Goal: Task Accomplishment & Management: Manage account settings

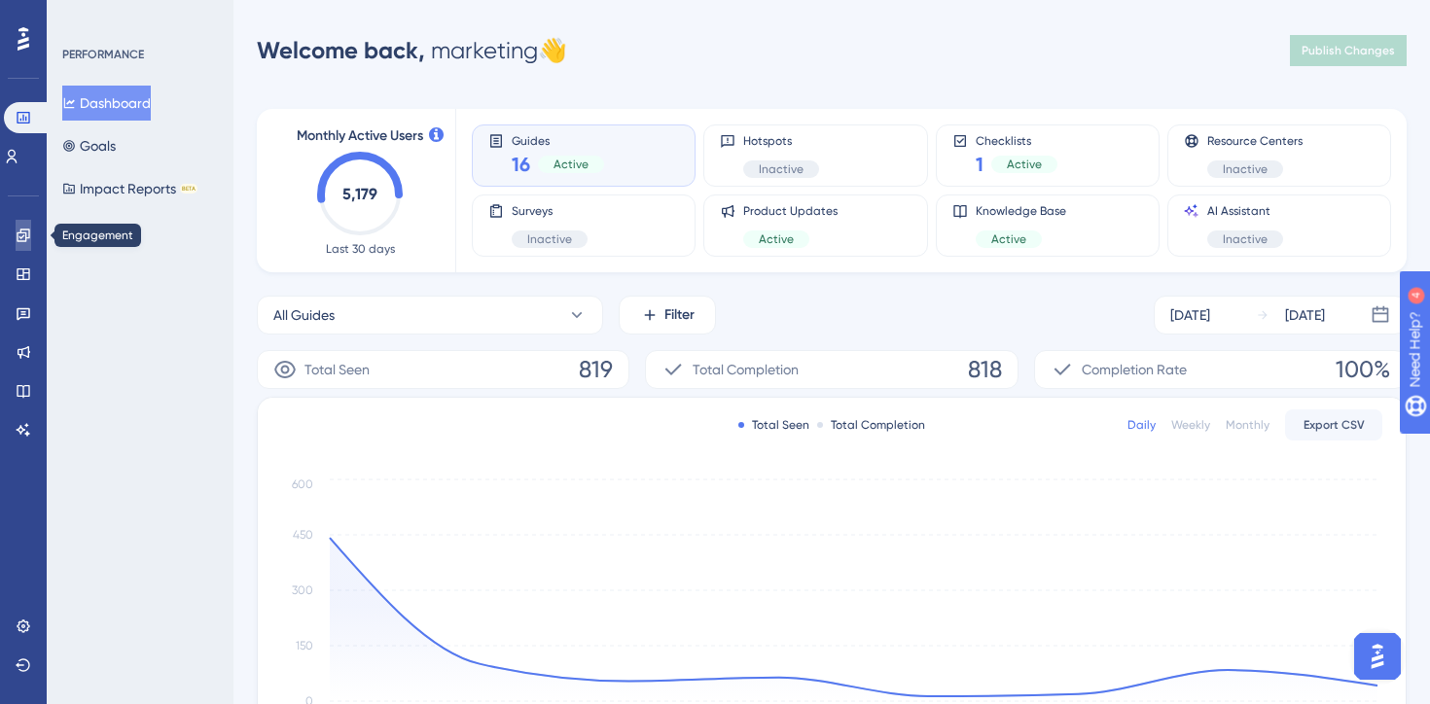
click at [16, 229] on link at bounding box center [24, 235] width 16 height 31
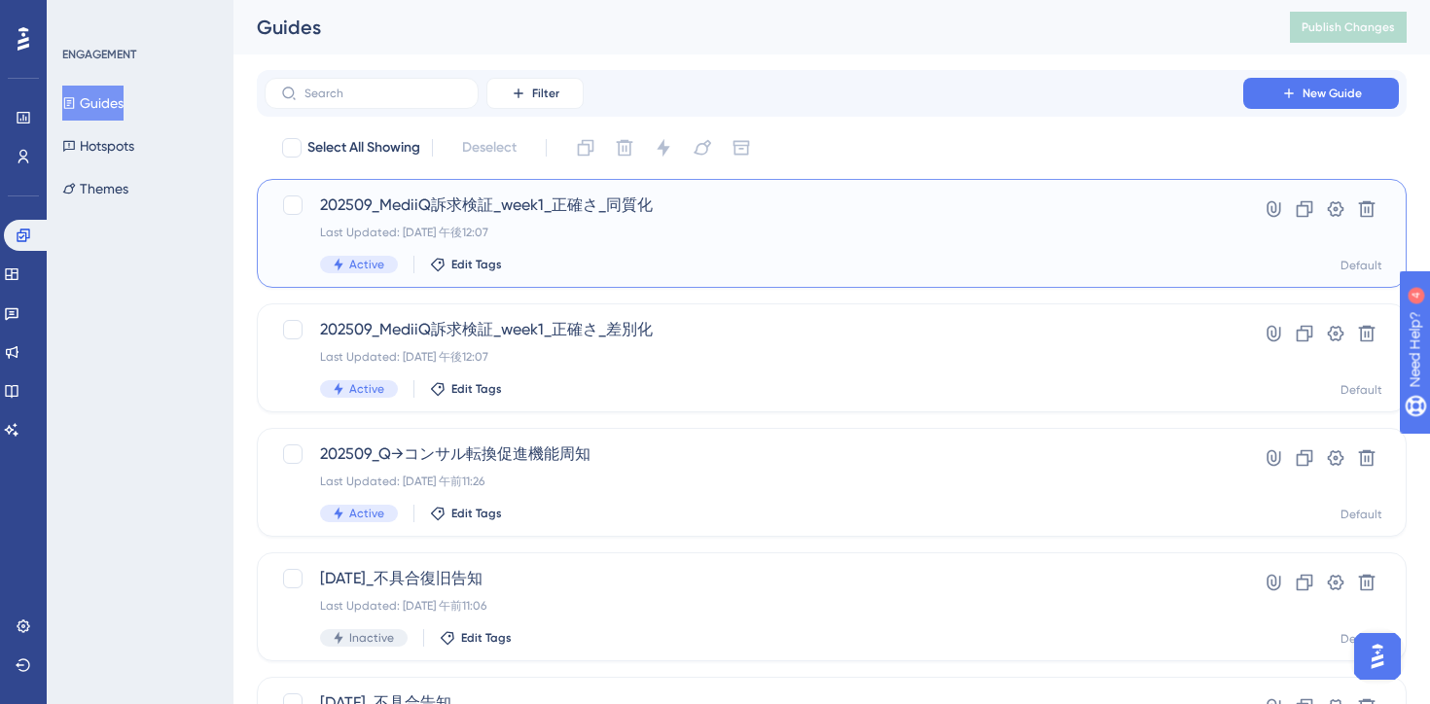
click at [787, 242] on div "202509_MediiQ訴求検証_week1_正確さ_同質化 Last Updated: 2025年9月02日 午後12:07 Active Edit Ta…" at bounding box center [754, 234] width 868 height 80
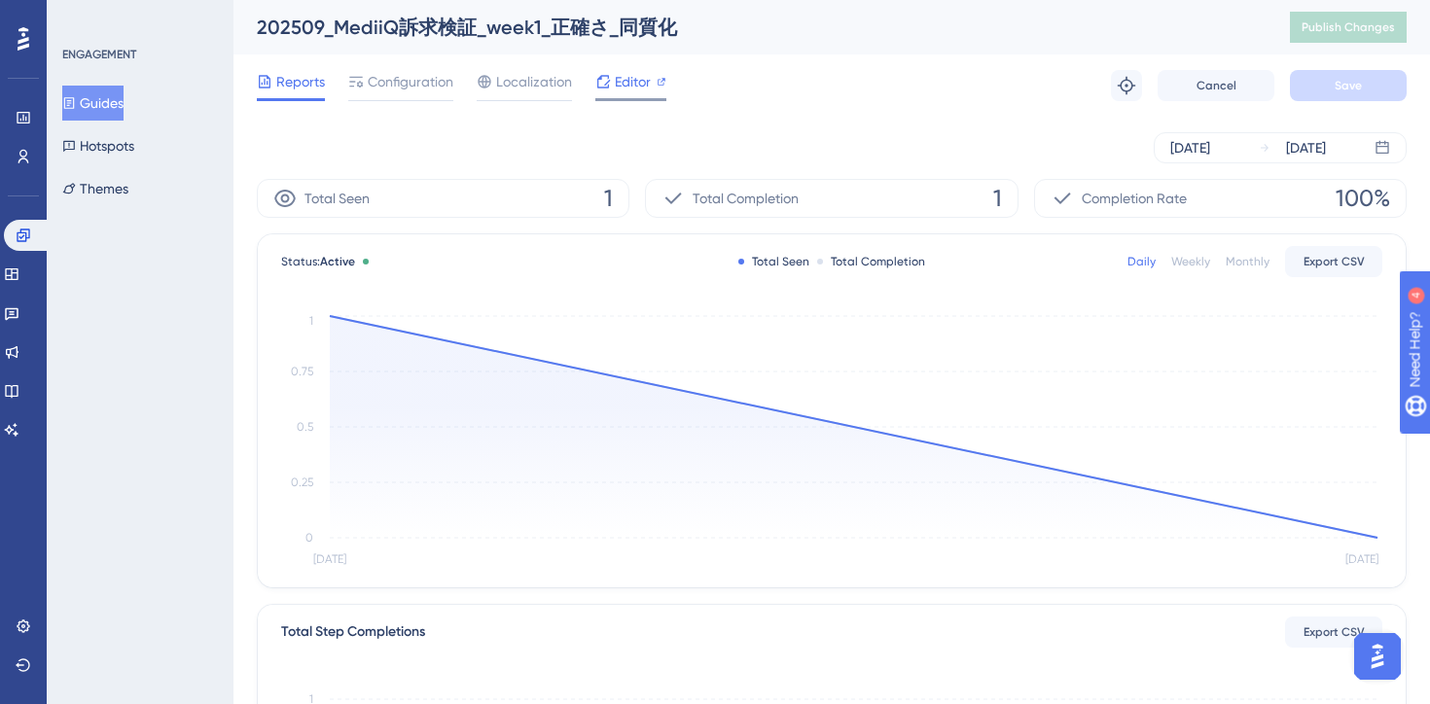
click at [627, 87] on span "Editor" at bounding box center [633, 81] width 36 height 23
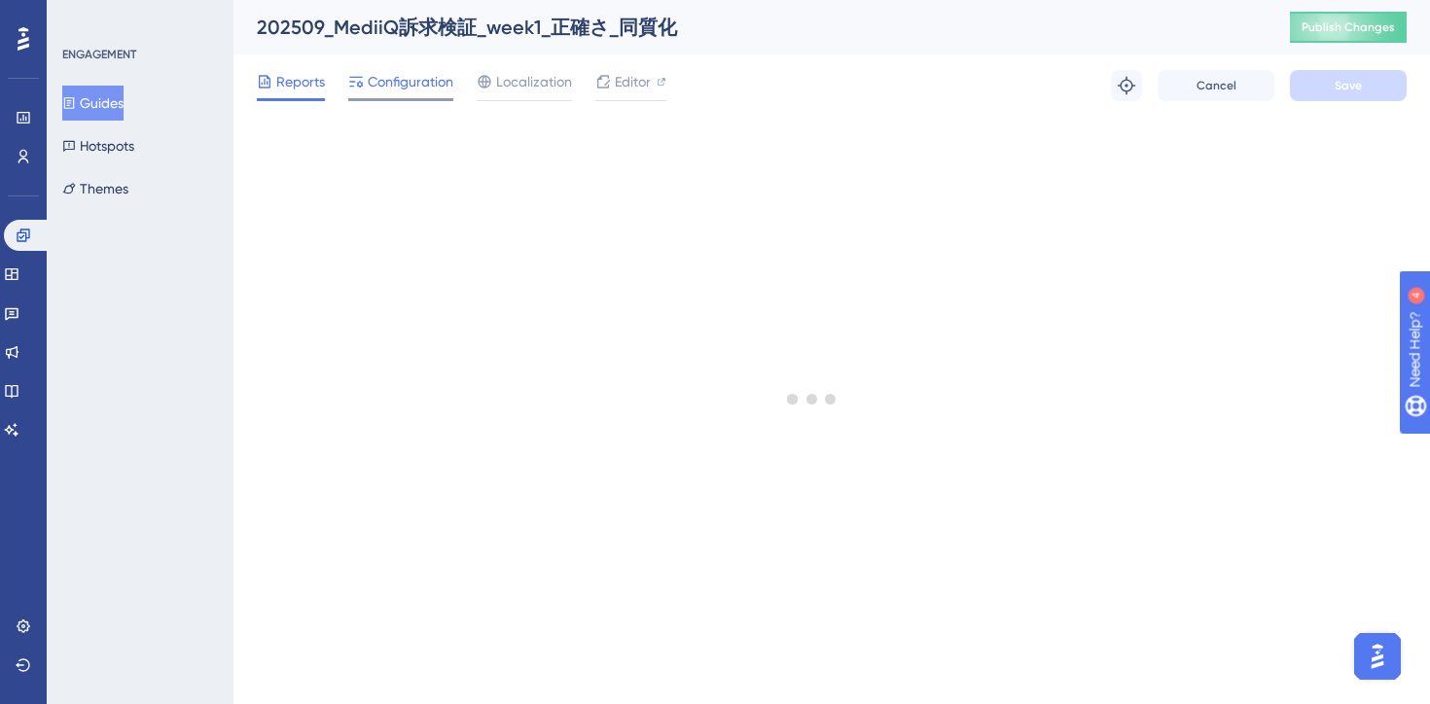
click at [407, 87] on span "Configuration" at bounding box center [411, 81] width 86 height 23
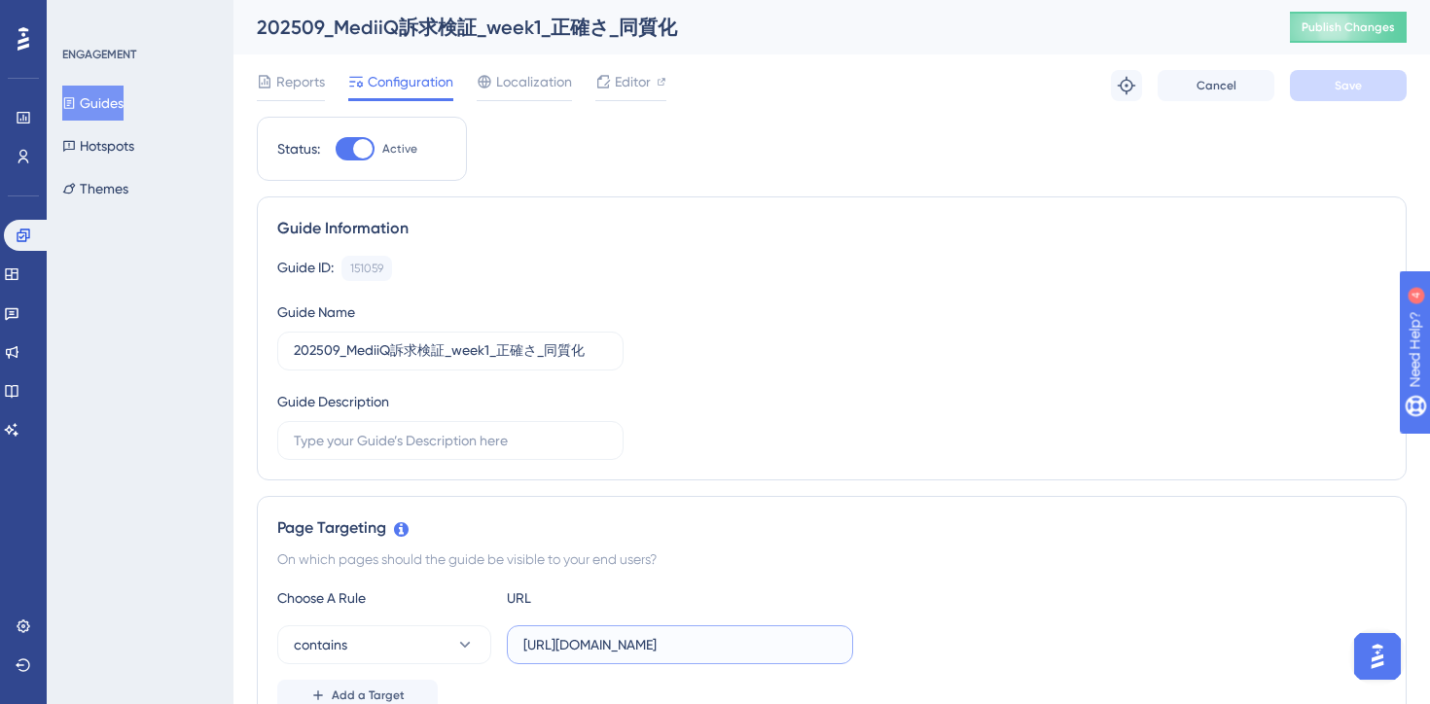
click at [709, 647] on input "https://stg-e-consult.medii.jp/top?utm_source=20250903_usgd_ai_1_gen_spn_qtest-…" at bounding box center [679, 644] width 313 height 21
click at [633, 84] on span "Editor" at bounding box center [633, 81] width 36 height 23
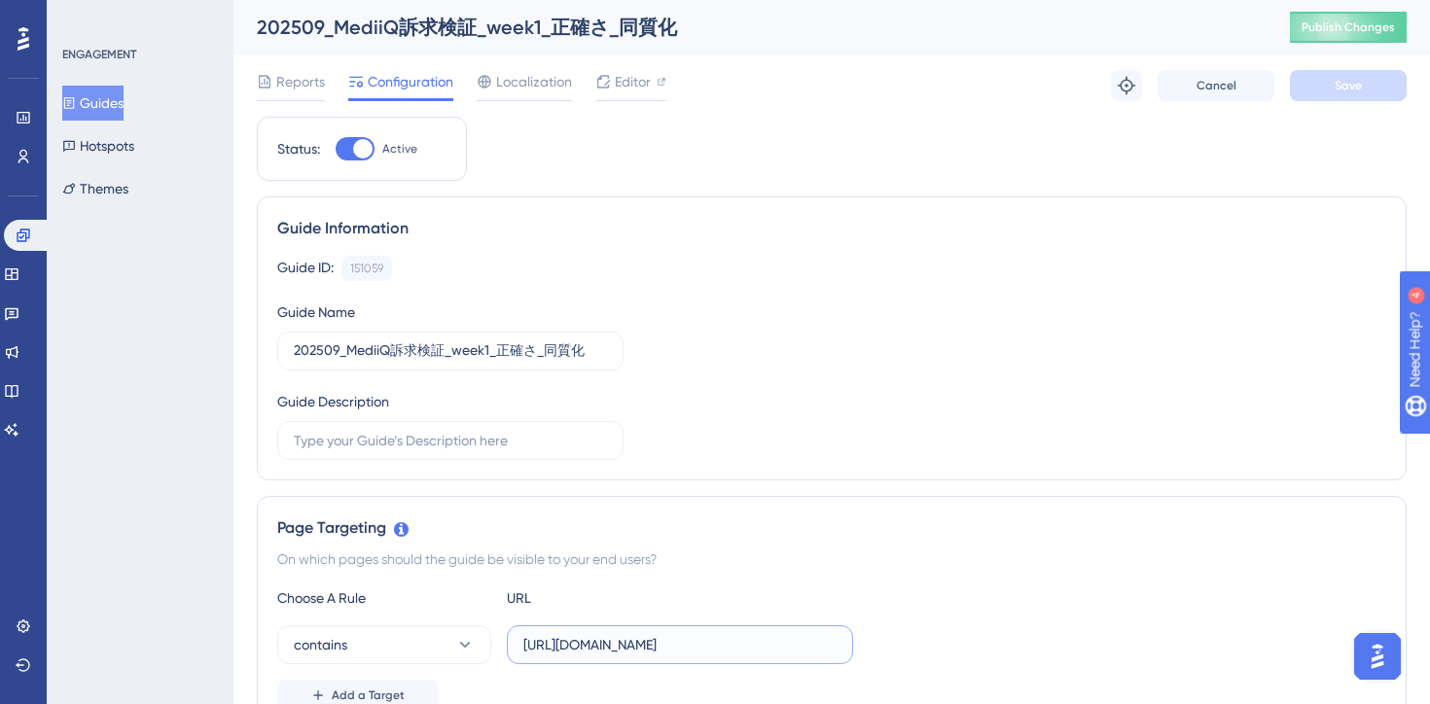
click at [648, 642] on input "https://stg-e-consult.medii.jp/top?utm_source=20250903_usgd_ai_1_gen_spn_qtest-…" at bounding box center [679, 644] width 313 height 21
click at [722, 657] on label "https://stg-e-consult.medii.jp/top?utm_source=20250903_usgd_ai_1_gen_spn_qtest-…" at bounding box center [680, 644] width 346 height 39
click at [722, 656] on input "https://stg-e-consult.medii.jp/top?utm_source=20250903_usgd_ai_1_gen_spn_qtest-…" at bounding box center [679, 644] width 313 height 21
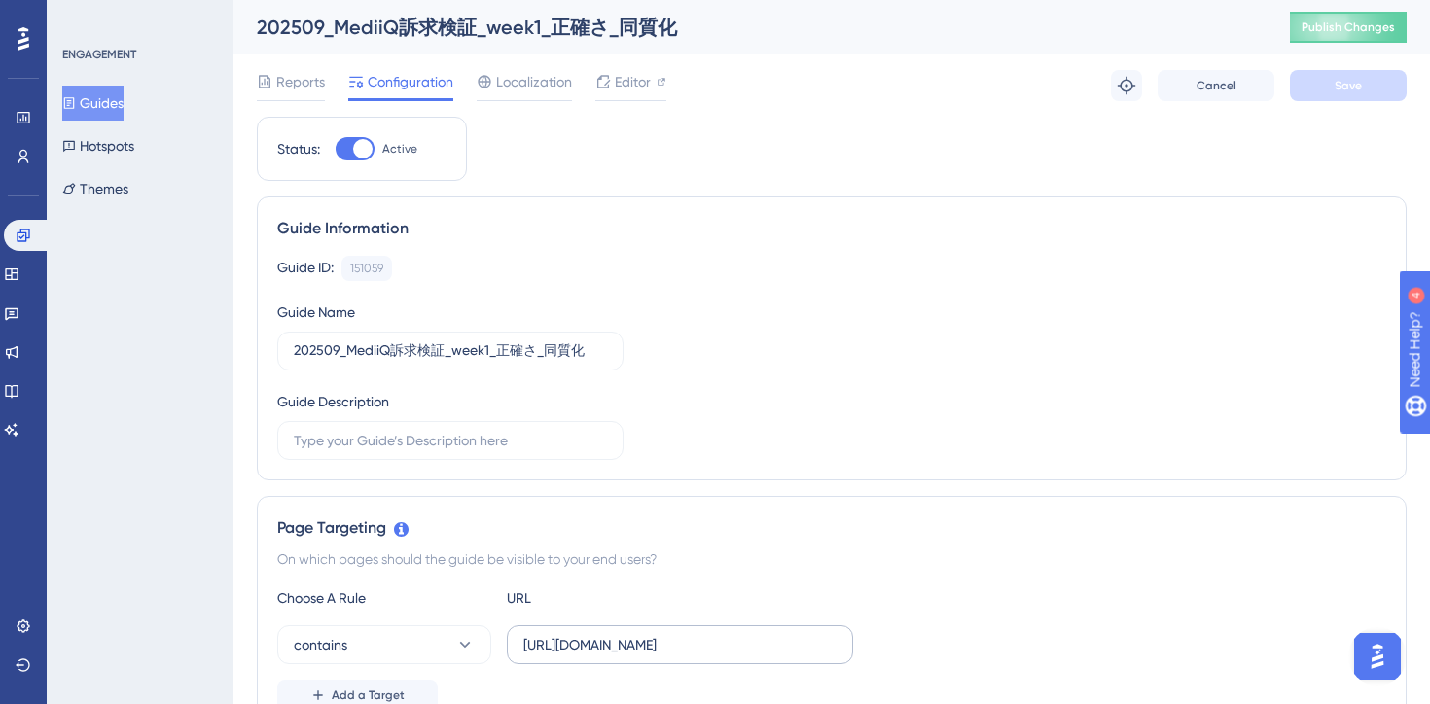
click at [722, 657] on label "https://stg-e-consult.medii.jp/top?utm_source=20250903_usgd_ai_1_gen_spn_qtest-…" at bounding box center [680, 644] width 346 height 39
click at [722, 656] on input "https://stg-e-consult.medii.jp/top?utm_source=20250903_usgd_ai_1_gen_spn_qtest-…" at bounding box center [679, 644] width 313 height 21
click at [722, 657] on label "https://stg-e-consult.medii.jp/top?utm_source=20250903_usgd_ai_1_gen_spn_qtest-…" at bounding box center [680, 644] width 346 height 39
click at [722, 656] on input "https://stg-e-consult.medii.jp/top?utm_source=20250903_usgd_ai_1_gen_spn_qtest-…" at bounding box center [679, 644] width 313 height 21
copy div "Add a Target"
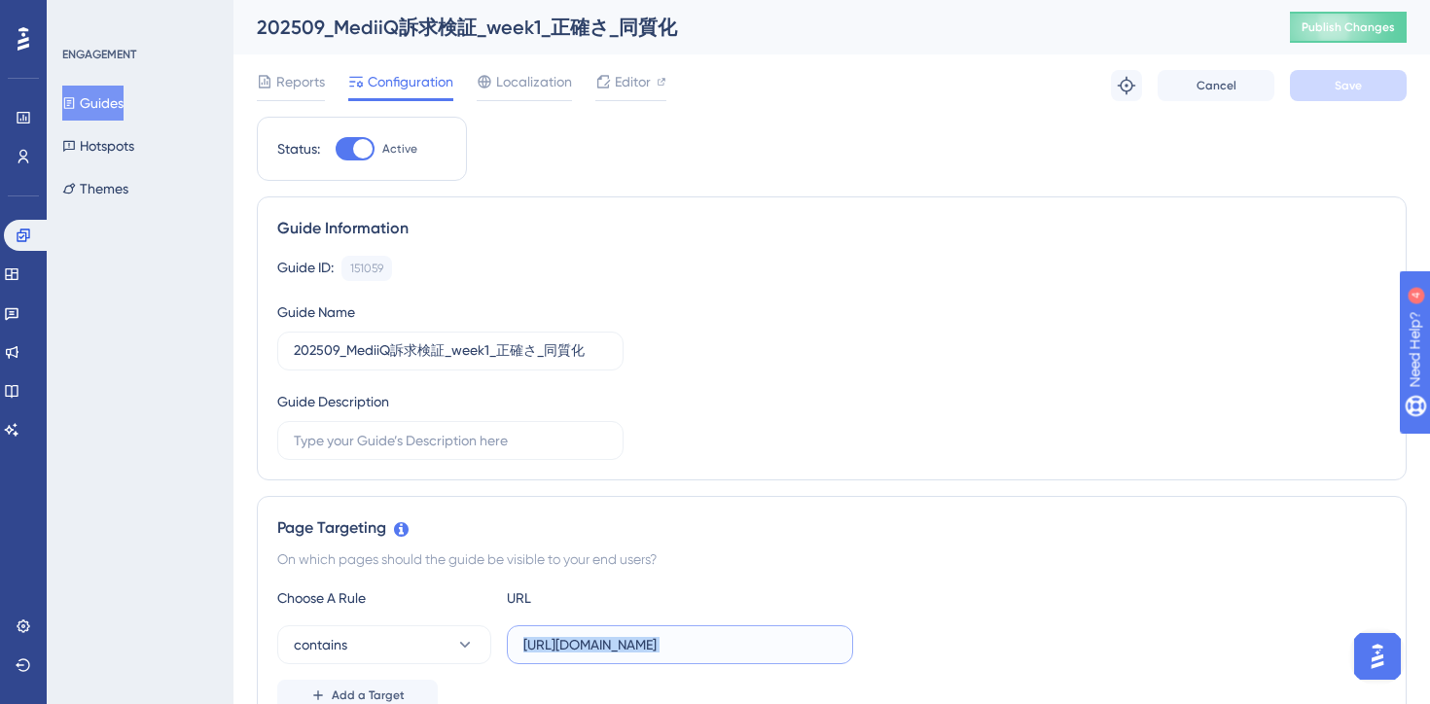
click at [736, 647] on input "https://stg-e-consult.medii.jp/top?utm_source=20250903_usgd_ai_1_gen_spn_qtest-…" at bounding box center [679, 644] width 313 height 21
click at [766, 643] on input "https://stg-e-consult.medii.jp/top?utm_source=20250903_usgd_ai_1_gen_spn_qtest-…" at bounding box center [679, 644] width 313 height 21
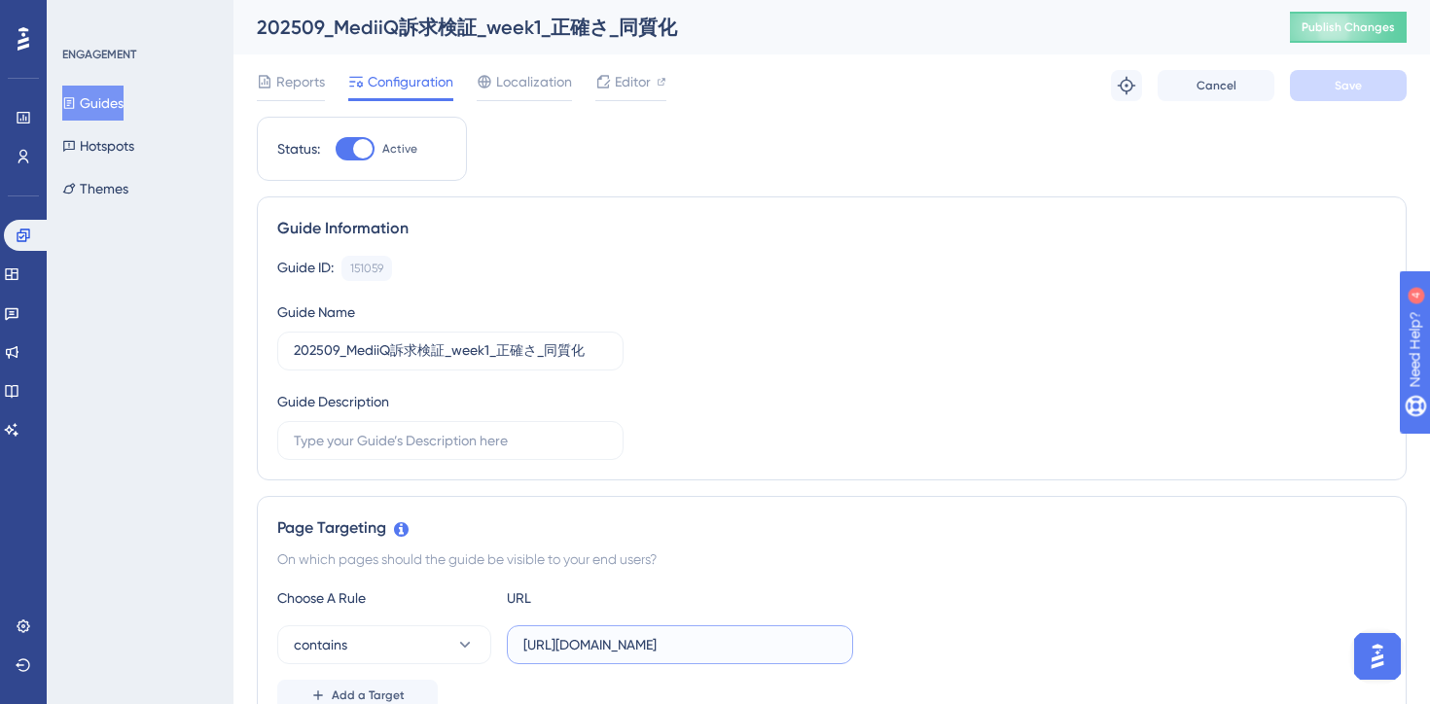
click at [766, 643] on input "https://stg-e-consult.medii.jp/top?utm_source=20250903_usgd_ai_1_gen_spn_qtest-…" at bounding box center [679, 644] width 313 height 21
click at [696, 645] on input "https://stg-e-consult.medii.jp/top?utm_source=20250903_usgd_ai_1_gen_spn_qtest-…" at bounding box center [679, 644] width 313 height 21
drag, startPoint x: 775, startPoint y: 644, endPoint x: 1007, endPoint y: 644, distance: 231.5
click at [1007, 644] on div "contains https://stg-e-consult.medii.jp/top?utm_source=20250903_usgd_ai_1_gen_s…" at bounding box center [831, 644] width 1109 height 39
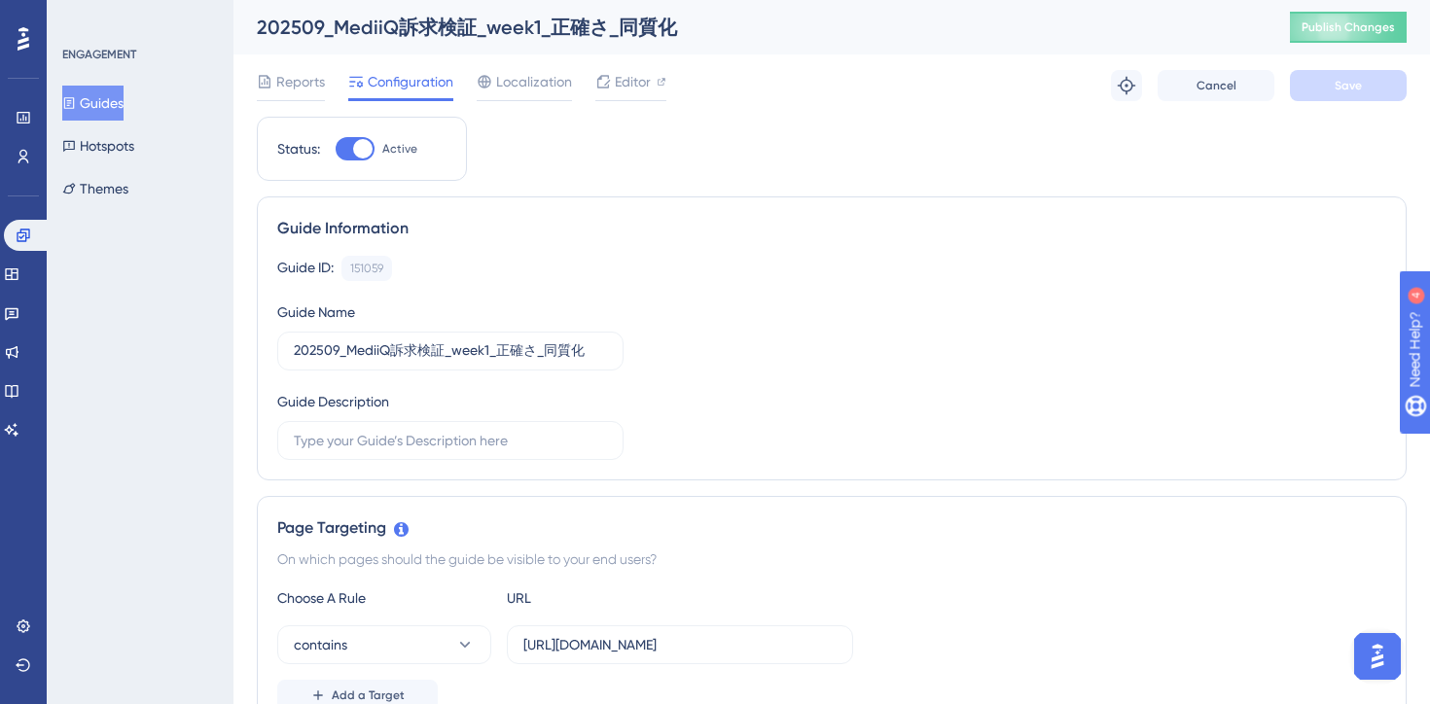
click at [985, 467] on div "Guide Information Guide ID: 151059 Copy Guide Name 202509_MediiQ訴求検証_week1_正確さ_…" at bounding box center [832, 338] width 1150 height 284
click at [124, 105] on button "Guides" at bounding box center [92, 103] width 61 height 35
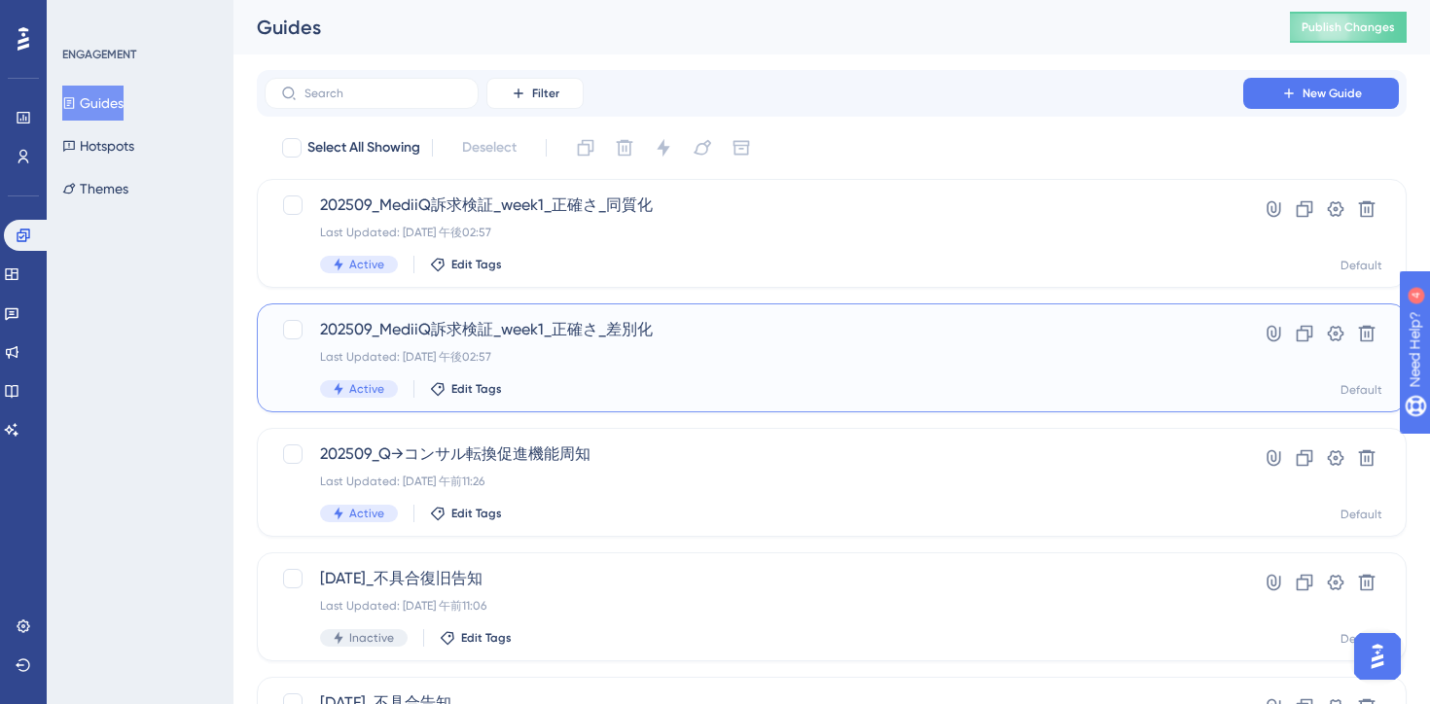
click at [716, 349] on div "Last Updated: 2025年9月02日 午後02:57" at bounding box center [754, 357] width 868 height 16
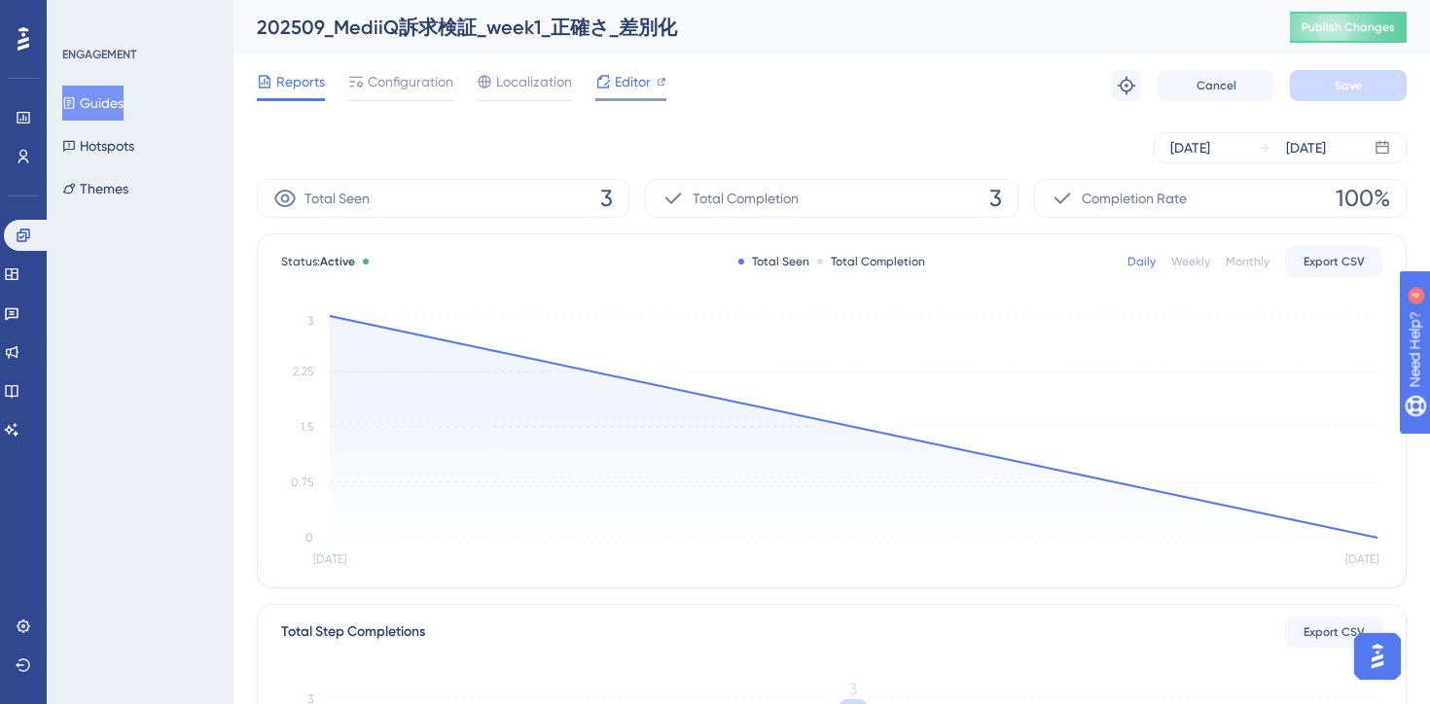
click at [626, 89] on span "Editor" at bounding box center [633, 81] width 36 height 23
click at [388, 87] on span "Configuration" at bounding box center [411, 81] width 86 height 23
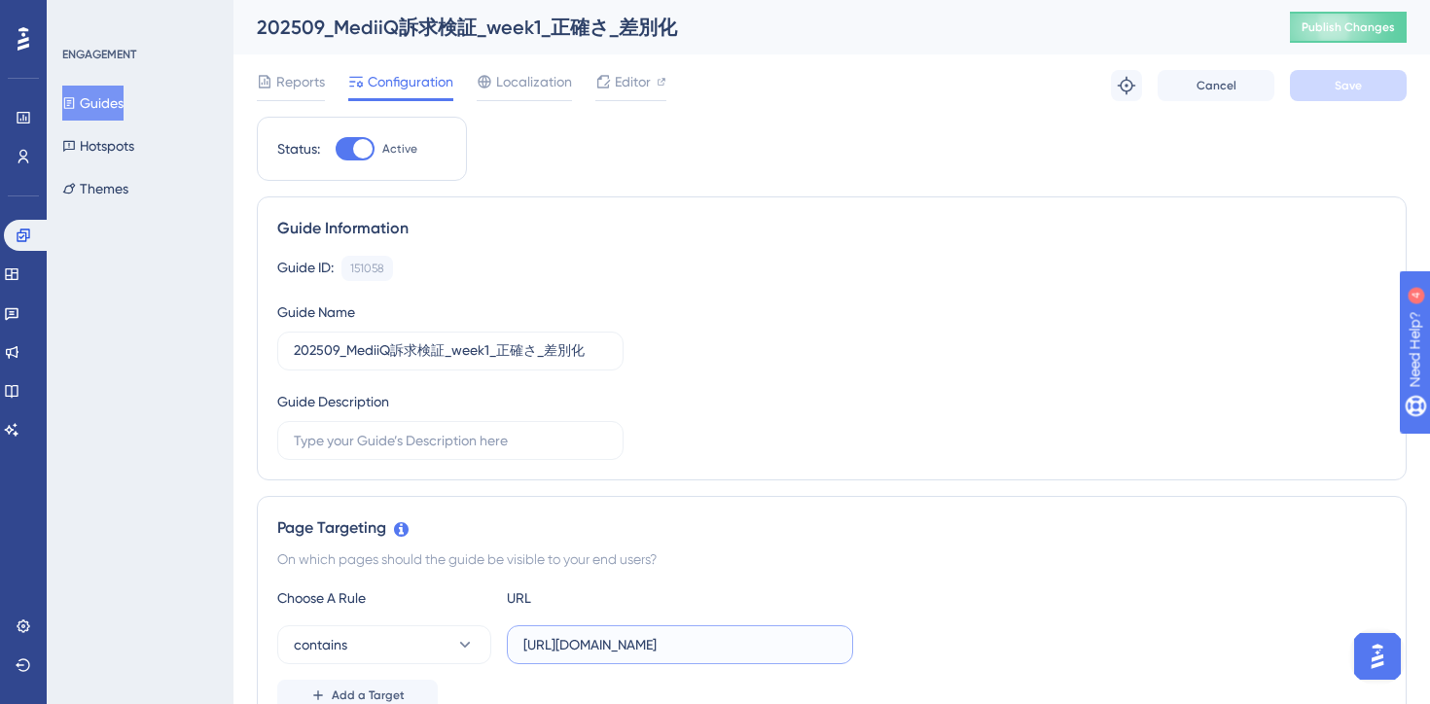
click at [793, 645] on input "https://stg-e-consult.medii.jp/top?utm_source=20250903_usgd_ai_1_gen_spn_qtest-…" at bounding box center [679, 644] width 313 height 21
click at [628, 640] on input "https://stg-e-consult.medii.jp/top?utm_source=20250903_usgd_ai_1_gen_spn_qtest-…" at bounding box center [679, 644] width 313 height 21
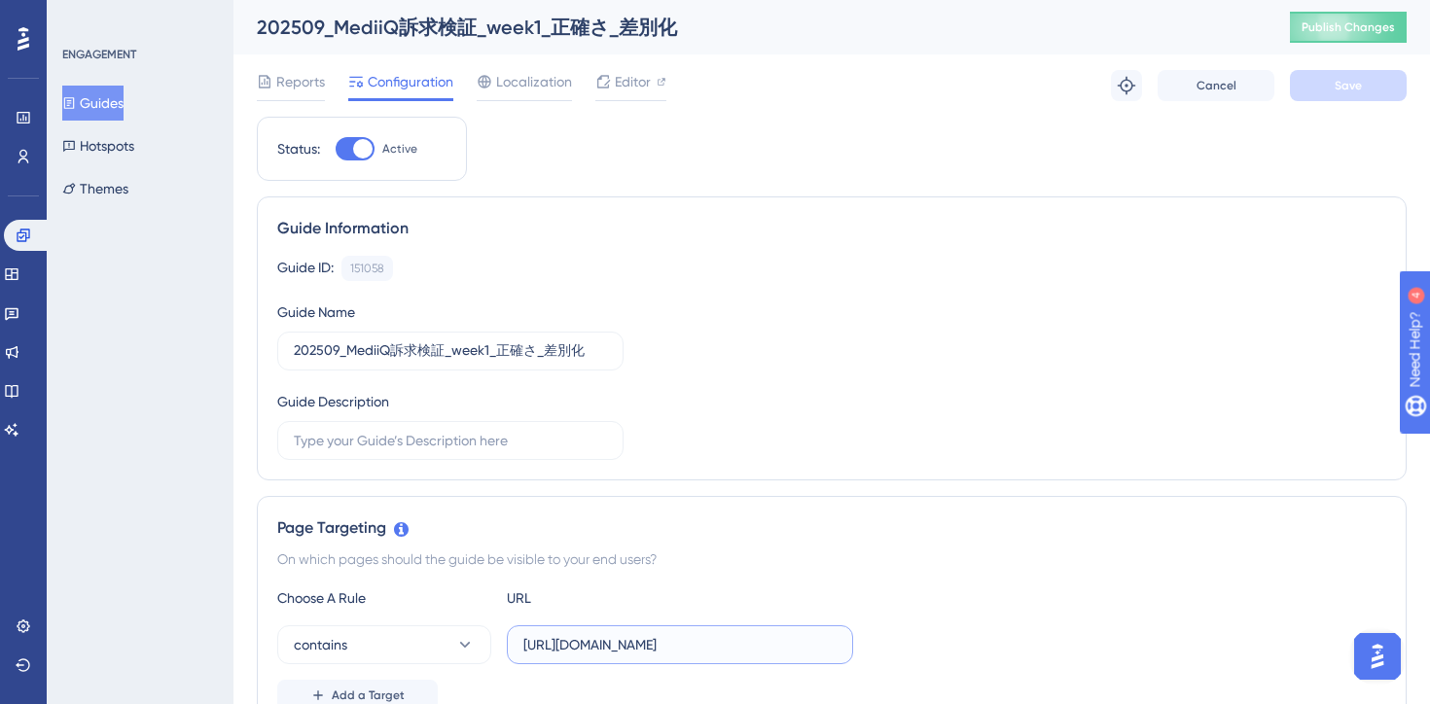
click at [753, 648] on input "https://stg-e-consult.medii.jp/top?utm_source=20250903_usgd_ai_1_gen_spn_qtest-…" at bounding box center [679, 644] width 313 height 21
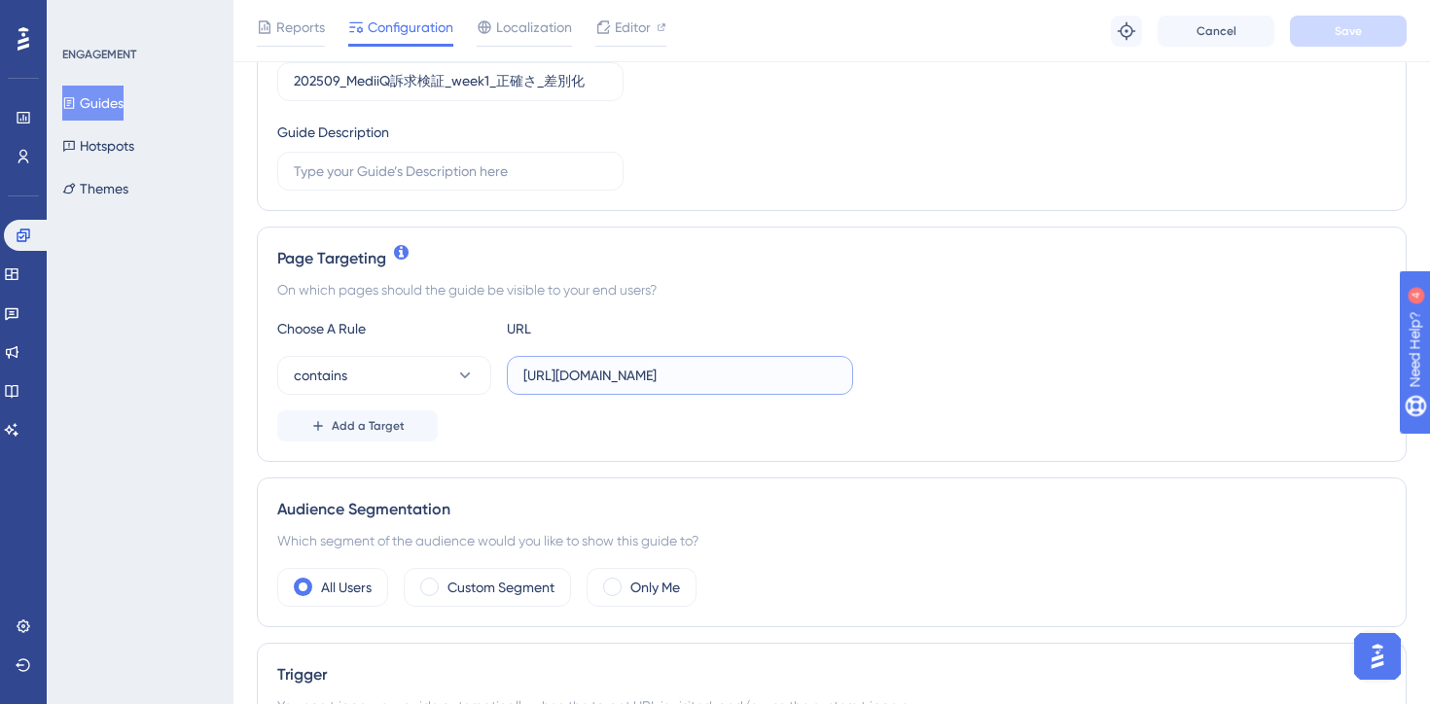
scroll to position [358, 0]
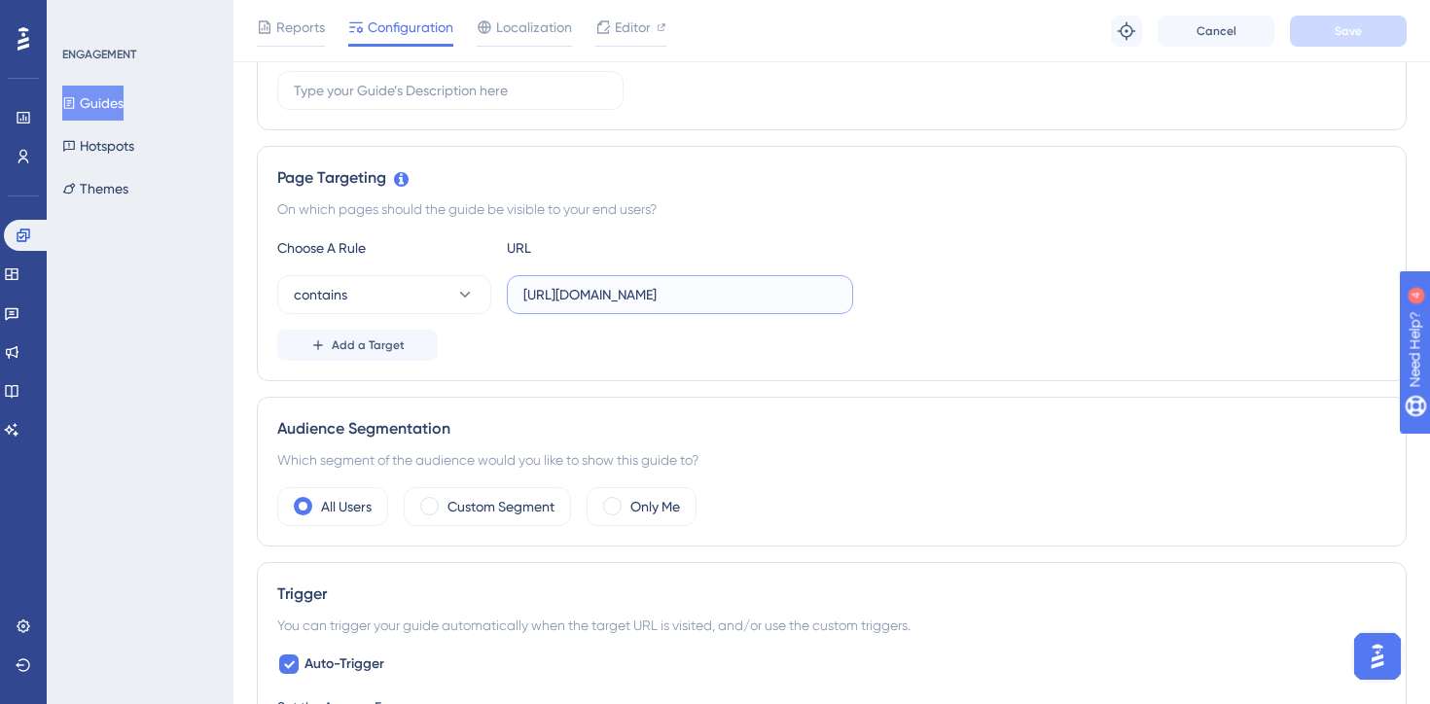
click at [596, 291] on input "https://stg-e-consult.medii.jp/top?utm_source=20250903_usgd_ai_1_gen_spn_qtest-…" at bounding box center [679, 294] width 313 height 21
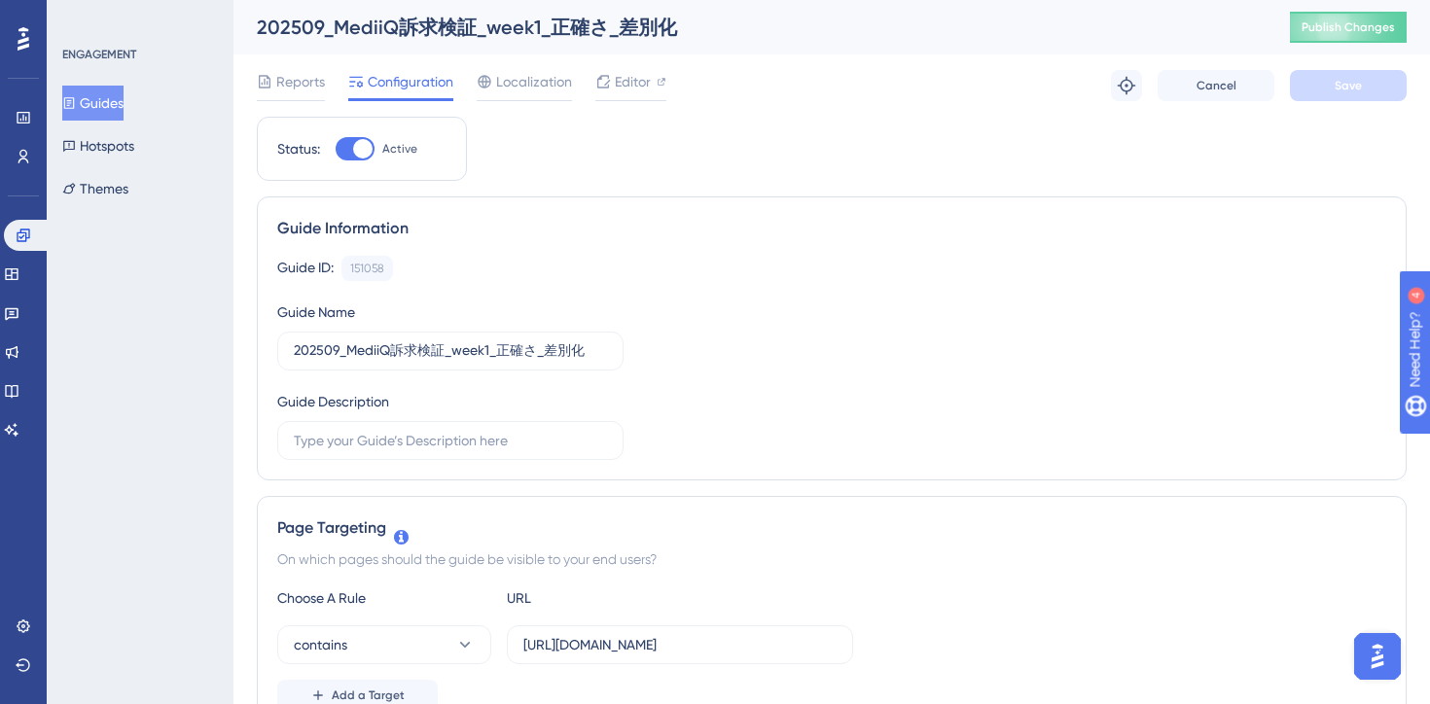
click at [348, 149] on div at bounding box center [355, 148] width 39 height 23
click at [336, 149] on input "Active" at bounding box center [335, 149] width 1 height 1
checkbox input "false"
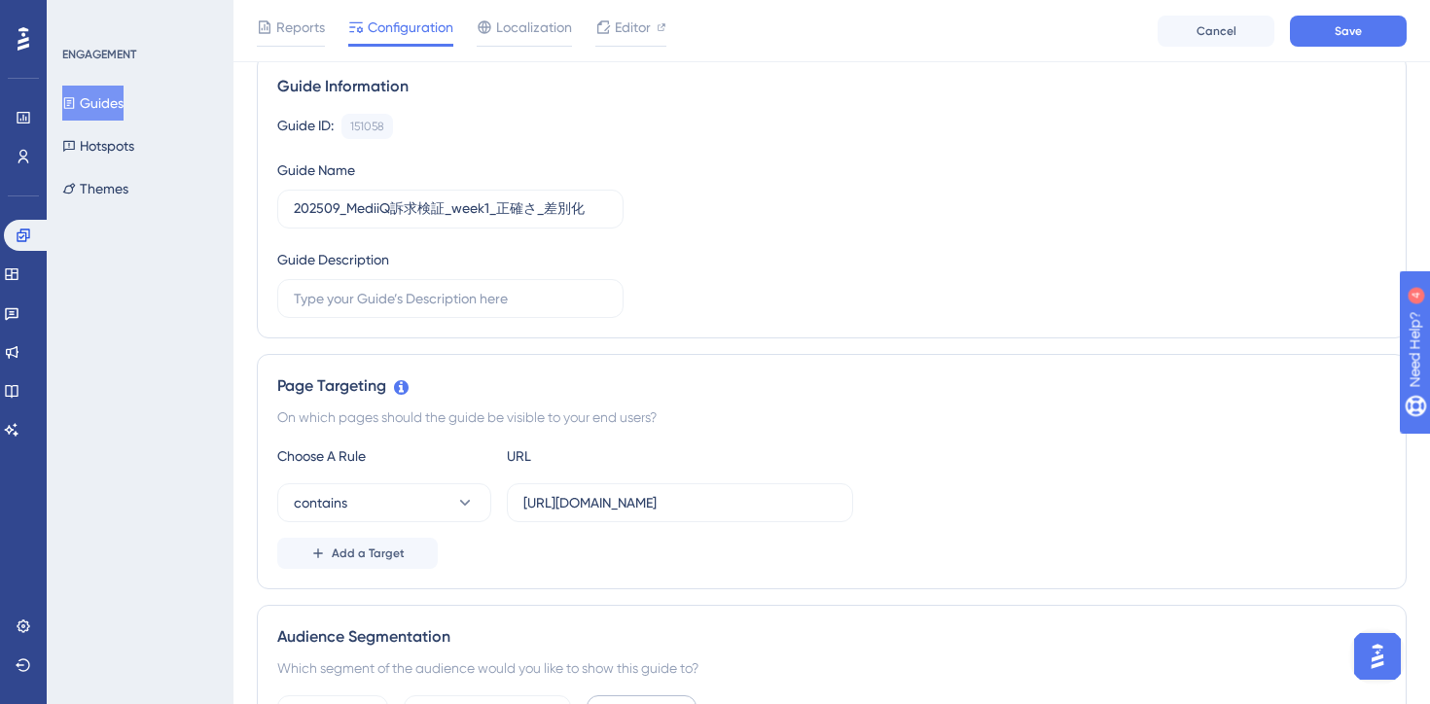
scroll to position [434, 0]
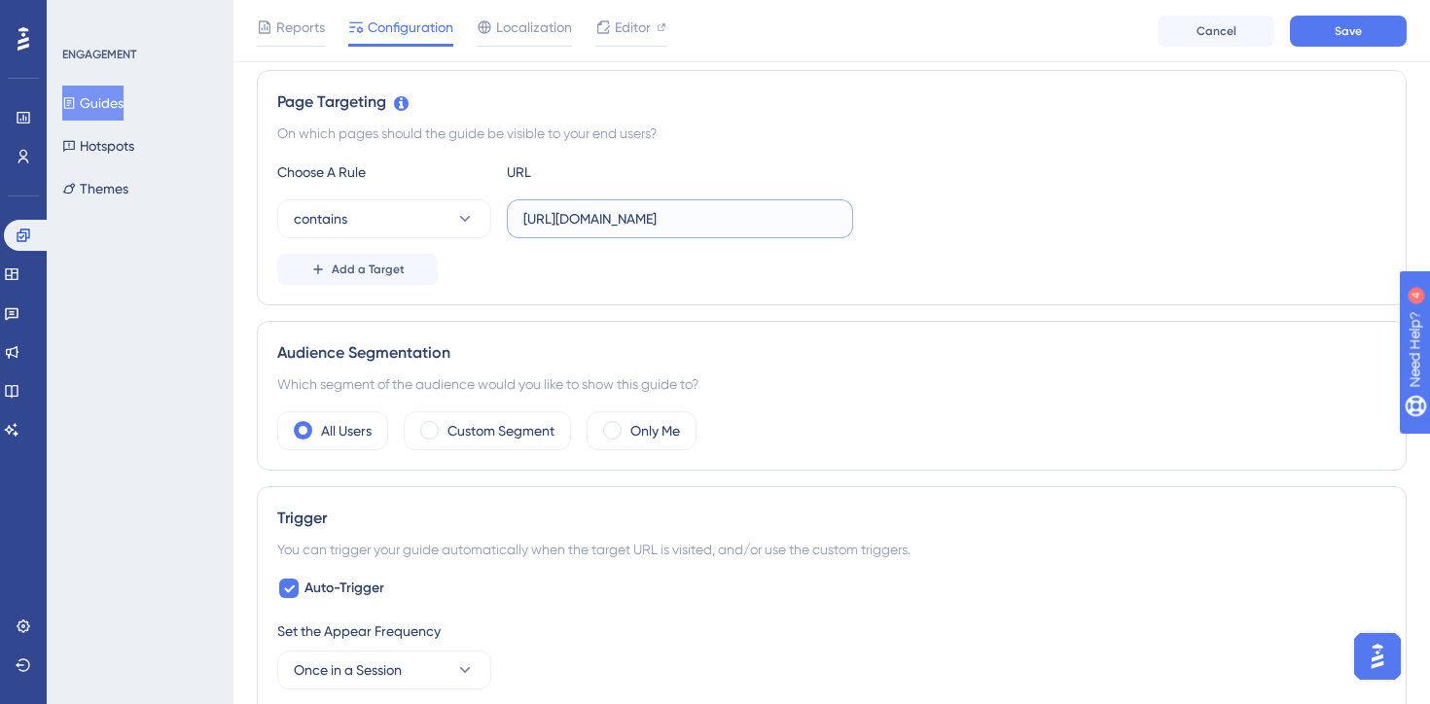
click at [597, 215] on input "https://stg-e-consult.medii.jp/top?utm_source=20250903_usgd_ai_1_gen_spn_qtest-…" at bounding box center [679, 218] width 313 height 21
click at [715, 222] on input "https://e-consult.medii.jp/top?utm_source=20250903_usgd_ai_1_gen_spn_qtest-w1-a" at bounding box center [679, 218] width 313 height 21
type input "https://e-consult.medii.jp/top"
click at [888, 350] on div "Audience Segmentation" at bounding box center [831, 352] width 1109 height 23
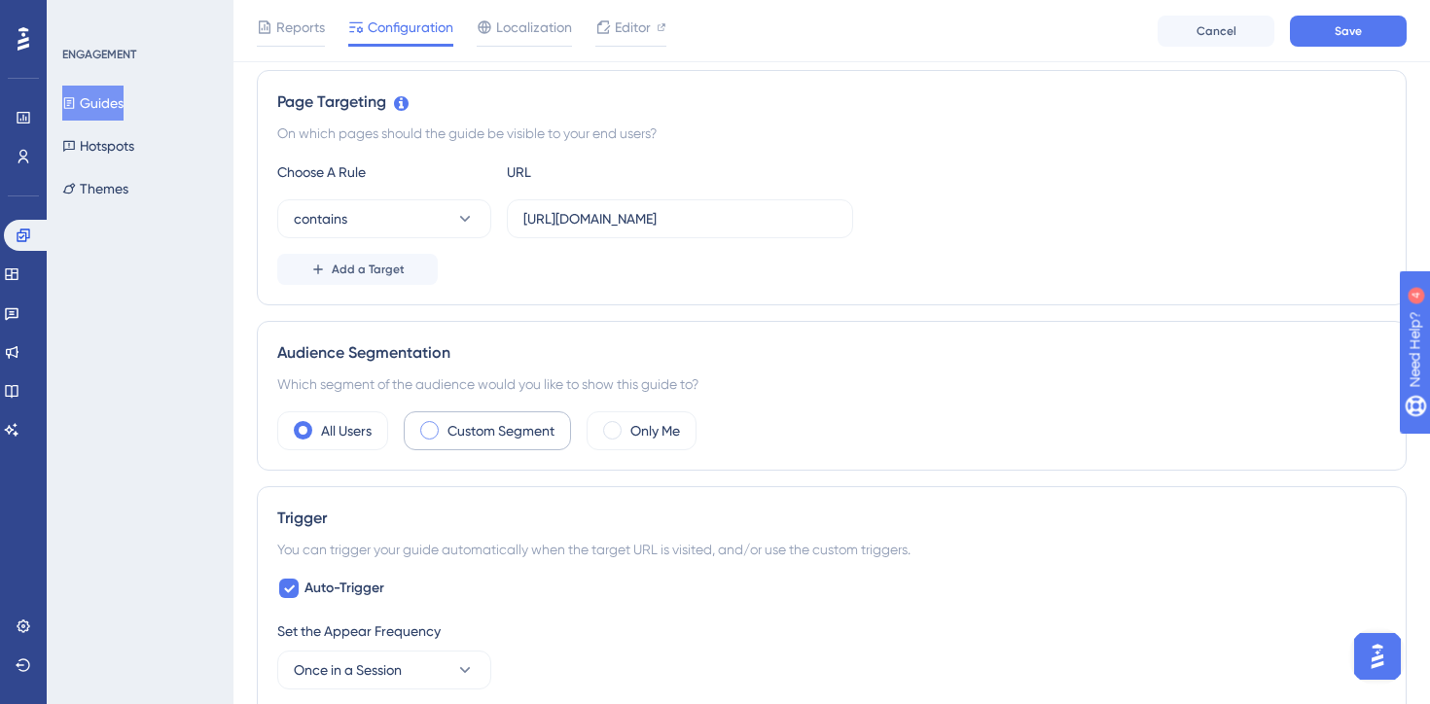
click at [419, 434] on div "Custom Segment" at bounding box center [487, 430] width 167 height 39
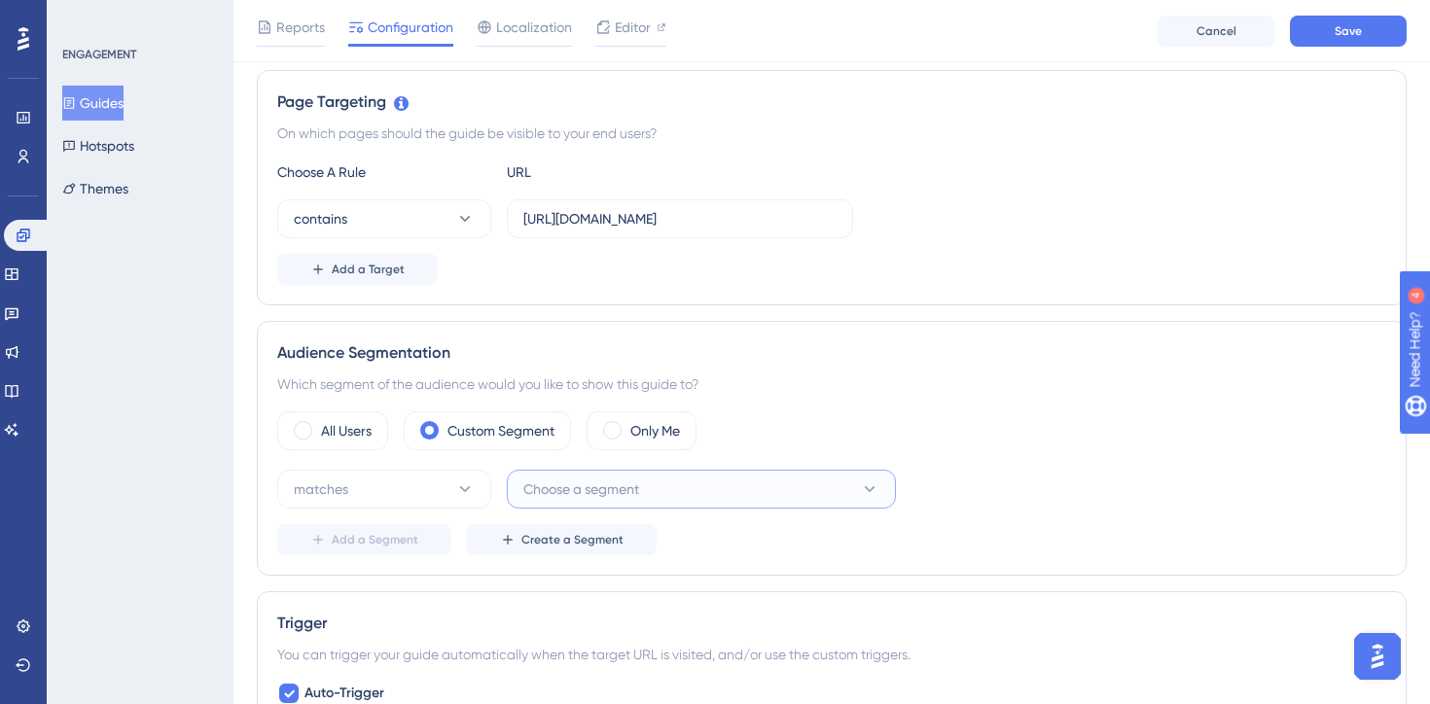
click at [814, 492] on button "Choose a segment" at bounding box center [701, 489] width 389 height 39
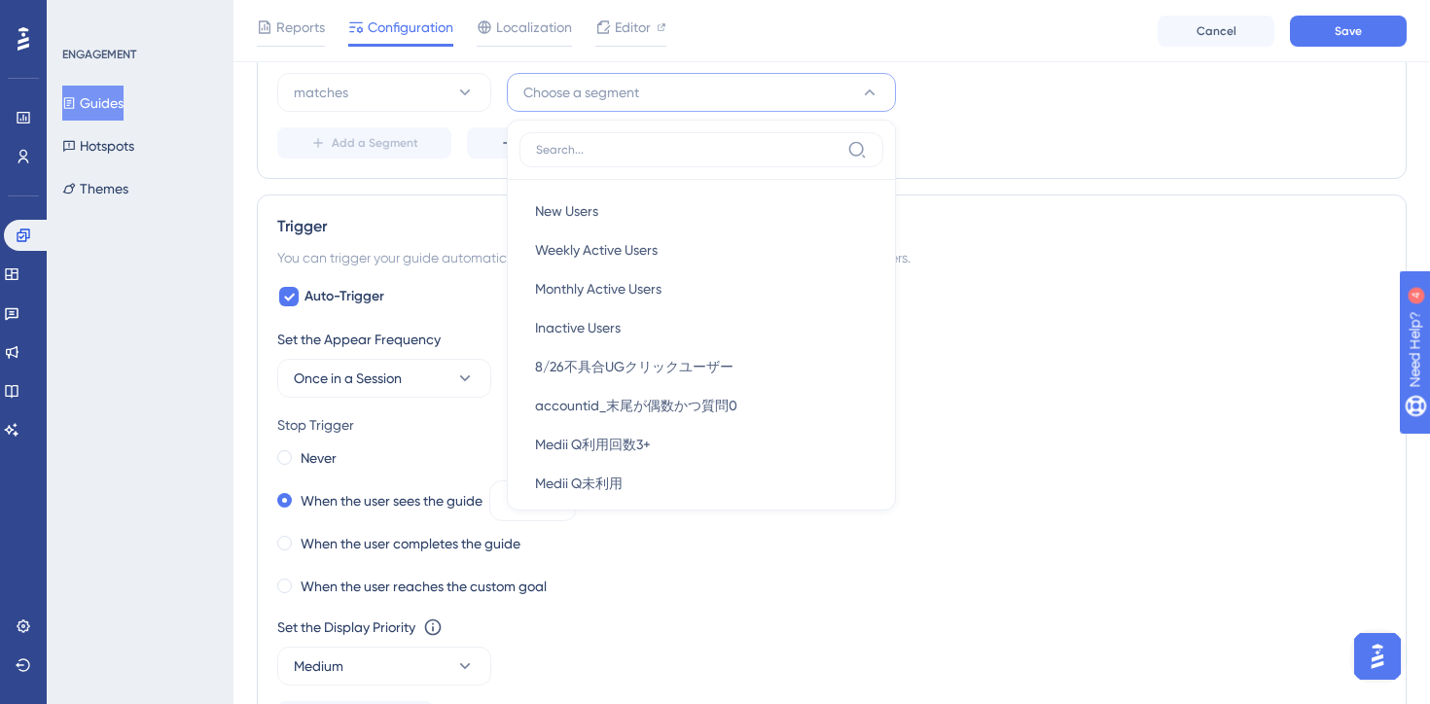
click at [1092, 164] on div "Audience Segmentation Which segment of the audience would you like to show this…" at bounding box center [832, 51] width 1150 height 255
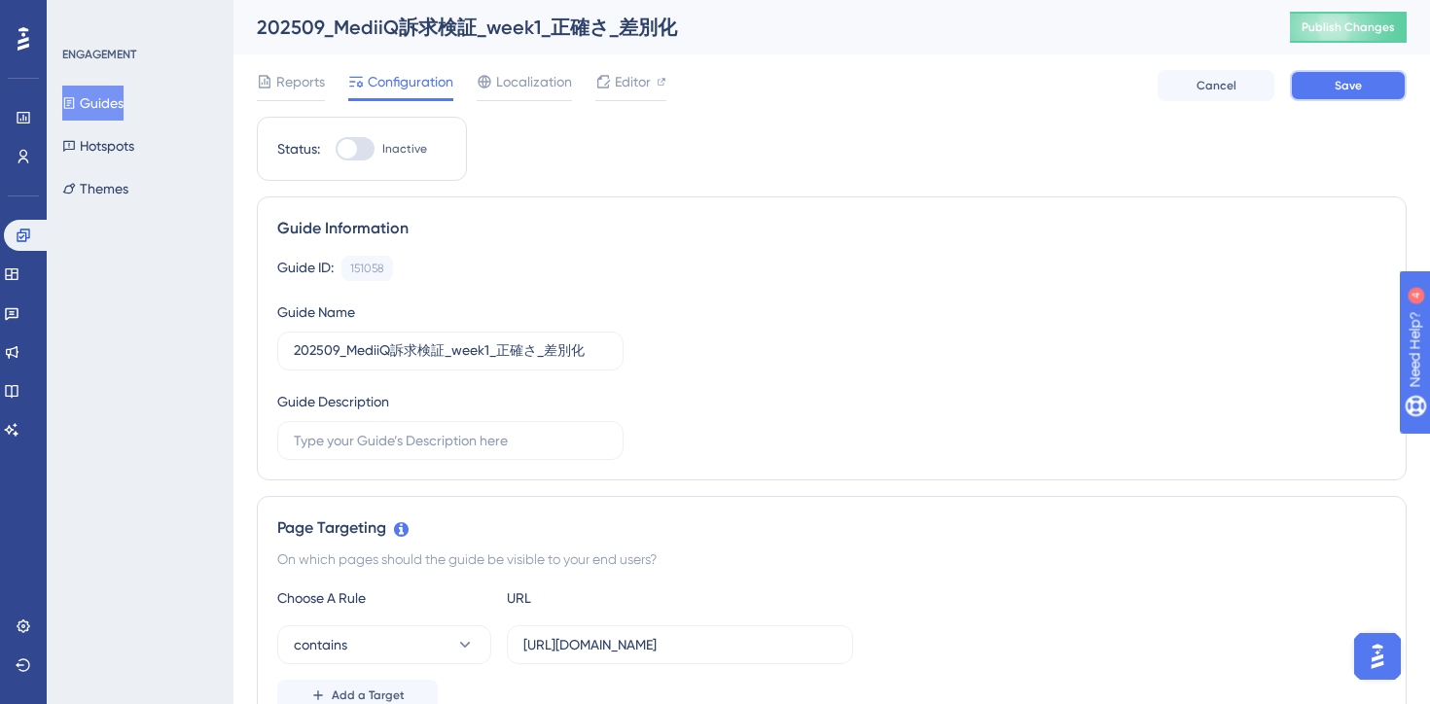
click at [1333, 87] on button "Save" at bounding box center [1348, 85] width 117 height 31
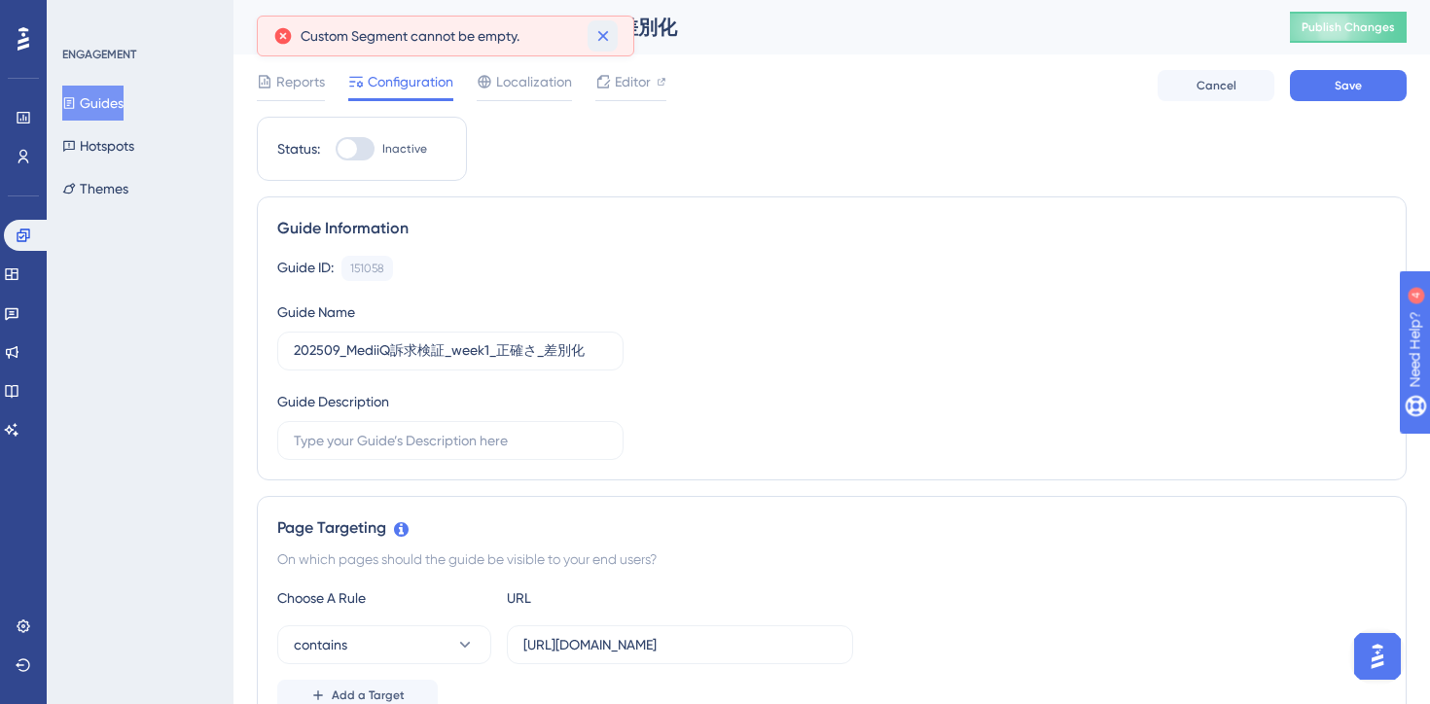
click at [603, 36] on icon at bounding box center [602, 36] width 11 height 11
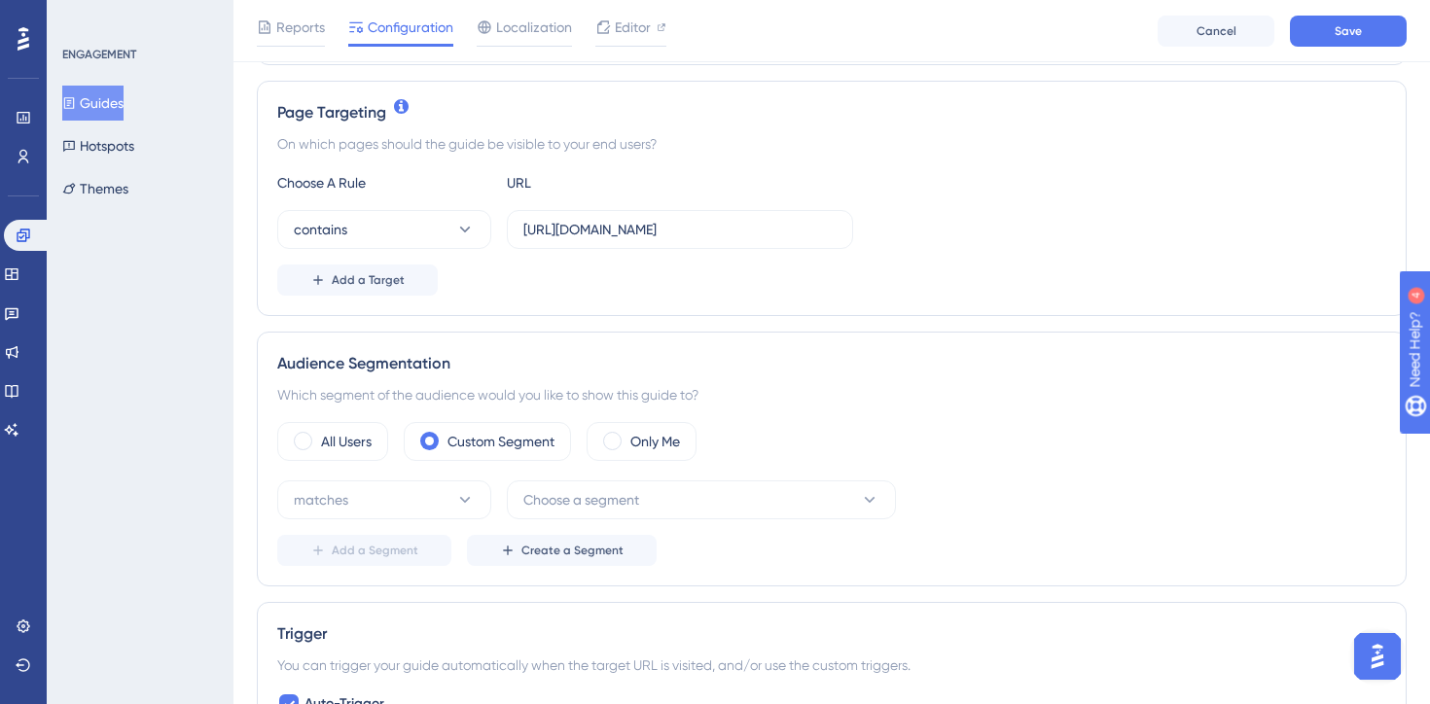
scroll to position [507, 0]
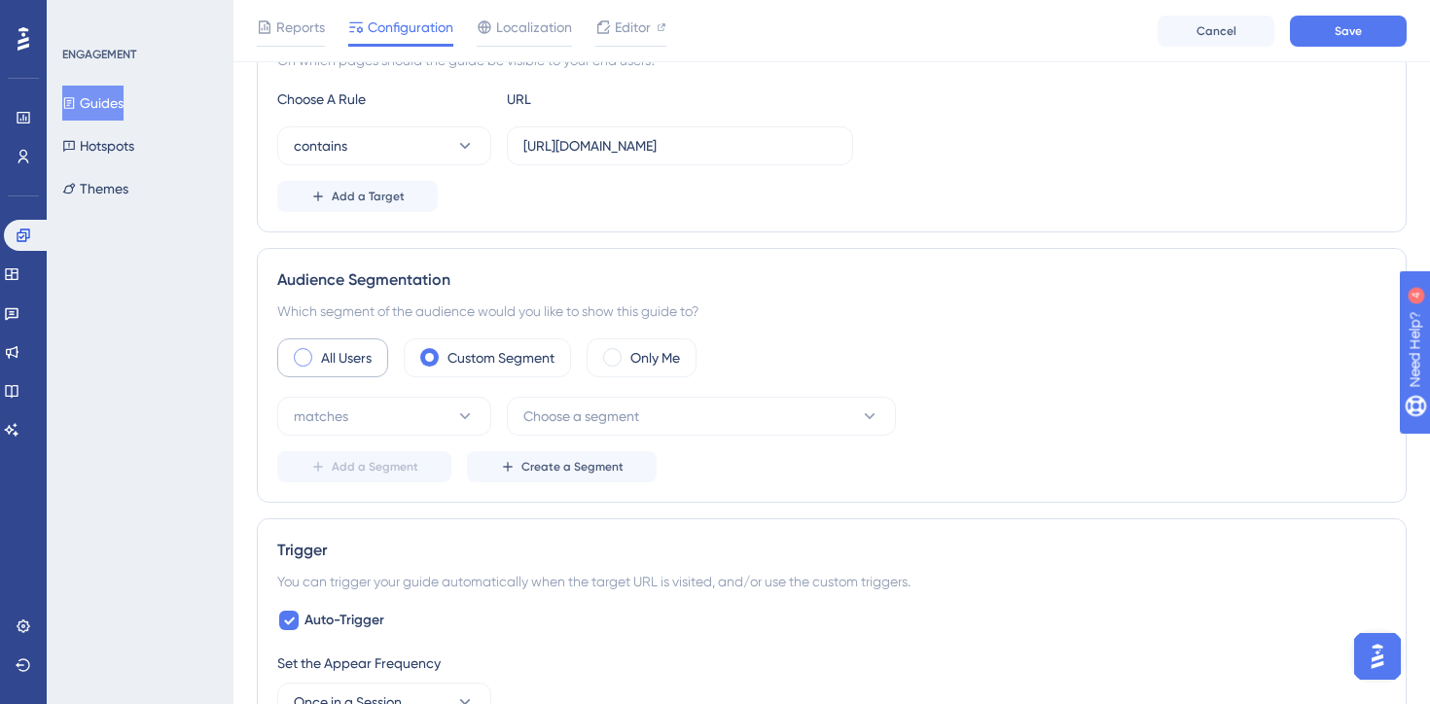
click at [319, 360] on div "All Users" at bounding box center [332, 358] width 111 height 39
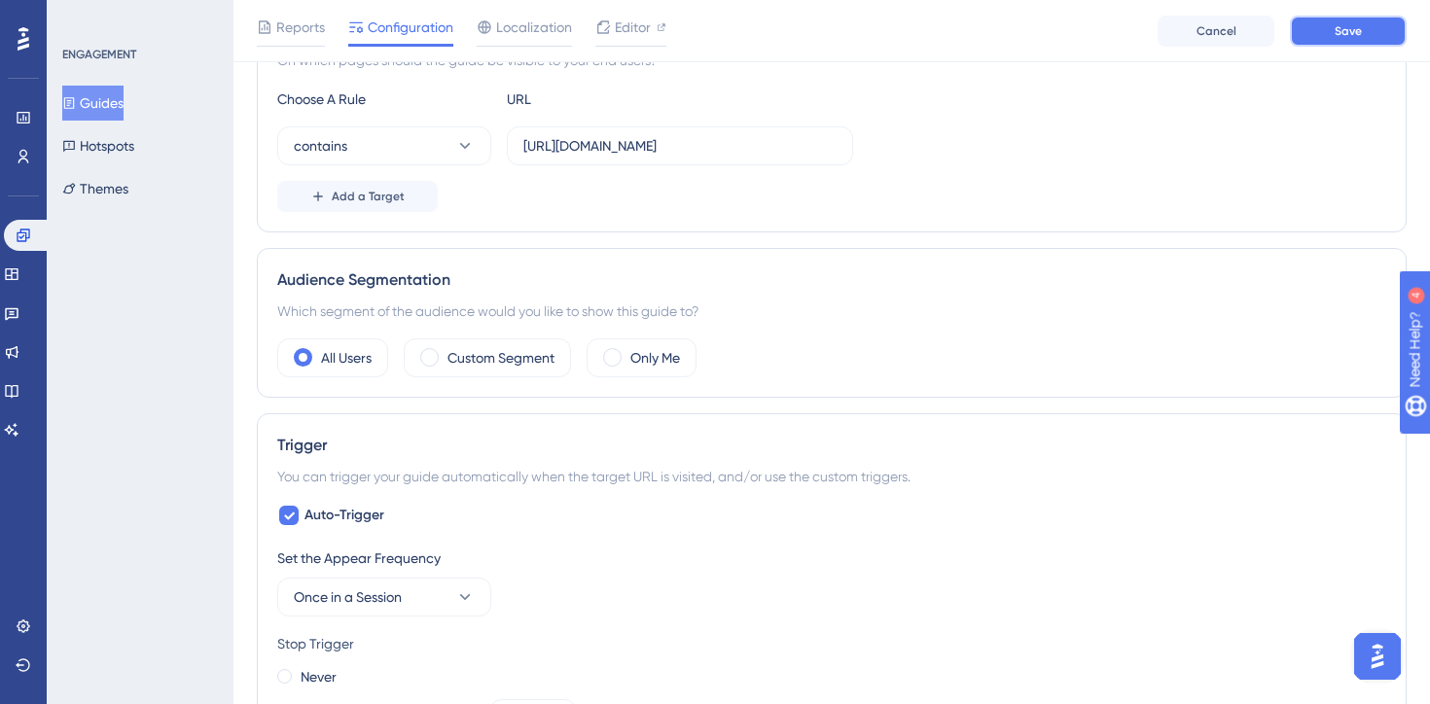
click at [1349, 37] on span "Save" at bounding box center [1348, 31] width 27 height 16
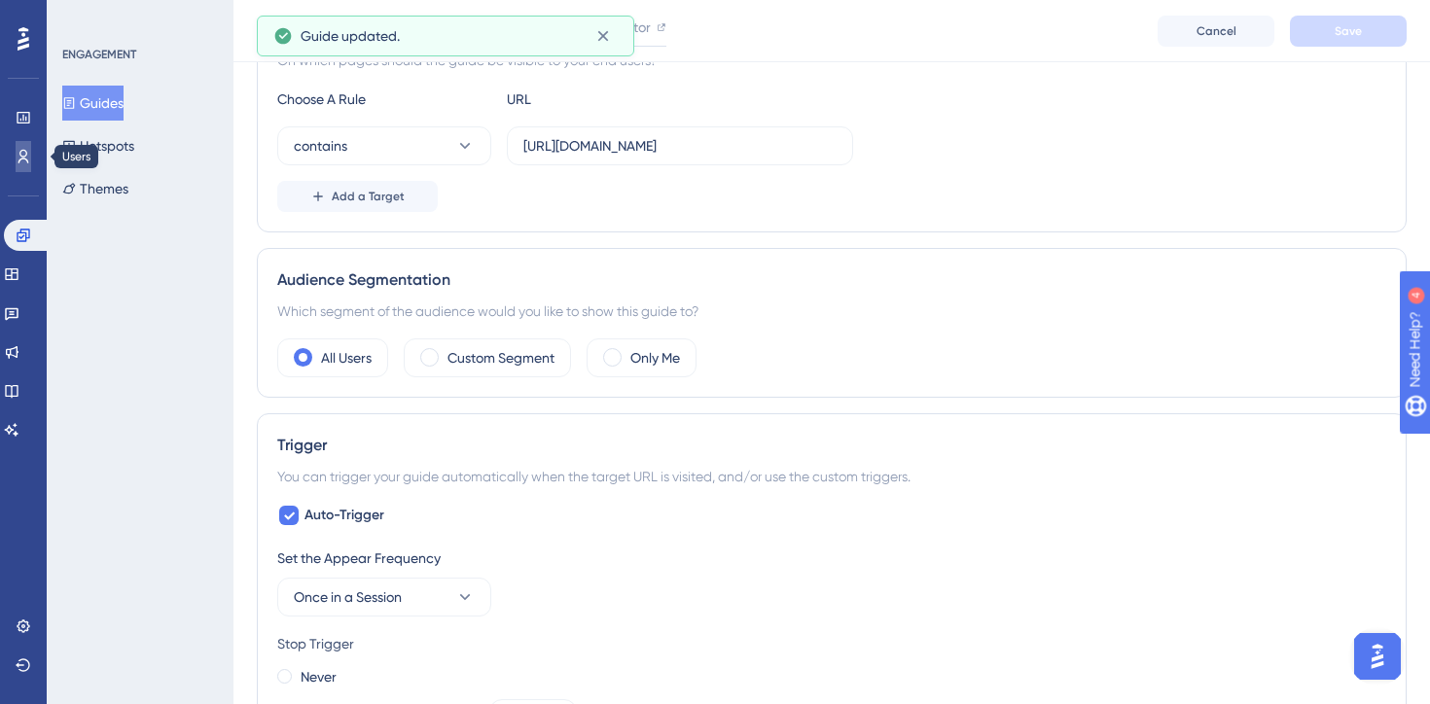
click at [31, 161] on link at bounding box center [24, 156] width 16 height 31
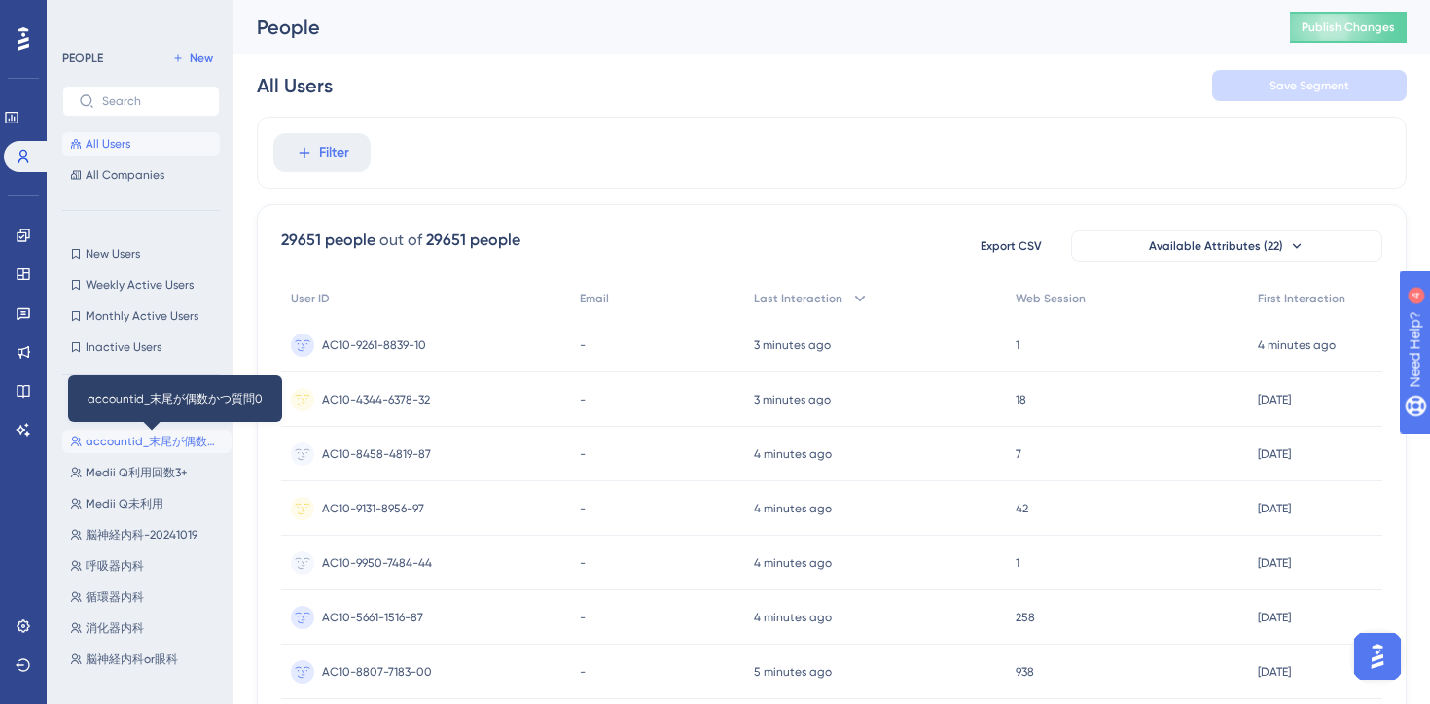
click at [139, 437] on span "accountid_末尾が偶数かつ質問0" at bounding box center [155, 442] width 138 height 16
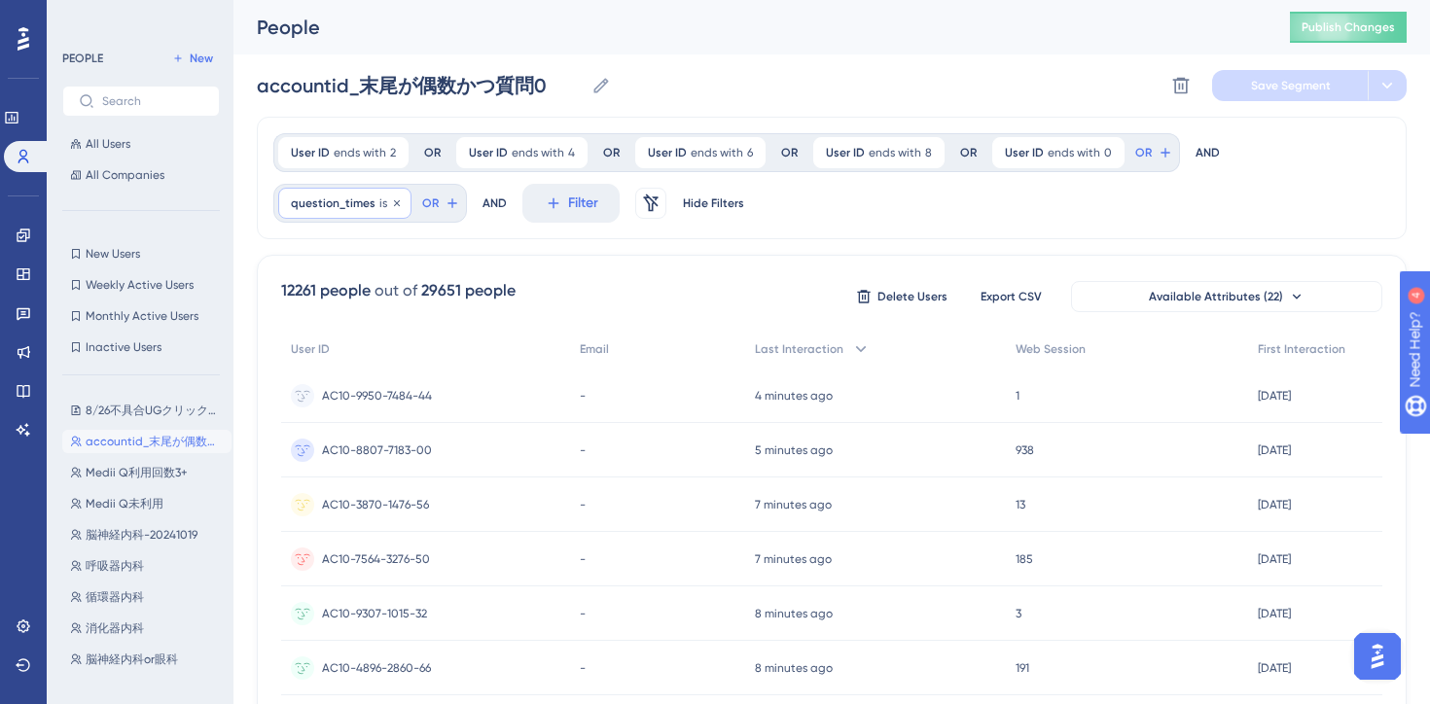
click at [355, 202] on span "question_times" at bounding box center [333, 204] width 85 height 16
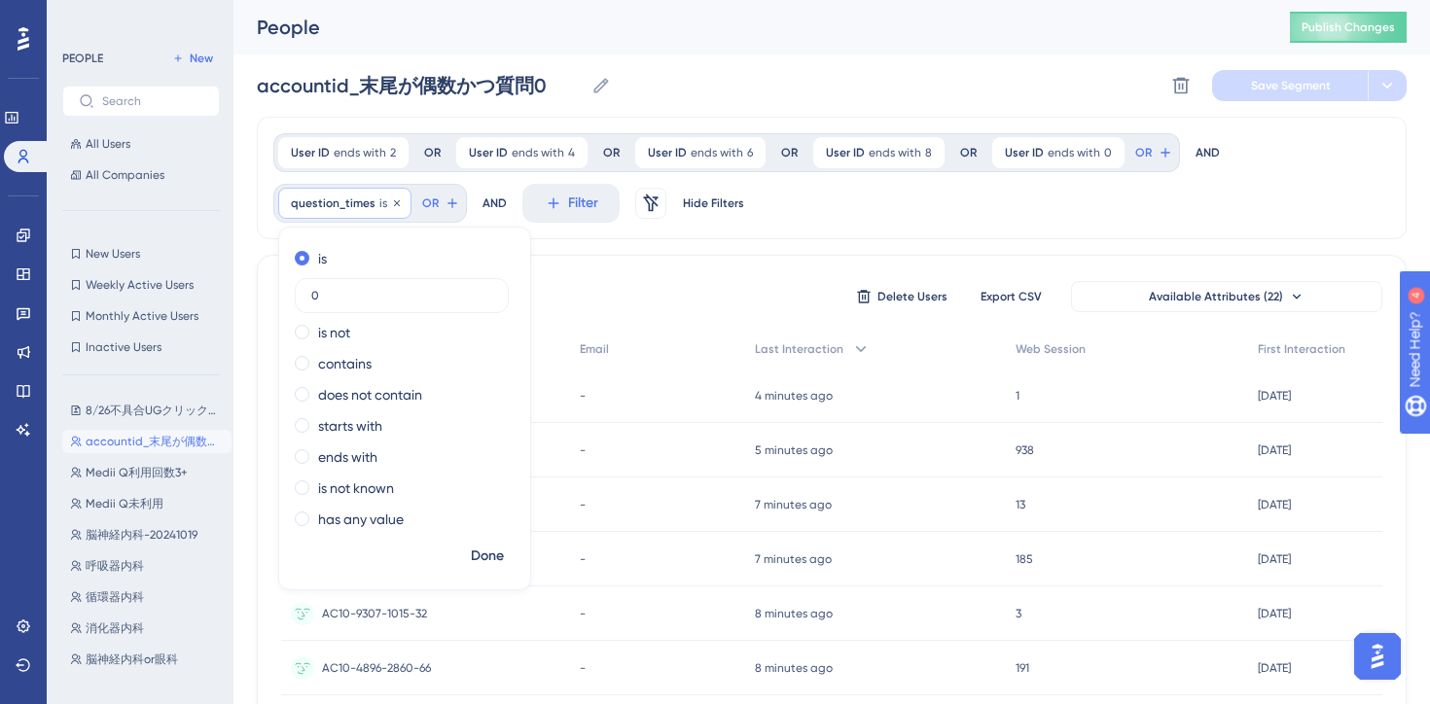
click at [326, 199] on span "question_times" at bounding box center [333, 204] width 85 height 16
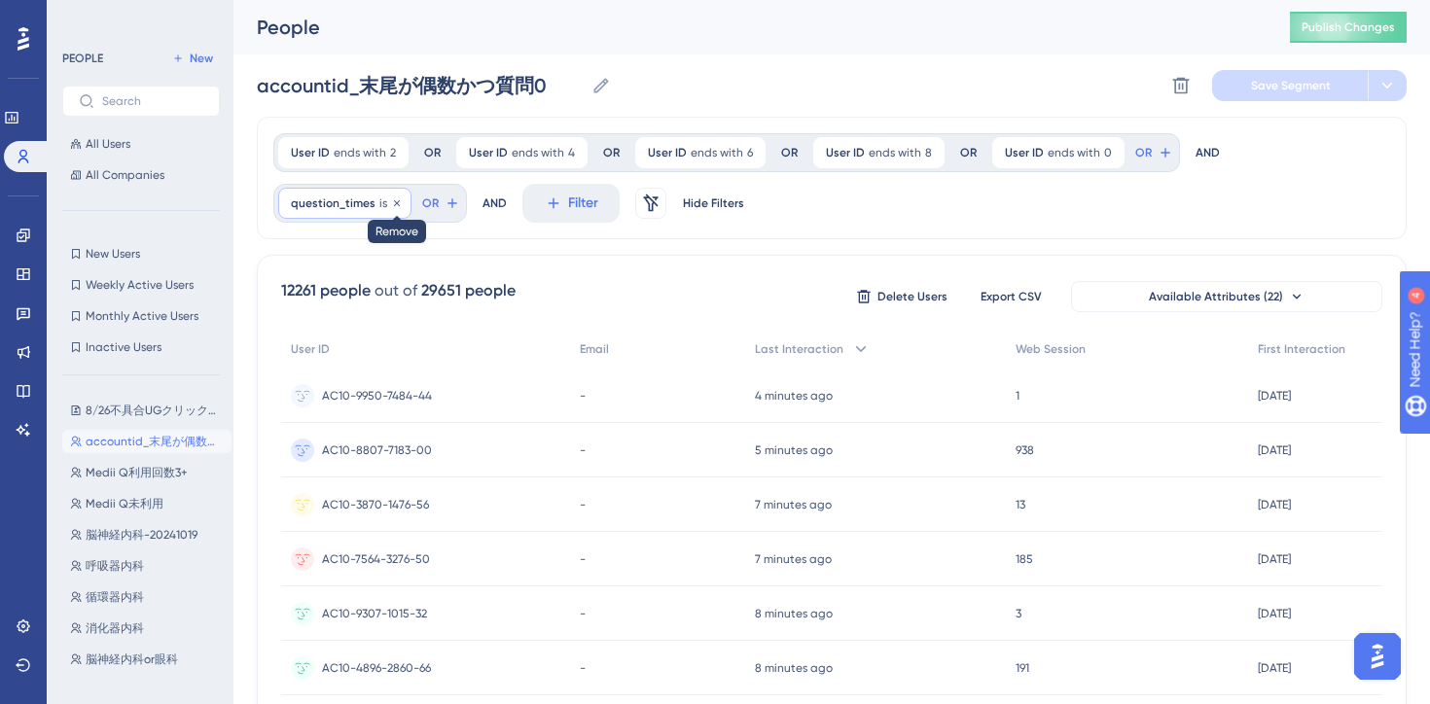
click at [394, 202] on icon at bounding box center [397, 202] width 6 height 6
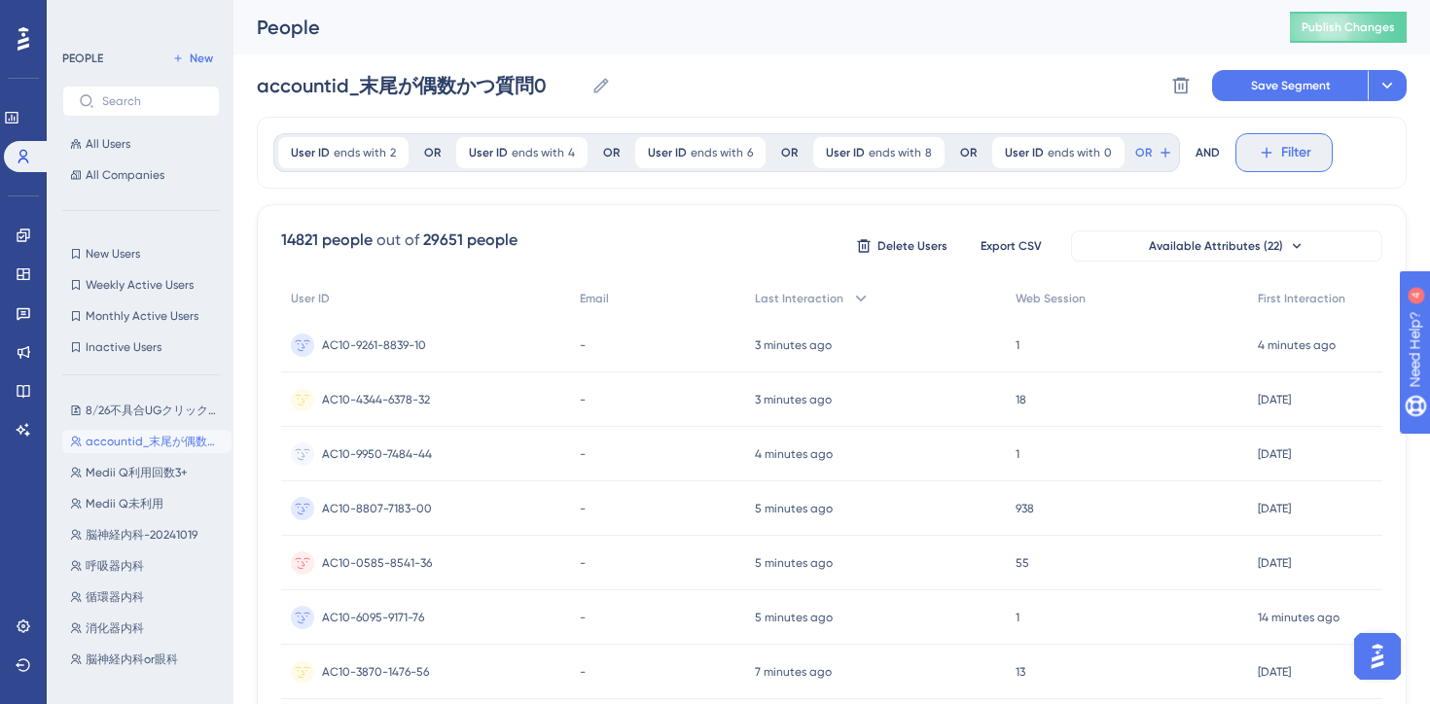
click at [1281, 159] on span "Filter" at bounding box center [1296, 152] width 30 height 23
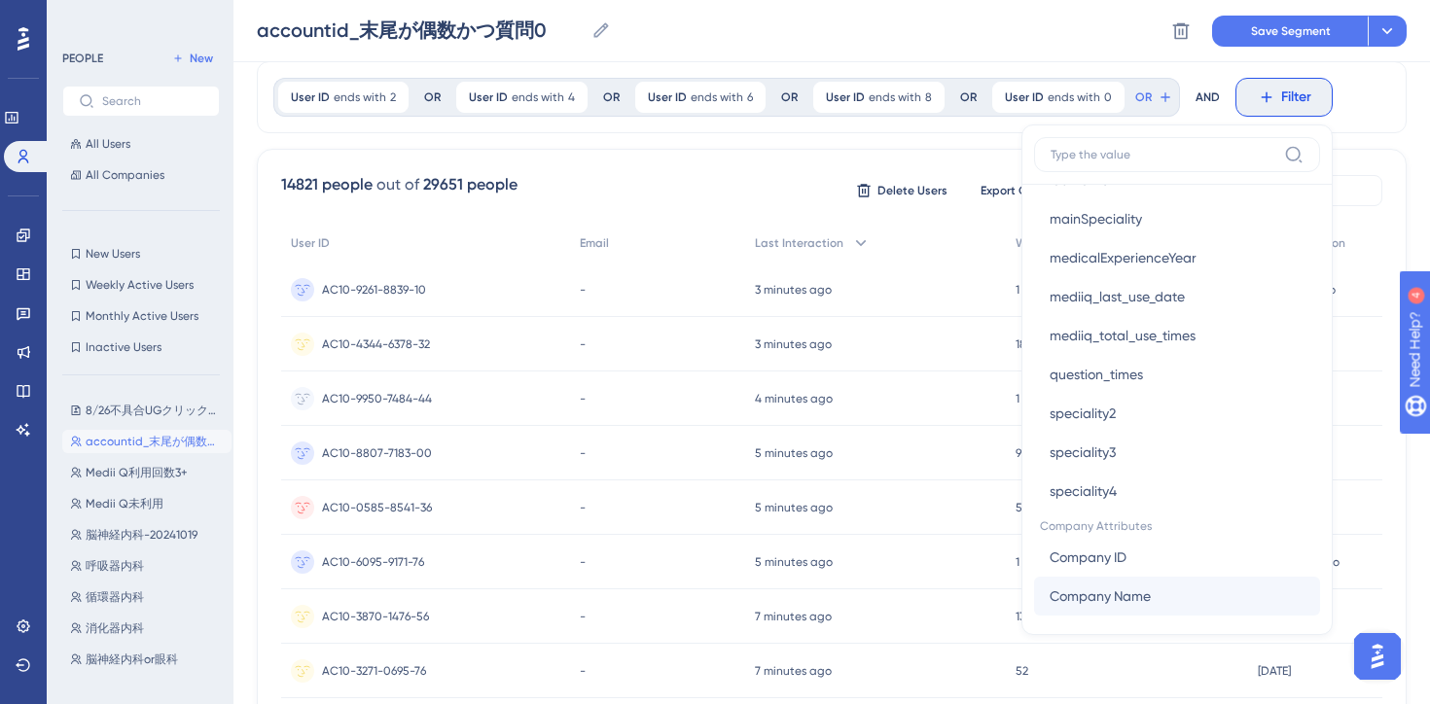
scroll to position [1201, 0]
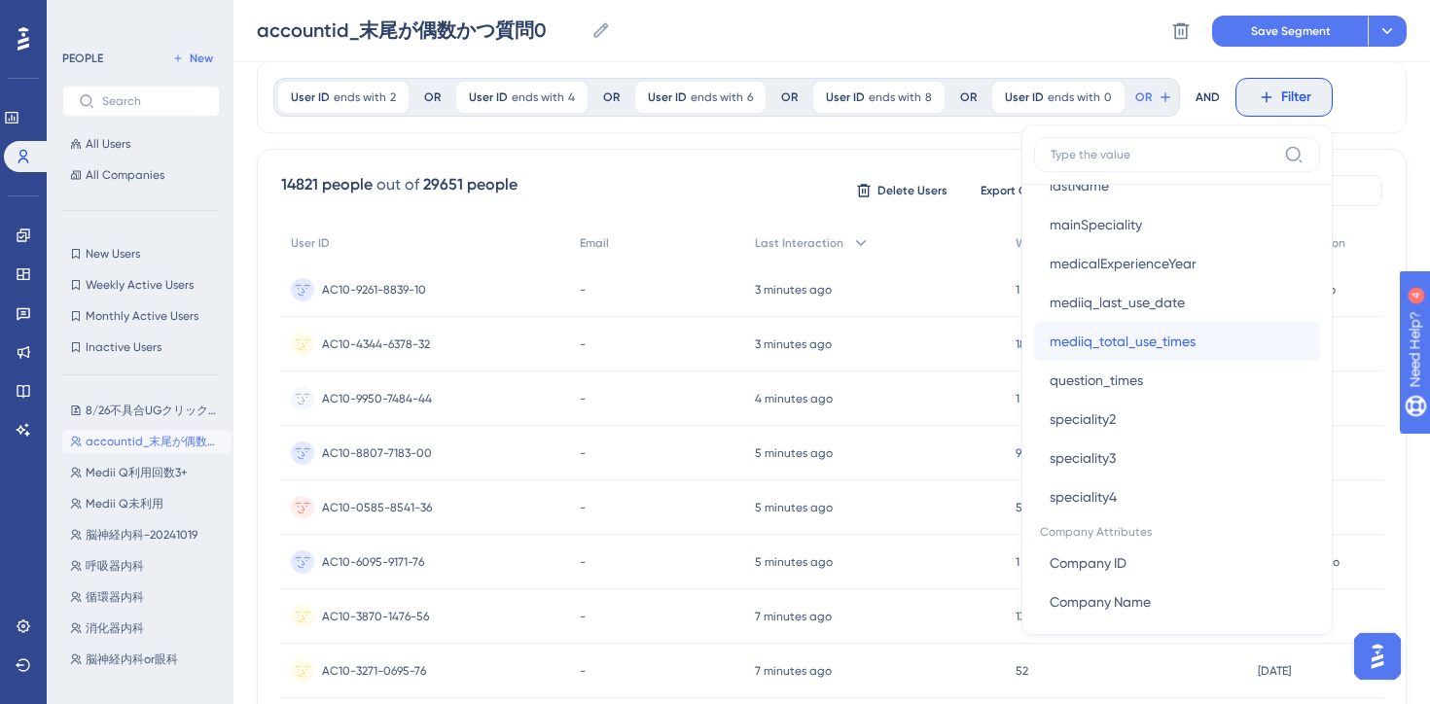
click at [1144, 341] on span "mediiq_total_use_times" at bounding box center [1123, 341] width 146 height 23
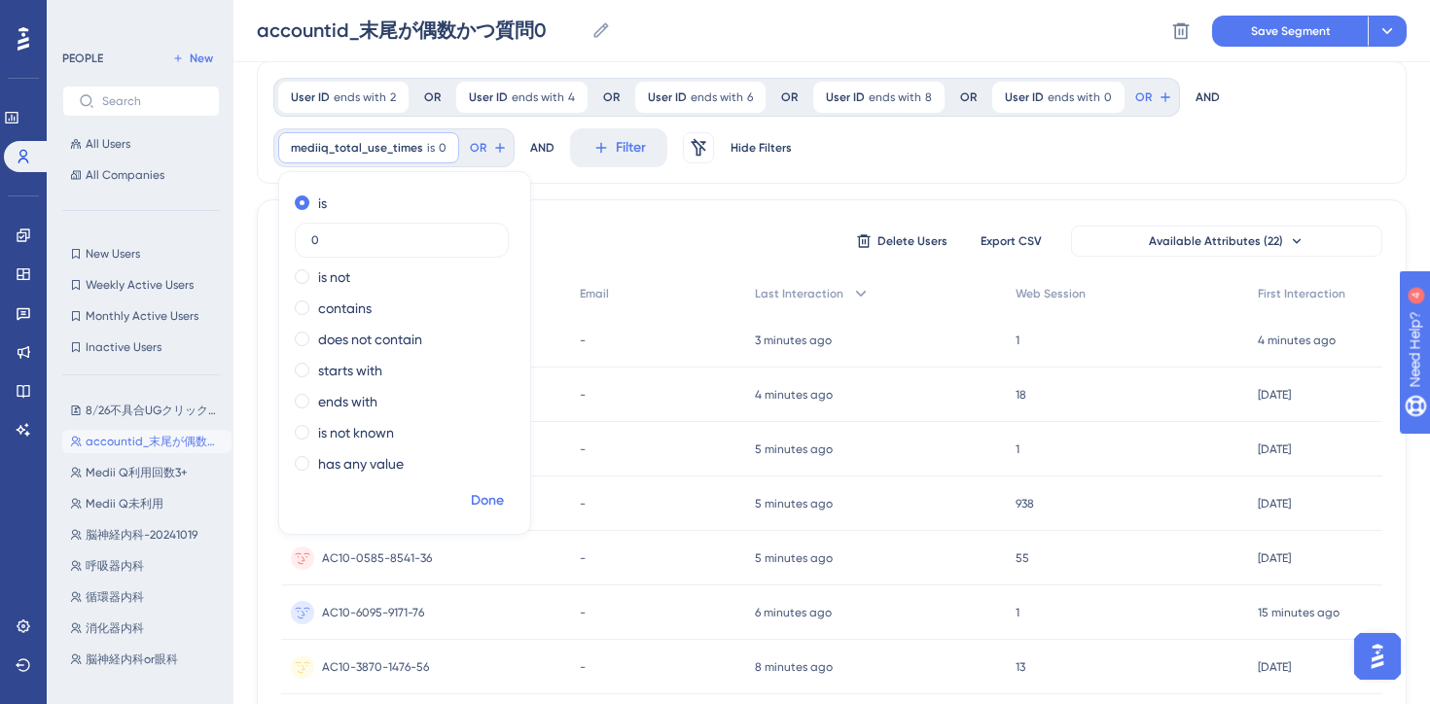
type input "0"
click at [477, 505] on span "Done" at bounding box center [487, 500] width 33 height 23
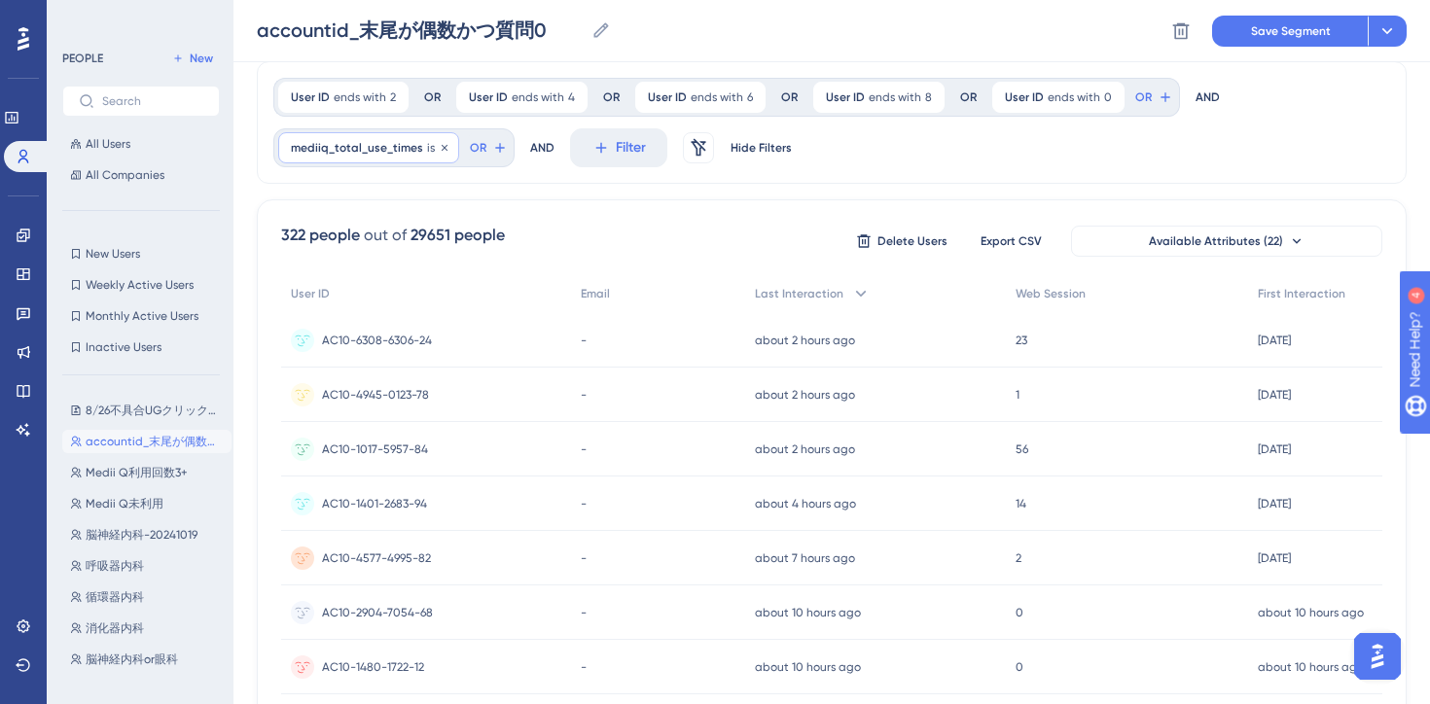
click at [399, 149] on span "mediiq_total_use_times" at bounding box center [357, 148] width 132 height 16
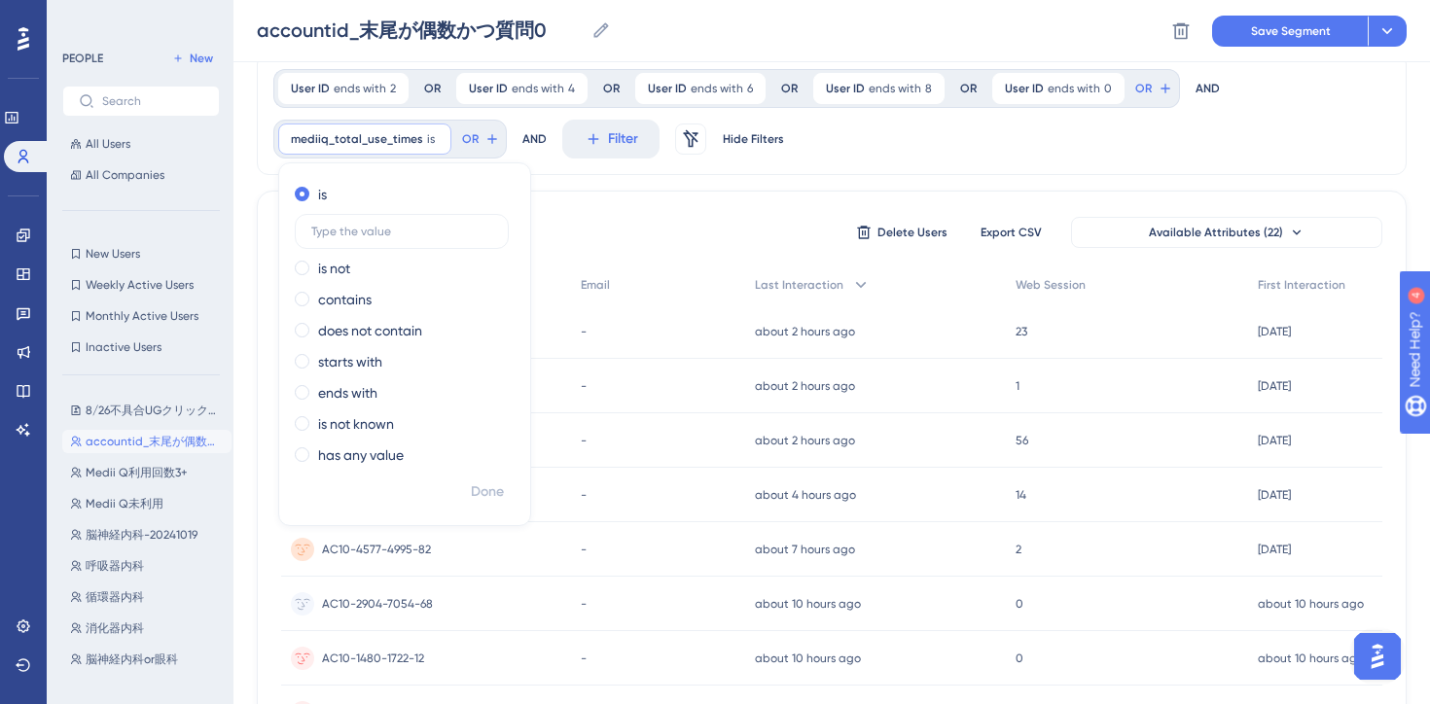
scroll to position [69, 0]
click at [373, 432] on label "is not known" at bounding box center [356, 426] width 76 height 23
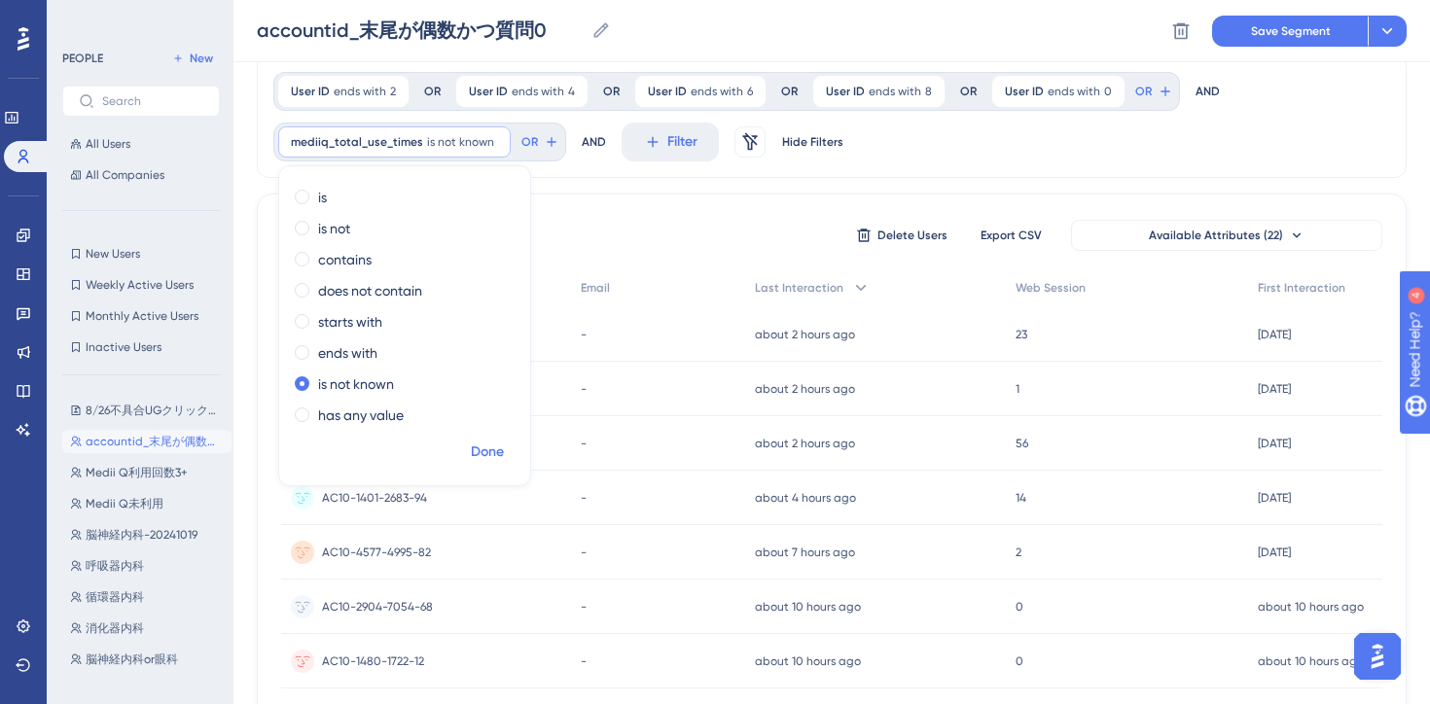
click at [496, 452] on span "Done" at bounding box center [487, 452] width 33 height 23
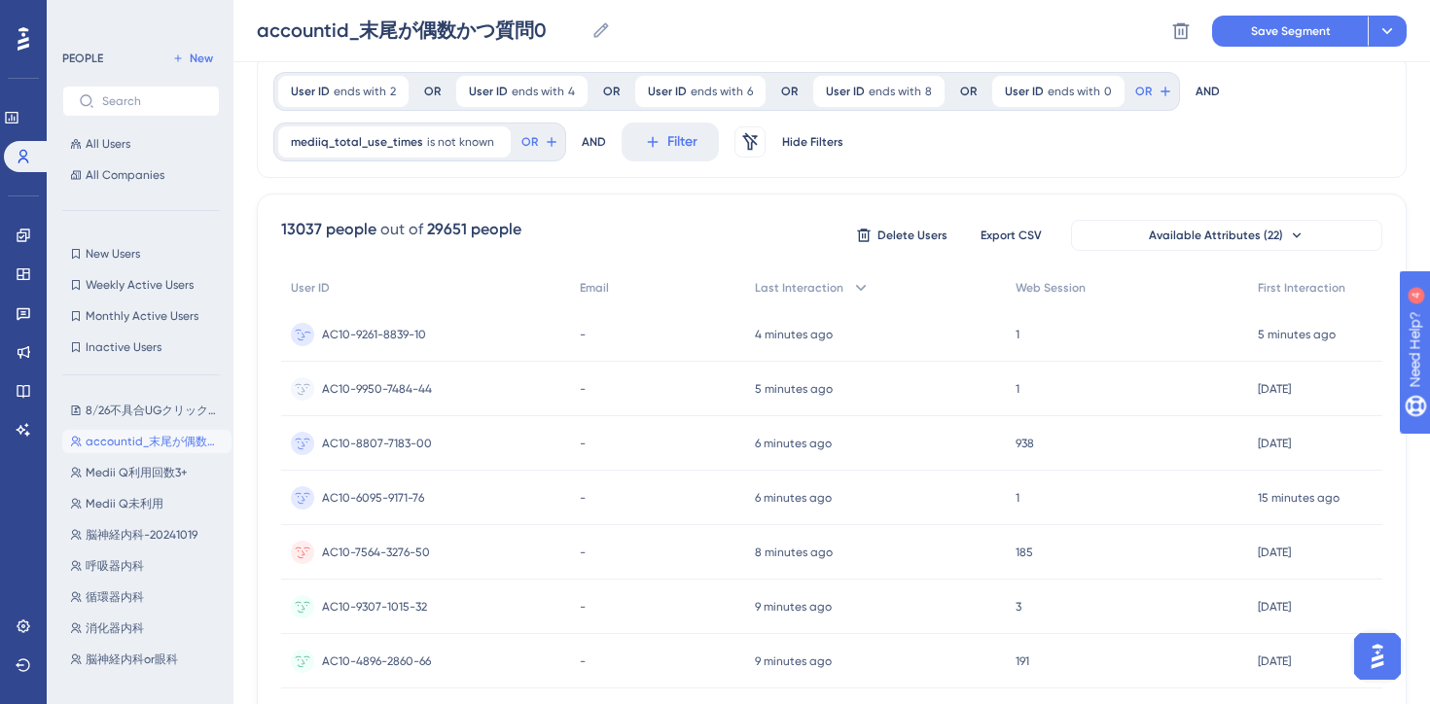
click at [353, 332] on span "AC10-9261-8839-10" at bounding box center [374, 335] width 104 height 16
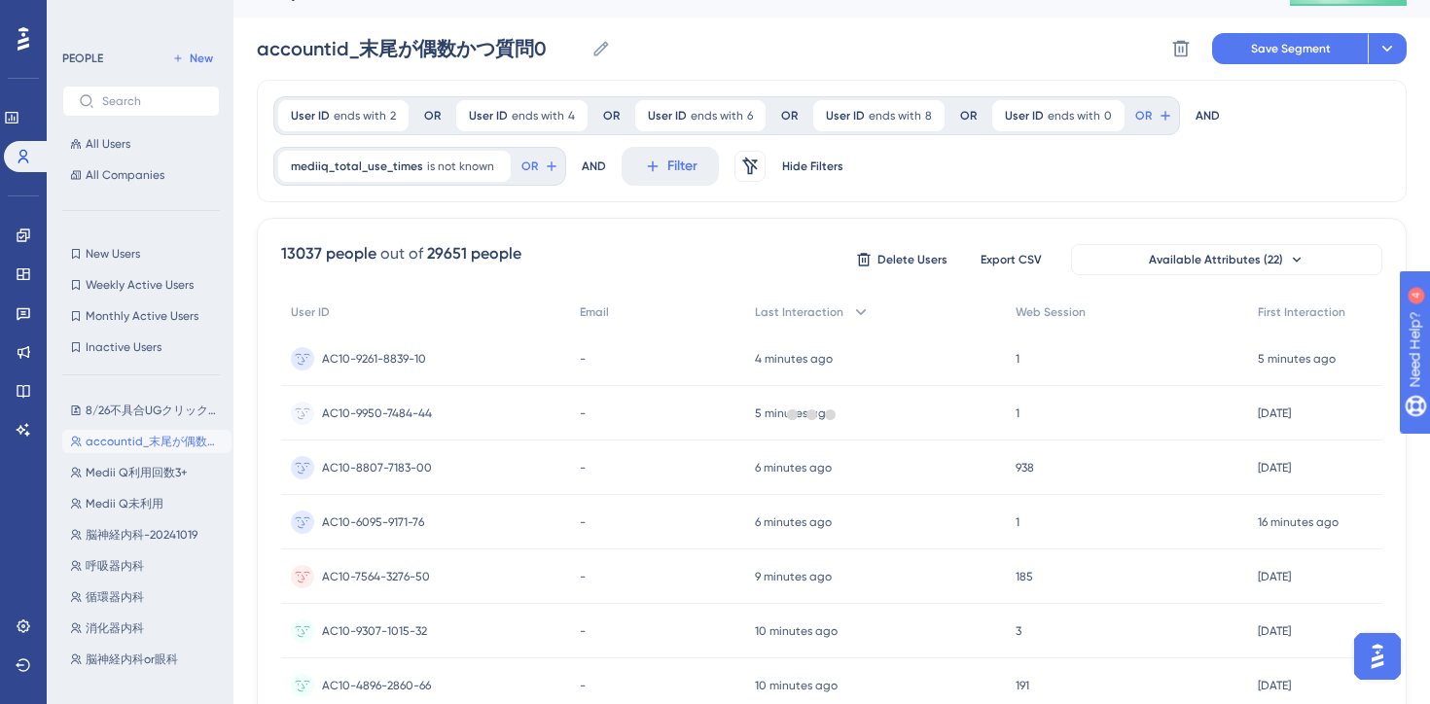
scroll to position [69, 0]
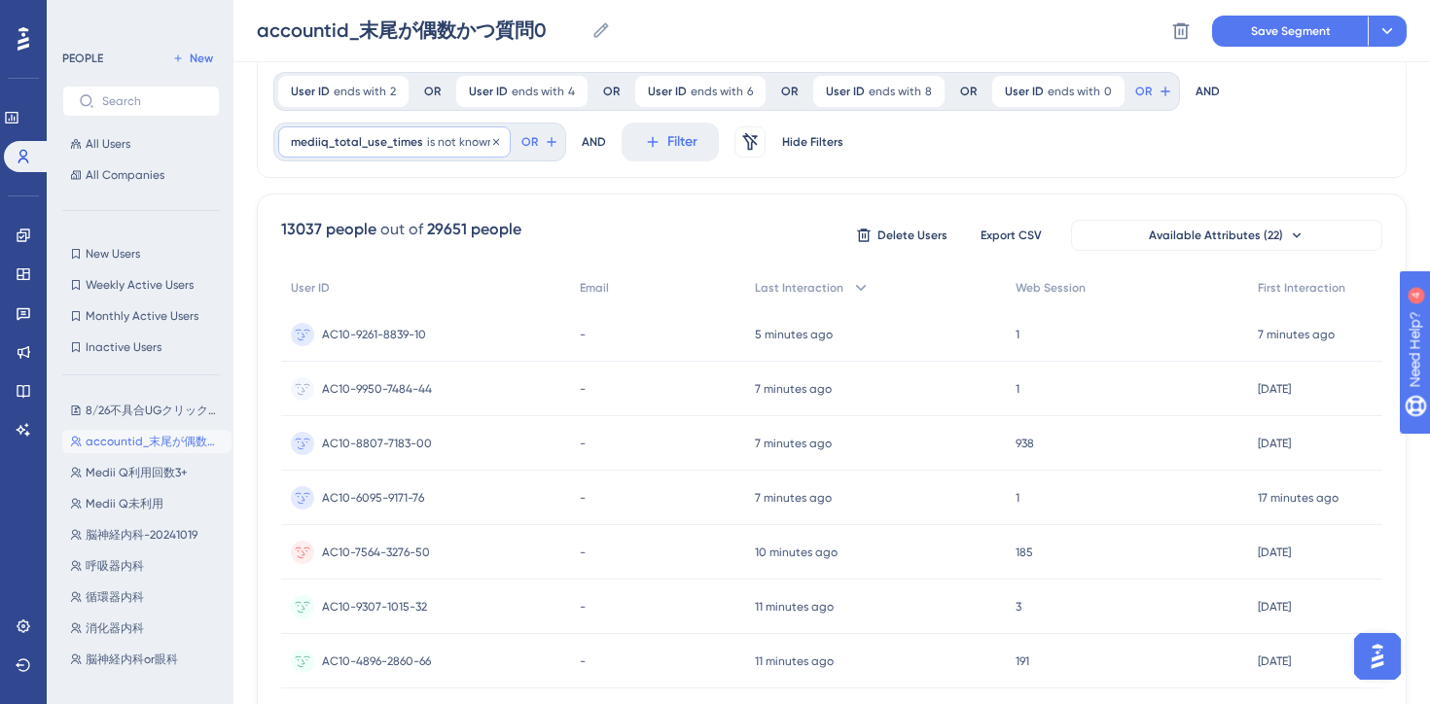
click at [444, 138] on span "is not known" at bounding box center [460, 142] width 67 height 16
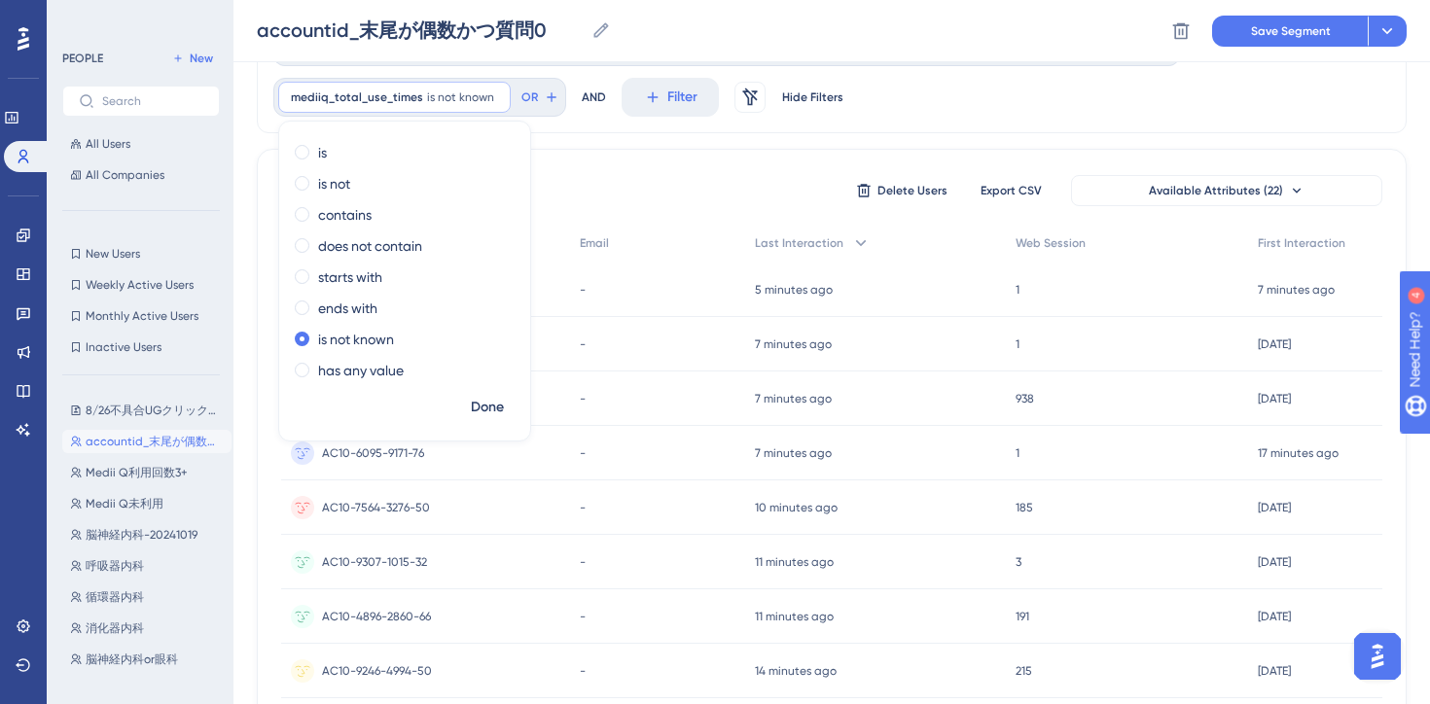
scroll to position [119, 0]
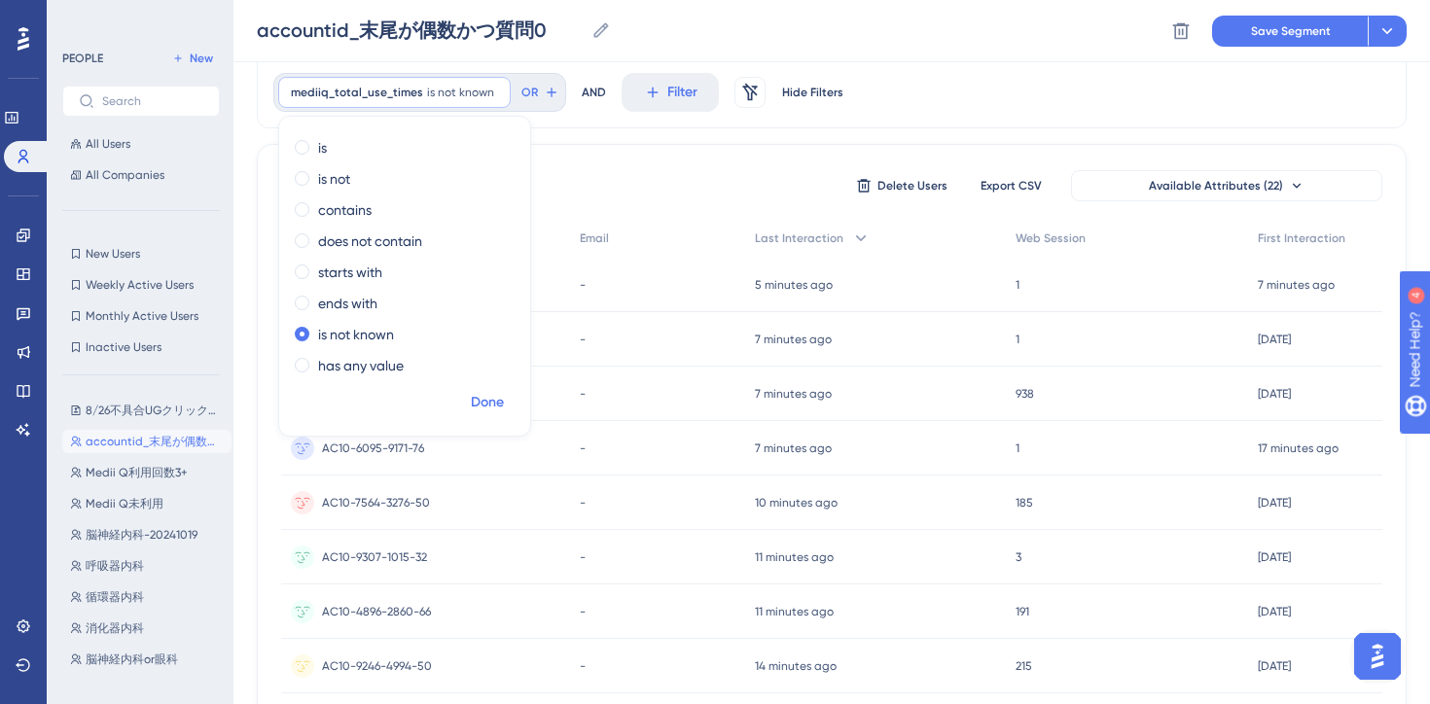
click at [492, 406] on span "Done" at bounding box center [487, 402] width 33 height 23
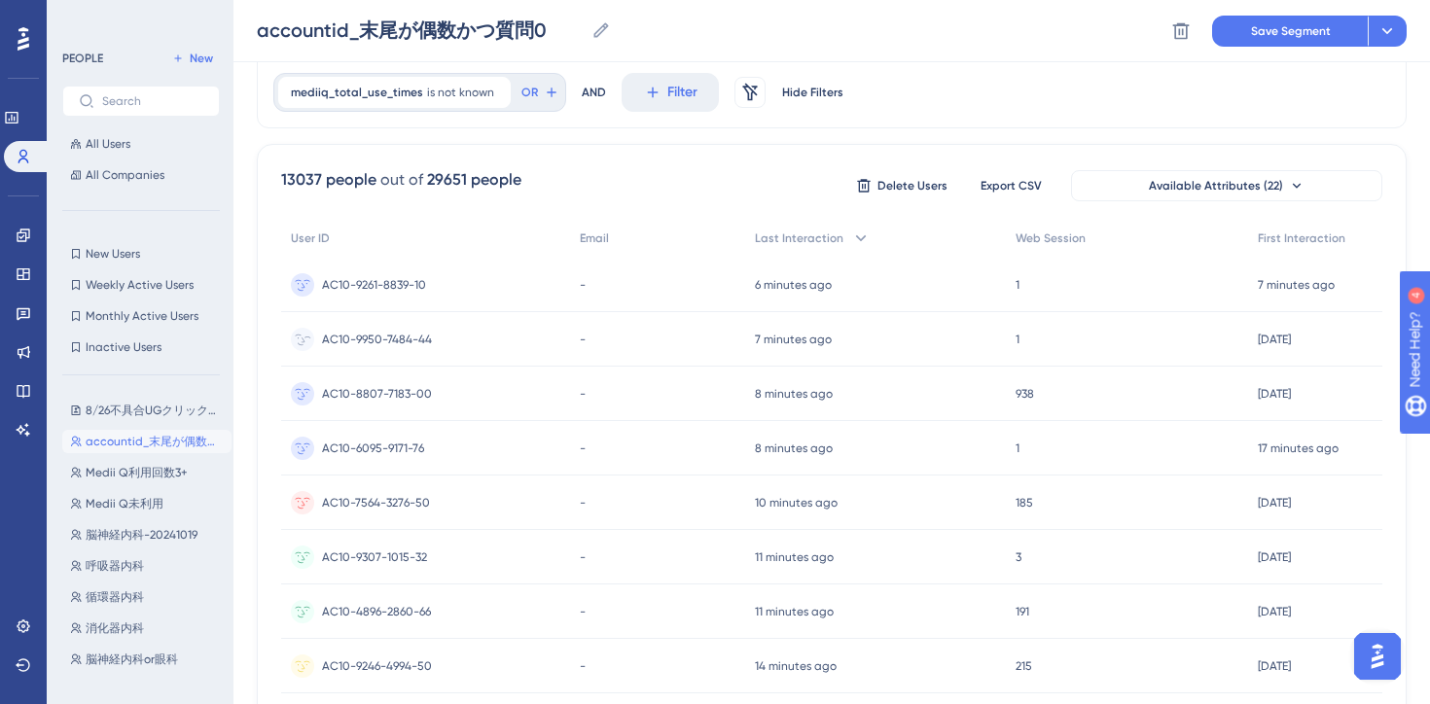
scroll to position [0, 0]
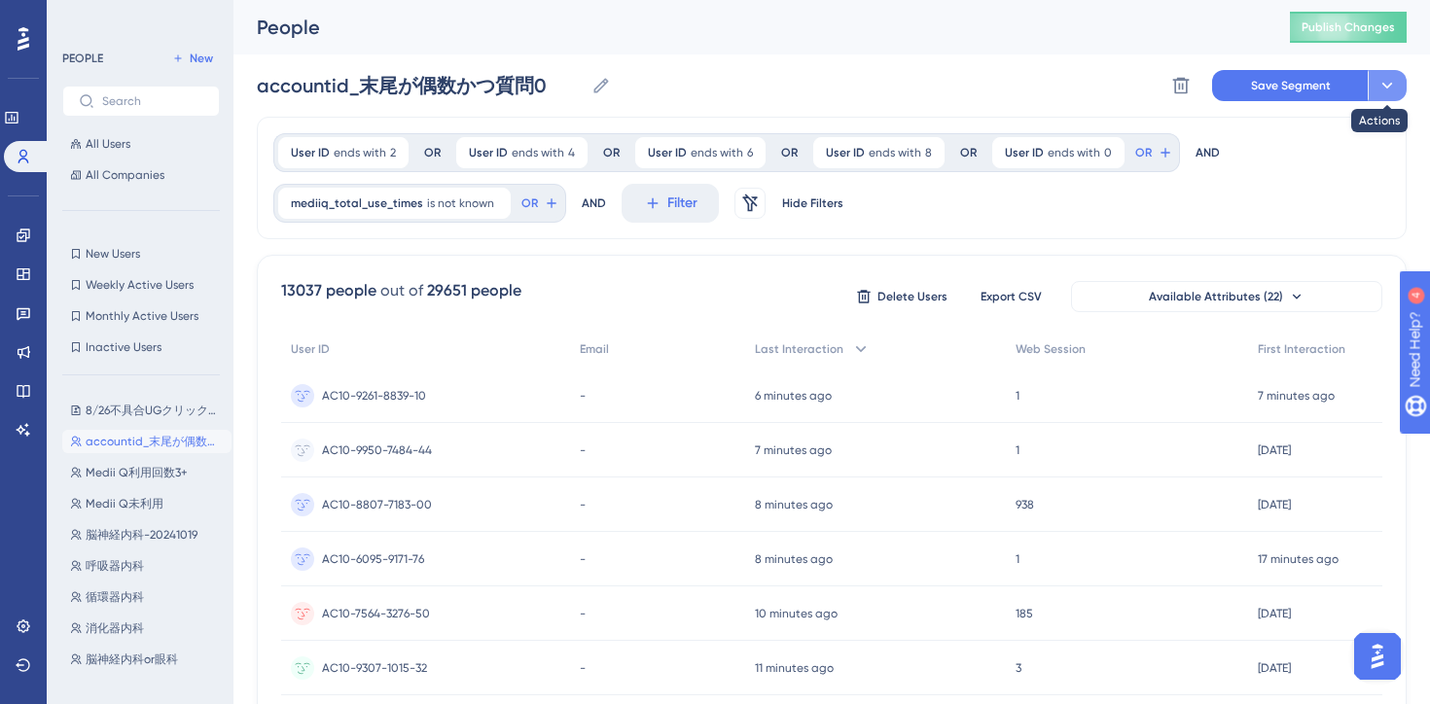
click at [1394, 85] on icon at bounding box center [1386, 85] width 19 height 19
click at [1336, 150] on span "Save as a New Segment" at bounding box center [1296, 140] width 150 height 23
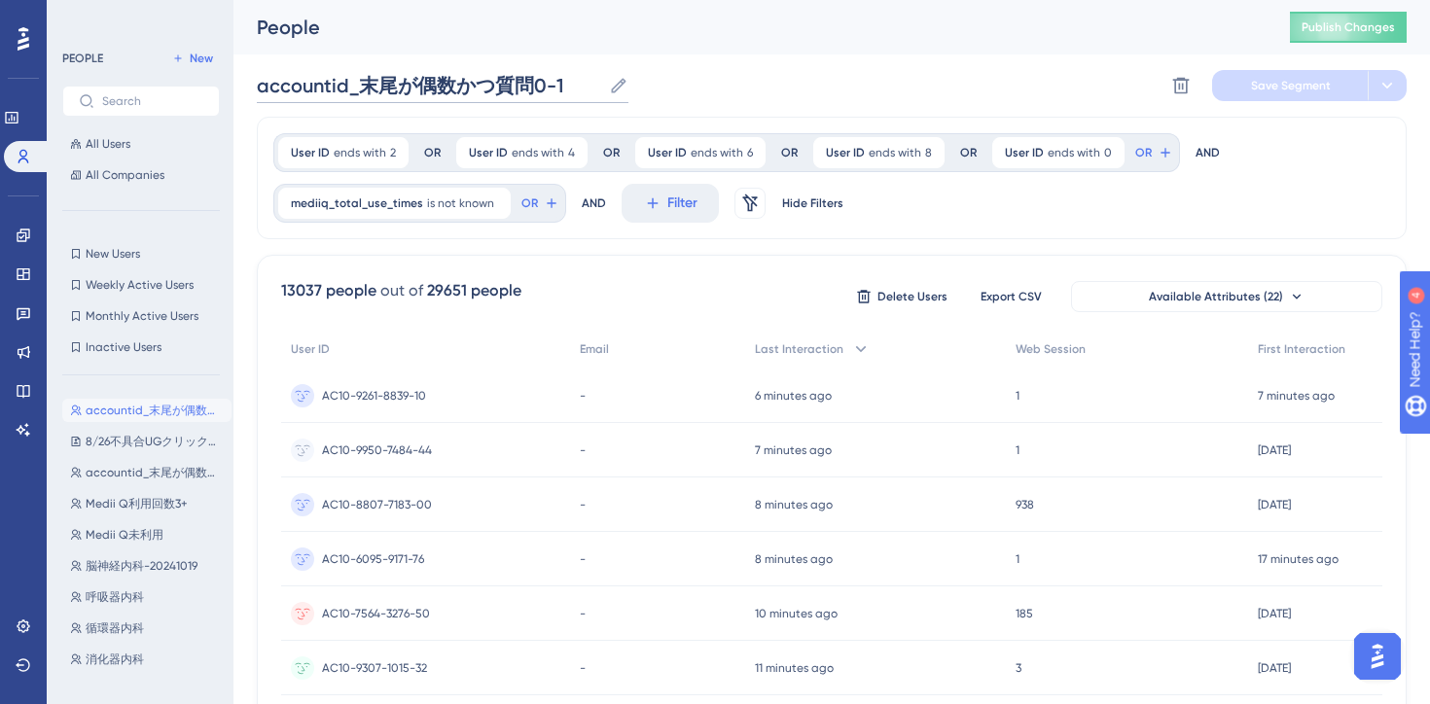
click at [475, 86] on input "accountid_末尾が偶数かつ質問0-1" at bounding box center [429, 85] width 344 height 27
drag, startPoint x: 501, startPoint y: 84, endPoint x: 569, endPoint y: 82, distance: 68.1
click at [569, 82] on input "accountid_末尾が偶数かつ質問0-1" at bounding box center [429, 85] width 344 height 27
type input "accountid_末尾が偶数かつQ利用なし"
click at [1260, 92] on span "Save Segment" at bounding box center [1291, 86] width 80 height 16
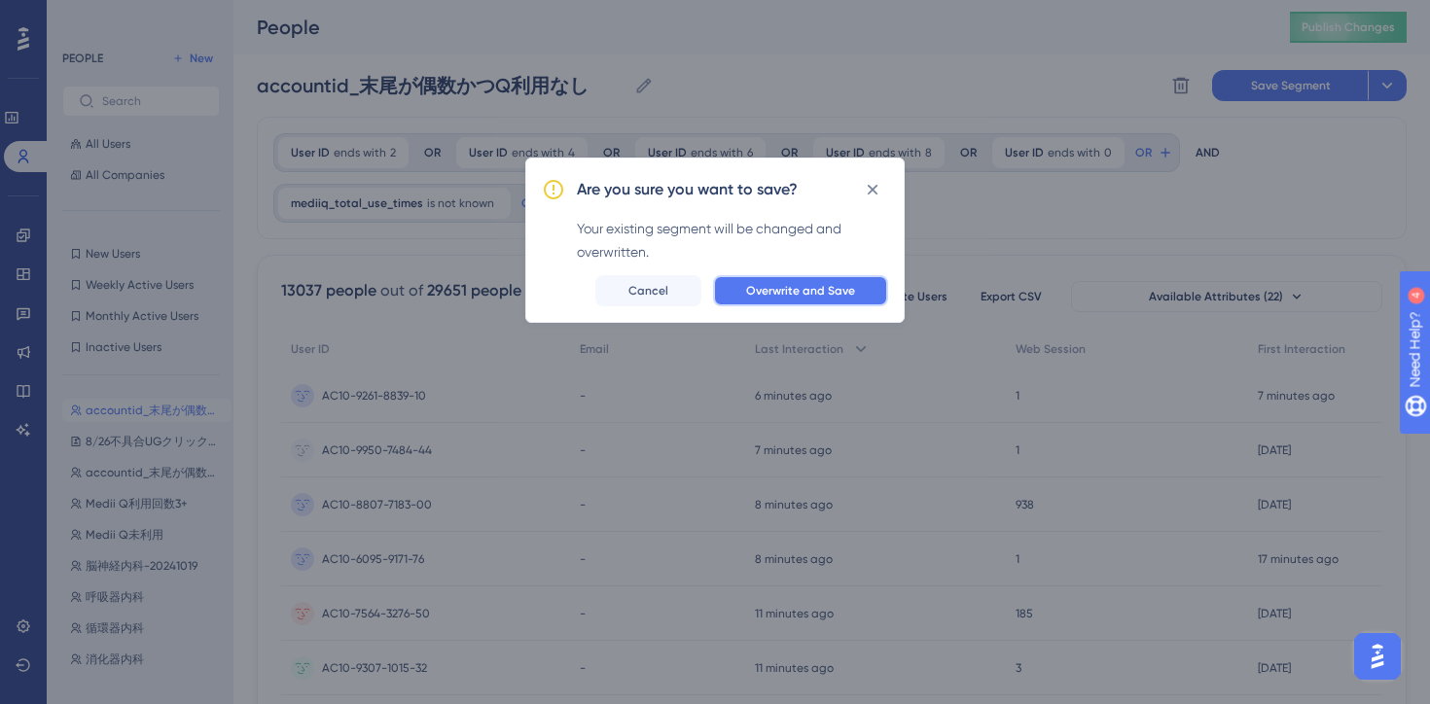
click at [787, 293] on span "Overwrite and Save" at bounding box center [800, 291] width 109 height 16
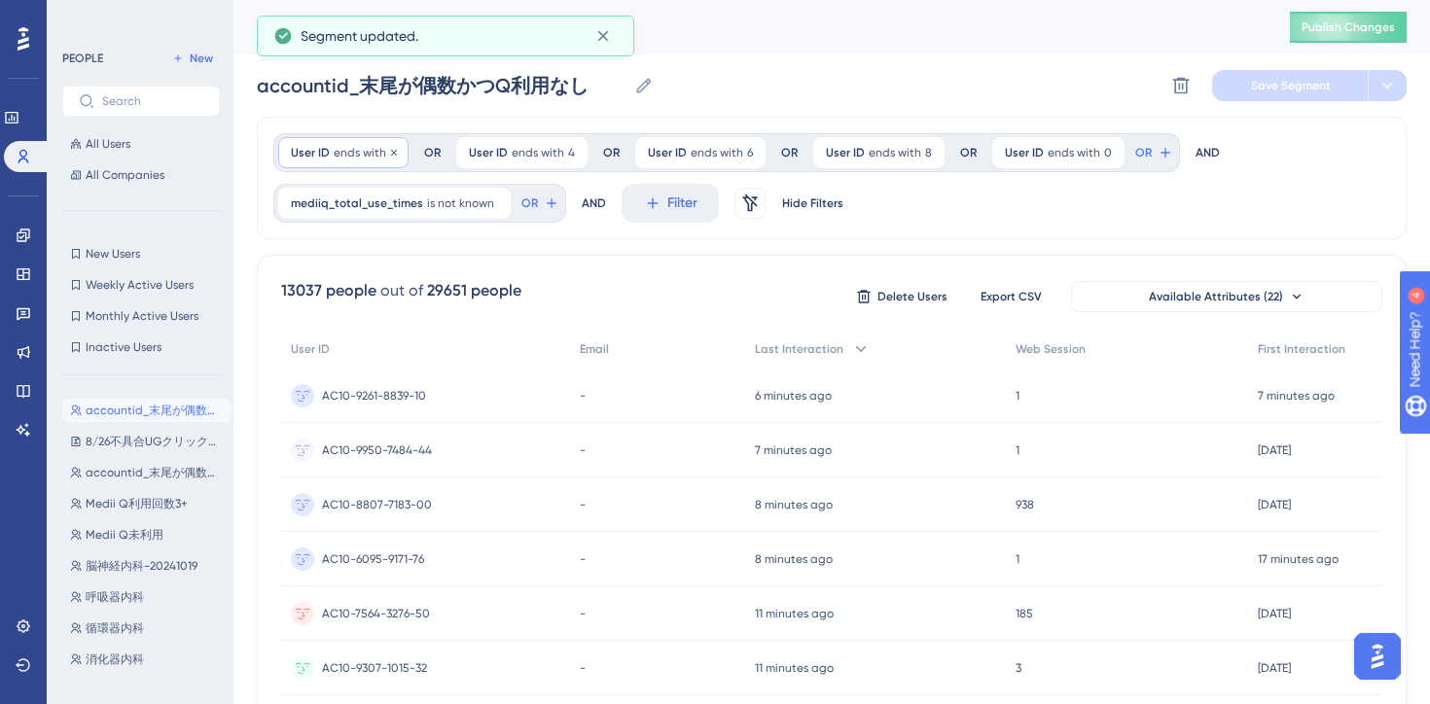
click at [356, 161] on div "User ID ends with 2 2 Remove" at bounding box center [343, 152] width 130 height 31
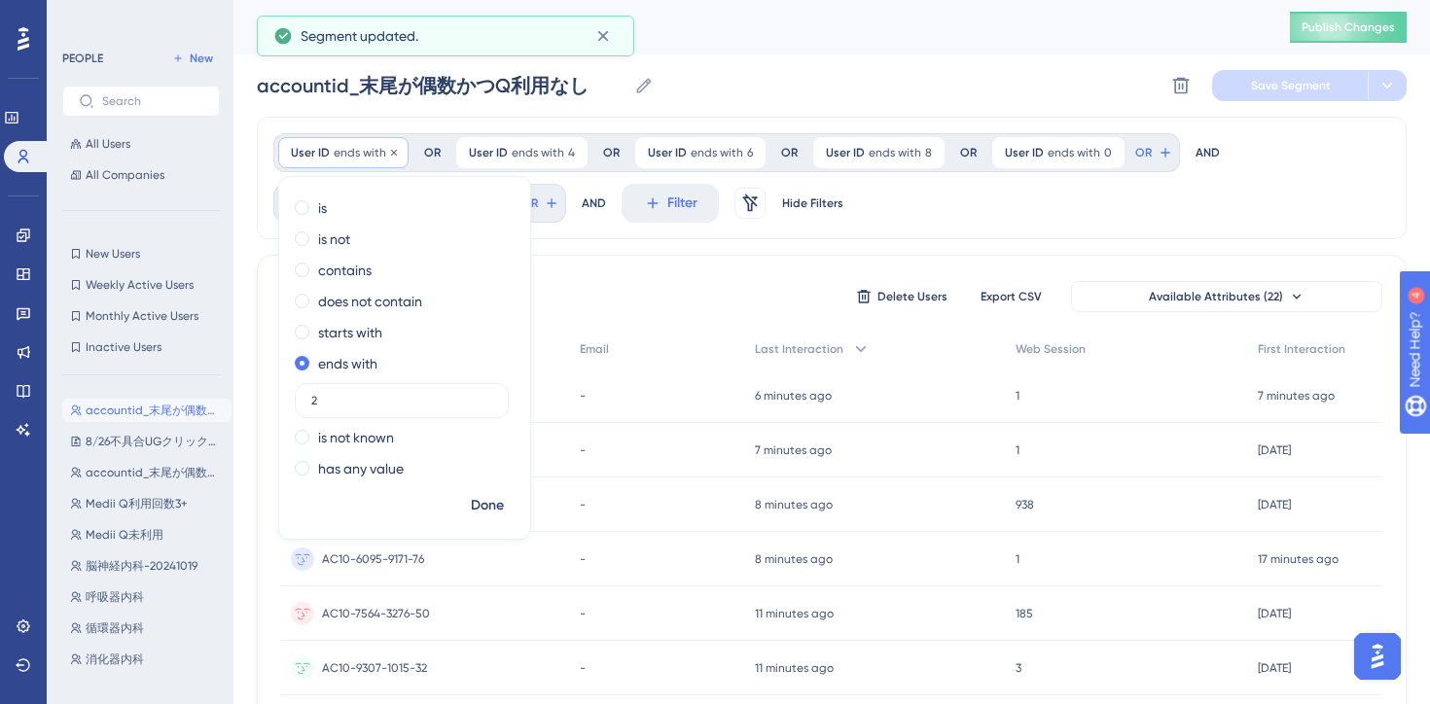
click at [356, 161] on div "User ID ends with 2 2 Remove" at bounding box center [343, 152] width 130 height 31
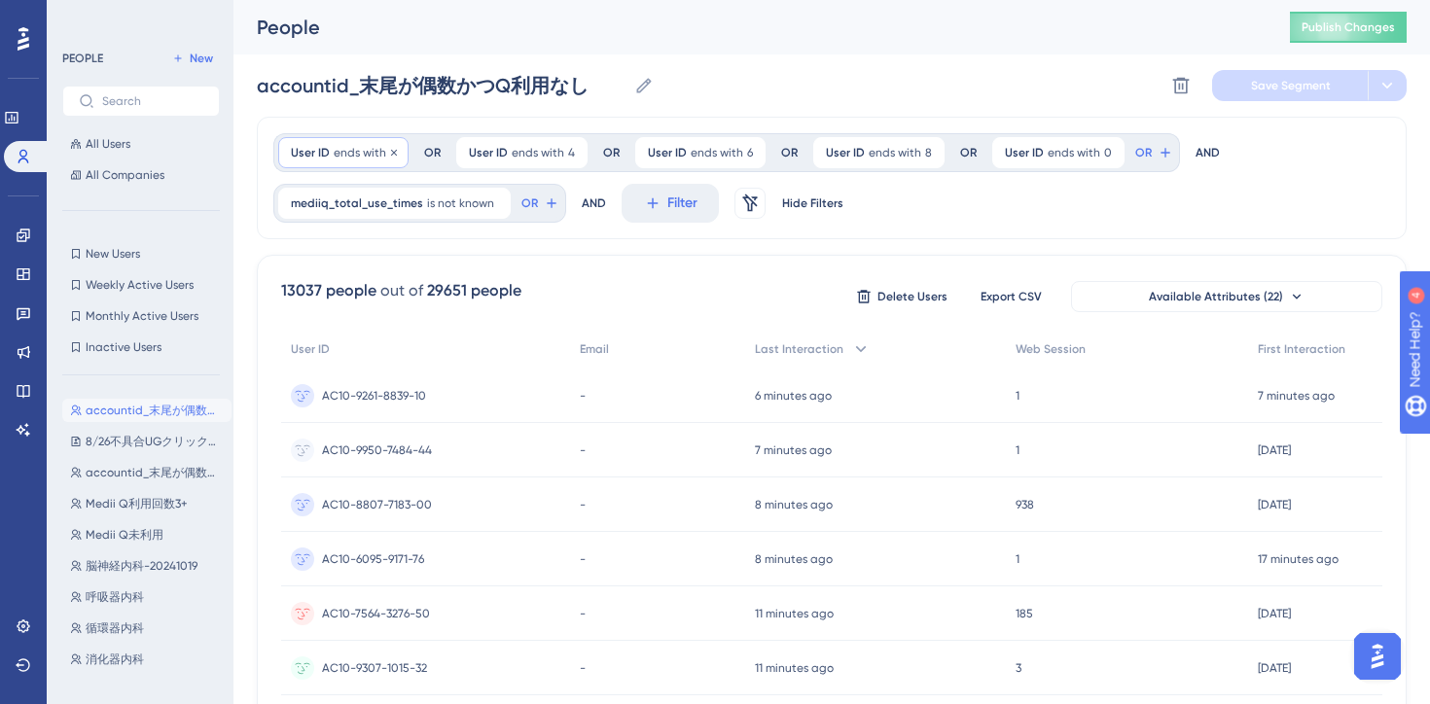
click at [348, 151] on span "ends with" at bounding box center [360, 153] width 53 height 16
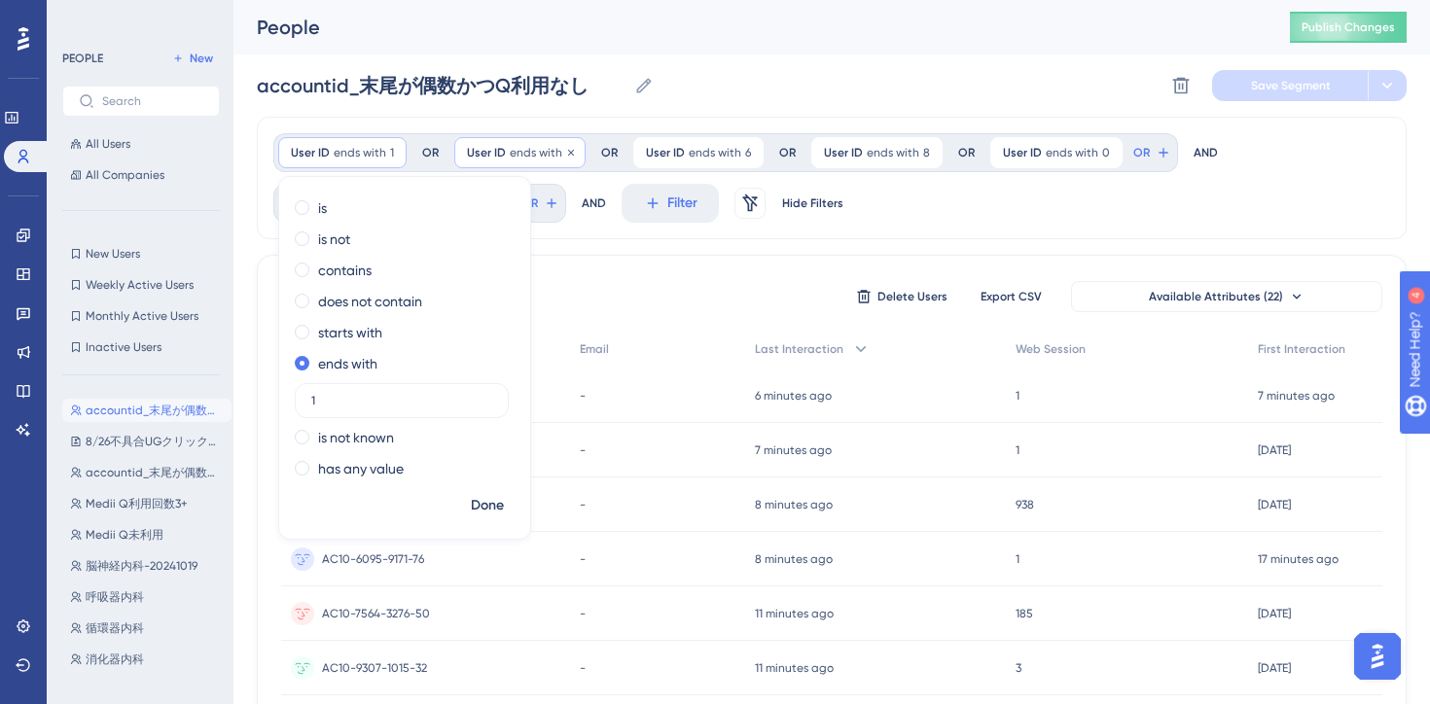
type input "1"
click at [510, 152] on span "ends with" at bounding box center [536, 153] width 53 height 16
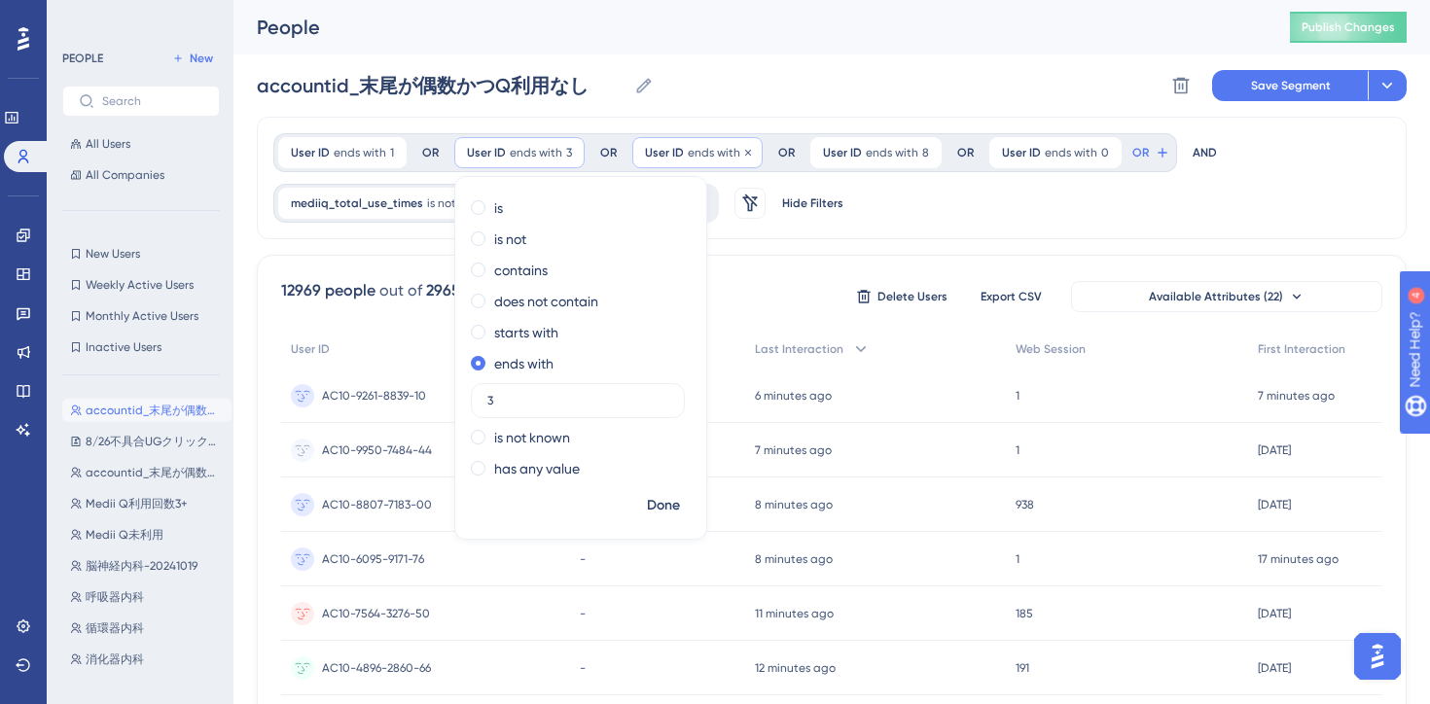
type input "3"
click at [666, 154] on span "User ID" at bounding box center [664, 153] width 39 height 16
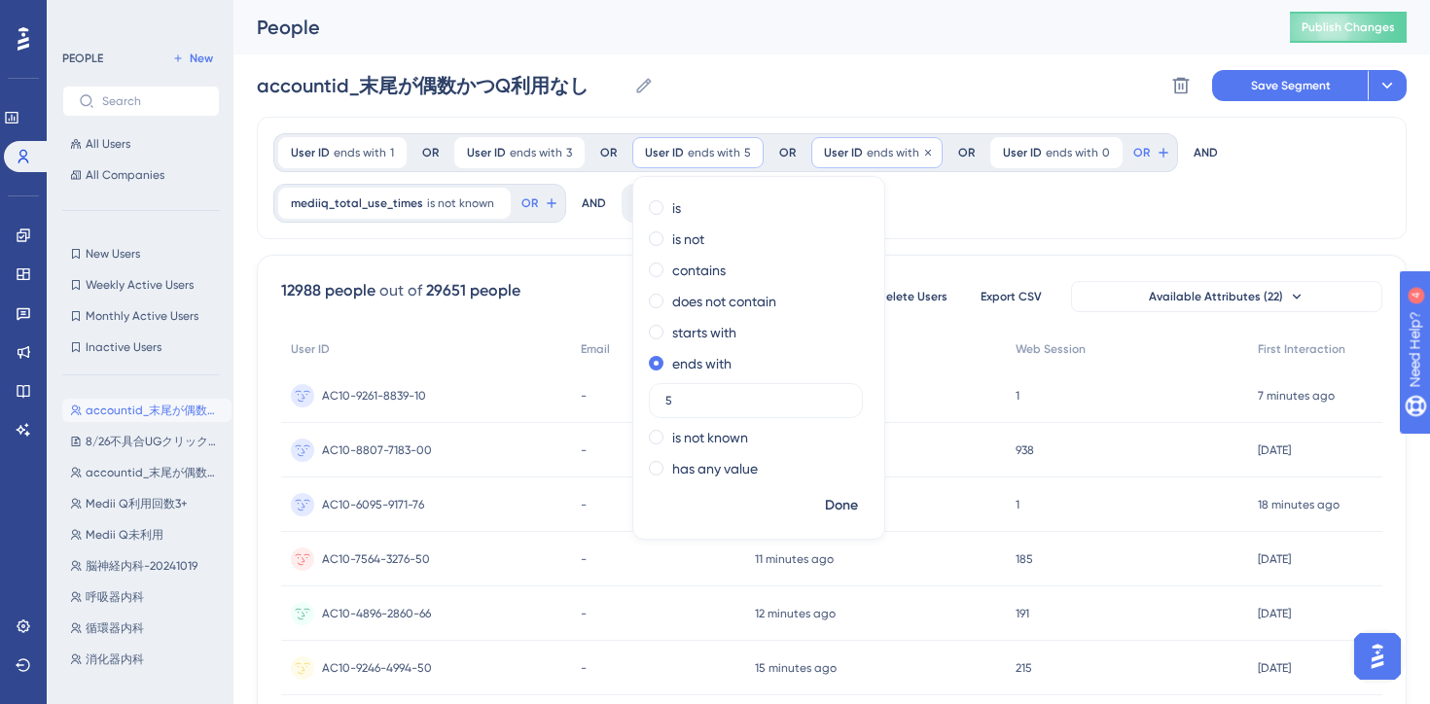
type input "5"
click at [867, 150] on span "ends with" at bounding box center [893, 153] width 53 height 16
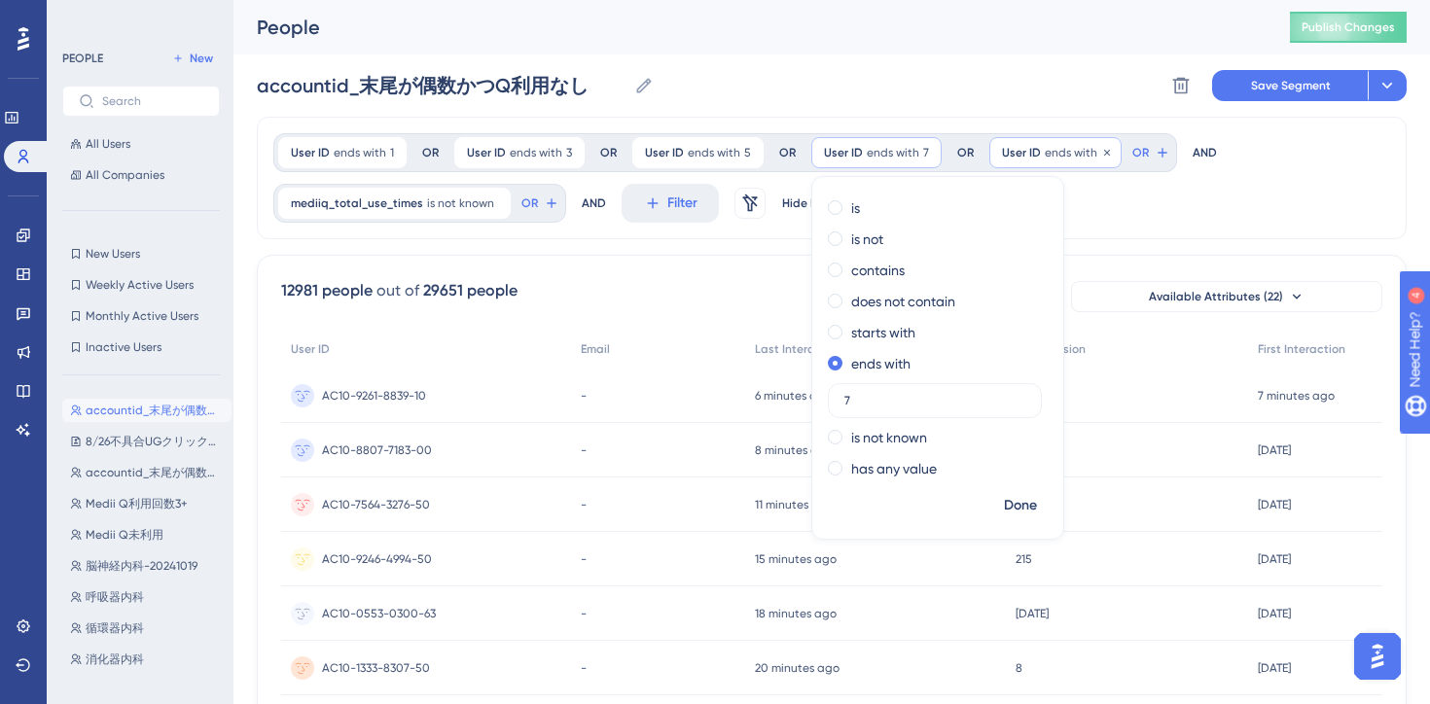
type input "7"
click at [1021, 151] on span "User ID" at bounding box center [1021, 153] width 39 height 16
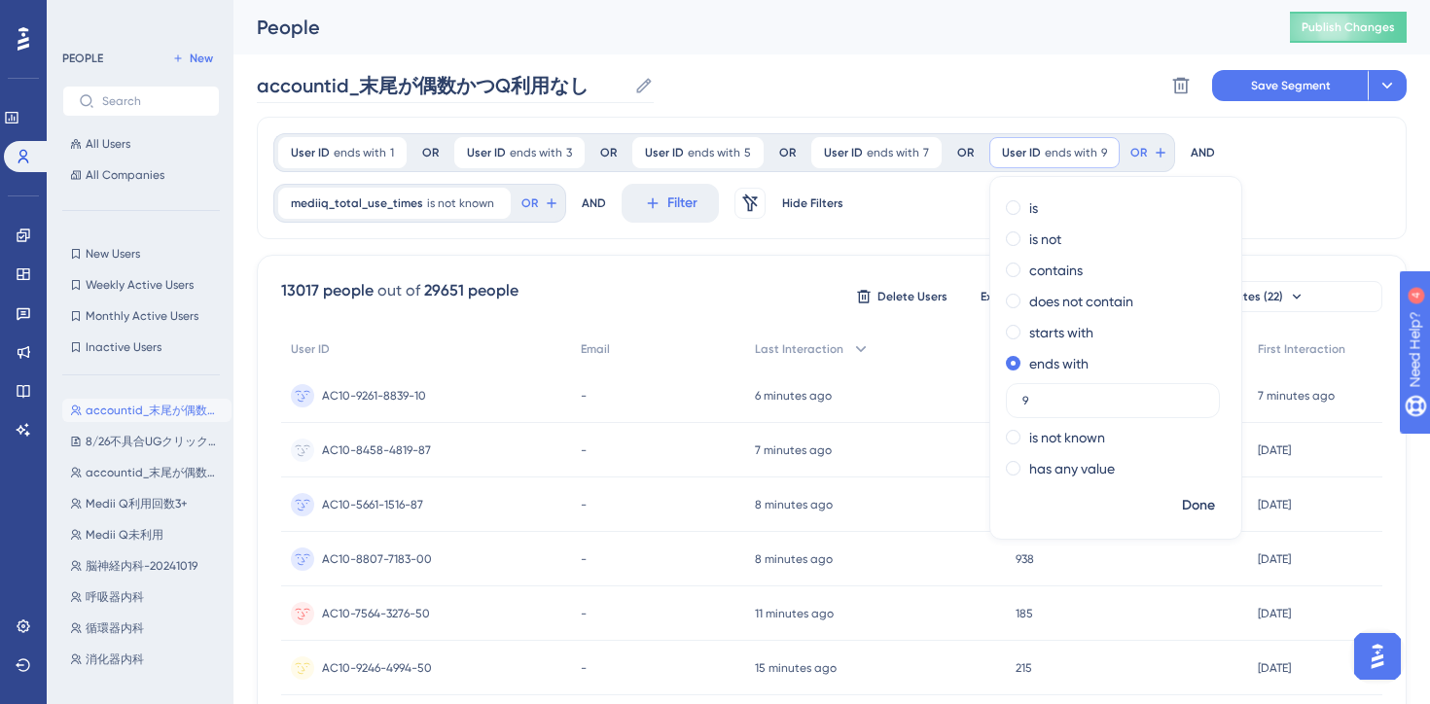
type input "9"
click at [434, 87] on input "accountid_末尾が偶数かつQ利用なし" at bounding box center [442, 85] width 370 height 27
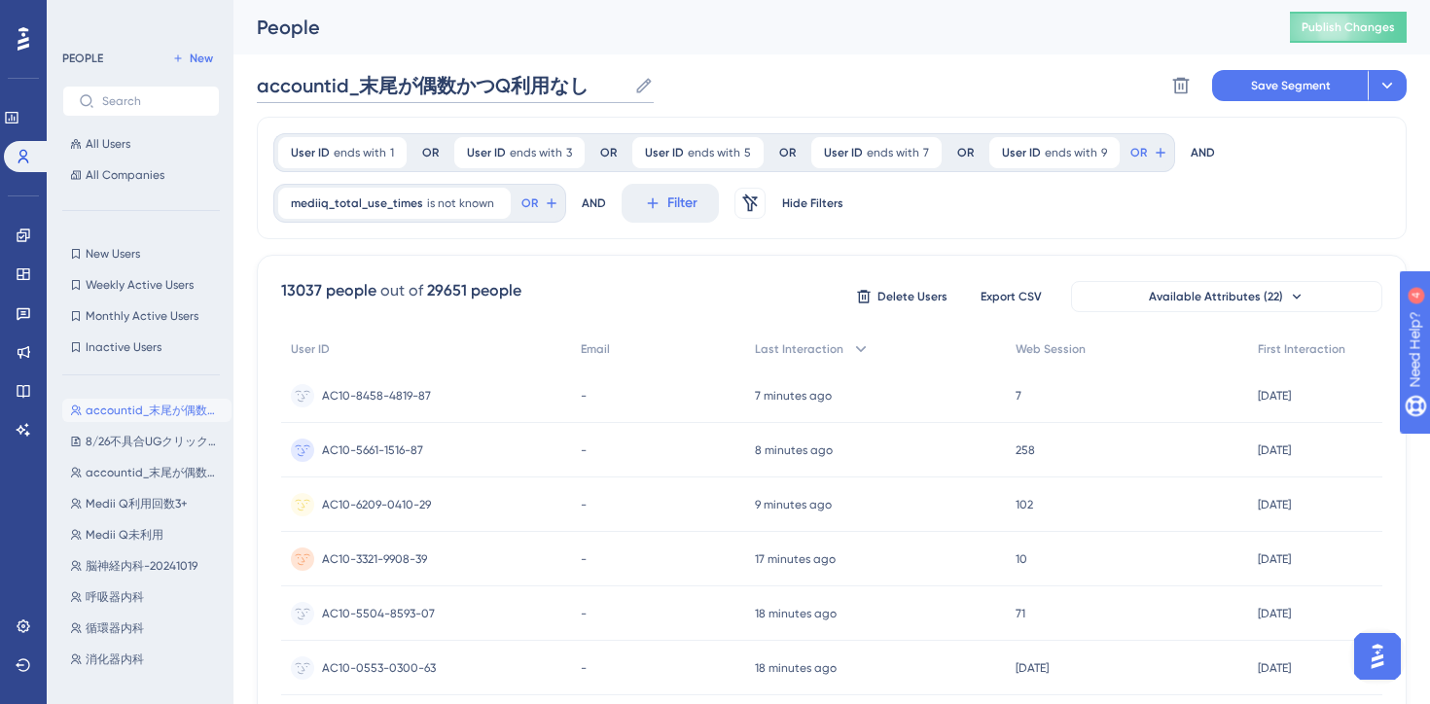
click at [454, 86] on input "accountid_末尾が偶数かつQ利用なし" at bounding box center [442, 85] width 370 height 27
click at [1396, 76] on button at bounding box center [1387, 85] width 39 height 31
click at [1321, 148] on span "Save as a New Segment" at bounding box center [1296, 140] width 150 height 23
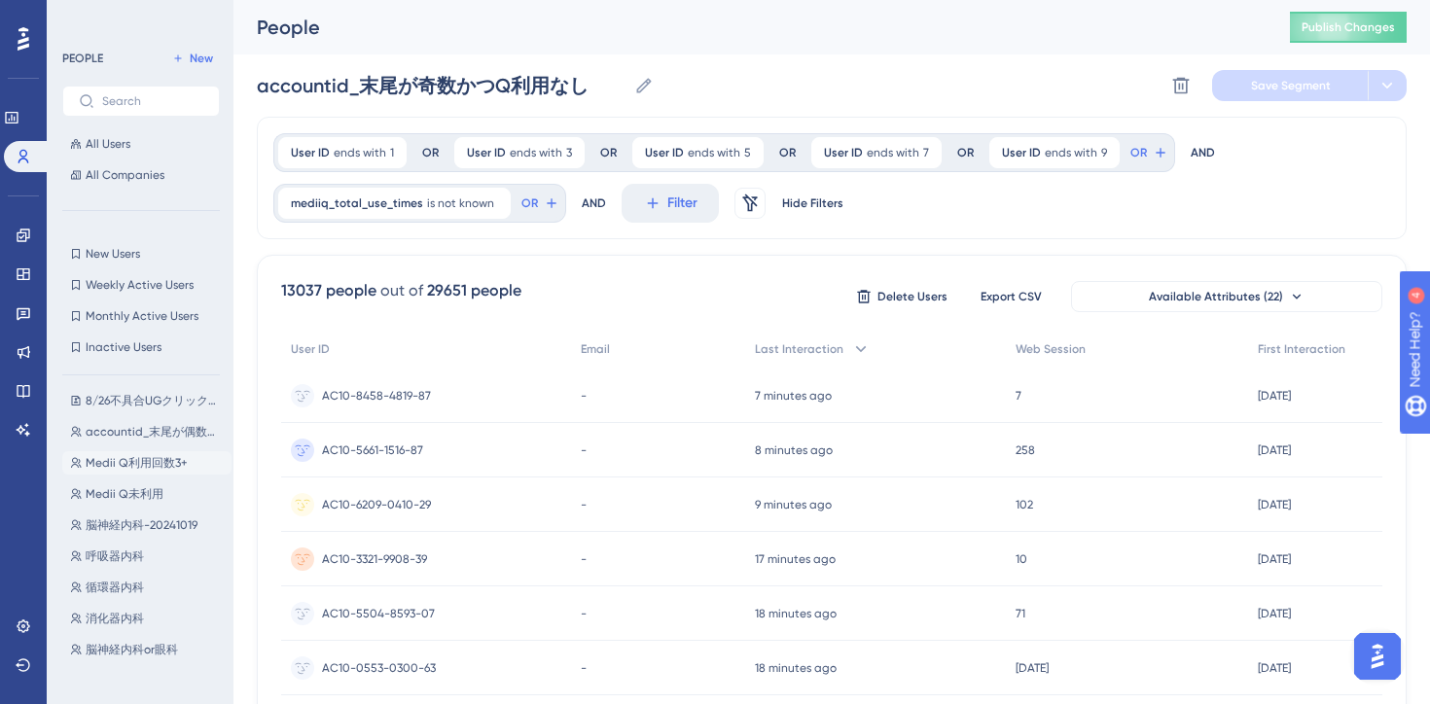
scroll to position [74, 0]
click at [121, 492] on span "Medii Q未利用" at bounding box center [125, 492] width 78 height 16
type input "Medii Q未利用"
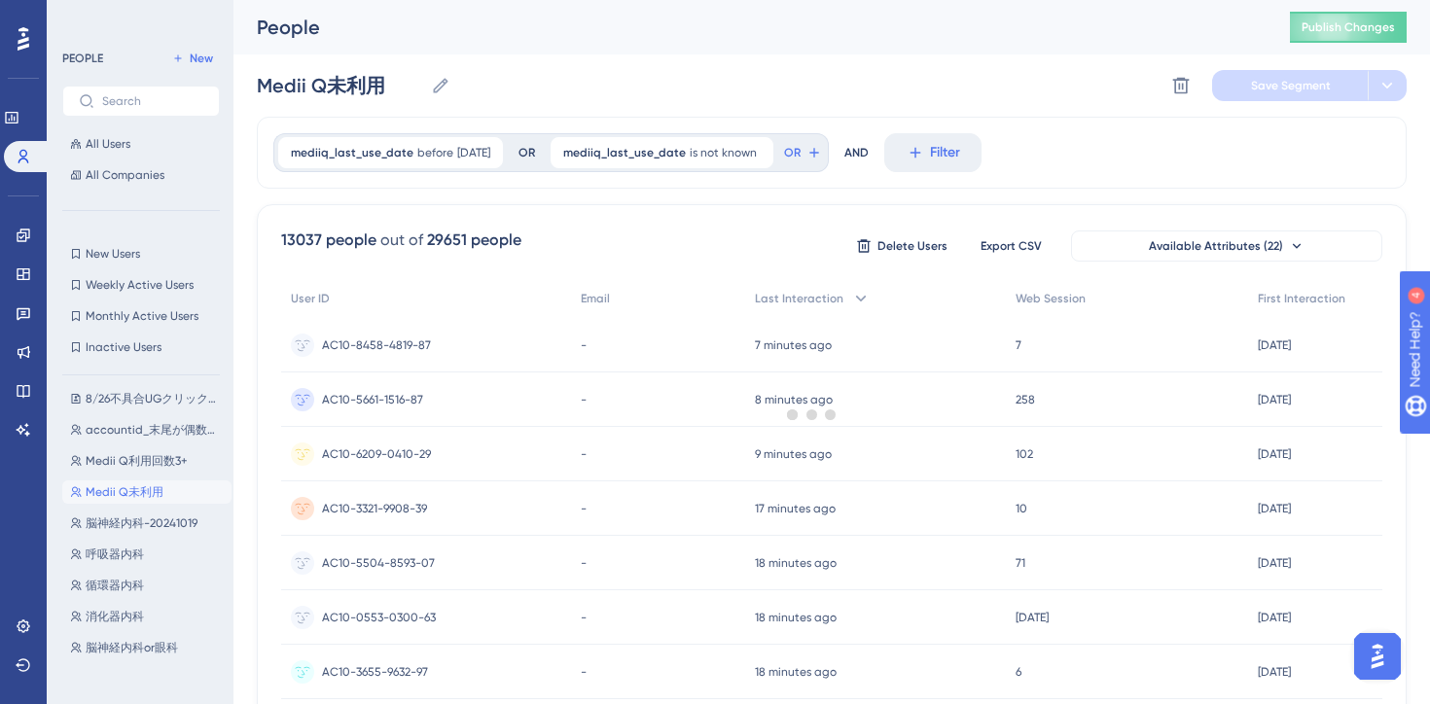
scroll to position [0, 0]
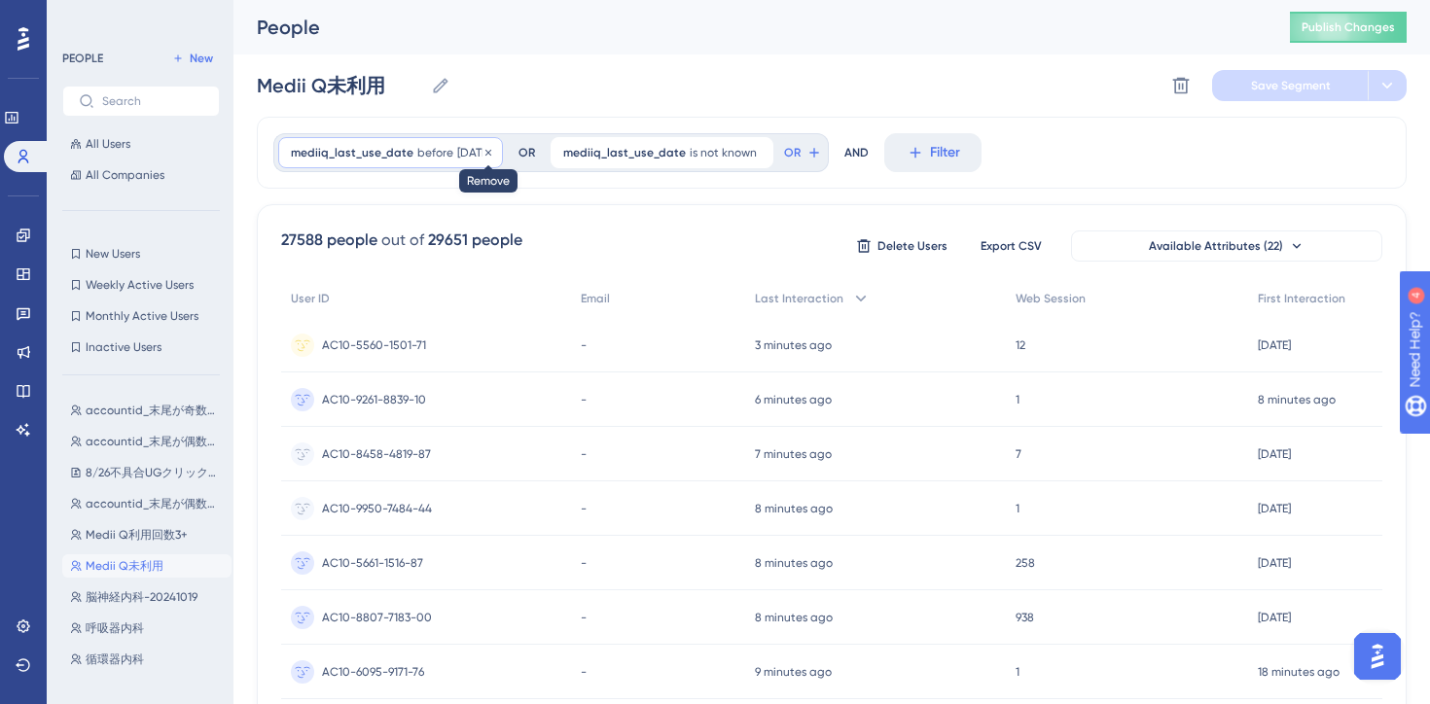
click at [494, 149] on icon at bounding box center [488, 153] width 12 height 12
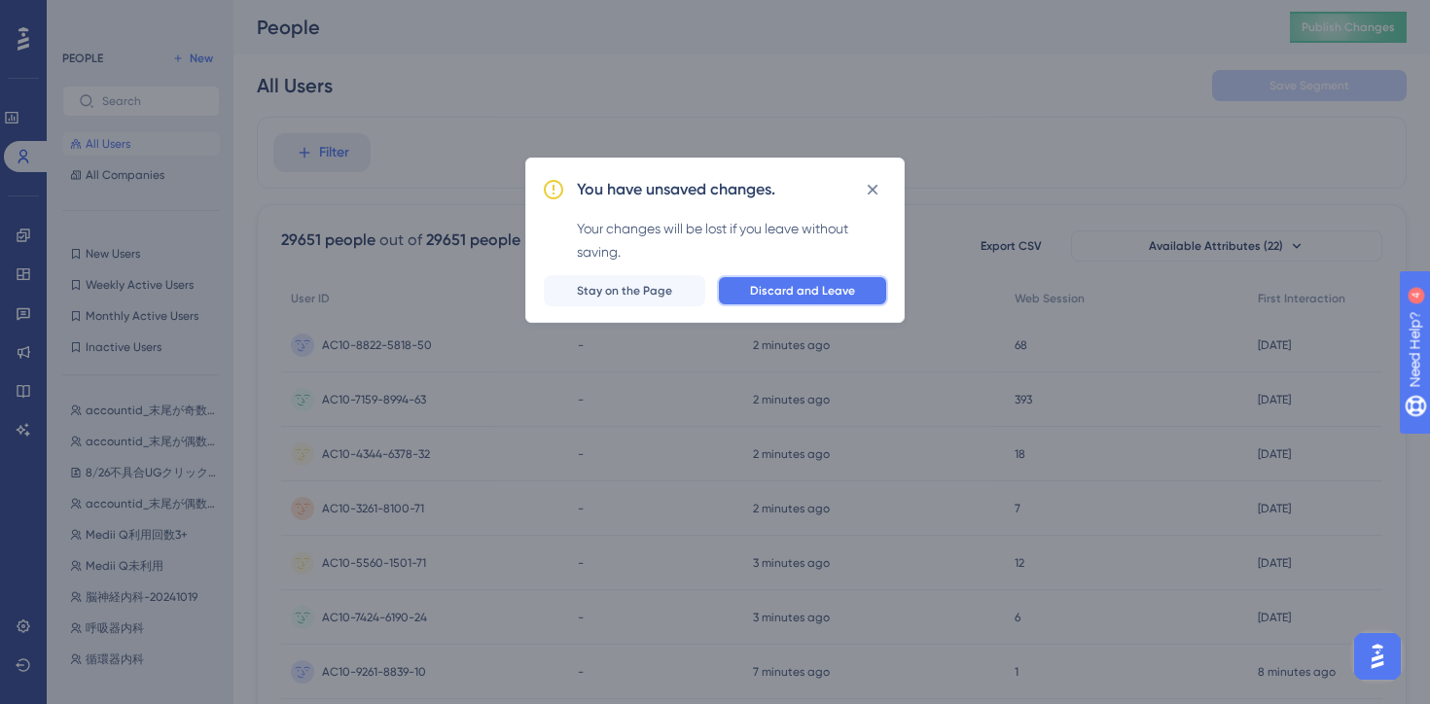
click at [757, 285] on span "Discard and Leave" at bounding box center [802, 291] width 105 height 16
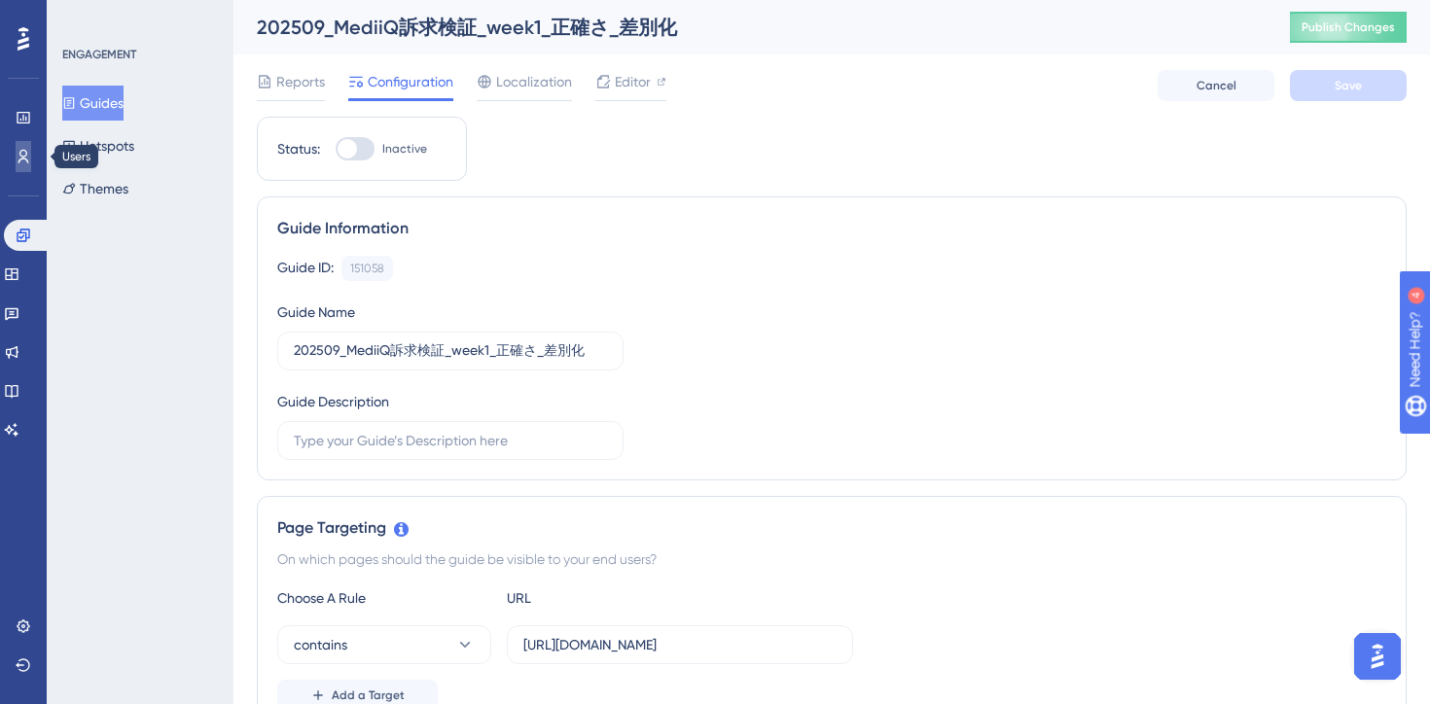
click at [16, 156] on icon at bounding box center [24, 157] width 16 height 16
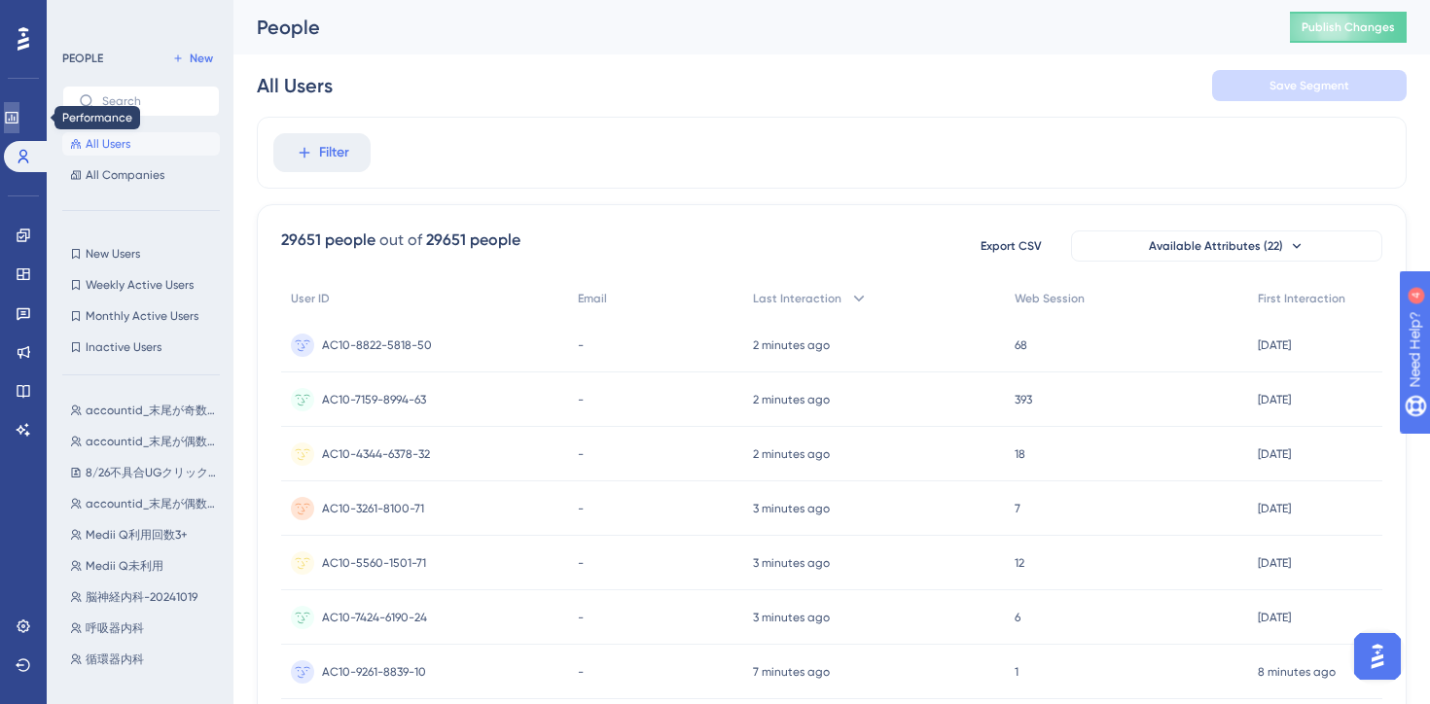
click at [18, 119] on icon at bounding box center [11, 118] width 13 height 12
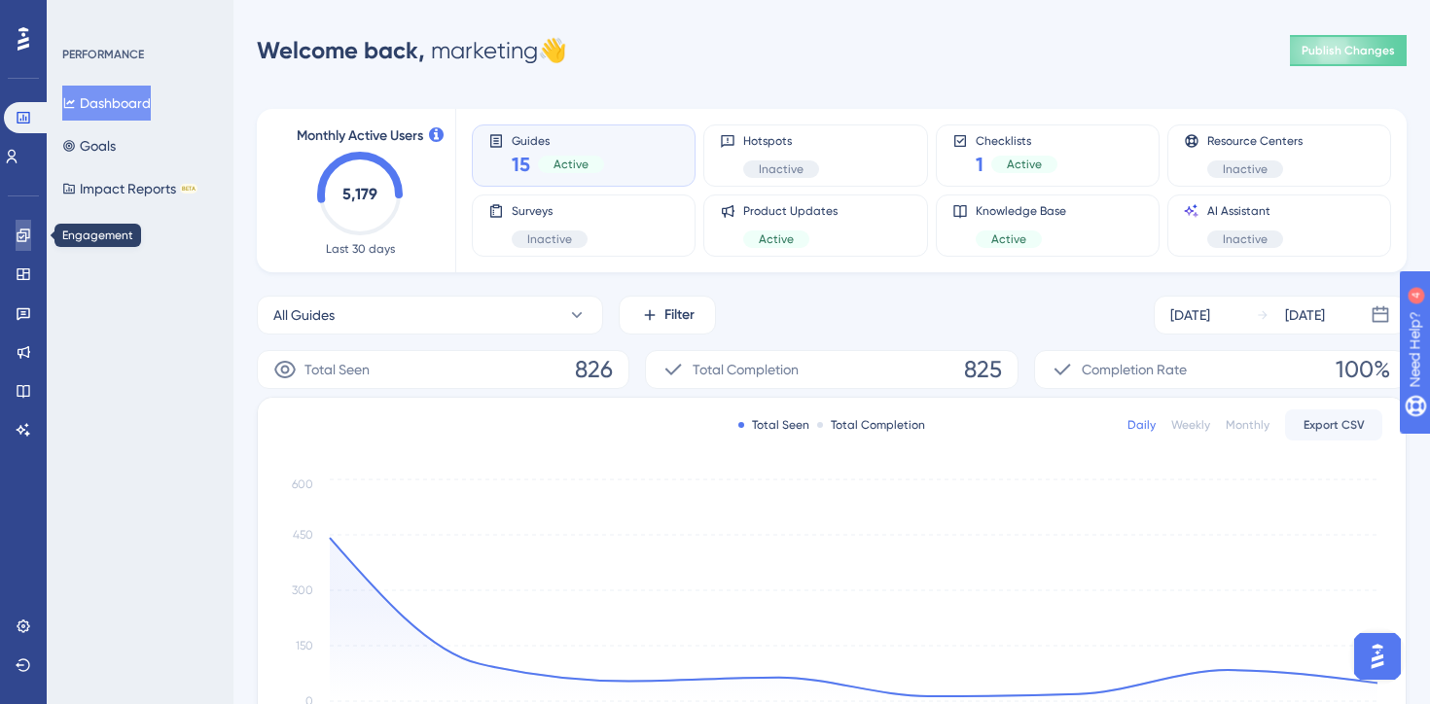
click at [24, 230] on icon at bounding box center [24, 236] width 16 height 16
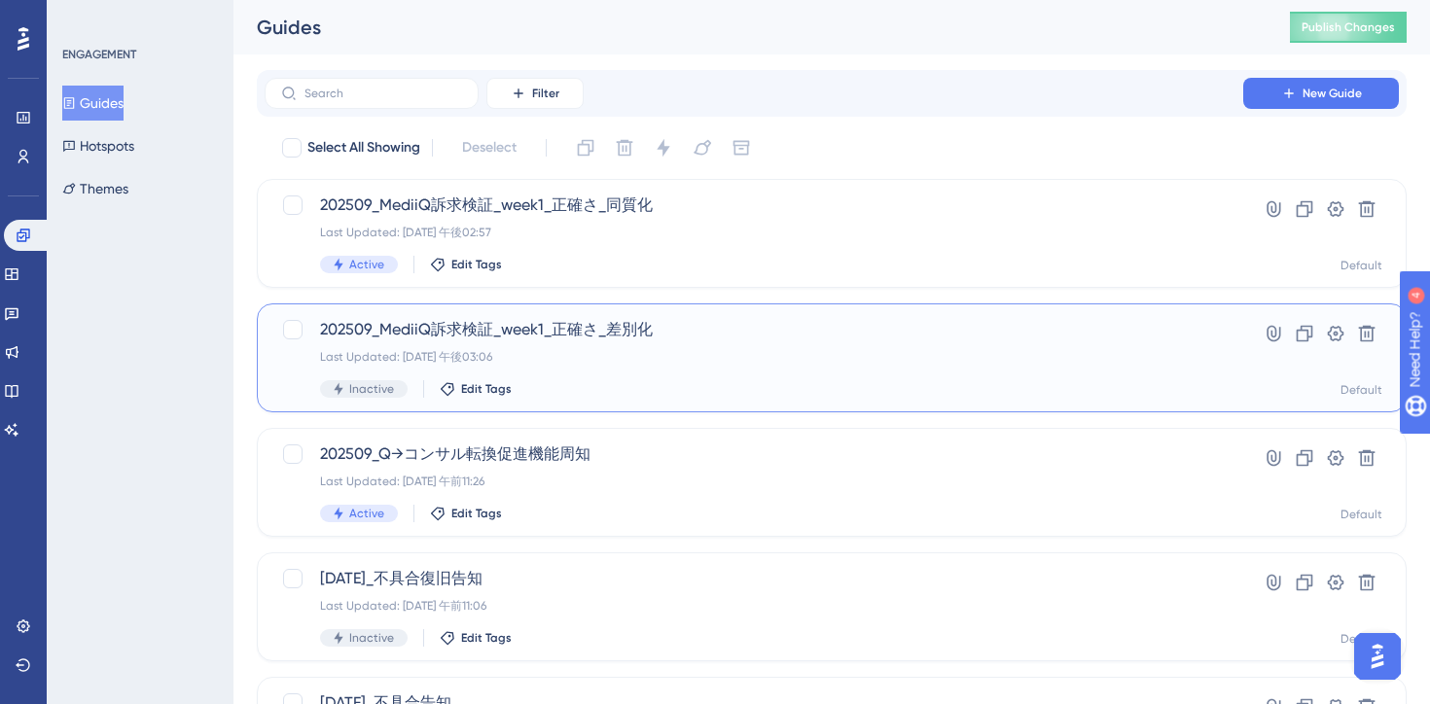
click at [841, 360] on div "Last Updated: 2025年9月02日 午後03:06" at bounding box center [754, 357] width 868 height 16
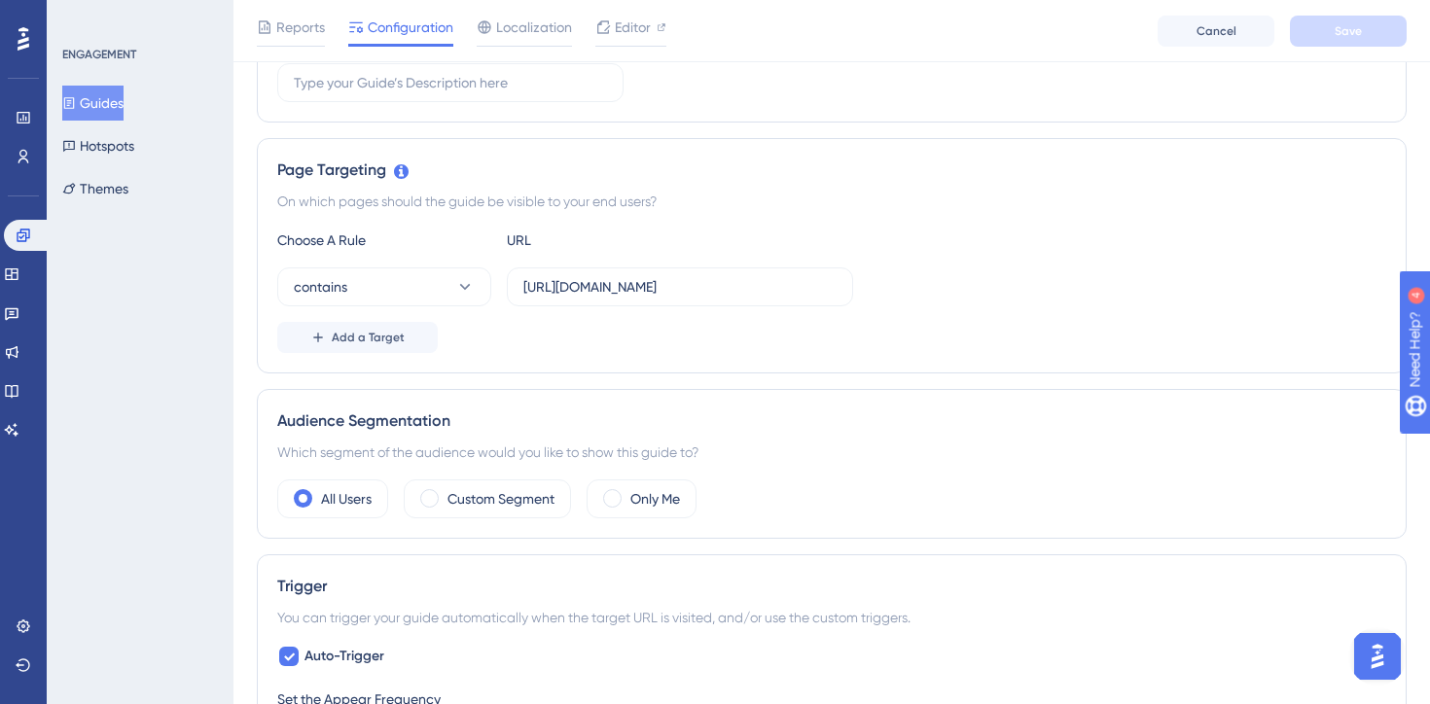
scroll to position [413, 0]
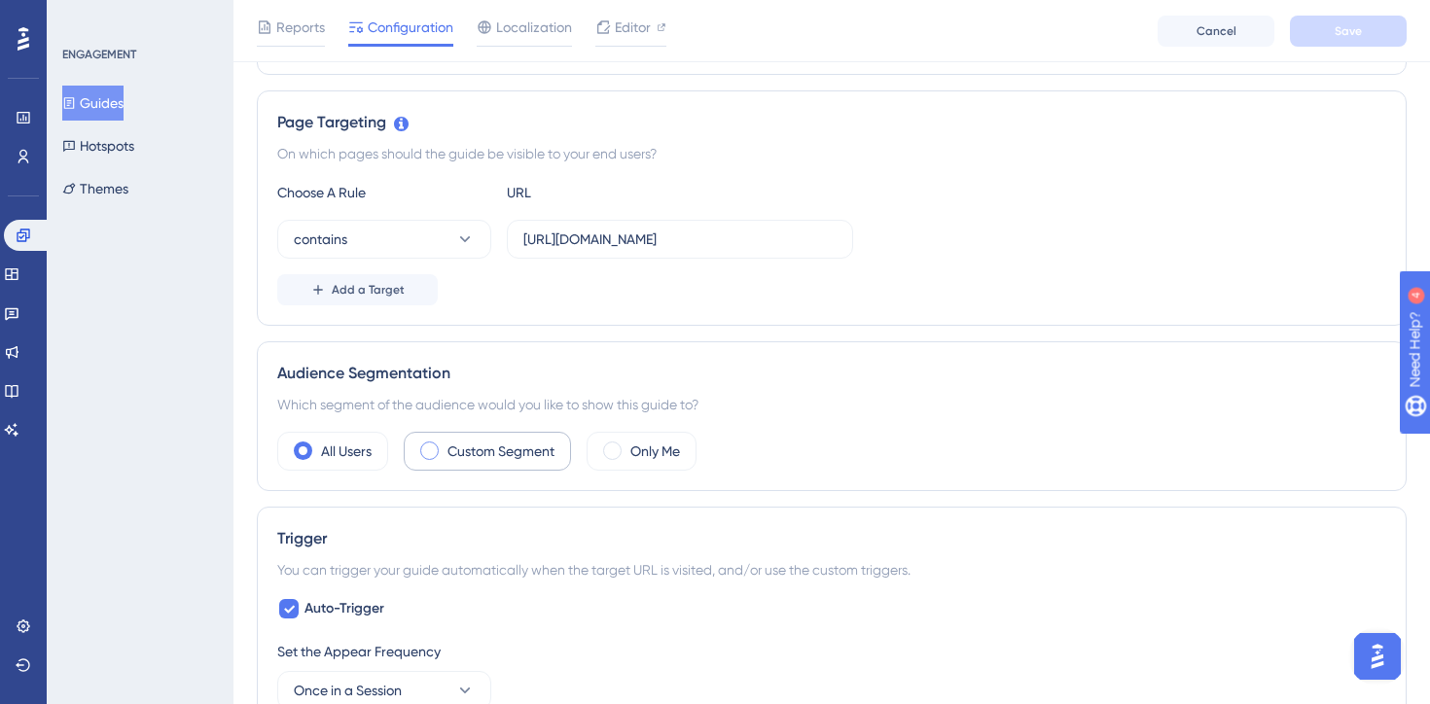
click at [434, 452] on span at bounding box center [429, 451] width 18 height 18
click at [445, 445] on input "radio" at bounding box center [445, 445] width 0 height 0
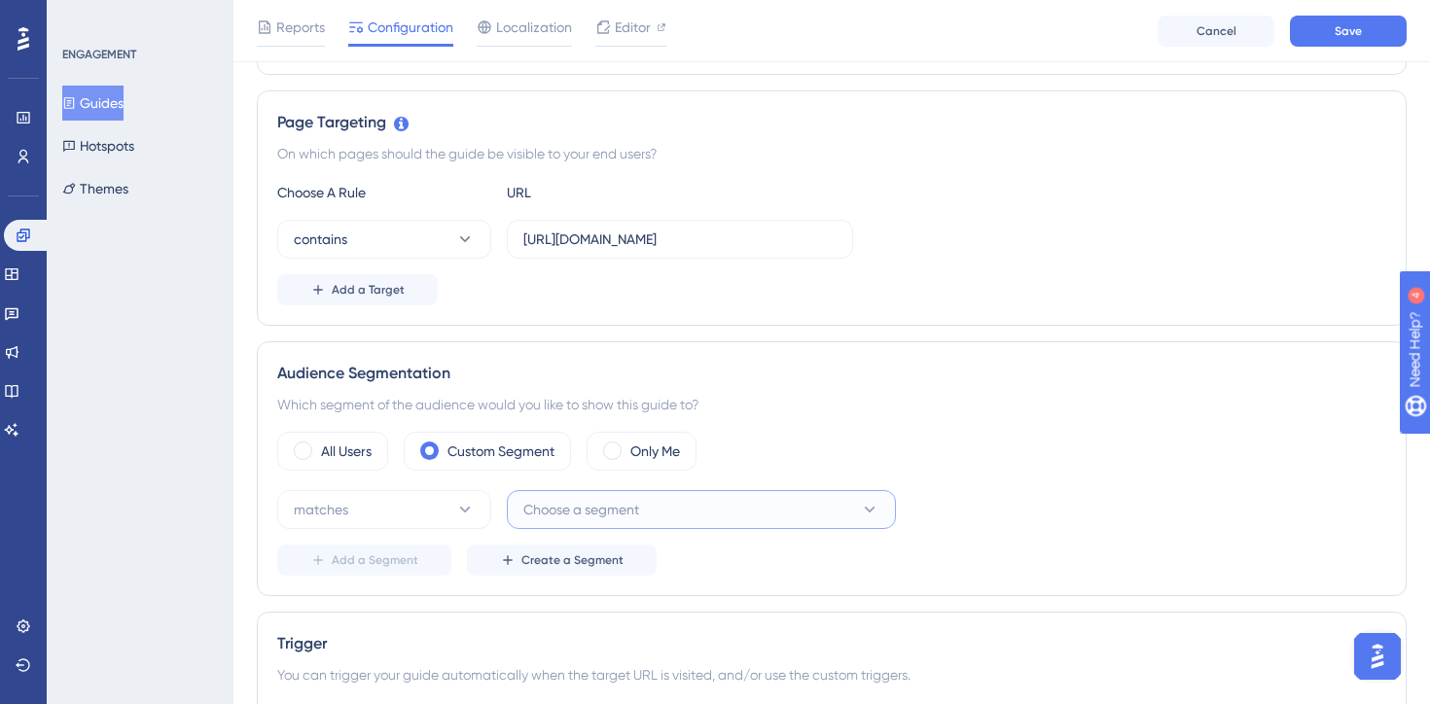
click at [696, 508] on button "Choose a segment" at bounding box center [701, 509] width 389 height 39
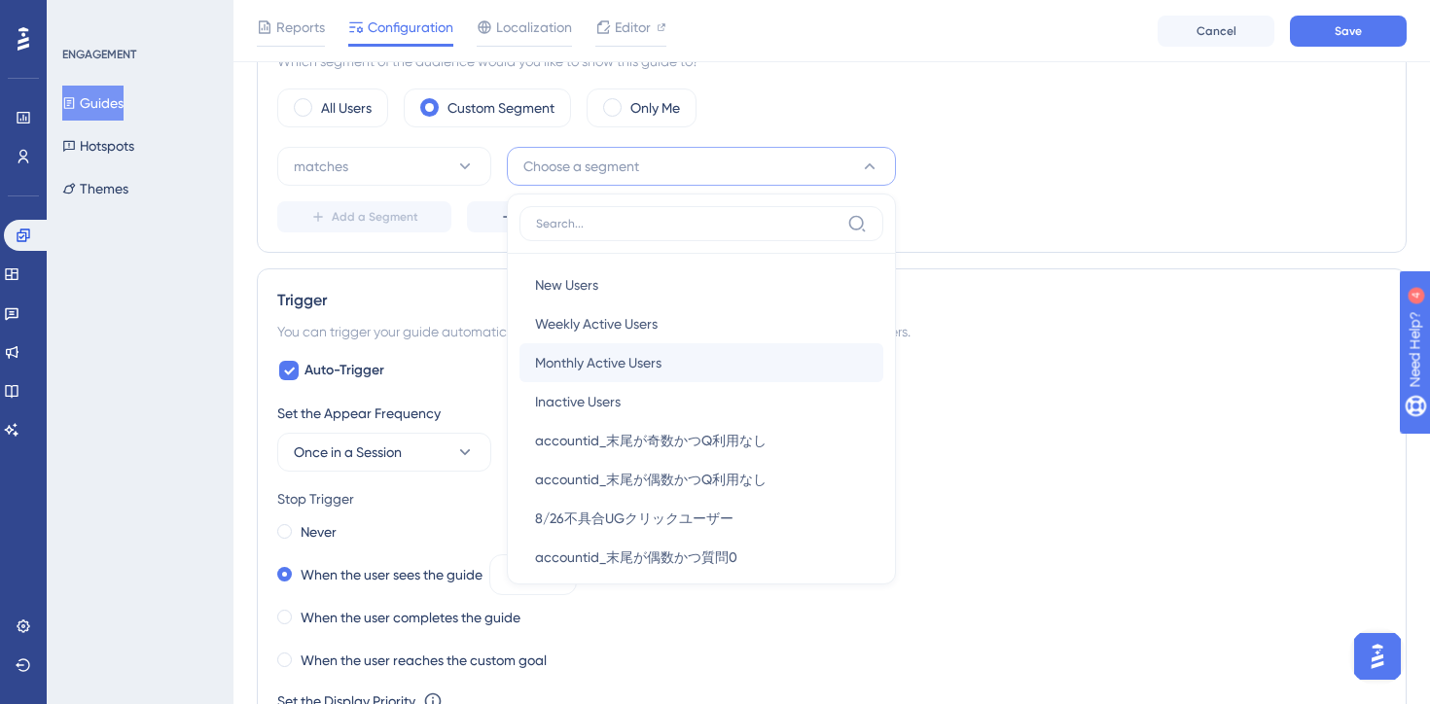
scroll to position [753, 0]
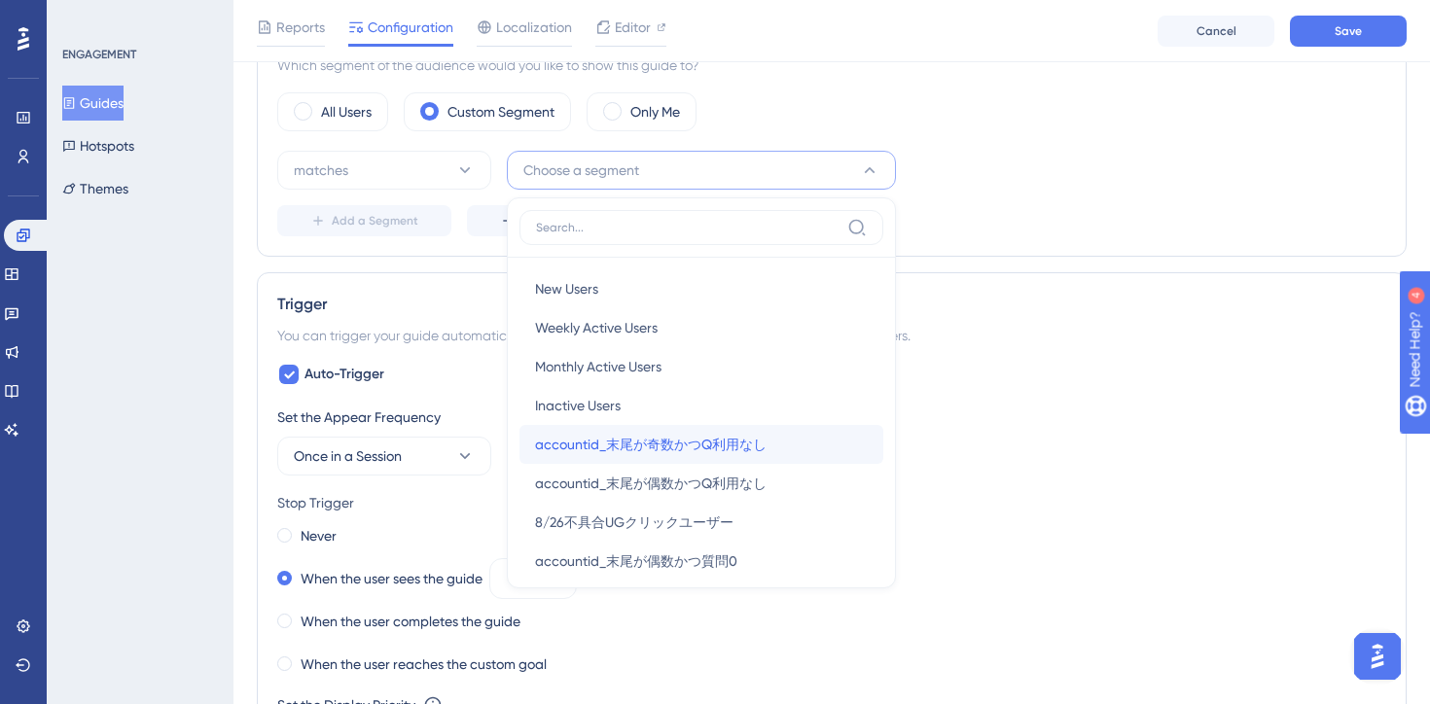
click at [711, 446] on span "accountid_末尾が奇数かつQ利用なし" at bounding box center [651, 444] width 232 height 23
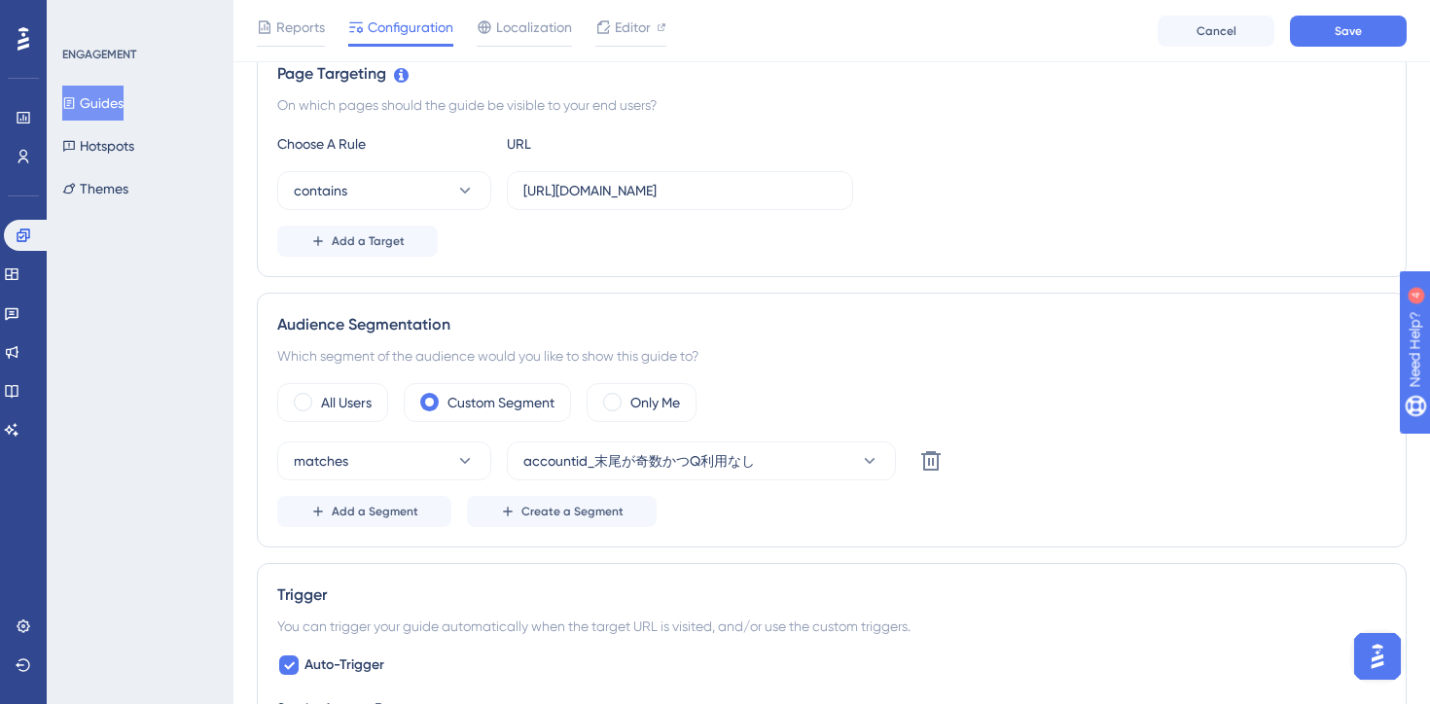
scroll to position [0, 0]
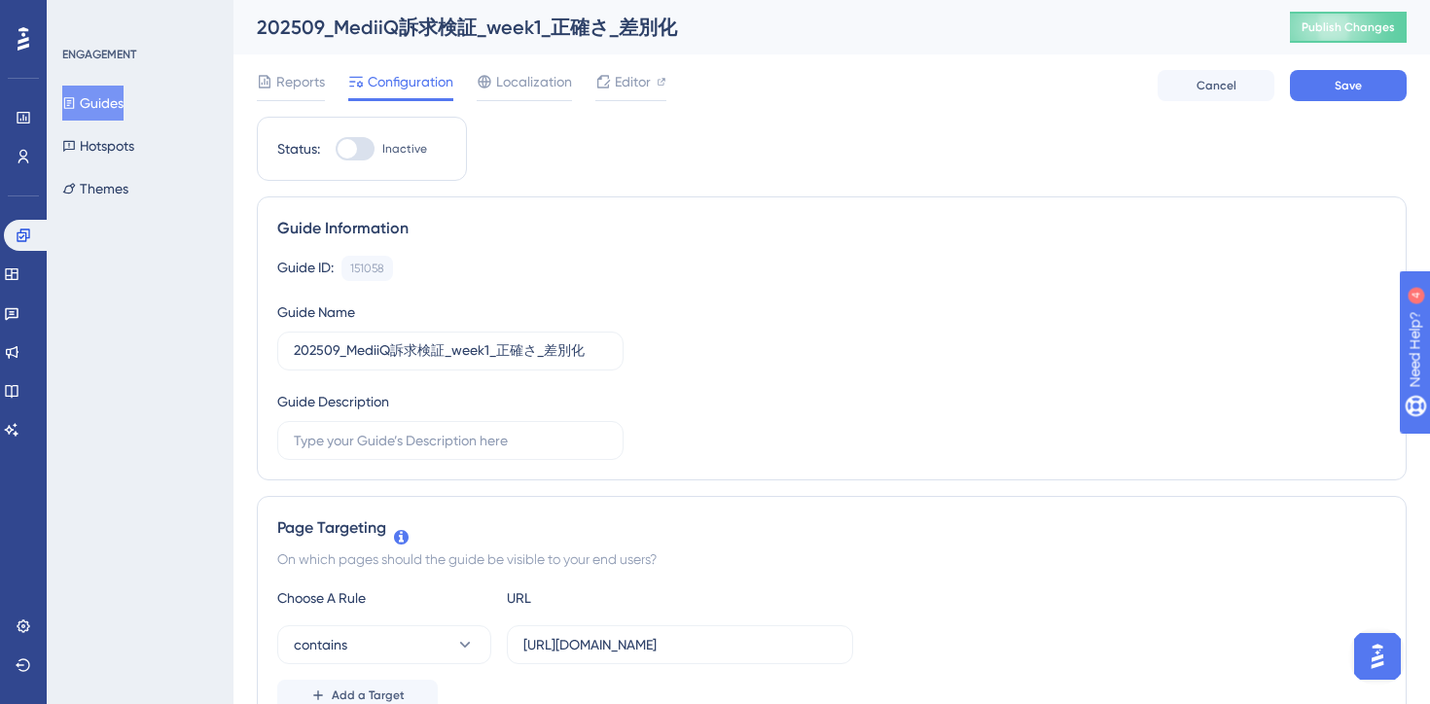
click at [1333, 104] on div "Reports Configuration Localization Editor Cancel Save" at bounding box center [832, 85] width 1150 height 62
click at [1333, 86] on button "Save" at bounding box center [1348, 85] width 117 height 31
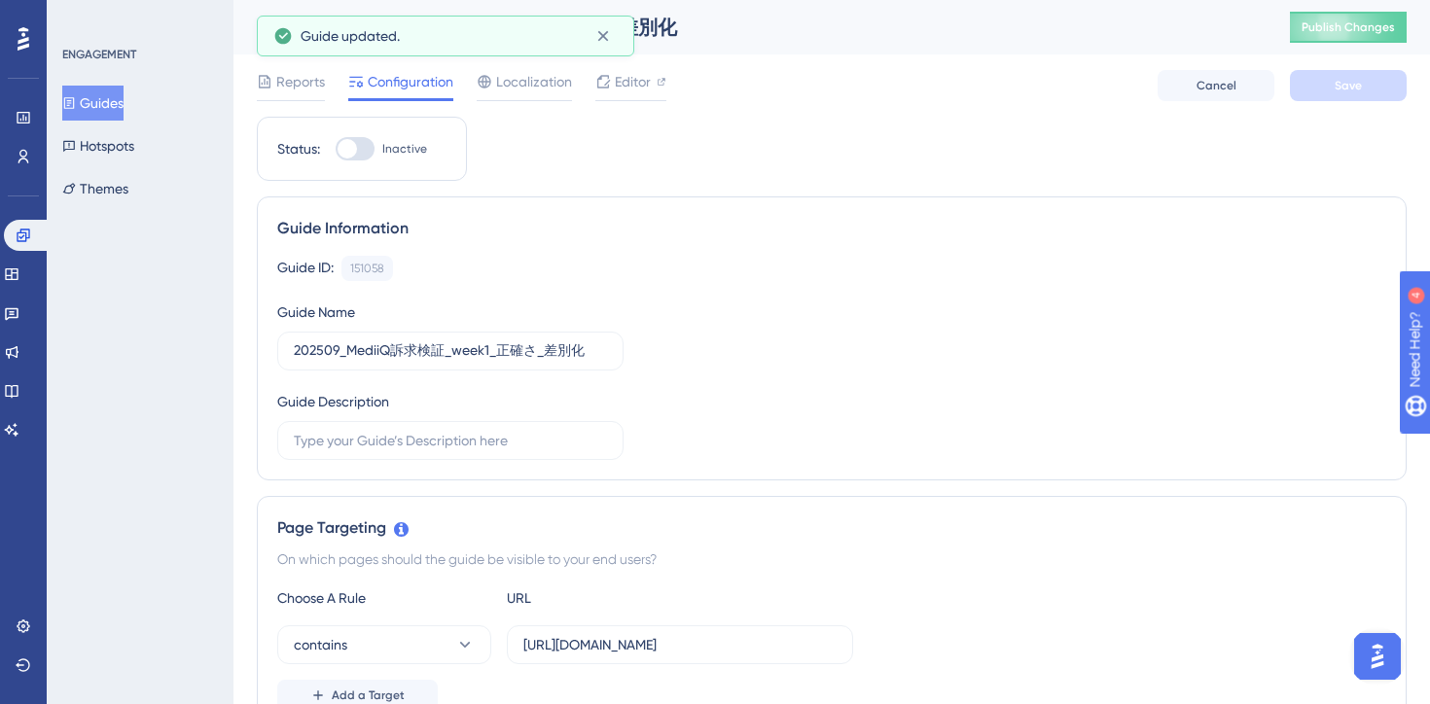
click at [105, 107] on button "Guides" at bounding box center [92, 103] width 61 height 35
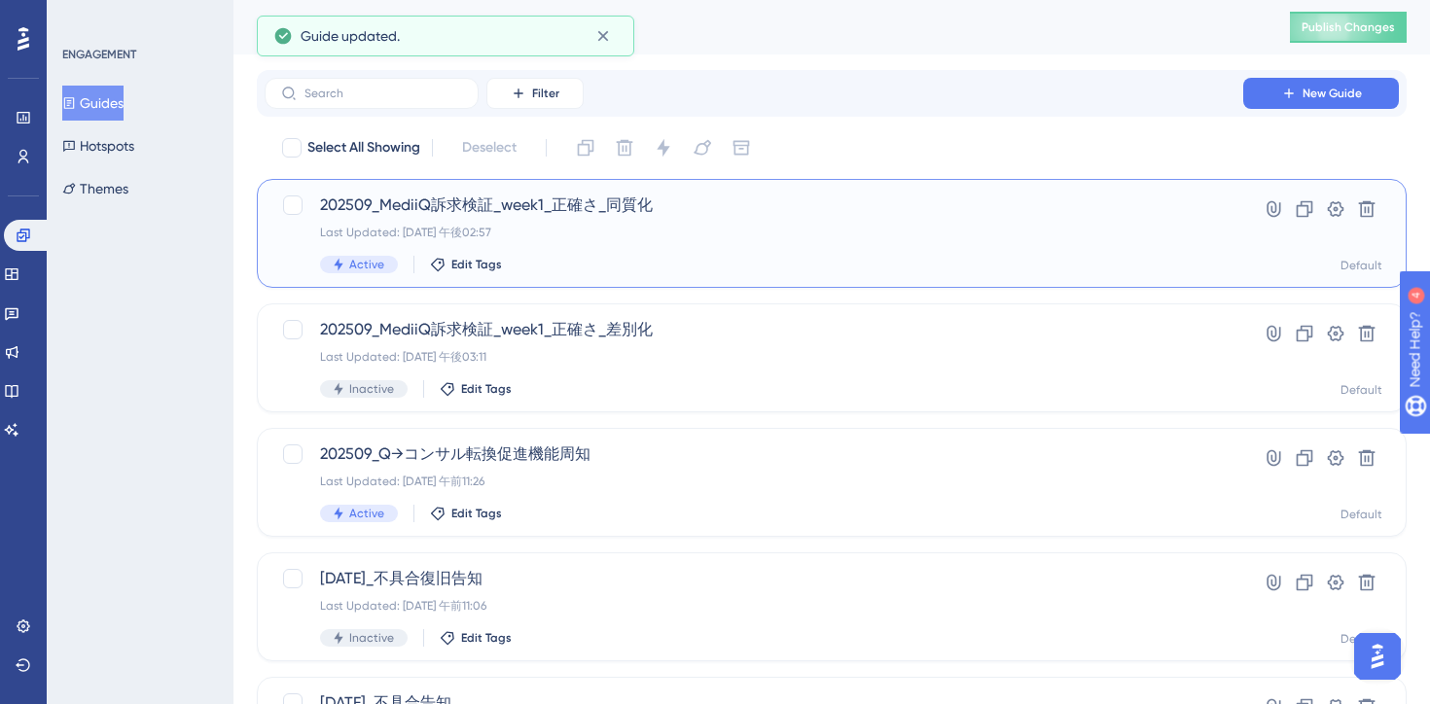
click at [695, 251] on div "202509_MediiQ訴求検証_week1_正確さ_同質化 Last Updated: 2025年9月02日 午後02:57 Active Edit Ta…" at bounding box center [754, 234] width 868 height 80
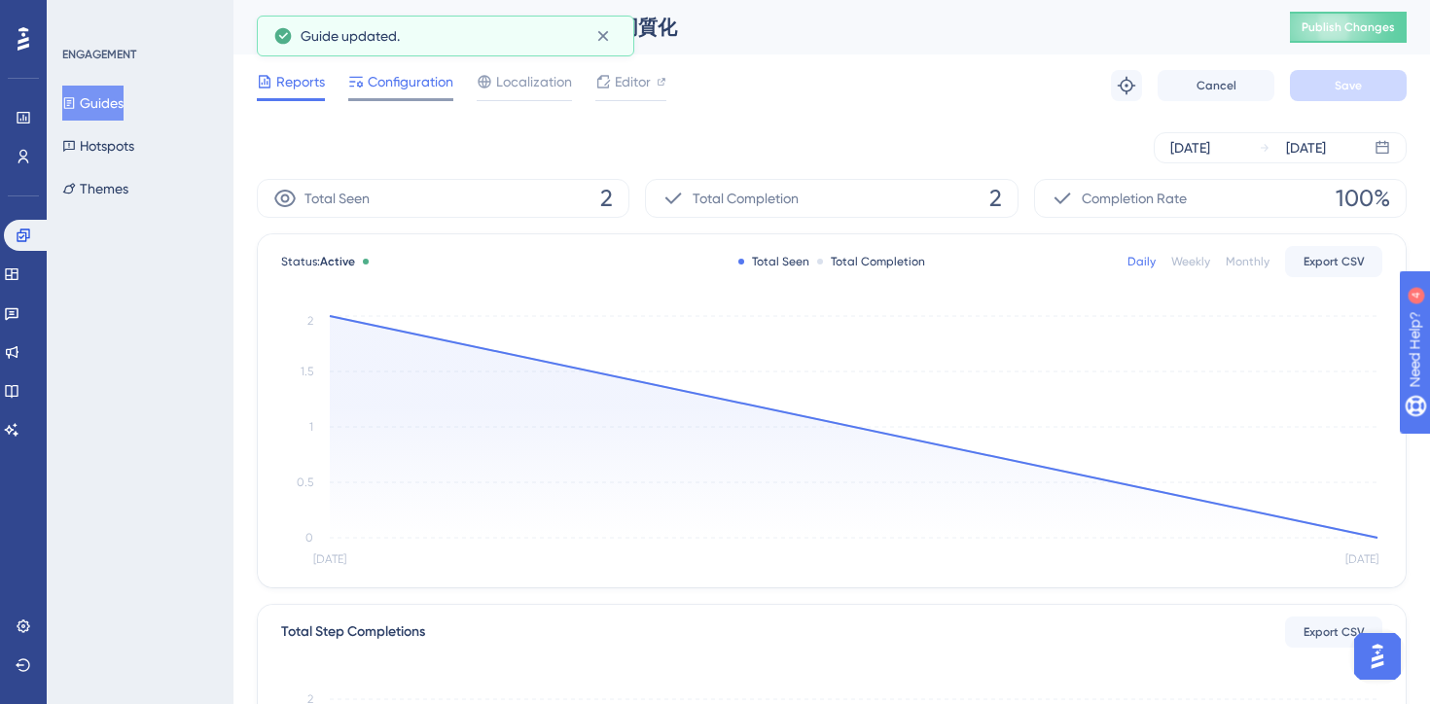
click at [410, 76] on span "Configuration" at bounding box center [411, 81] width 86 height 23
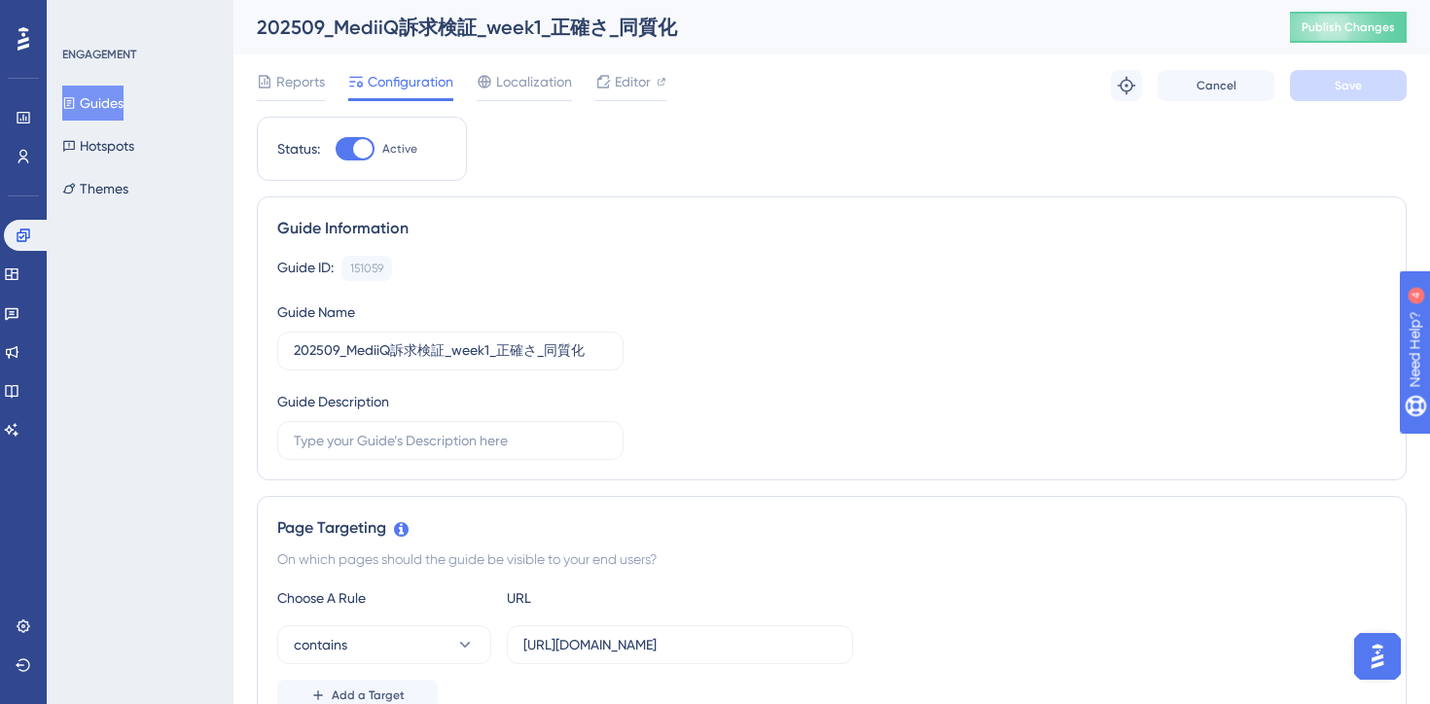
click at [347, 148] on div at bounding box center [355, 148] width 39 height 23
click at [336, 149] on input "Active" at bounding box center [335, 149] width 1 height 1
checkbox input "false"
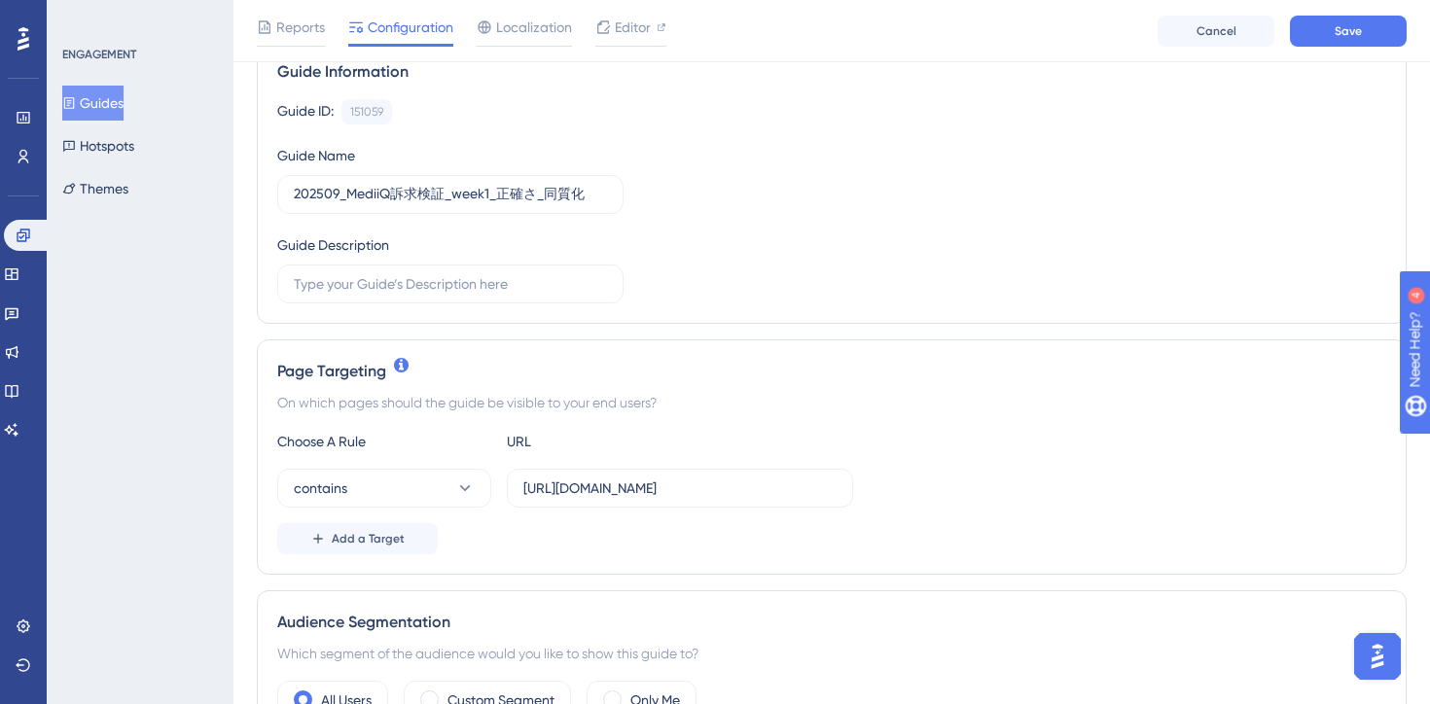
scroll to position [244, 0]
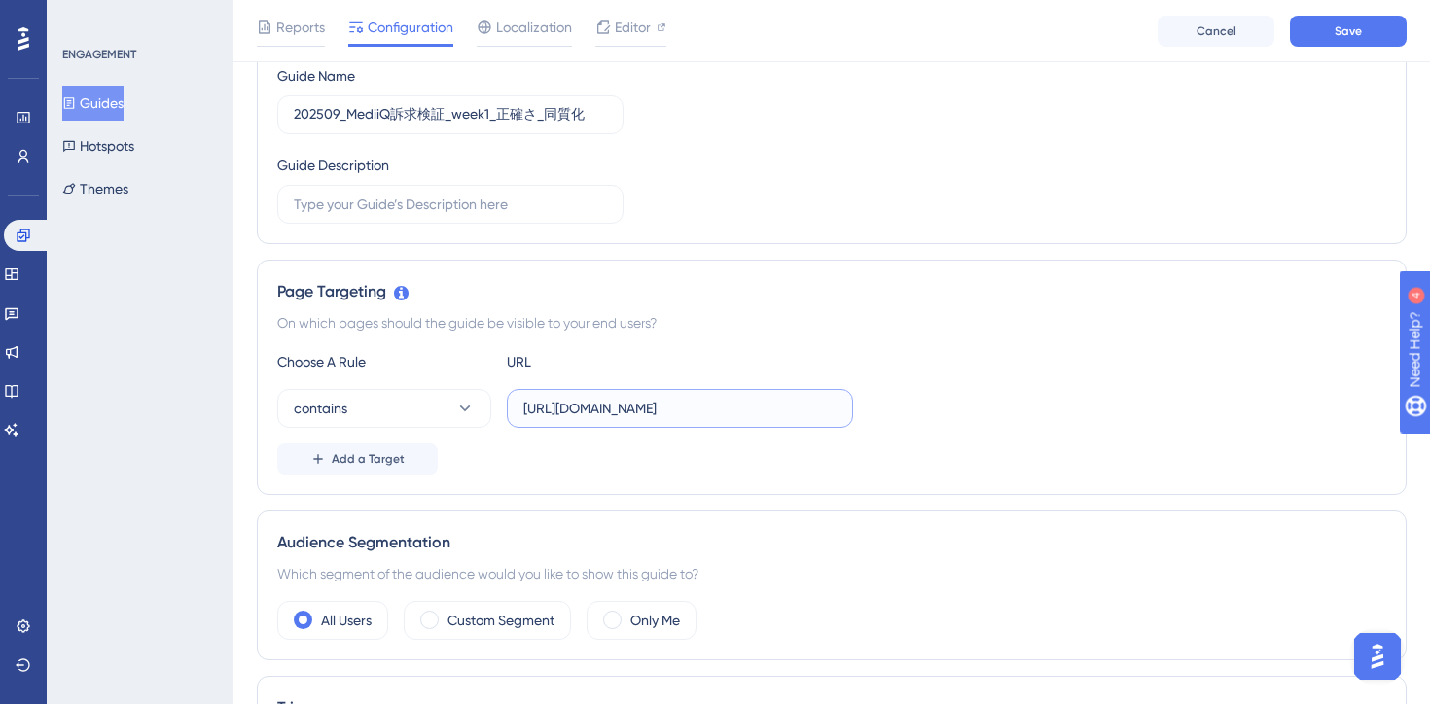
click at [597, 412] on input "https://stg-e-consult.medii.jp/top?utm_source=20250903_usgd_ai_1_gen_spn_qtest-…" at bounding box center [679, 408] width 313 height 21
drag, startPoint x: 711, startPoint y: 407, endPoint x: 958, endPoint y: 412, distance: 247.2
click at [958, 412] on div "contains https://e-consult.medii.jp/top?utm_source=20250903_usgd_ai_1_gen_spn_q…" at bounding box center [831, 408] width 1109 height 39
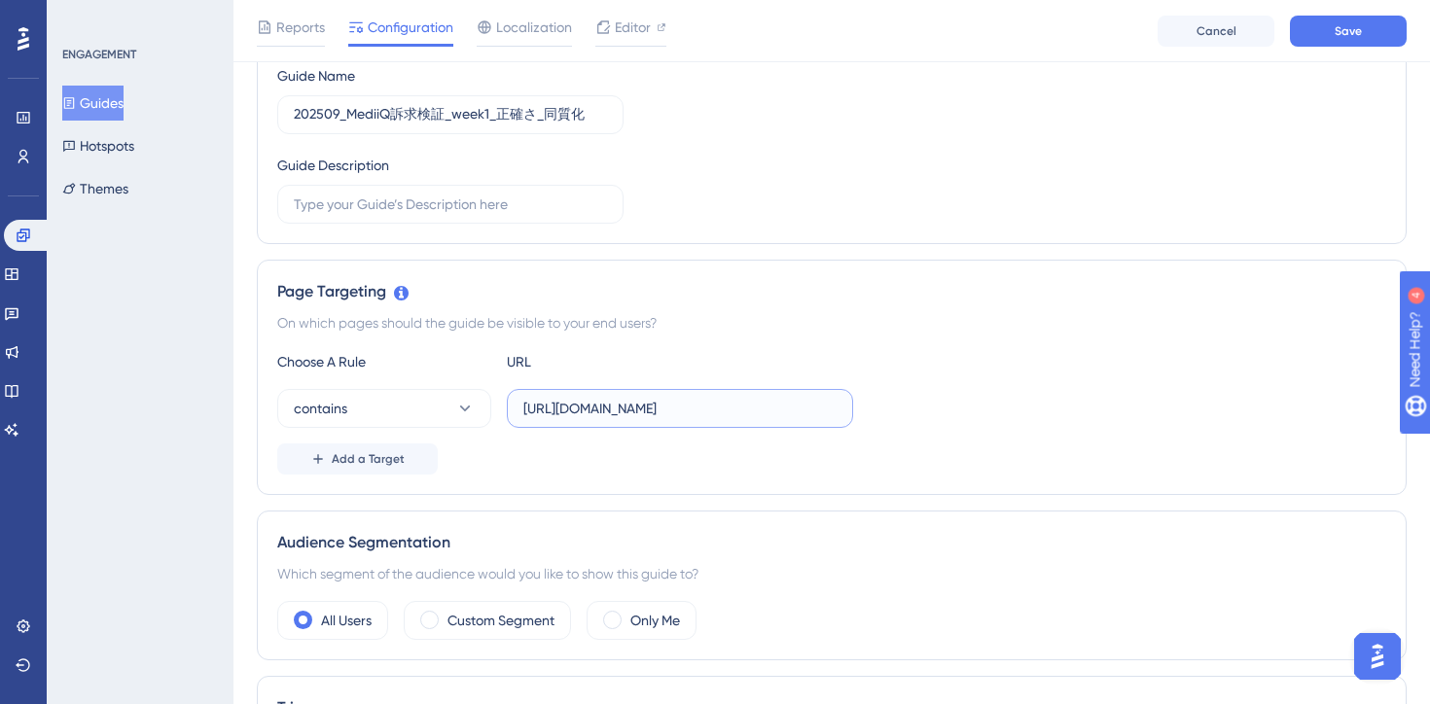
type input "https://e-consult.medii.jp/top"
click at [913, 473] on div "Add a Target" at bounding box center [831, 459] width 1109 height 31
click at [449, 618] on label "Custom Segment" at bounding box center [500, 620] width 107 height 23
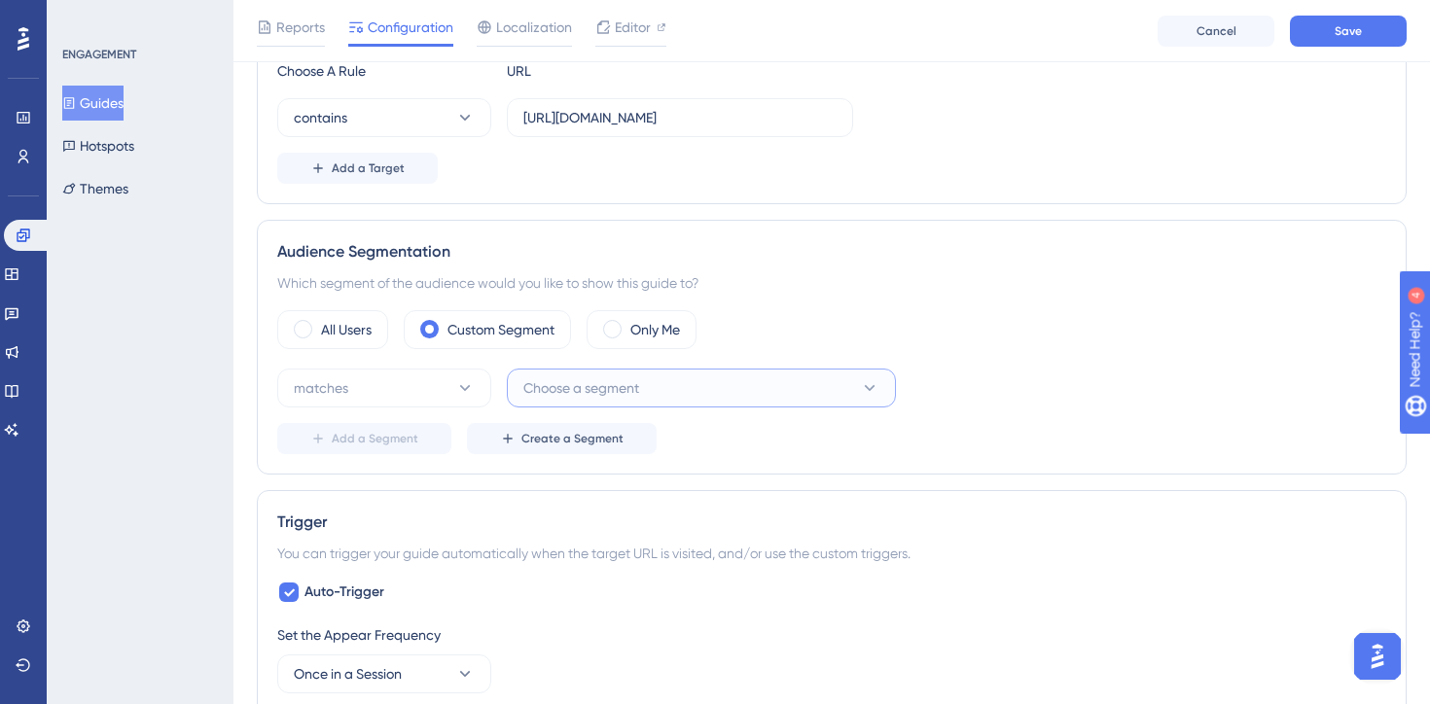
click at [568, 386] on span "Choose a segment" at bounding box center [581, 387] width 116 height 23
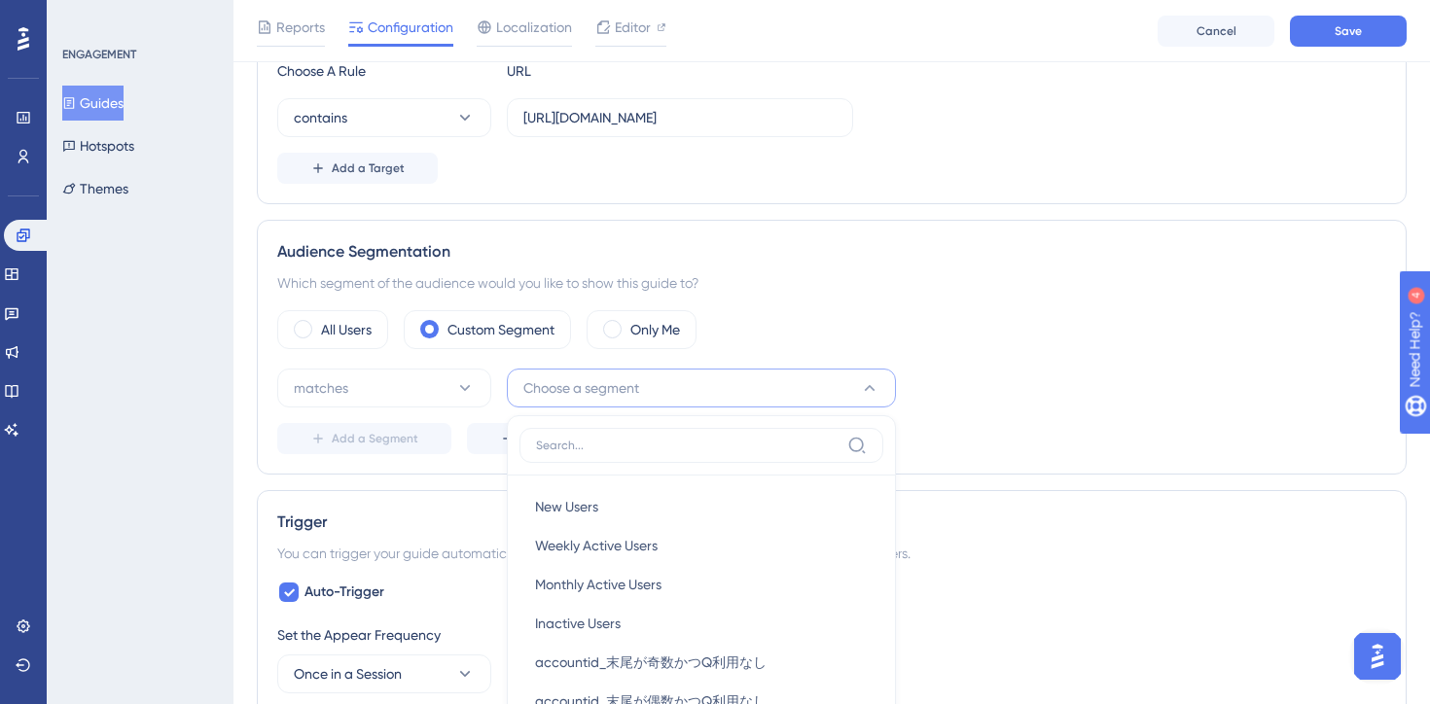
scroll to position [779, 0]
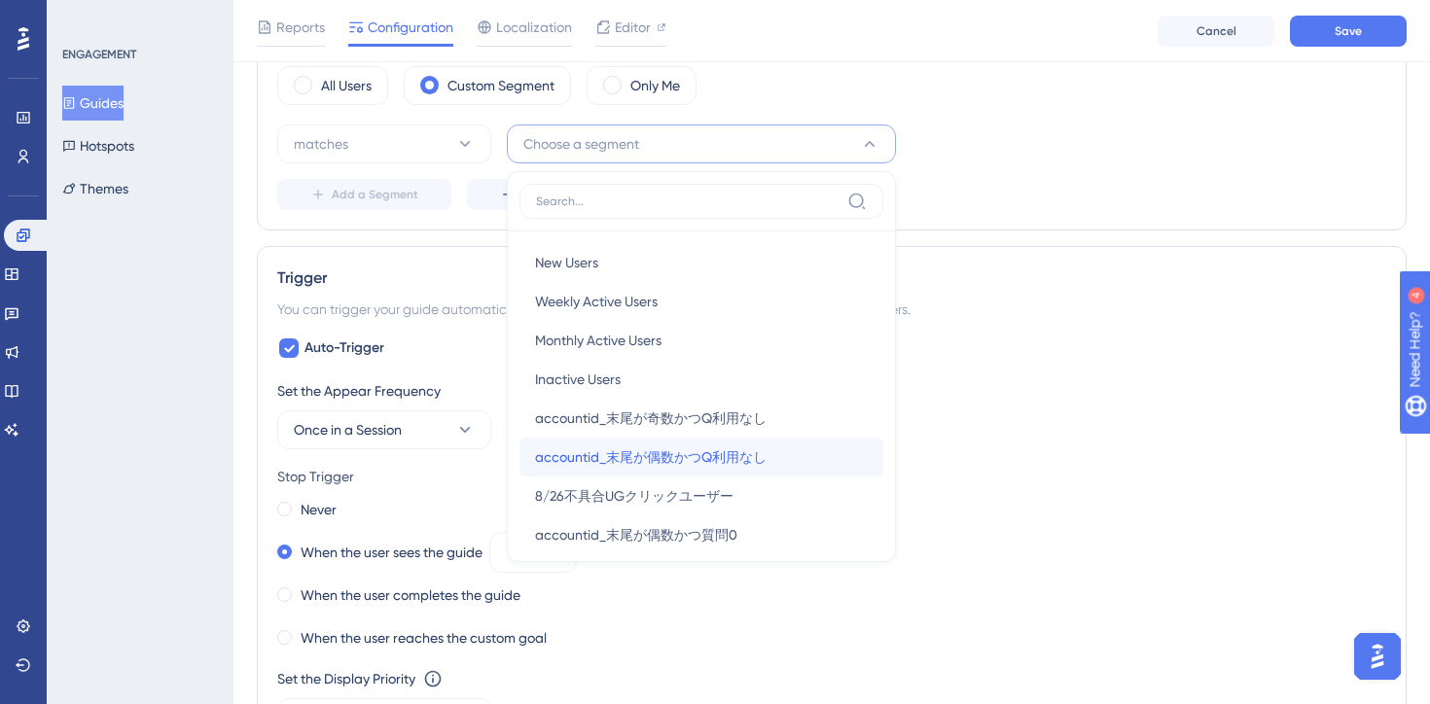
click at [705, 456] on span "accountid_末尾が偶数かつQ利用なし" at bounding box center [651, 457] width 232 height 23
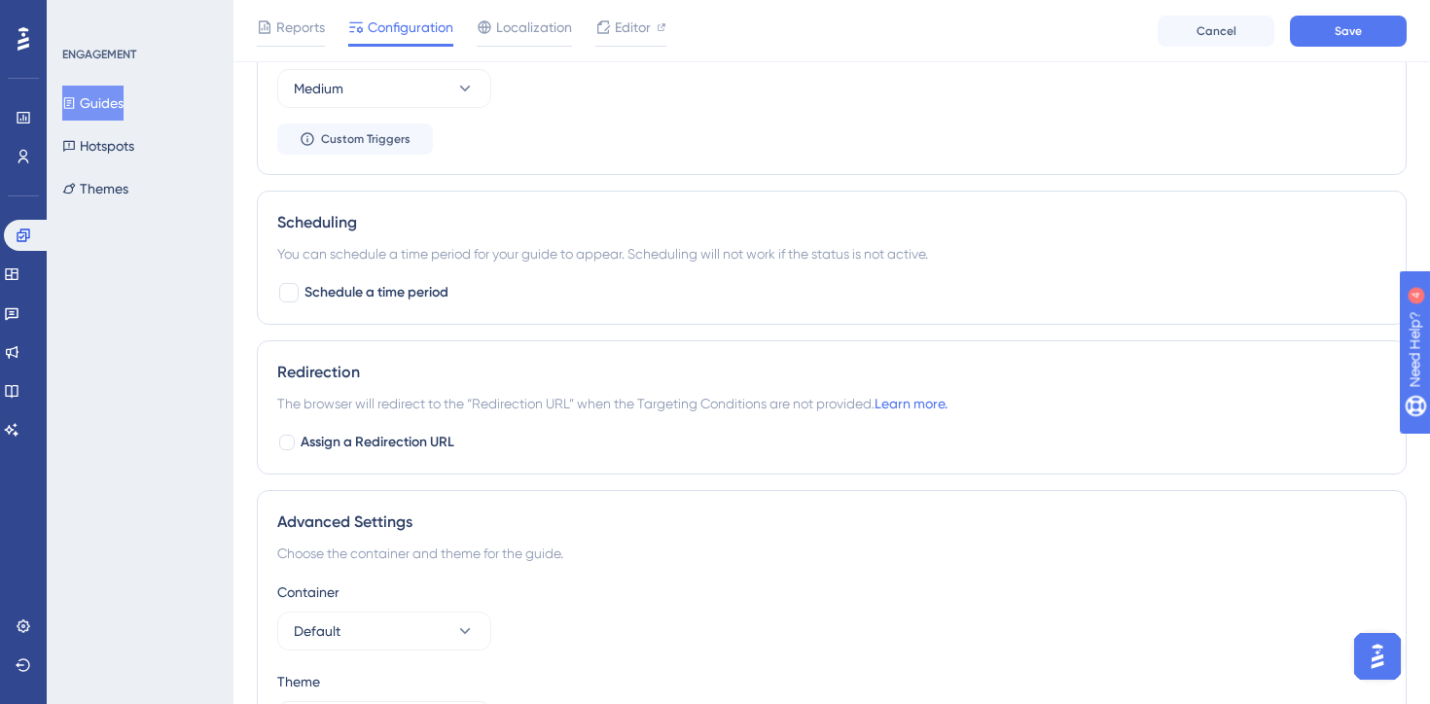
scroll to position [1395, 0]
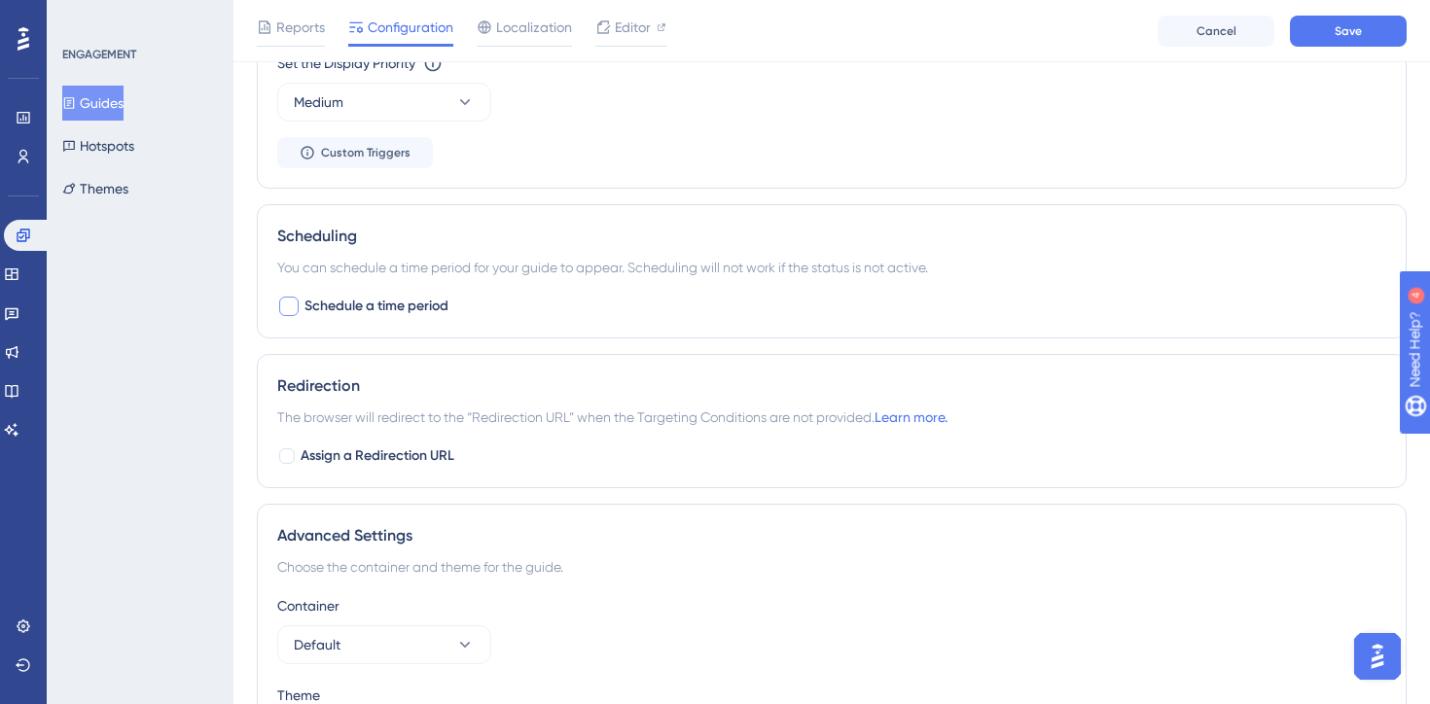
click at [290, 299] on div at bounding box center [288, 306] width 19 height 19
checkbox input "true"
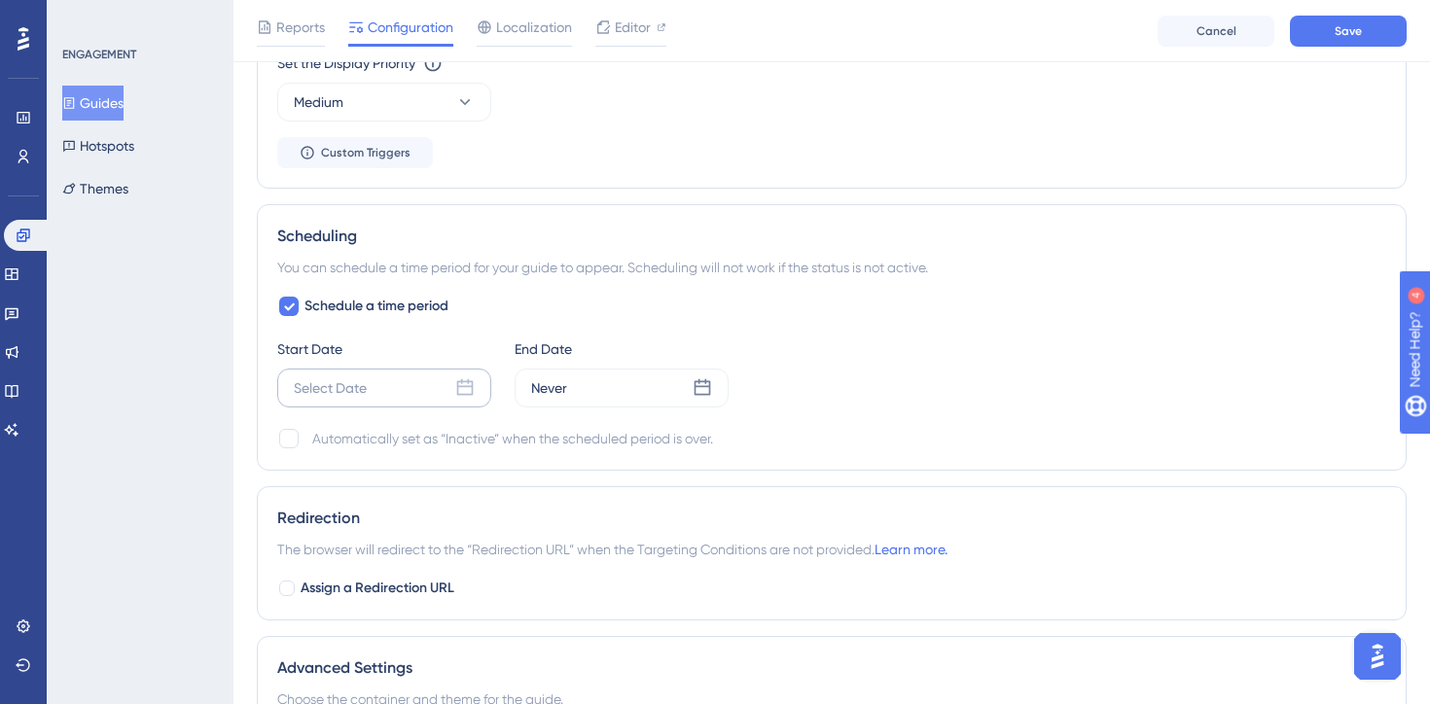
click at [459, 383] on icon at bounding box center [464, 387] width 19 height 19
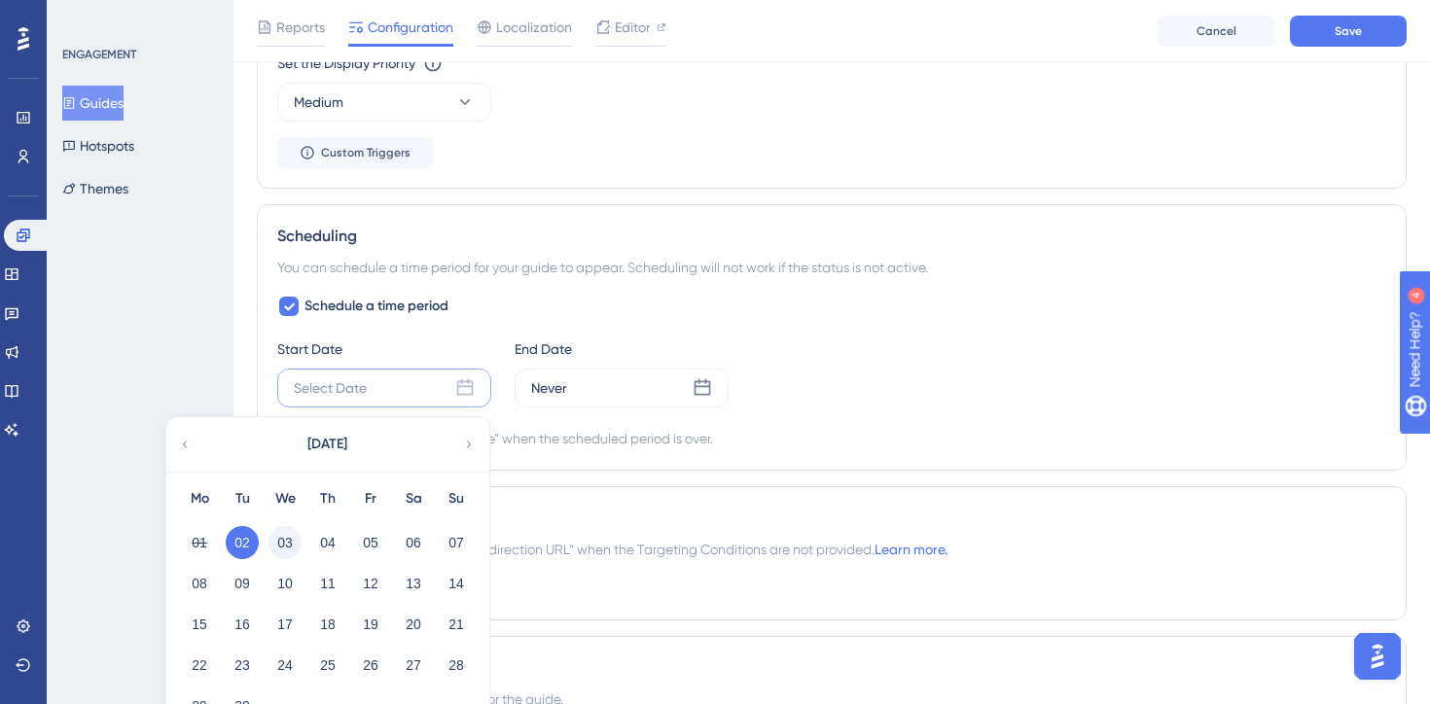
click at [287, 538] on button "03" at bounding box center [284, 542] width 33 height 33
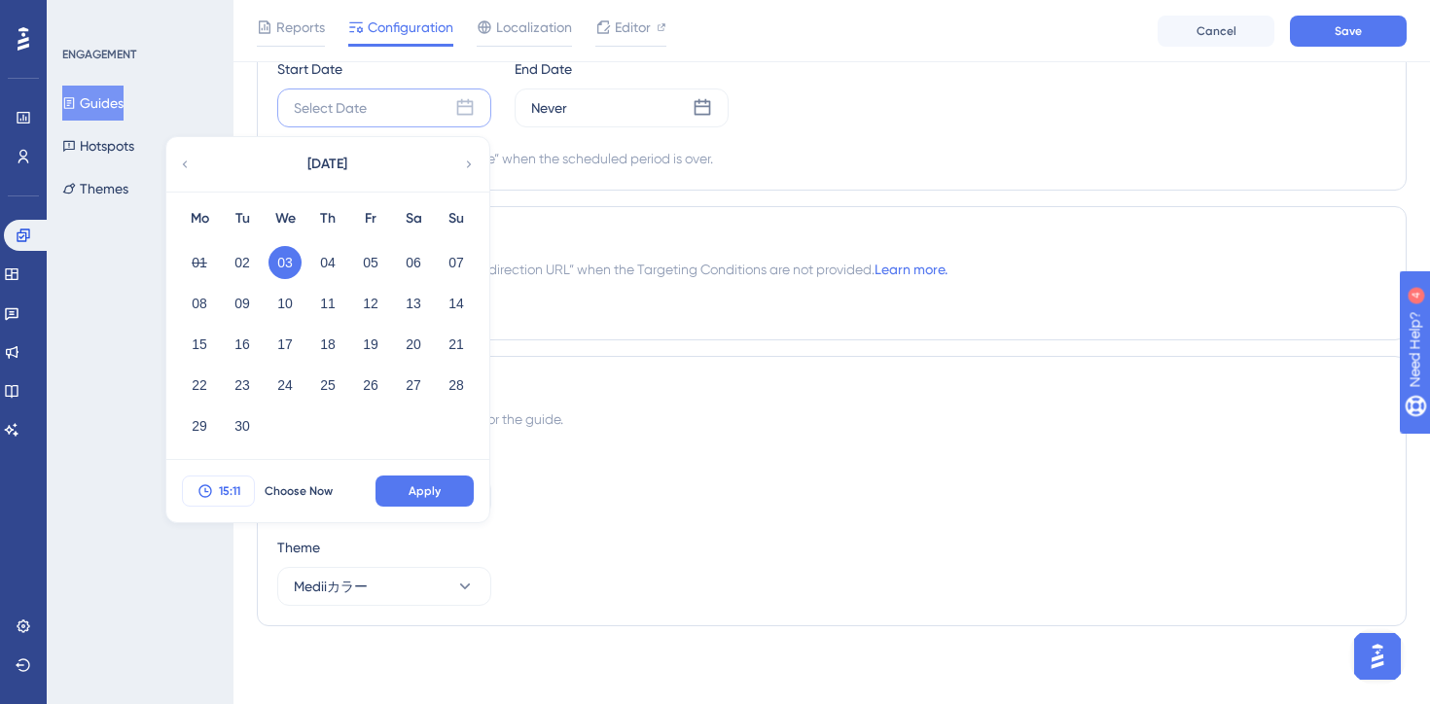
click at [230, 493] on span "15:11" at bounding box center [229, 491] width 21 height 16
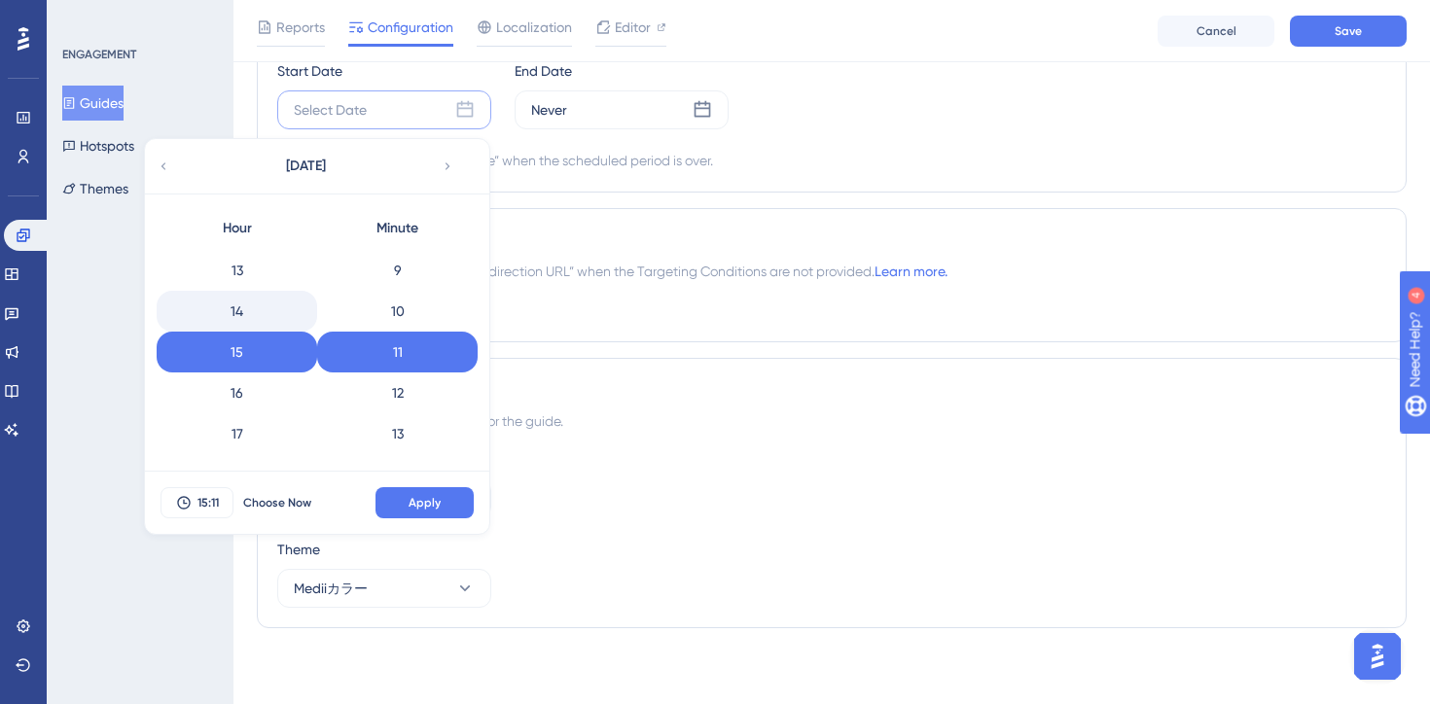
scroll to position [0, 0]
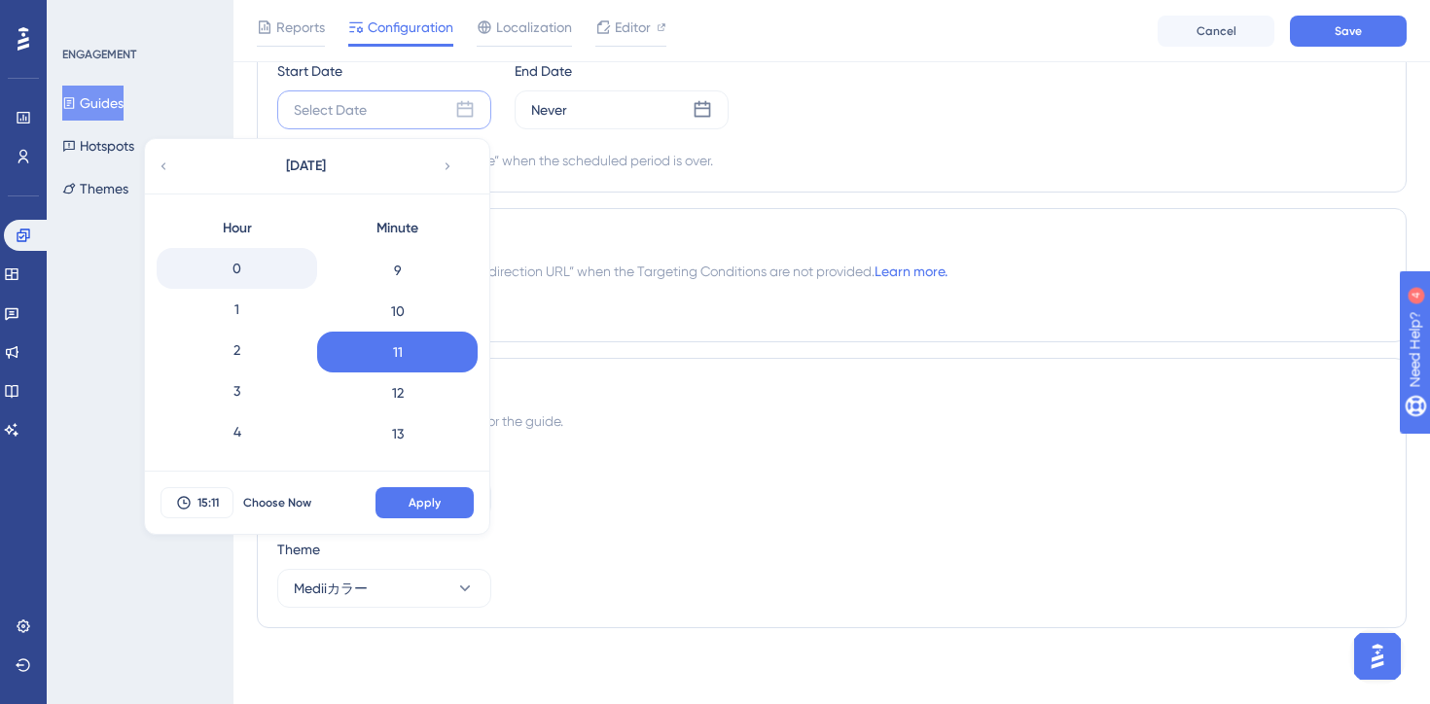
click at [226, 270] on div "0" at bounding box center [237, 268] width 161 height 41
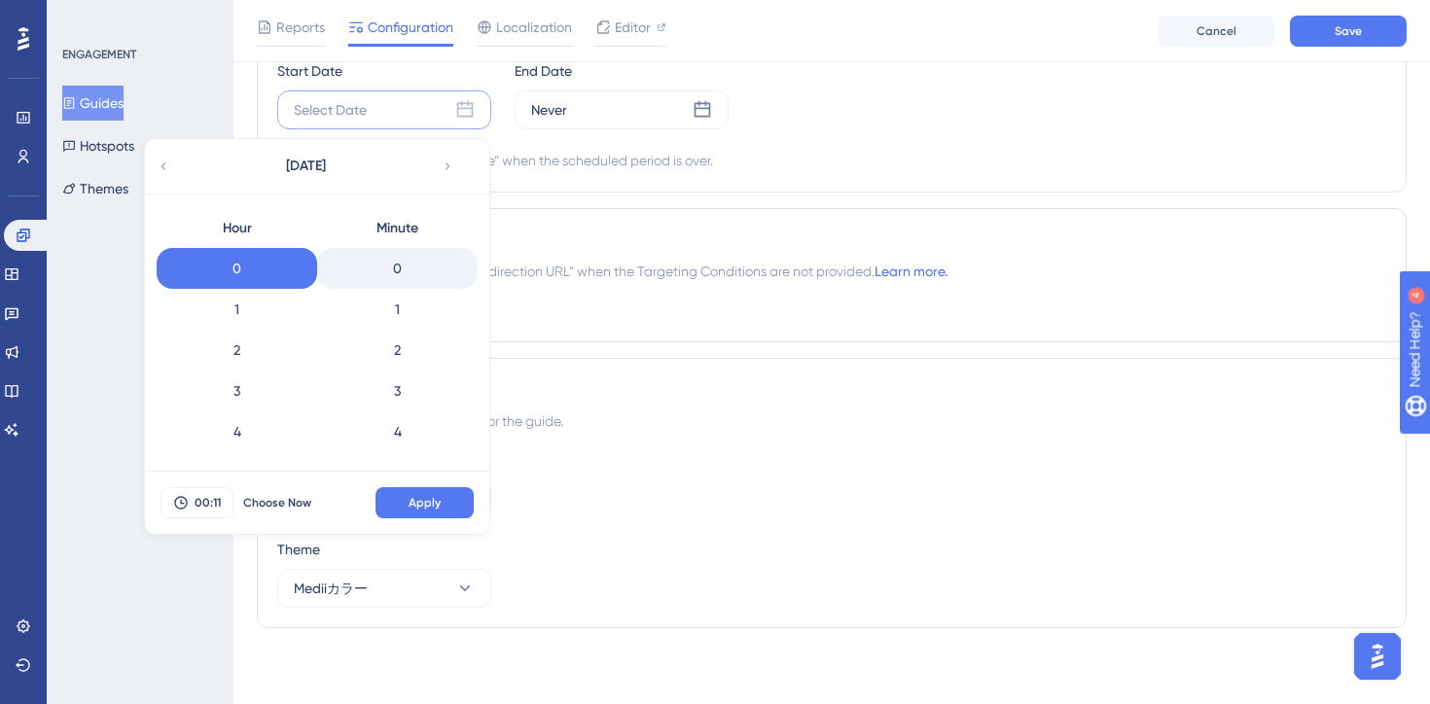
click at [396, 276] on div "0" at bounding box center [397, 268] width 161 height 41
click at [414, 505] on span "Apply" at bounding box center [425, 503] width 32 height 16
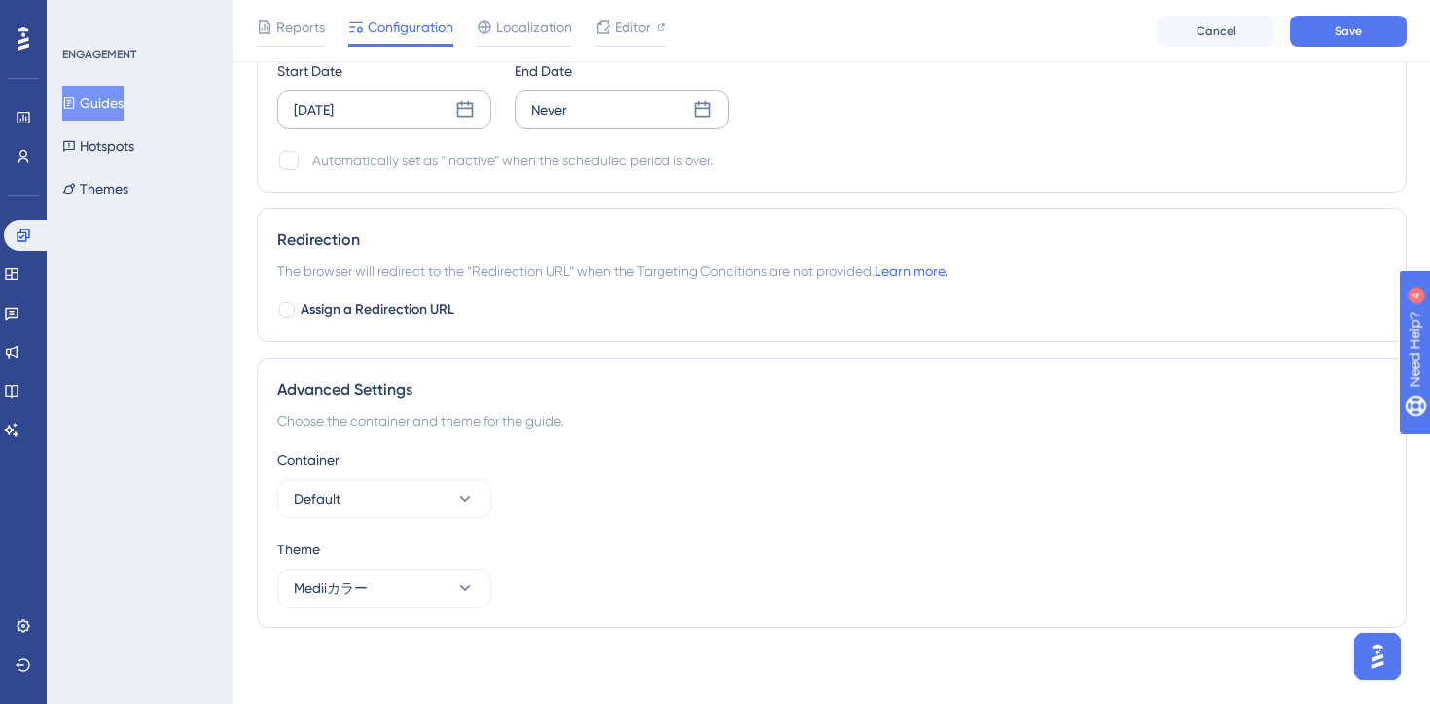
click at [704, 112] on icon at bounding box center [702, 109] width 19 height 19
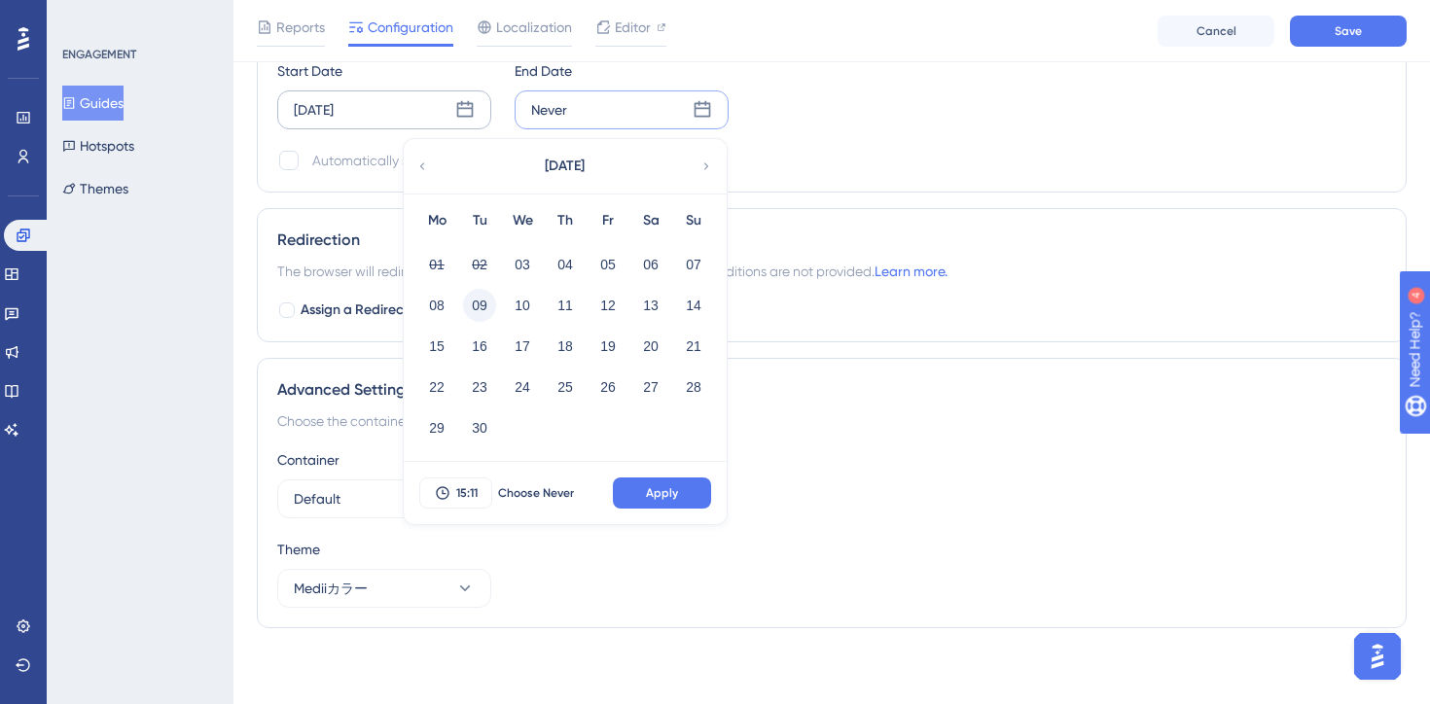
click at [485, 302] on button "09" at bounding box center [479, 305] width 33 height 33
click at [455, 482] on button "15:11" at bounding box center [455, 493] width 73 height 31
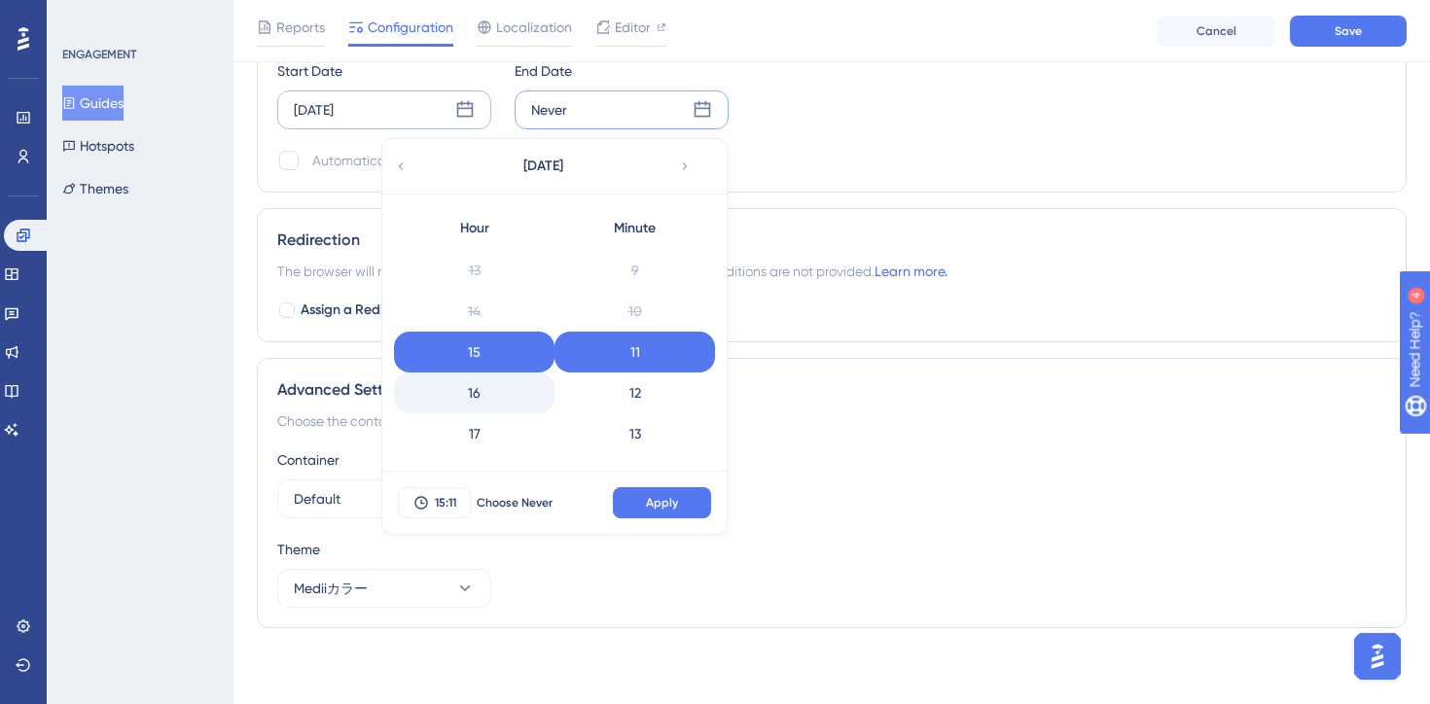
scroll to position [772, 0]
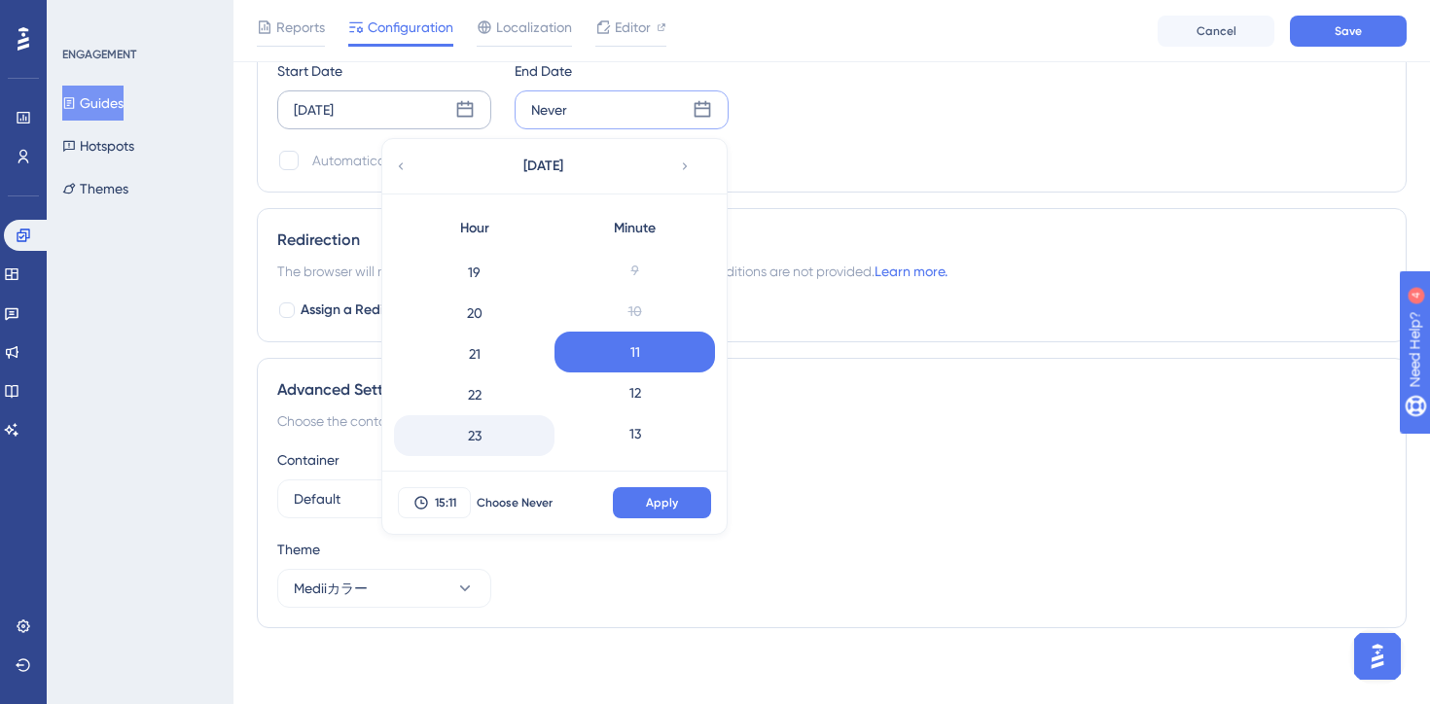
click at [475, 433] on div "23" at bounding box center [474, 435] width 161 height 41
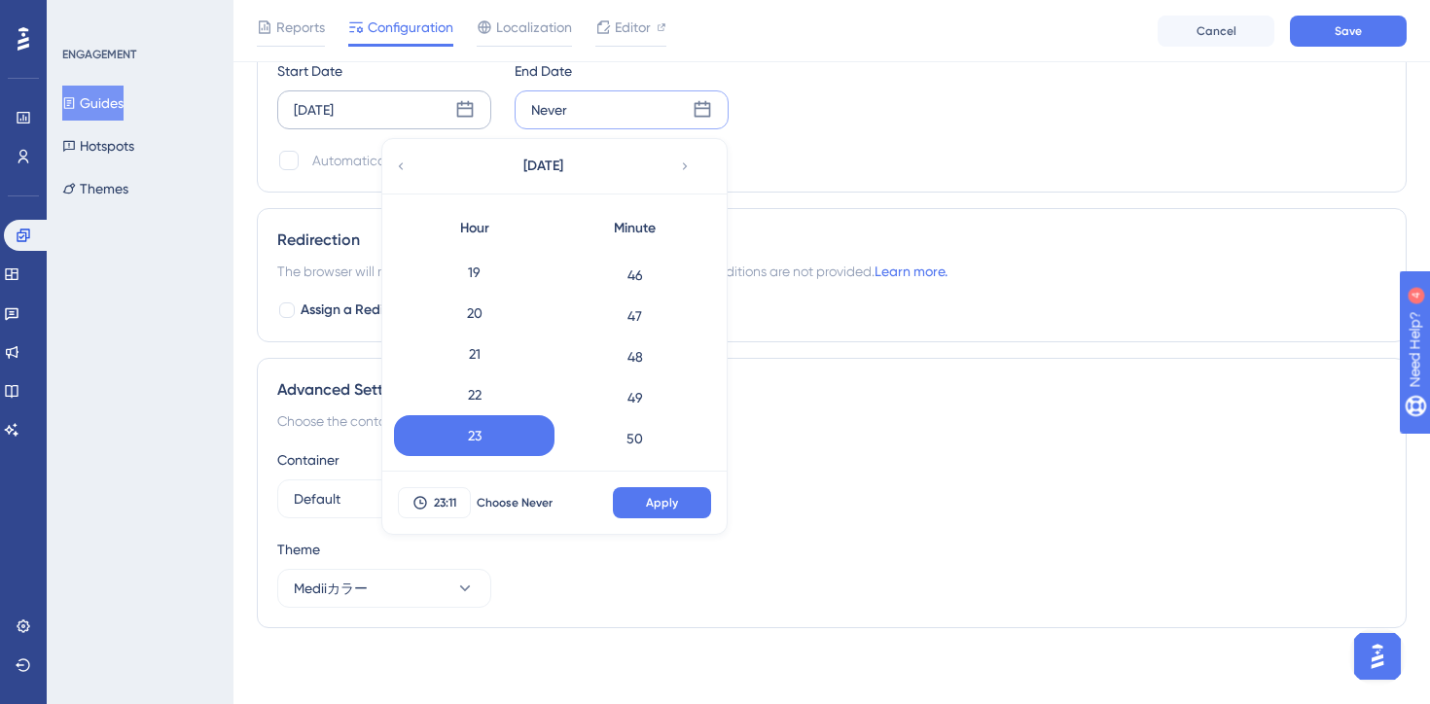
scroll to position [2243, 0]
click at [636, 432] on div "59" at bounding box center [634, 435] width 161 height 41
click at [661, 500] on span "Apply" at bounding box center [662, 503] width 32 height 16
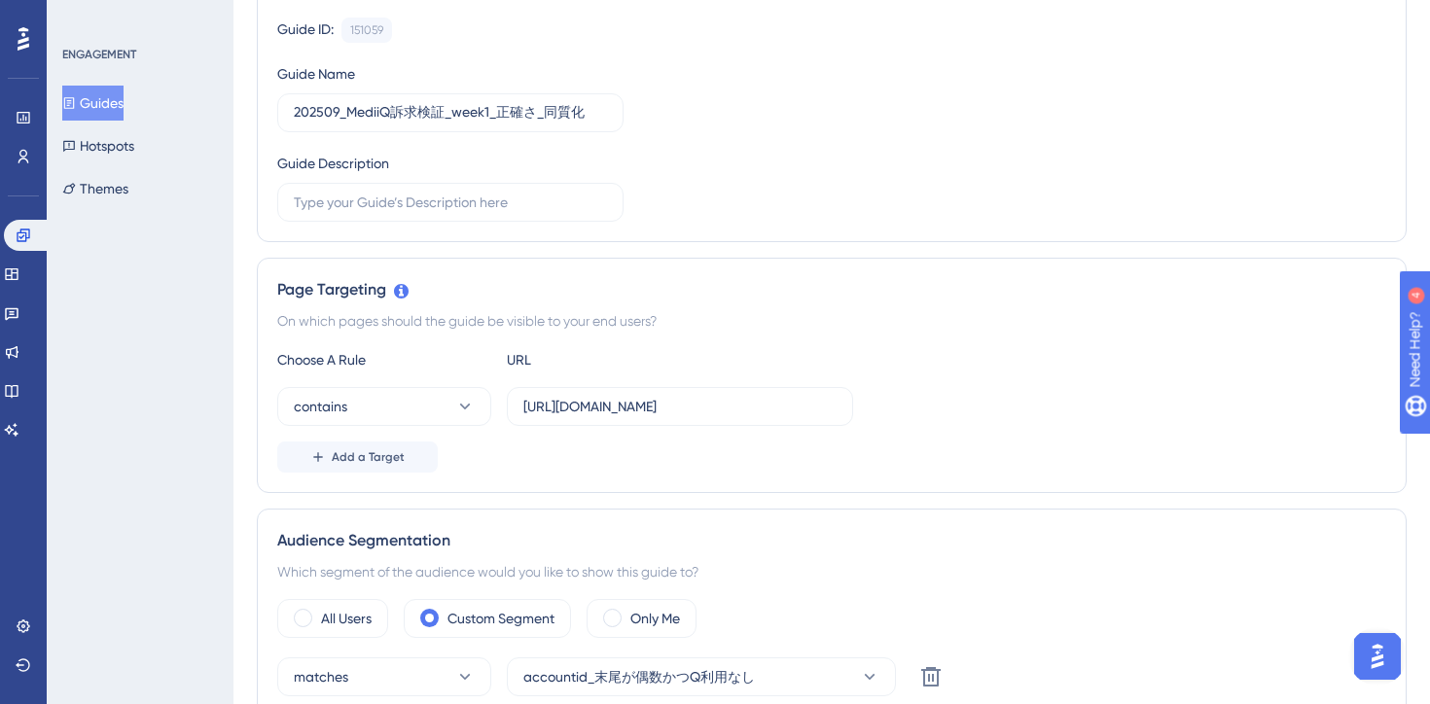
scroll to position [476, 0]
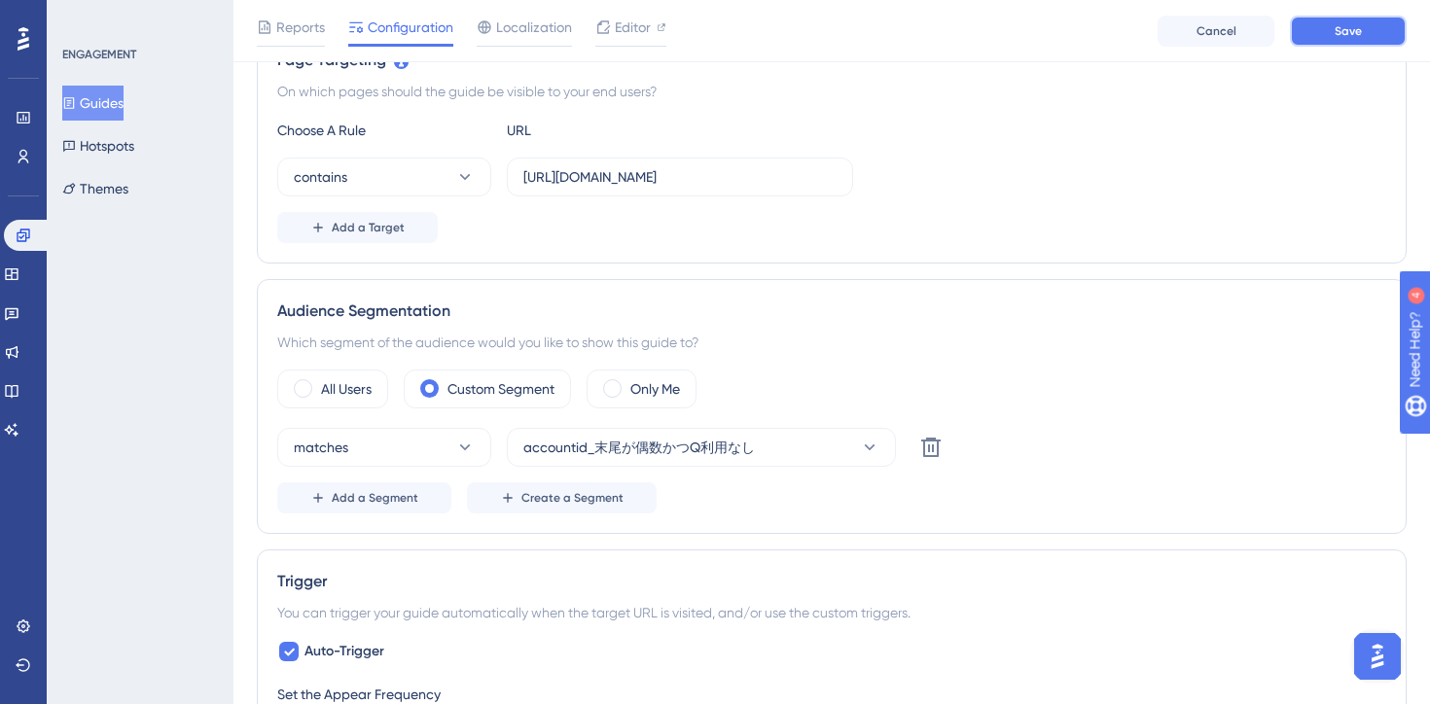
click at [1336, 35] on span "Save" at bounding box center [1348, 31] width 27 height 16
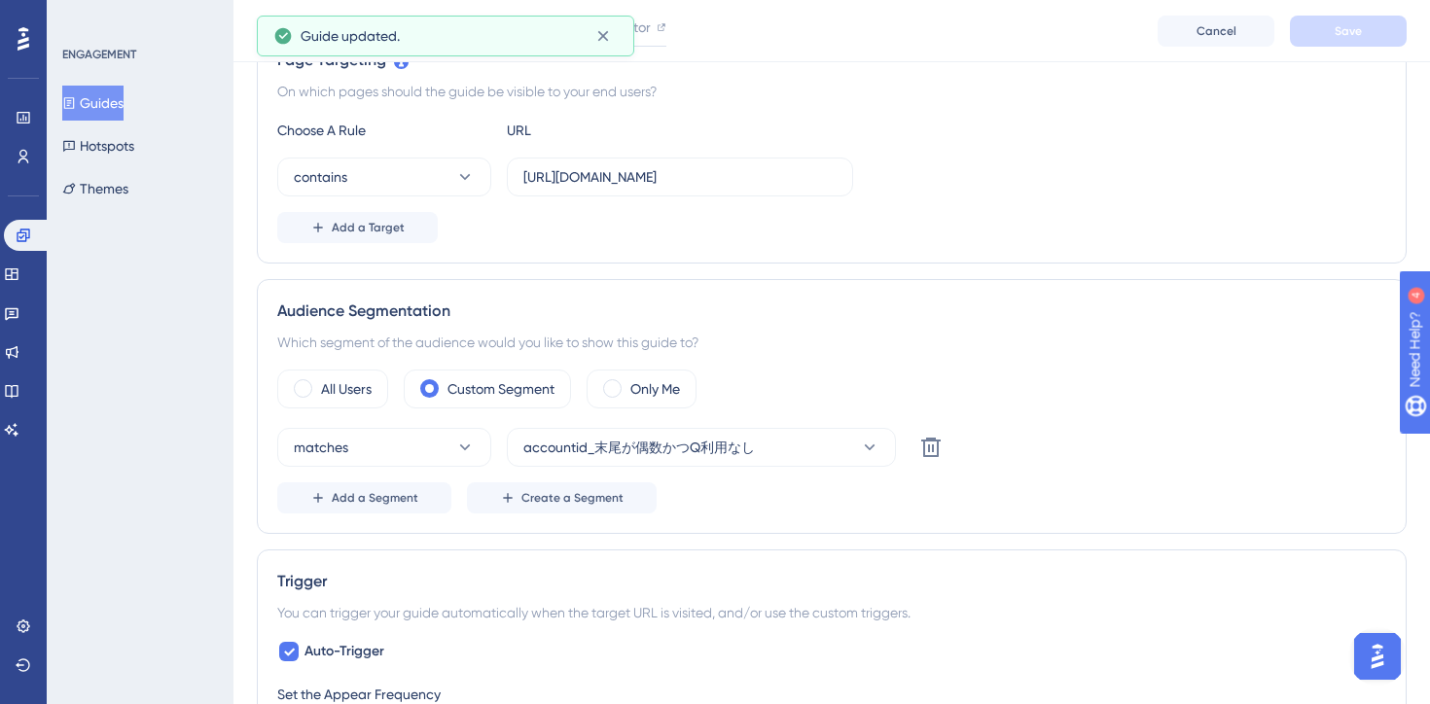
click at [109, 105] on button "Guides" at bounding box center [92, 103] width 61 height 35
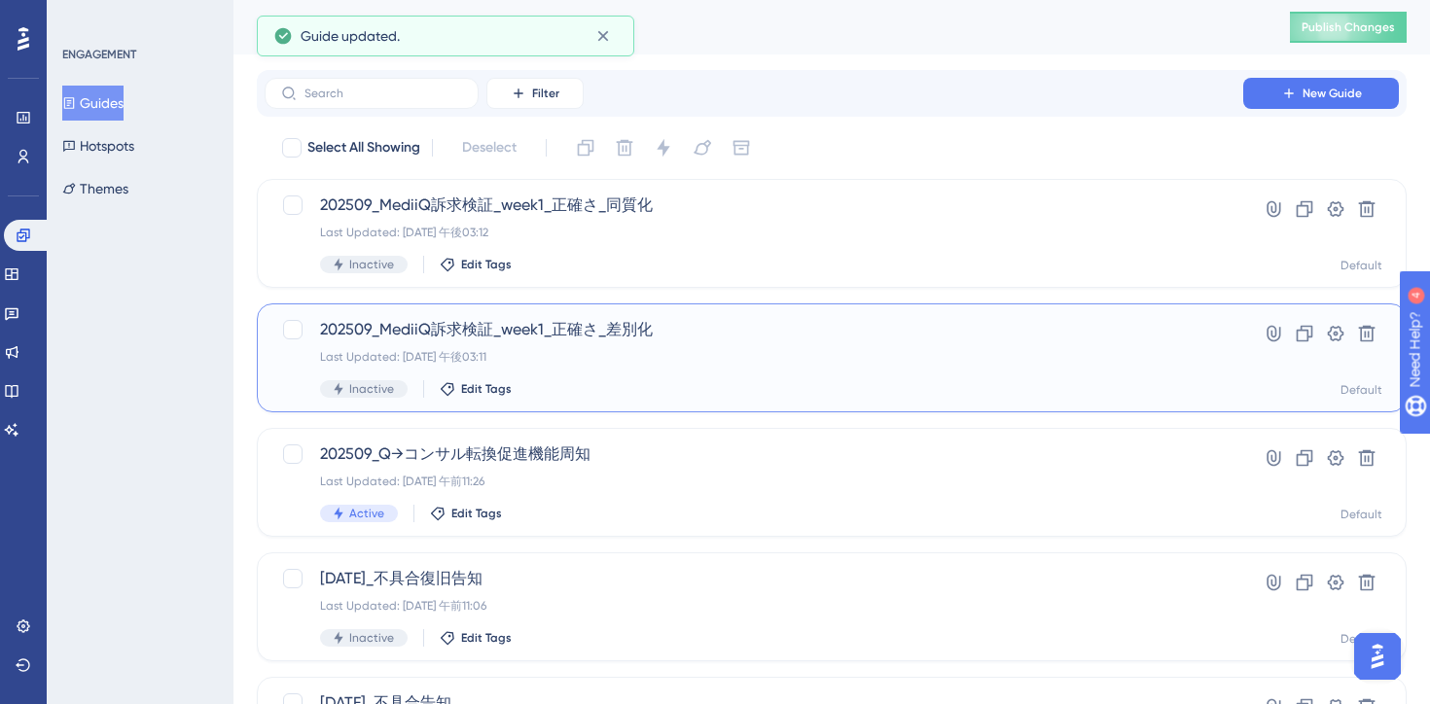
click at [732, 367] on div "202509_MediiQ訴求検証_week1_正確さ_差別化 Last Updated: 2025年9月02日 午後03:11 Inactive Edit …" at bounding box center [754, 358] width 868 height 80
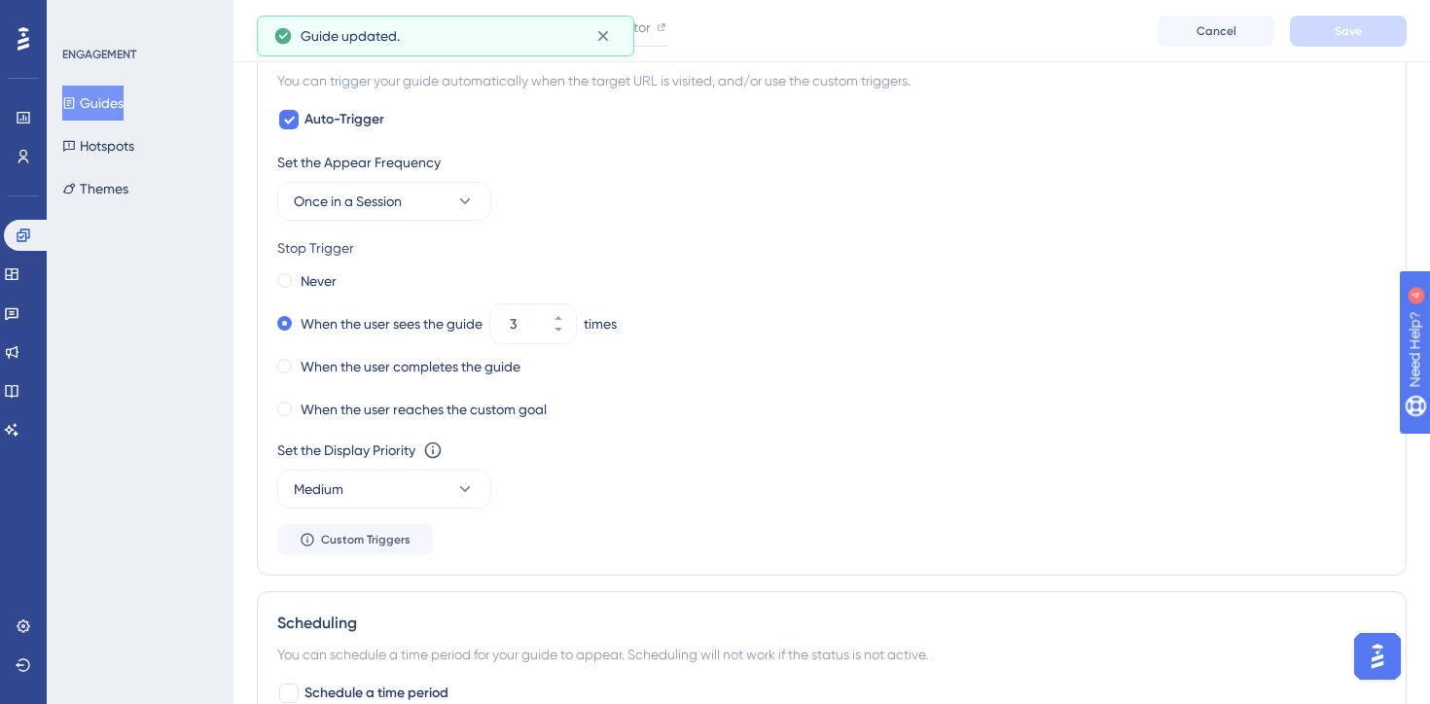
scroll to position [1343, 0]
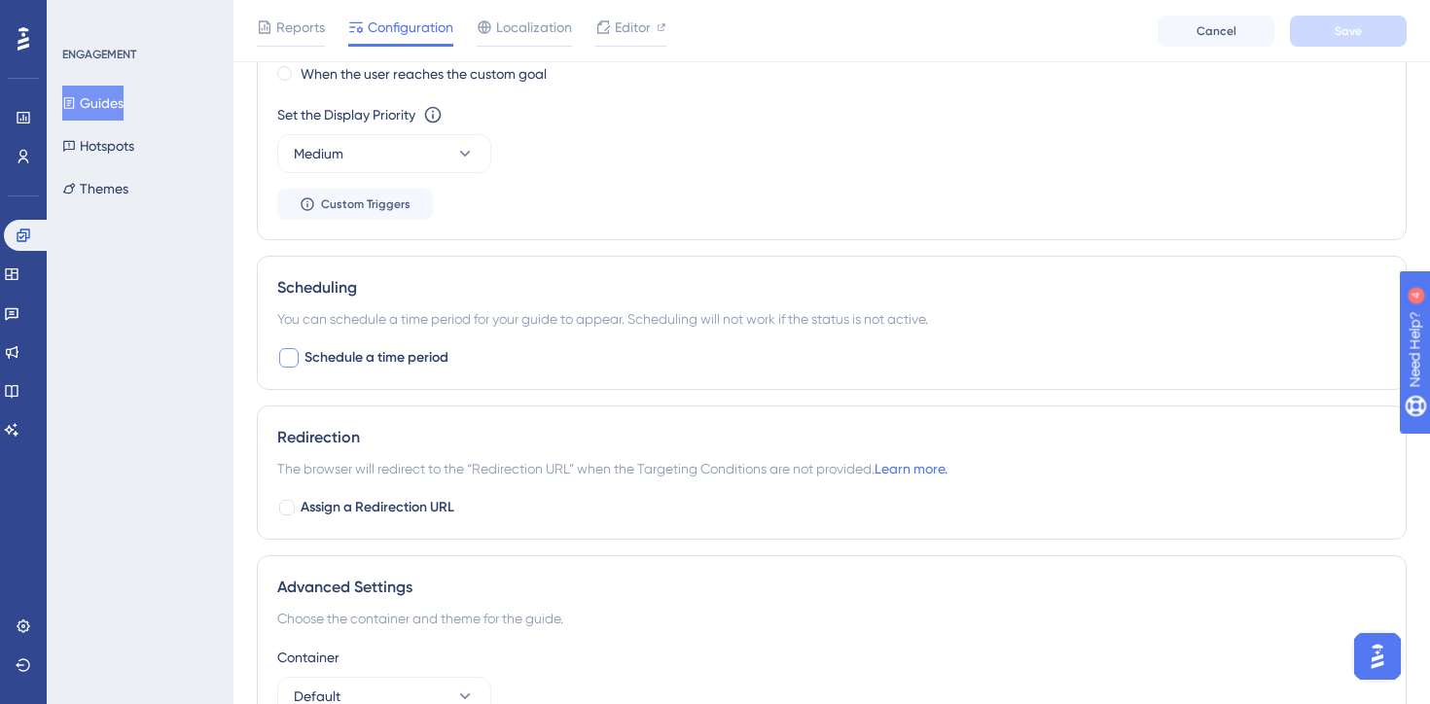
click at [285, 356] on div at bounding box center [288, 357] width 19 height 19
checkbox input "true"
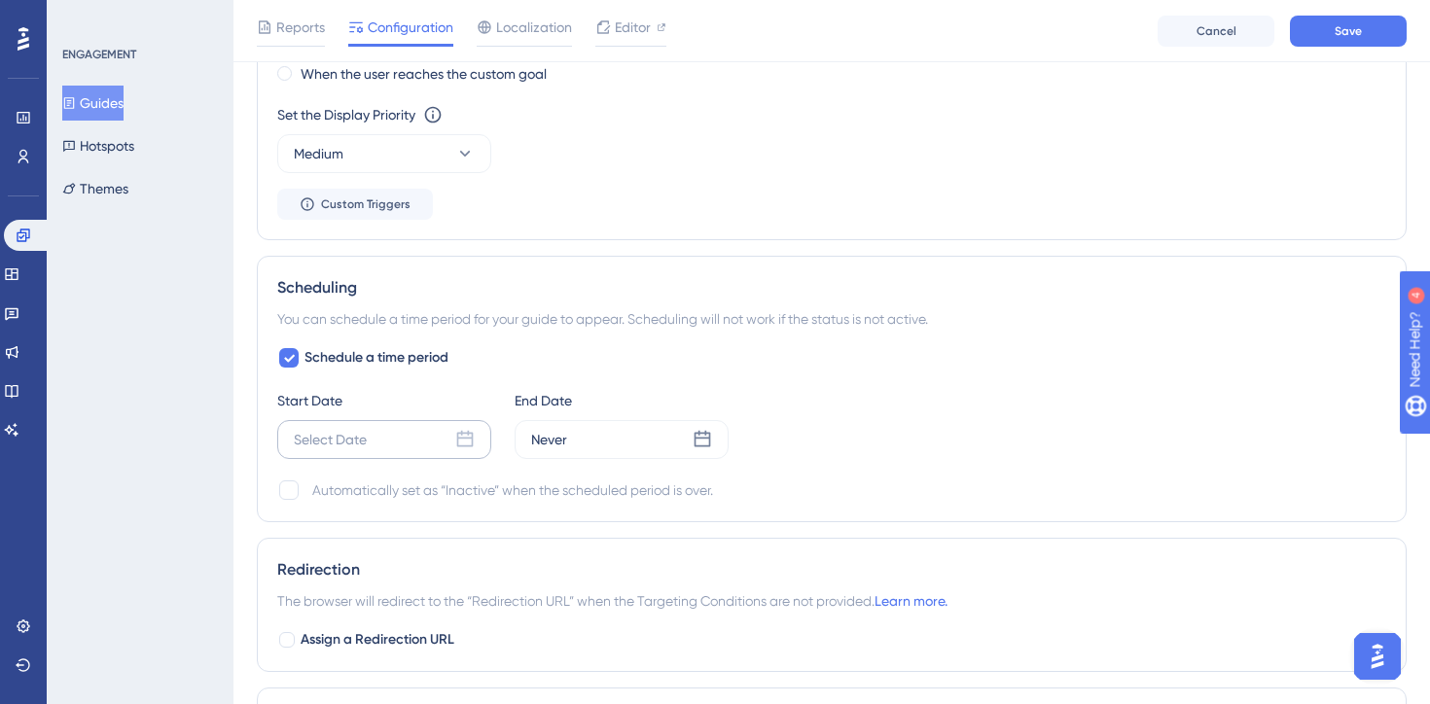
click at [468, 447] on icon at bounding box center [464, 439] width 19 height 19
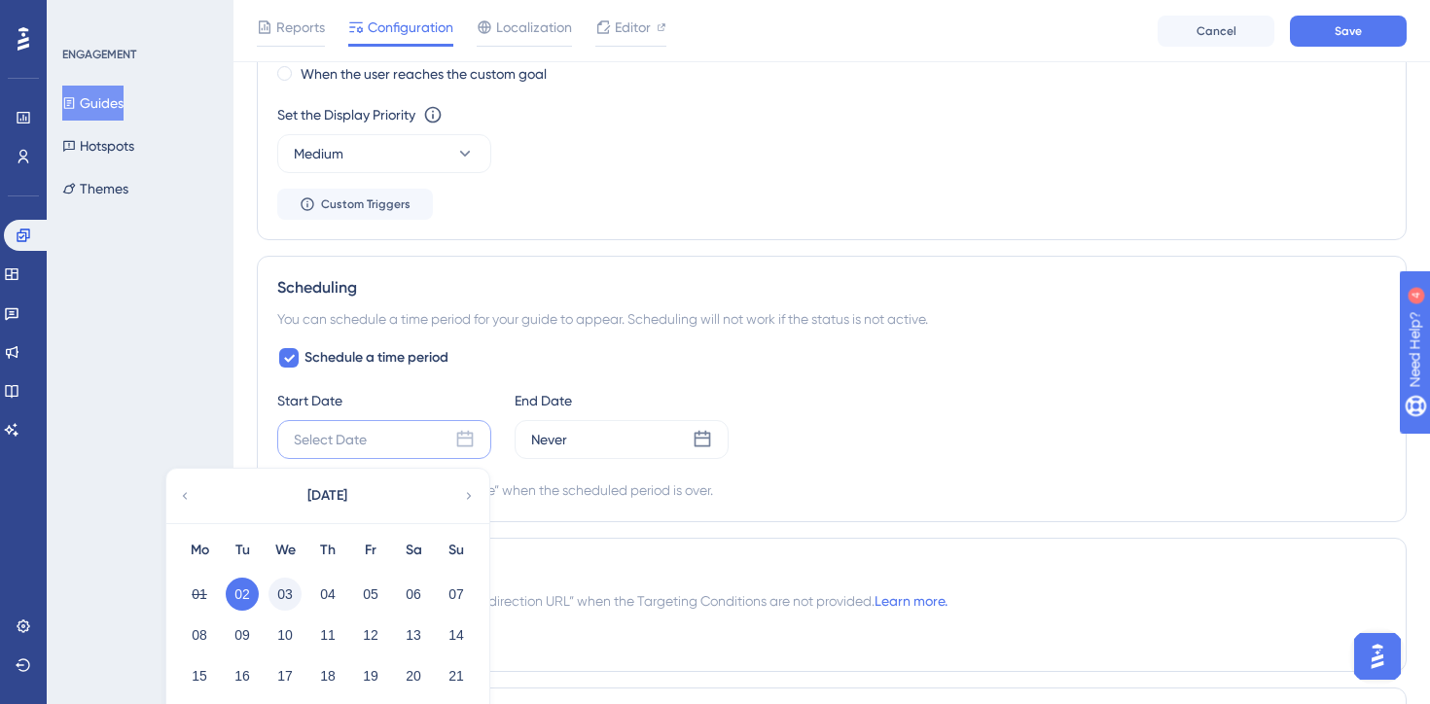
click at [285, 589] on button "03" at bounding box center [284, 594] width 33 height 33
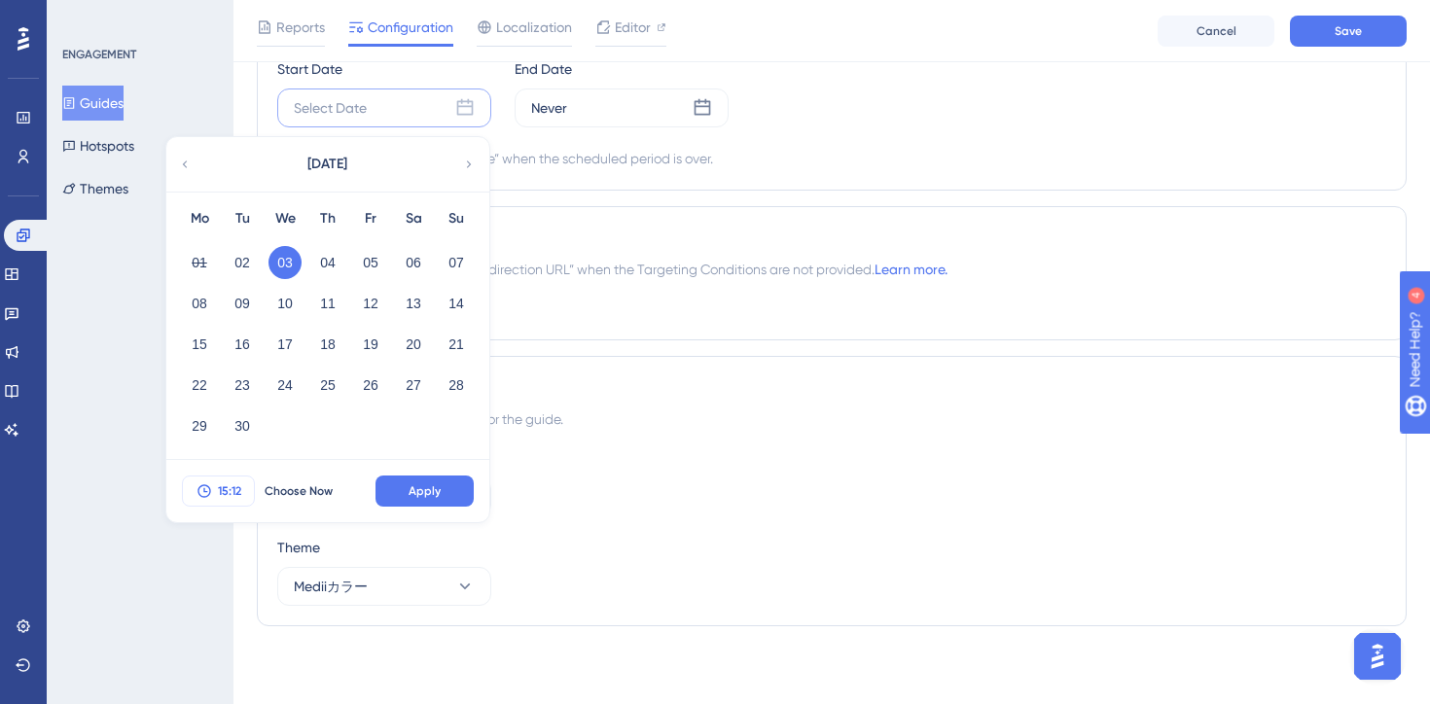
click at [223, 481] on button "15:12" at bounding box center [218, 491] width 73 height 31
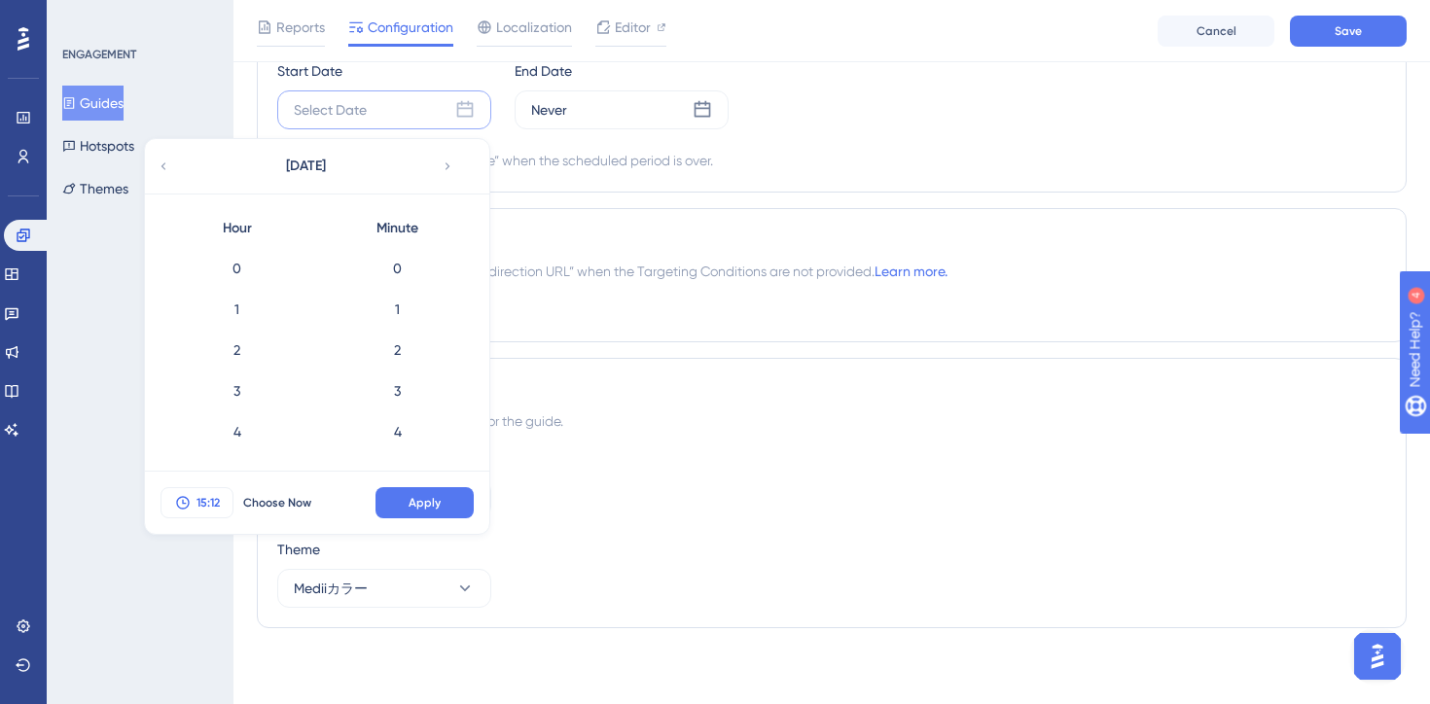
scroll to position [407, 0]
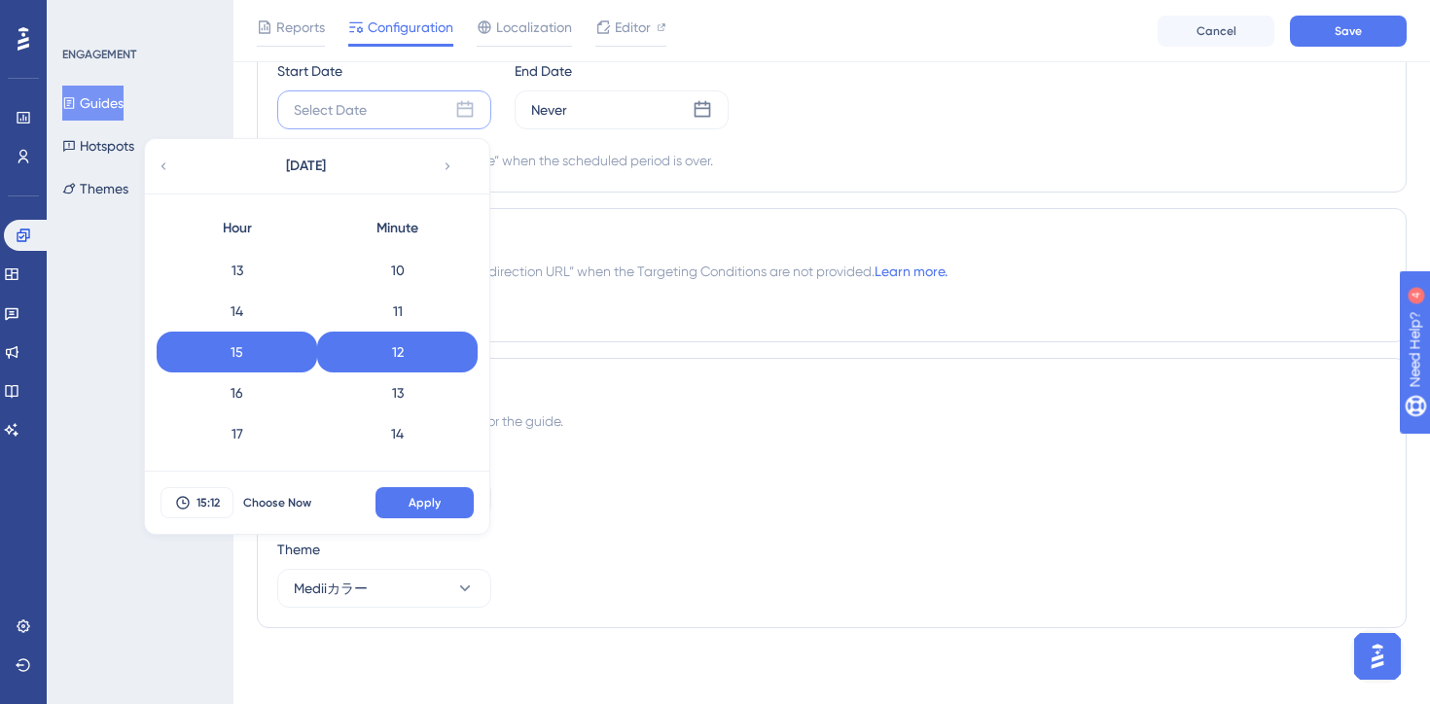
click at [241, 351] on div "15" at bounding box center [237, 352] width 161 height 41
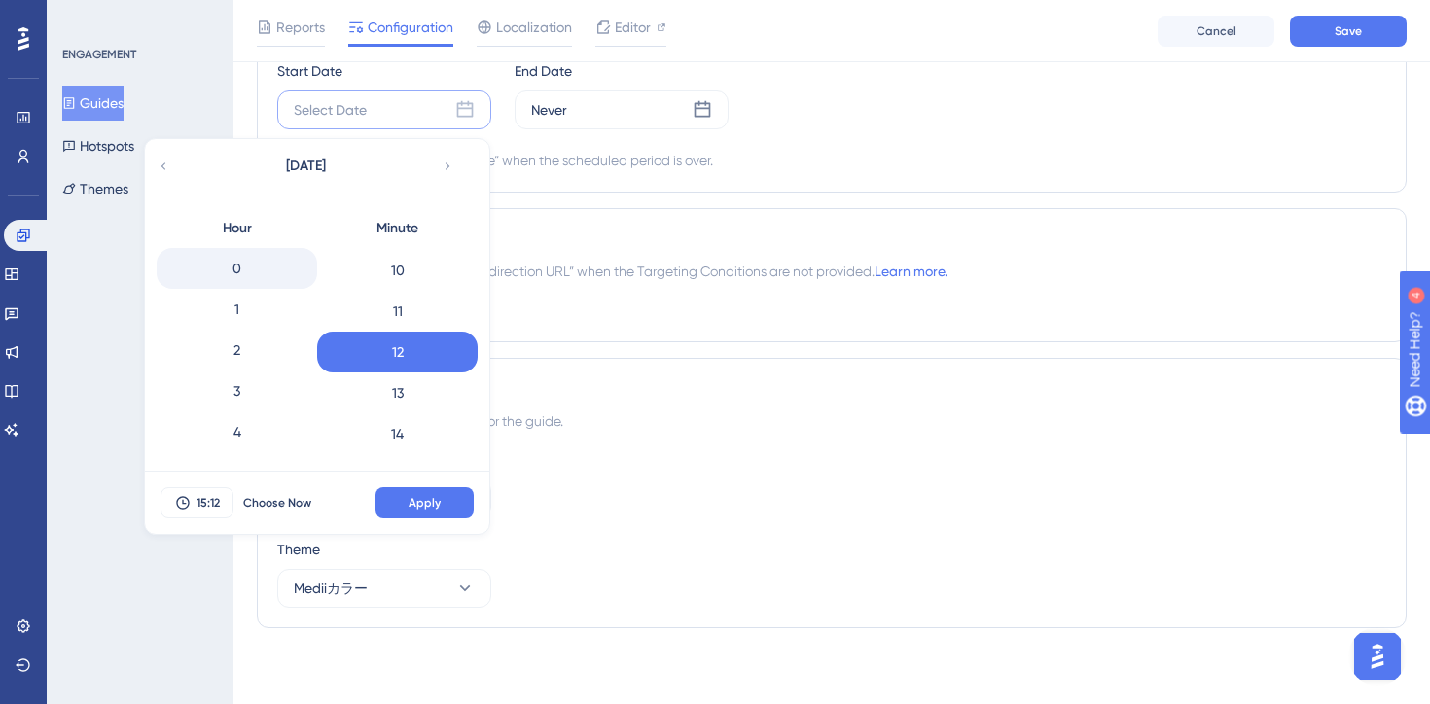
click at [241, 258] on div "0" at bounding box center [237, 268] width 161 height 41
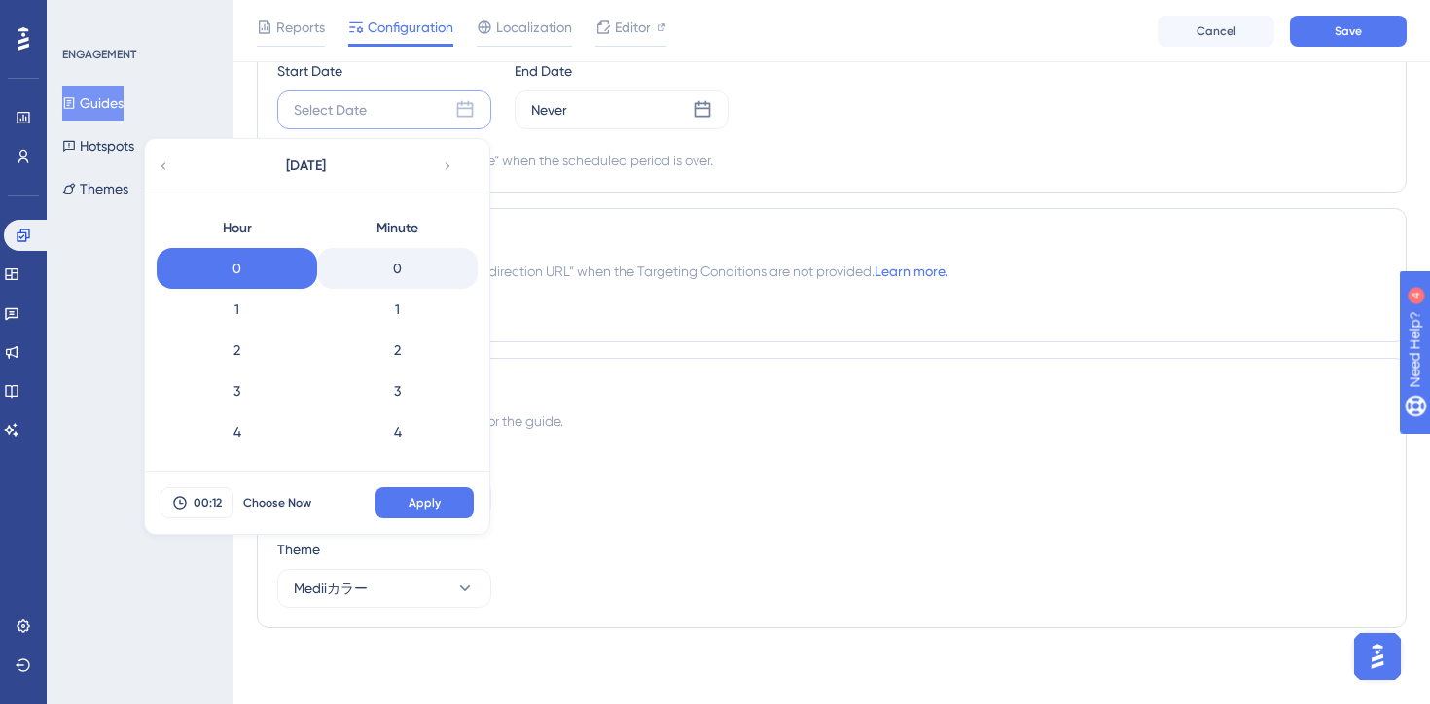
click at [400, 267] on div "0" at bounding box center [397, 268] width 161 height 41
click at [446, 500] on button "Apply" at bounding box center [424, 502] width 98 height 31
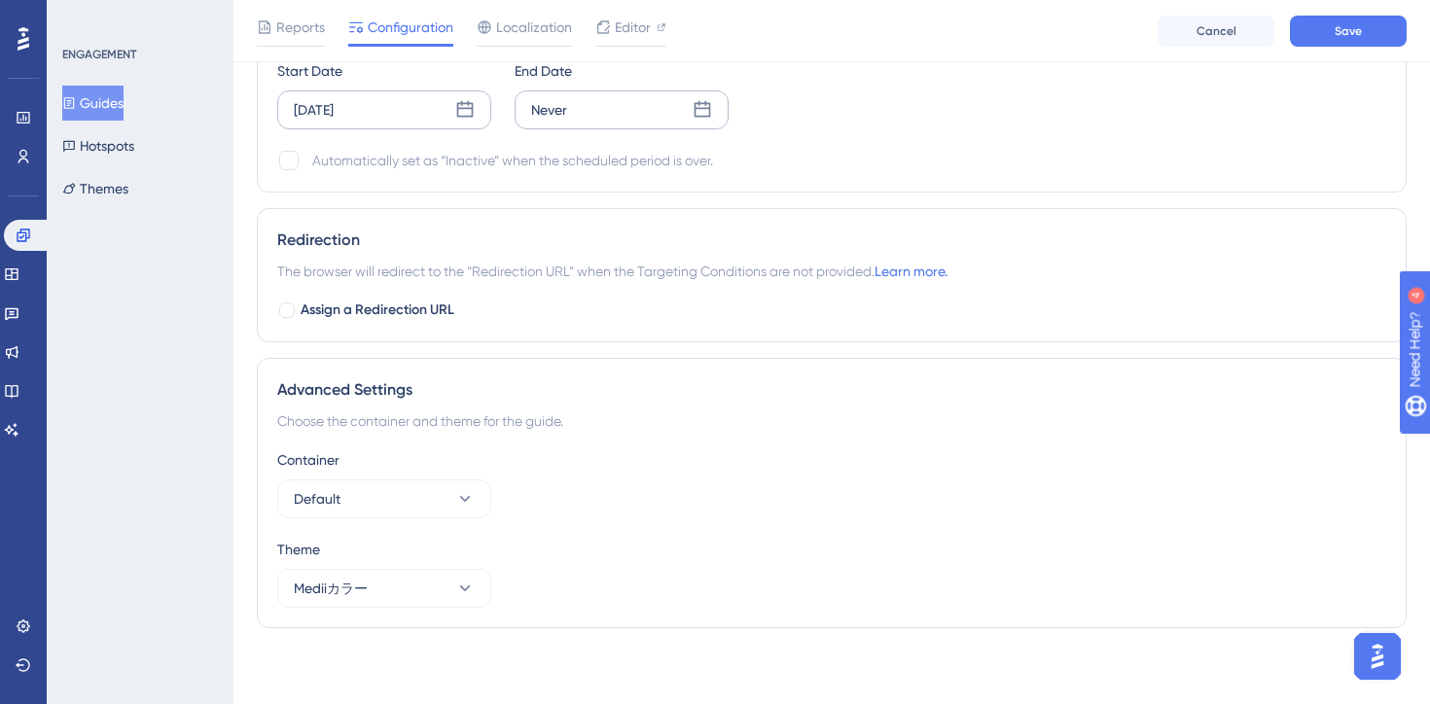
click at [637, 116] on div "Never" at bounding box center [622, 109] width 214 height 39
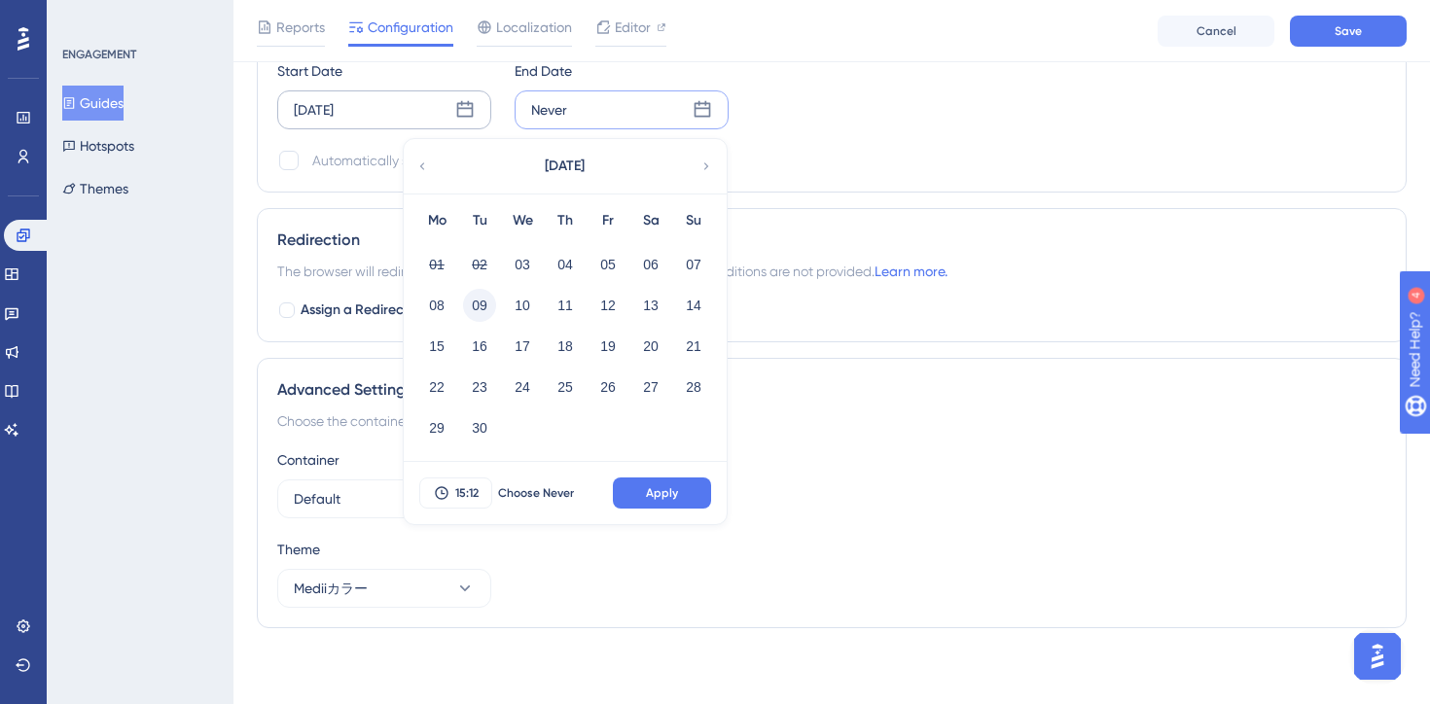
click at [487, 299] on button "09" at bounding box center [479, 305] width 33 height 33
click at [455, 498] on span "15:12" at bounding box center [466, 493] width 23 height 16
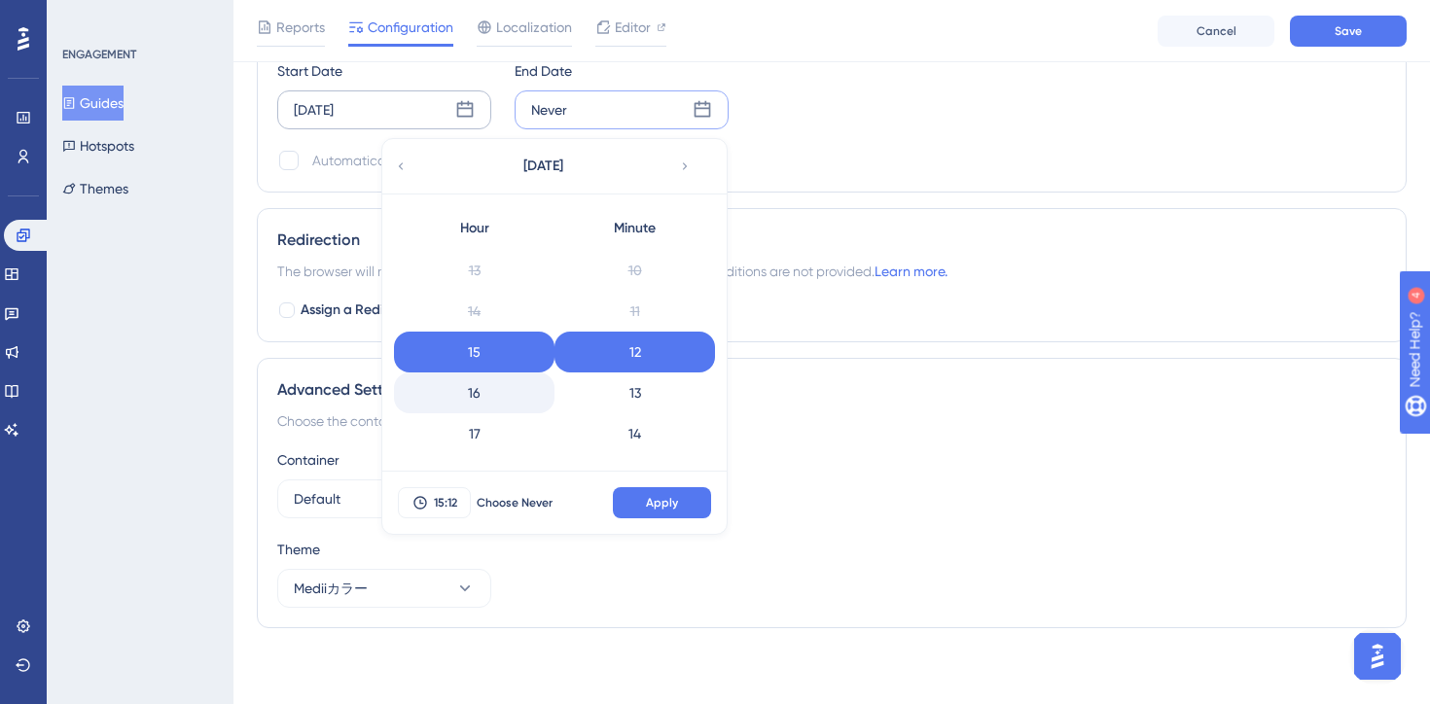
scroll to position [772, 0]
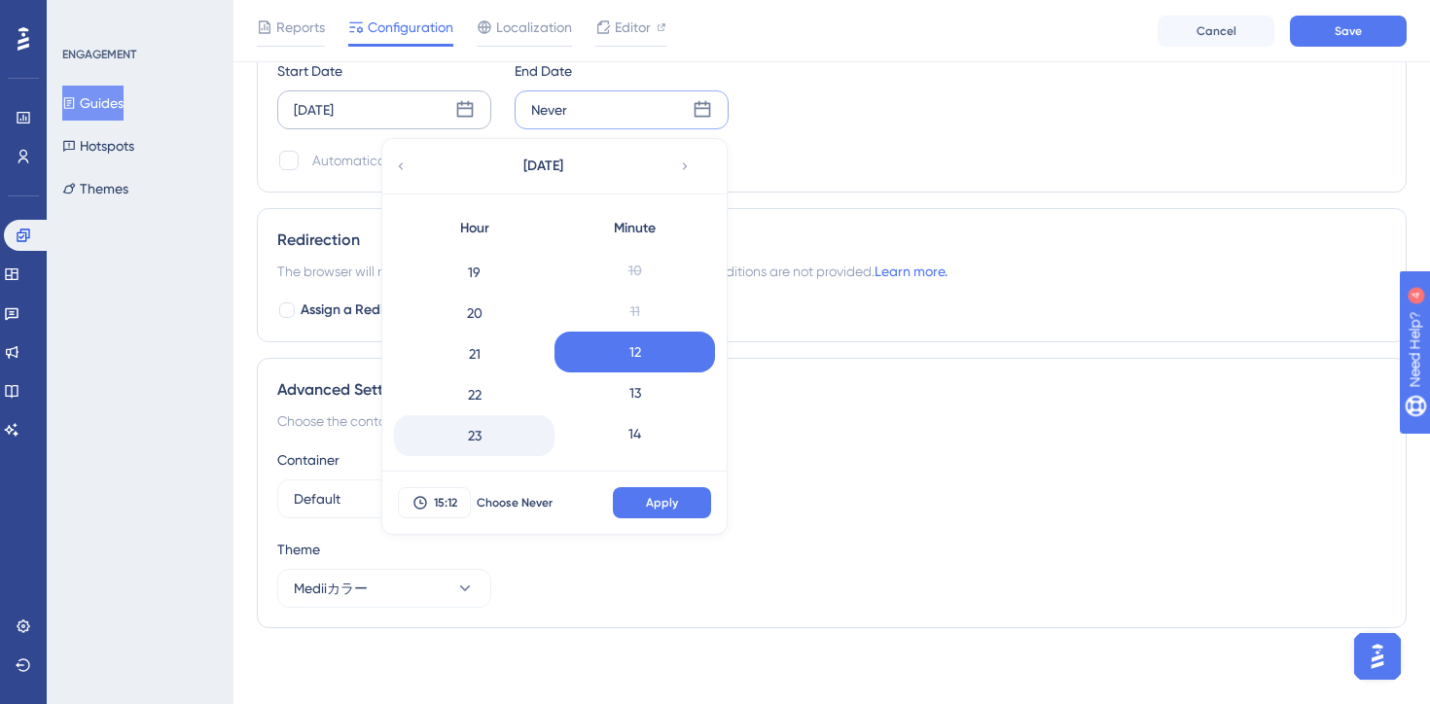
click at [474, 443] on div "23" at bounding box center [474, 435] width 161 height 41
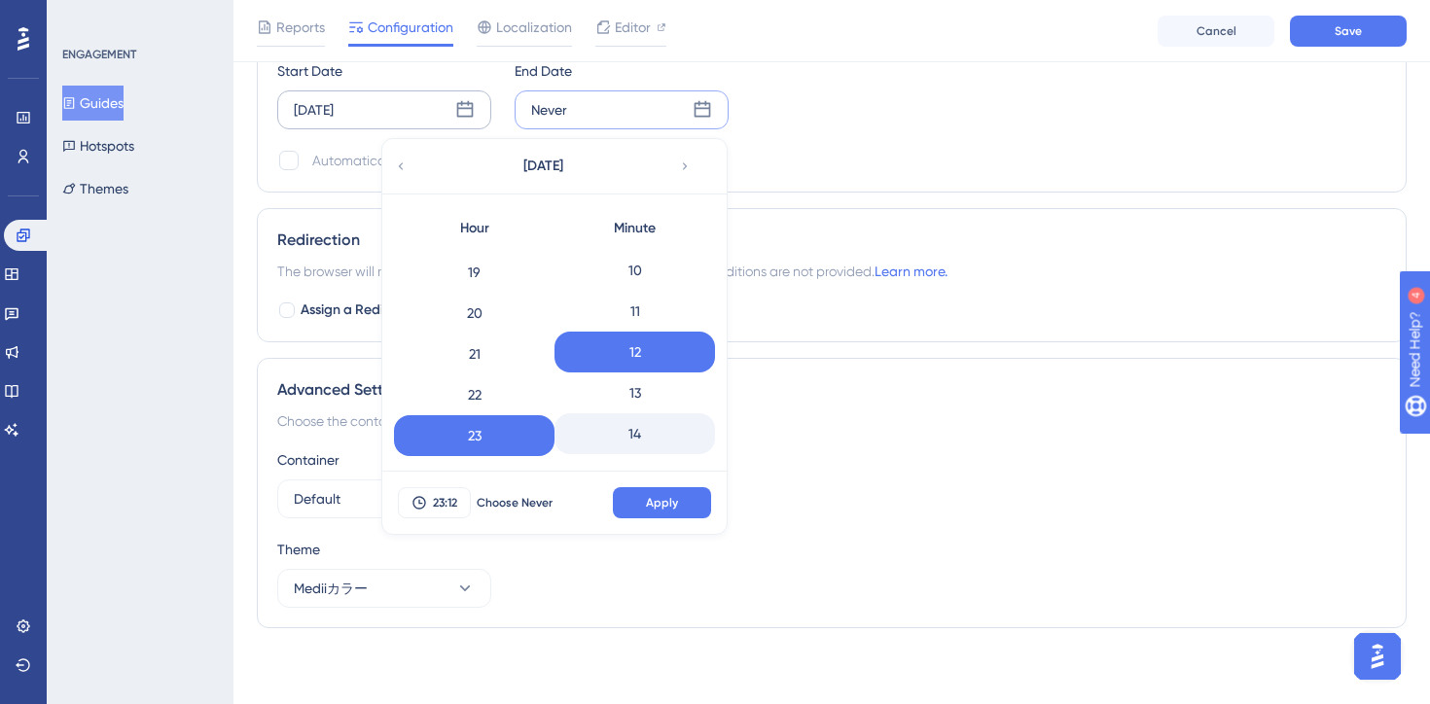
scroll to position [2243, 0]
click at [637, 442] on div "59" at bounding box center [634, 435] width 161 height 41
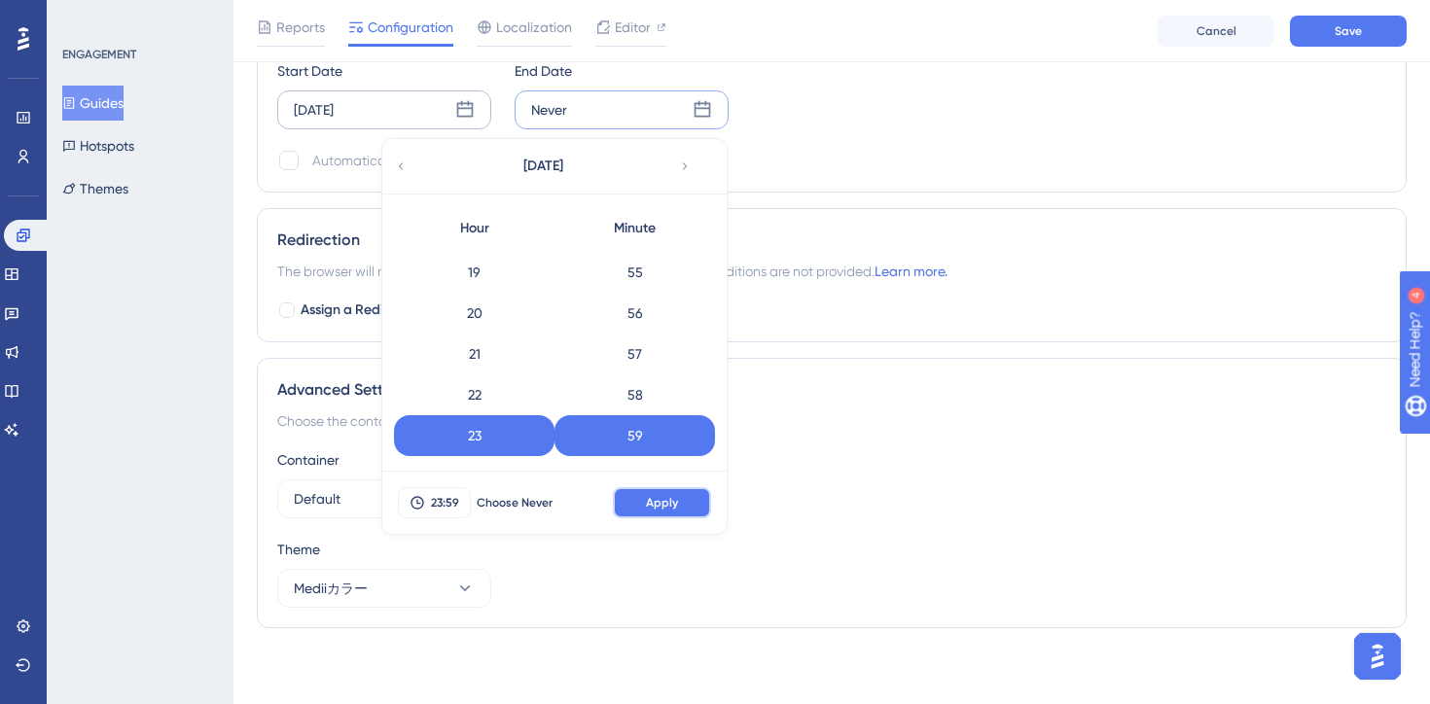
click at [667, 507] on span "Apply" at bounding box center [662, 503] width 32 height 16
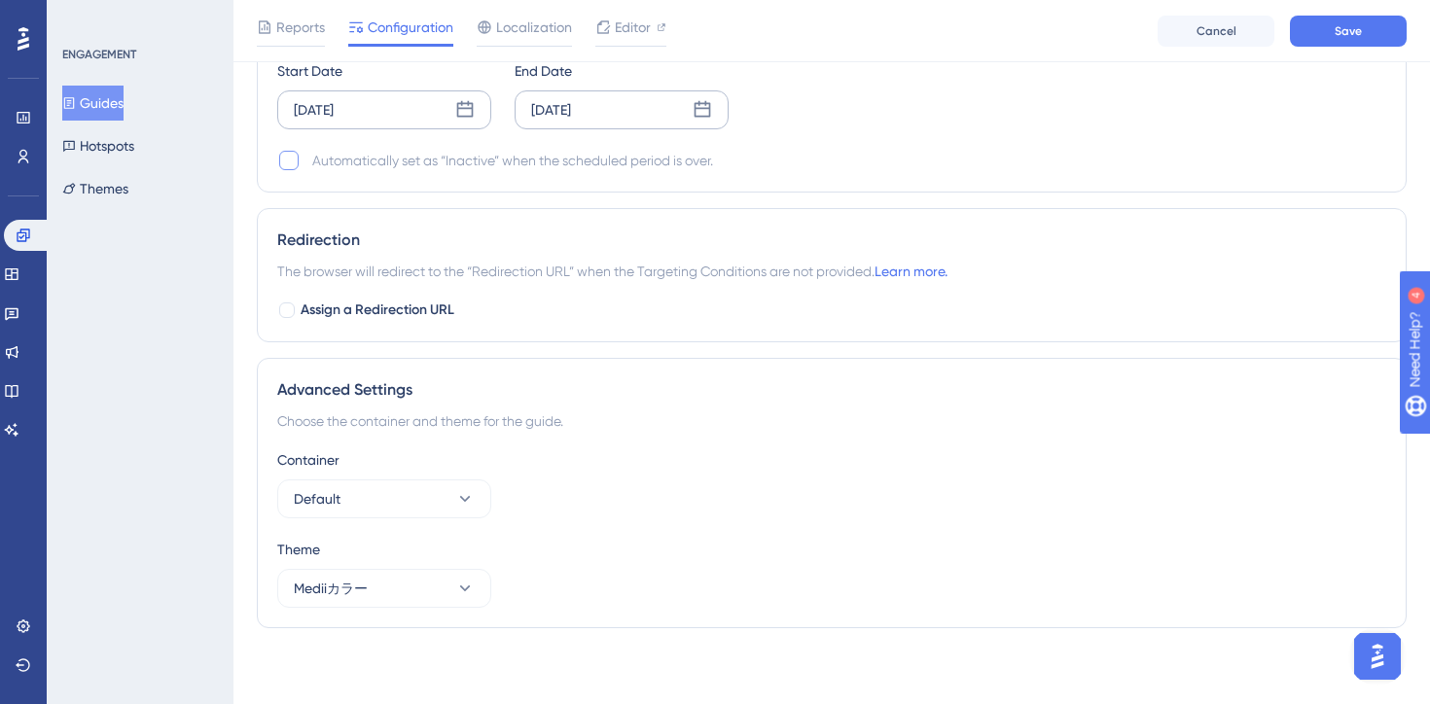
click at [284, 166] on div at bounding box center [288, 160] width 19 height 19
checkbox input "true"
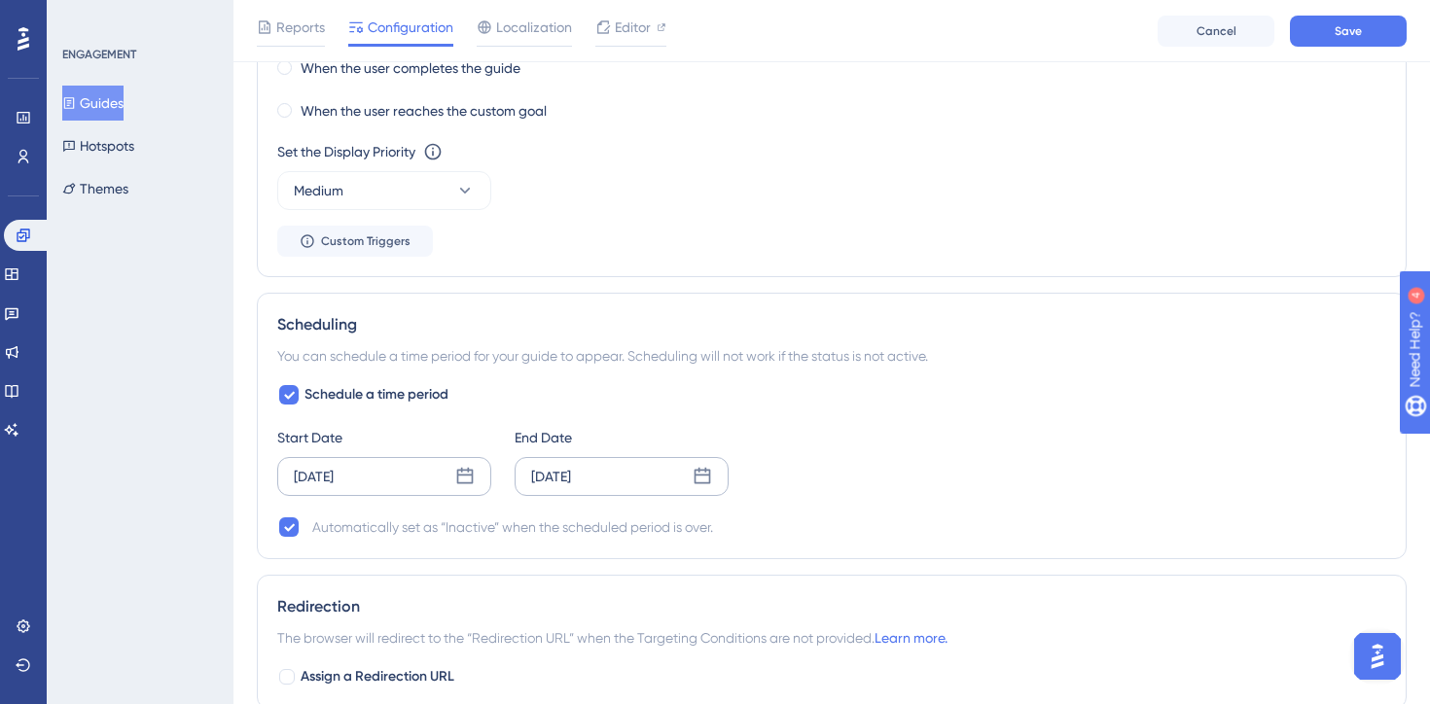
scroll to position [1169, 0]
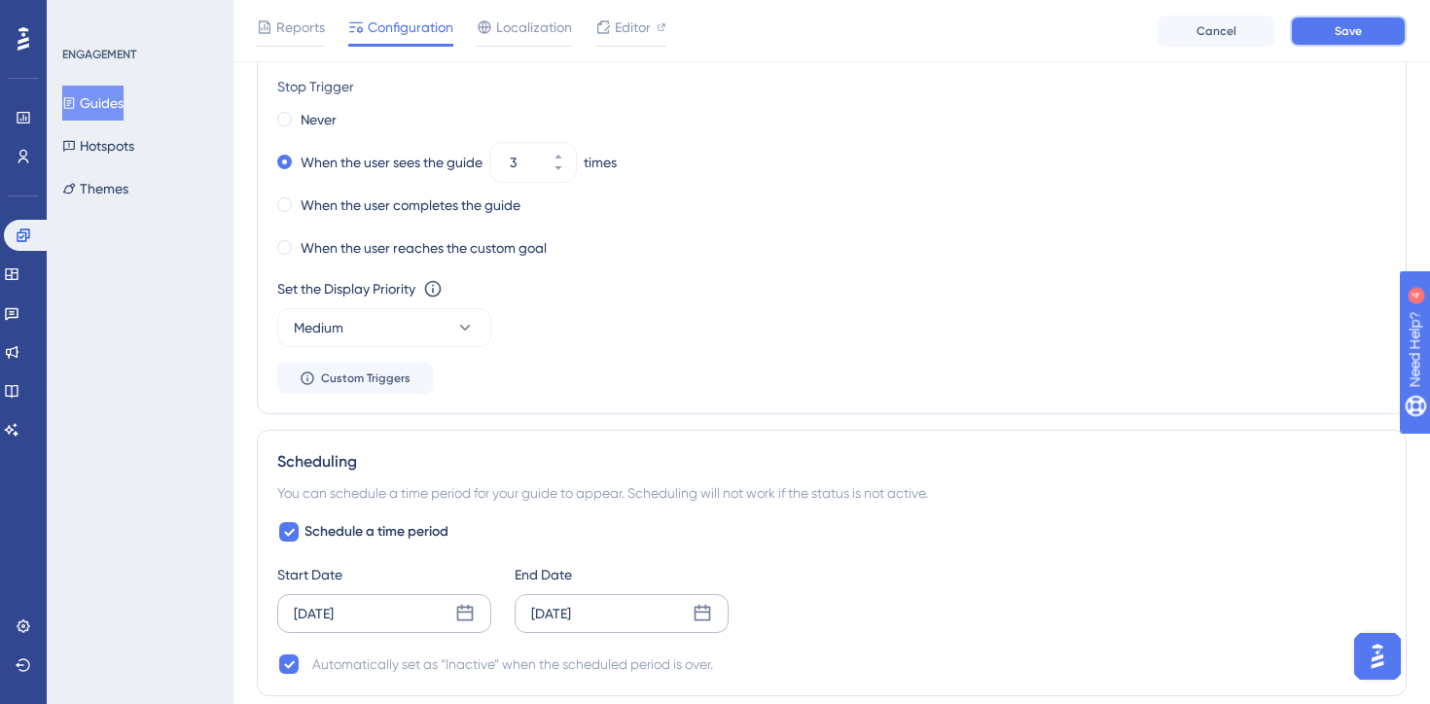
click at [1368, 25] on button "Save" at bounding box center [1348, 31] width 117 height 31
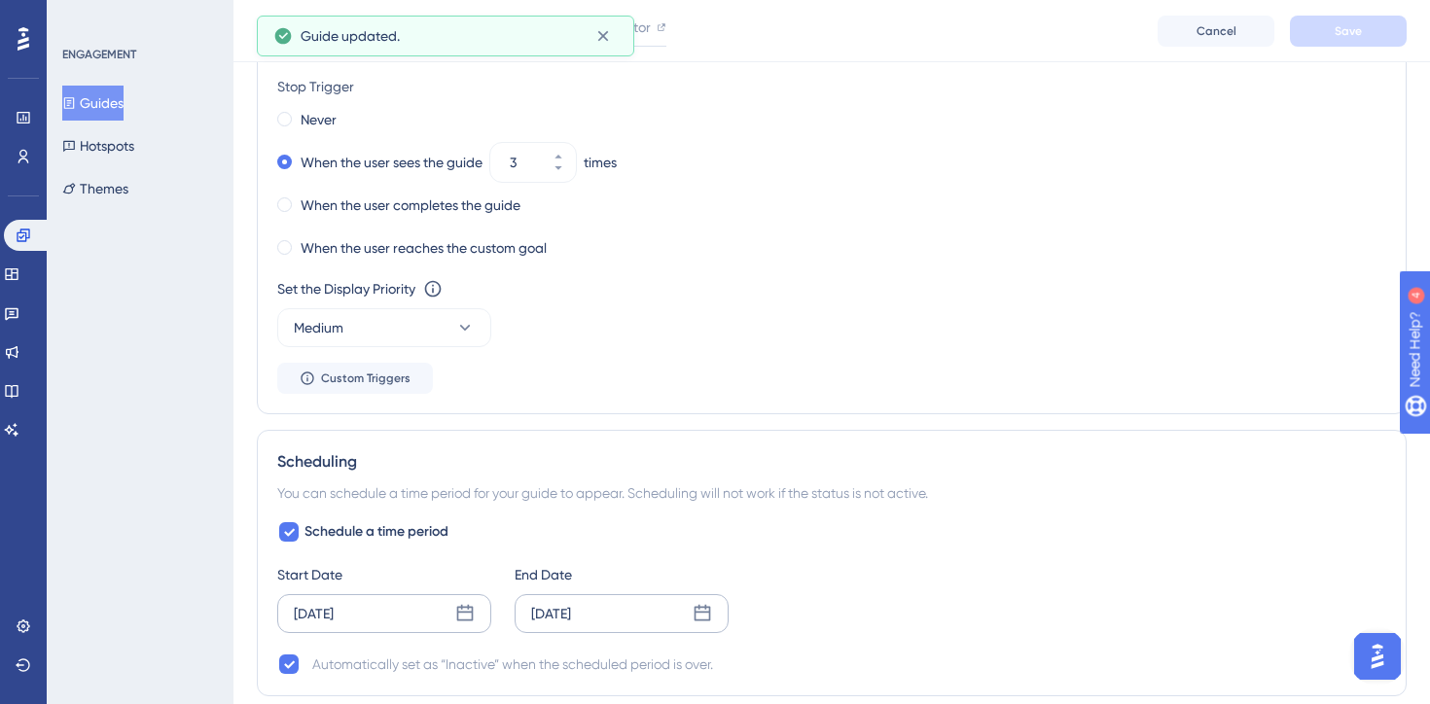
click at [104, 101] on button "Guides" at bounding box center [92, 103] width 61 height 35
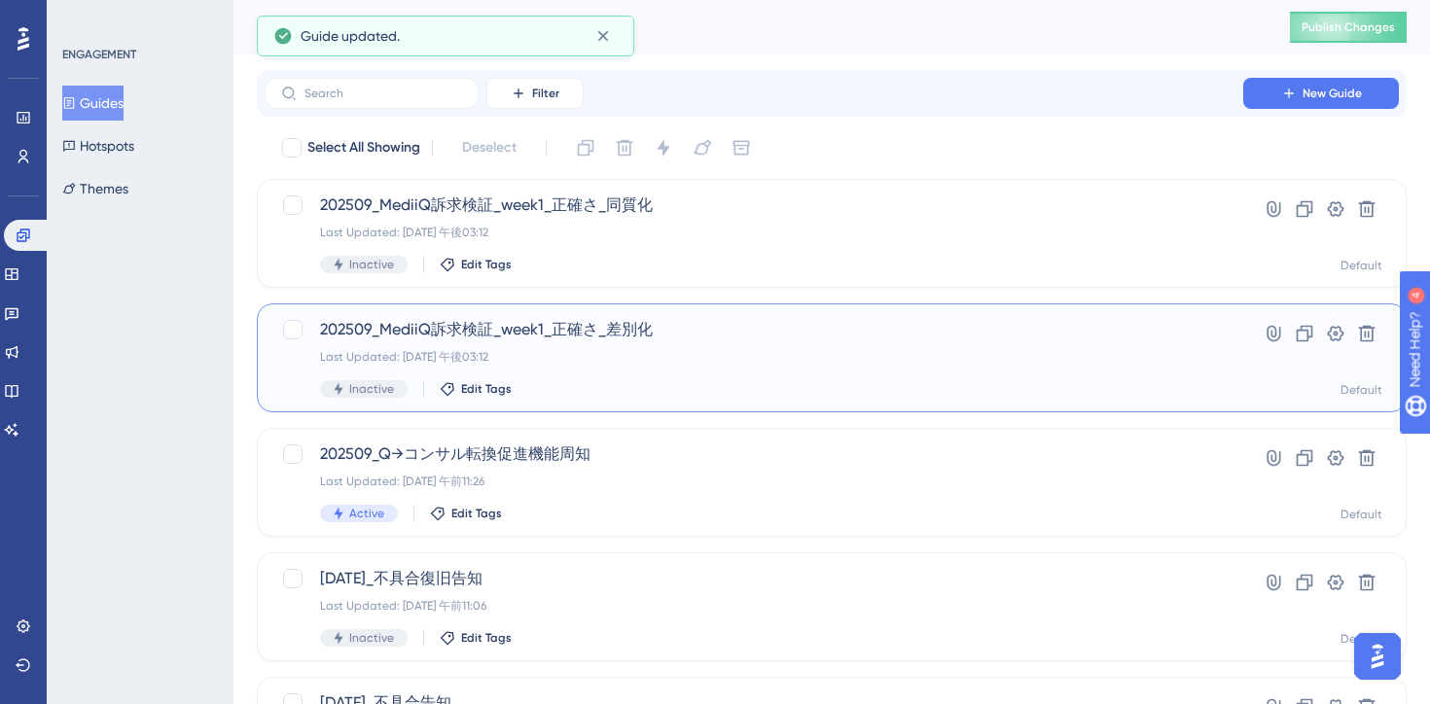
click at [746, 372] on div "202509_MediiQ訴求検証_week1_正確さ_差別化 Last Updated: 2025年9月02日 午後03:12 Inactive Edit …" at bounding box center [754, 358] width 868 height 80
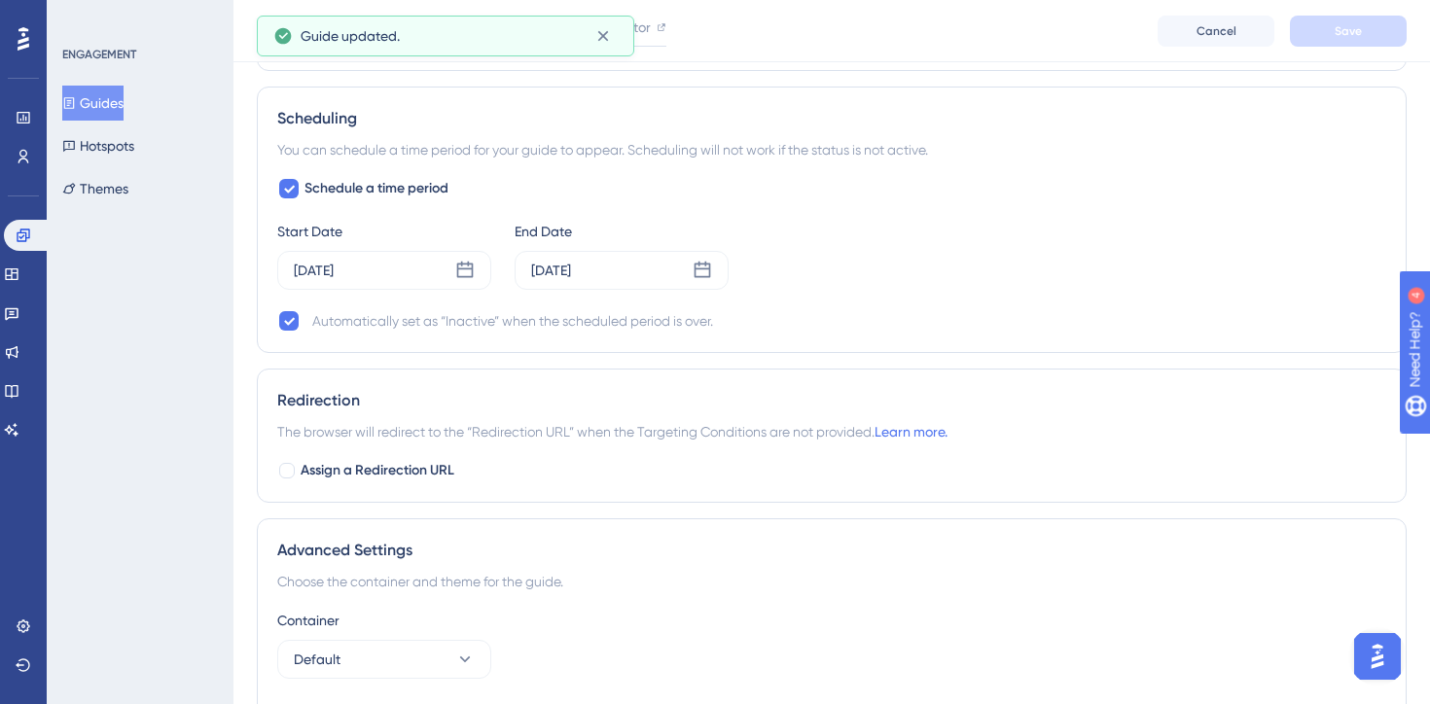
scroll to position [1433, 0]
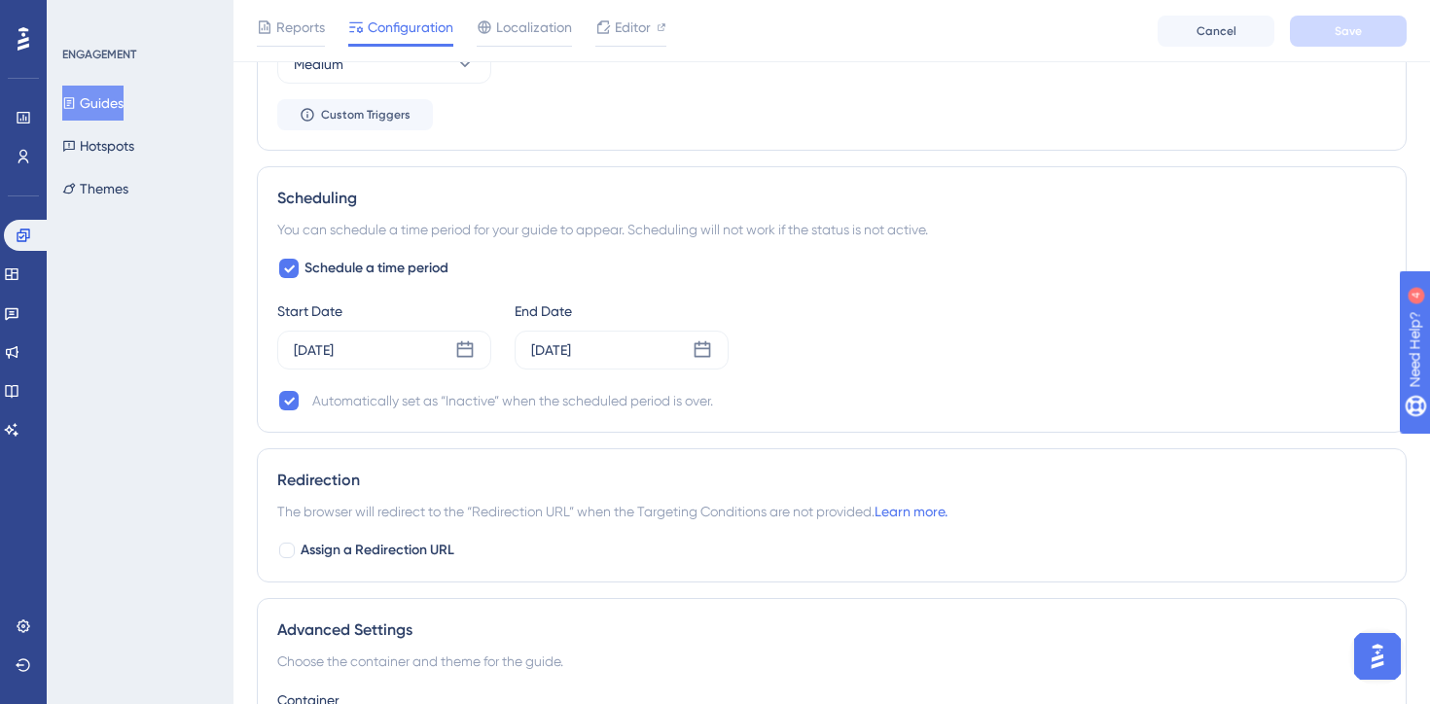
click at [114, 107] on button "Guides" at bounding box center [92, 103] width 61 height 35
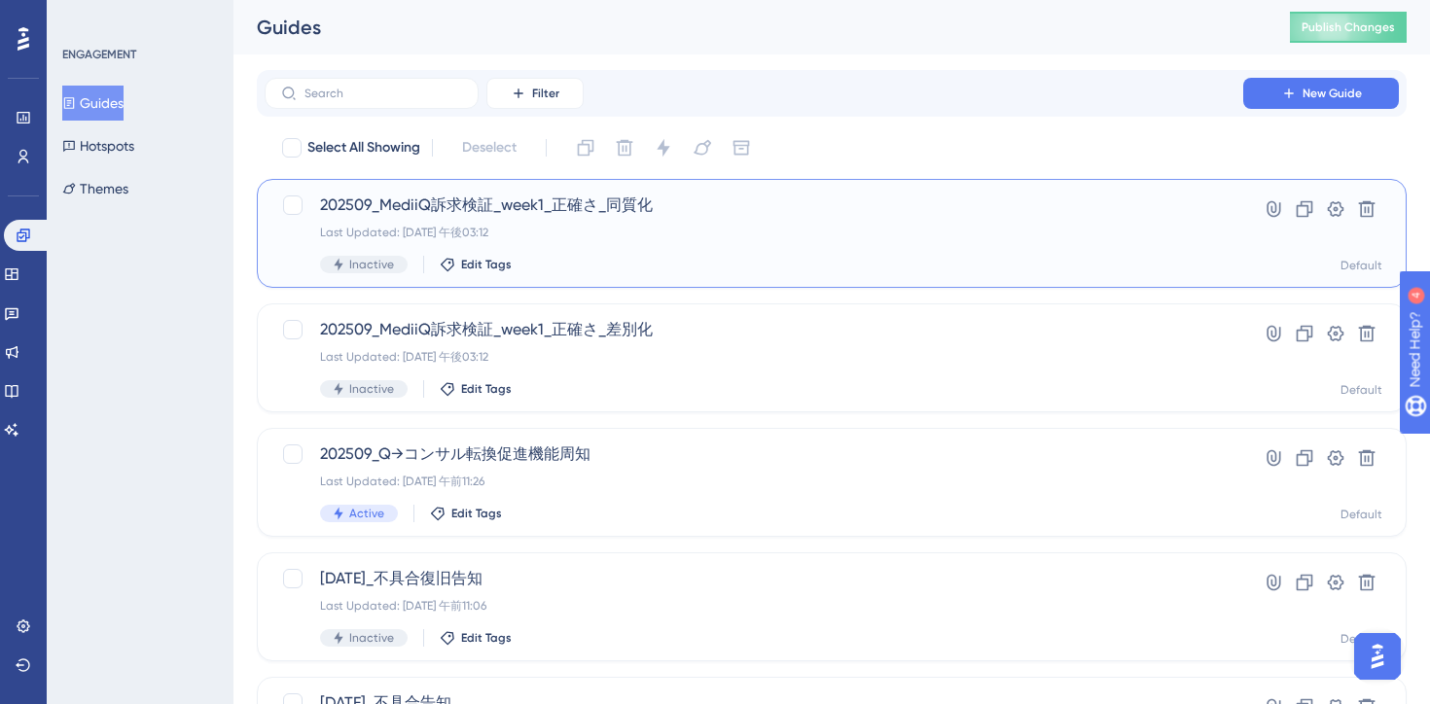
click at [701, 243] on div "202509_MediiQ訴求検証_week1_正確さ_同質化 Last Updated: 2025年9月02日 午後03:12 Inactive Edit …" at bounding box center [754, 234] width 868 height 80
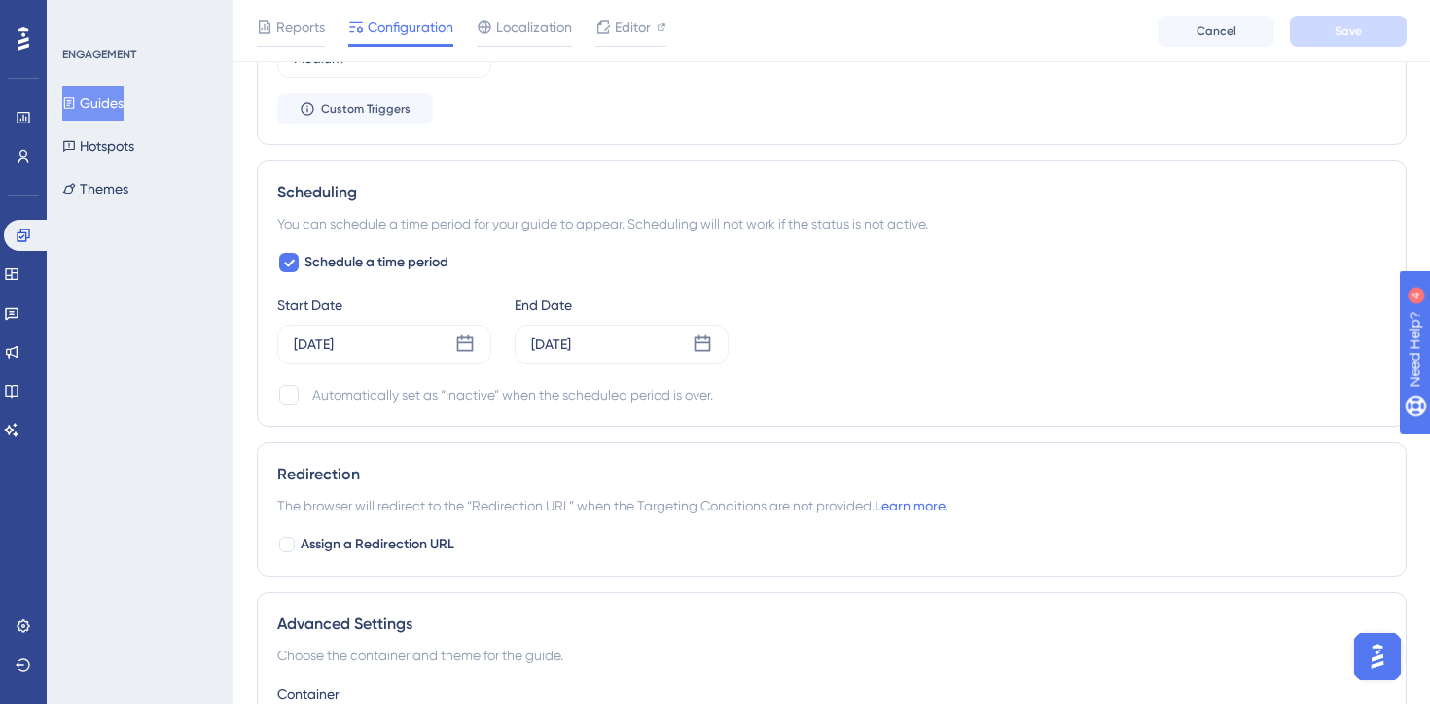
scroll to position [1398, 0]
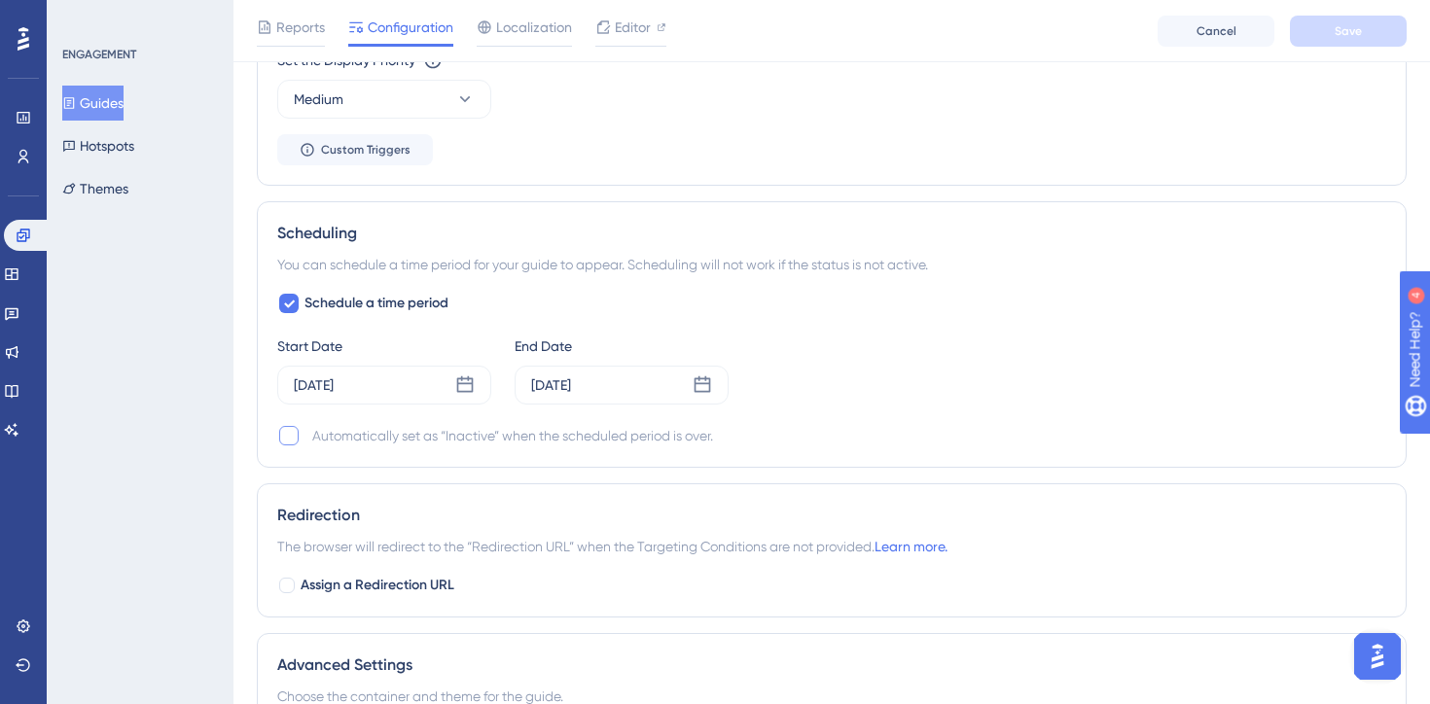
click at [289, 437] on div at bounding box center [288, 435] width 19 height 19
checkbox input "true"
click at [1362, 25] on button "Save" at bounding box center [1348, 31] width 117 height 31
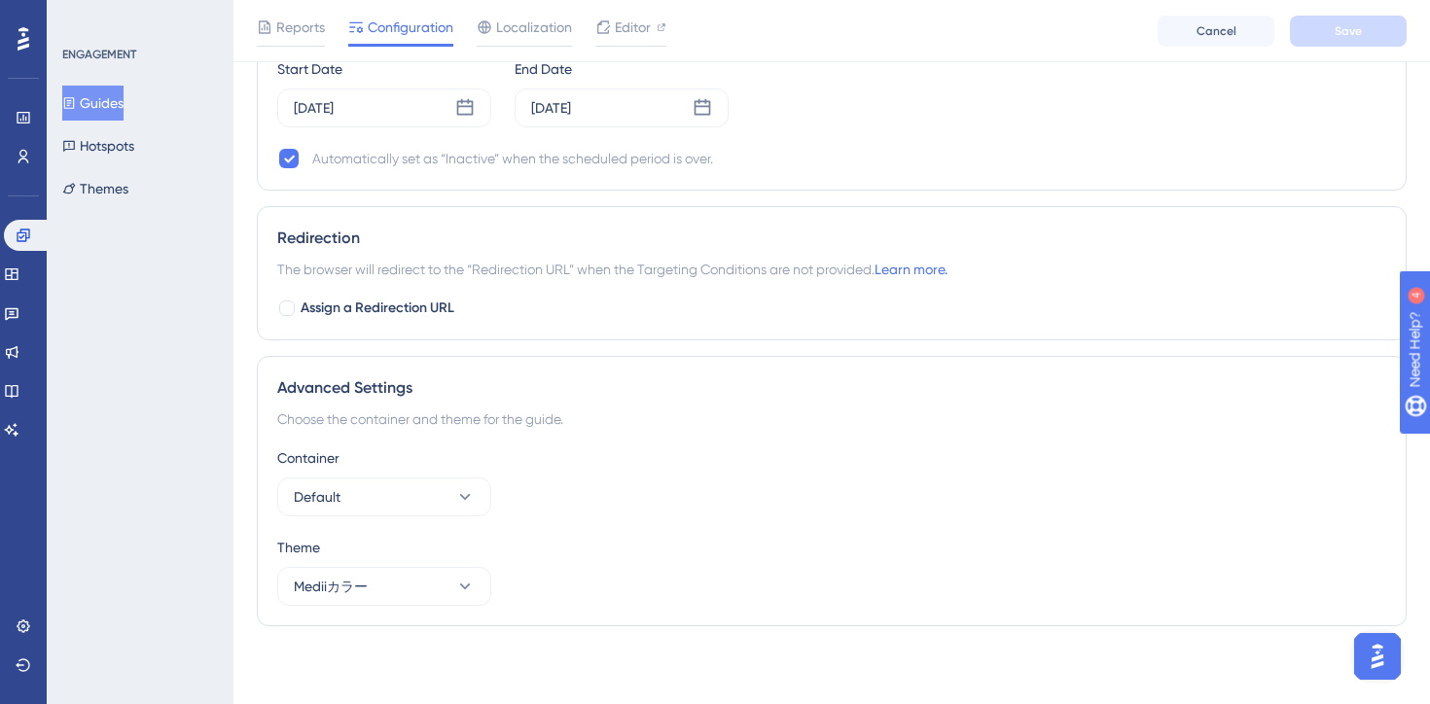
scroll to position [0, 0]
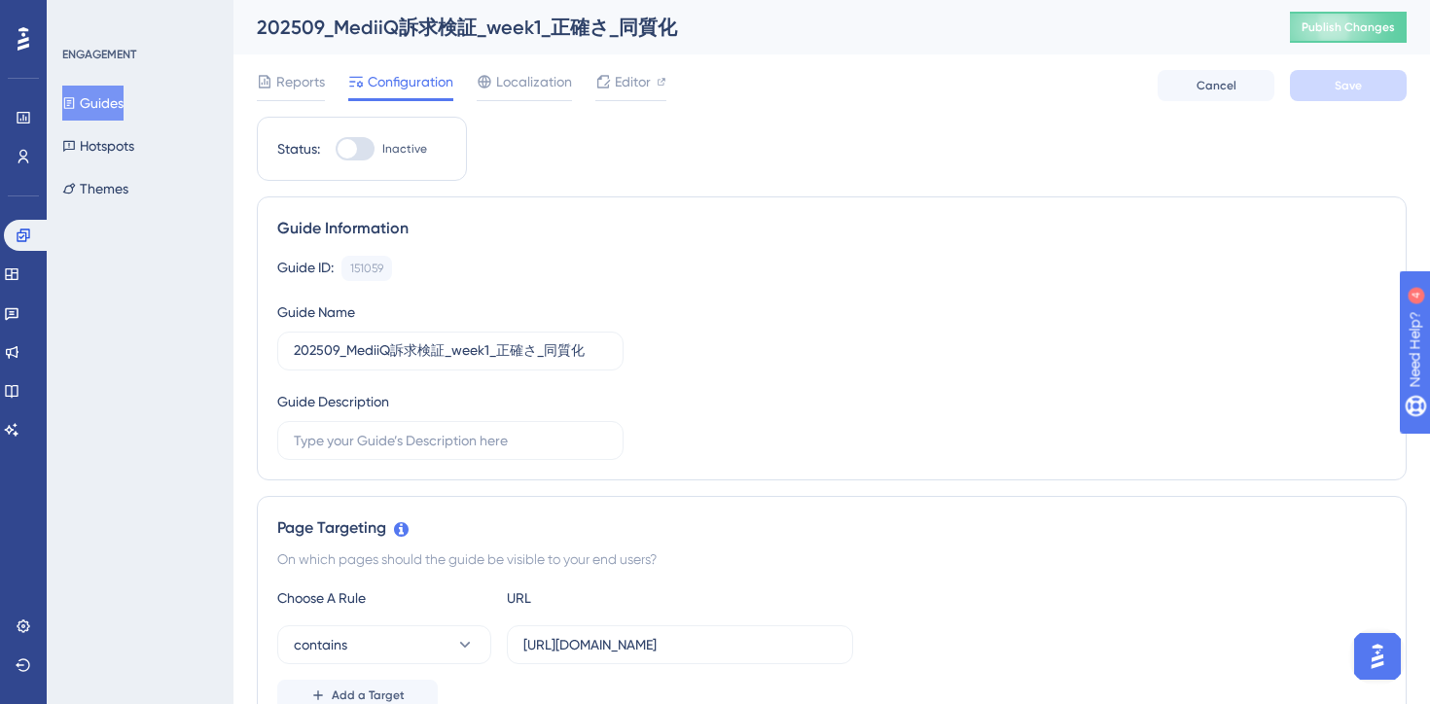
click at [124, 99] on button "Guides" at bounding box center [92, 103] width 61 height 35
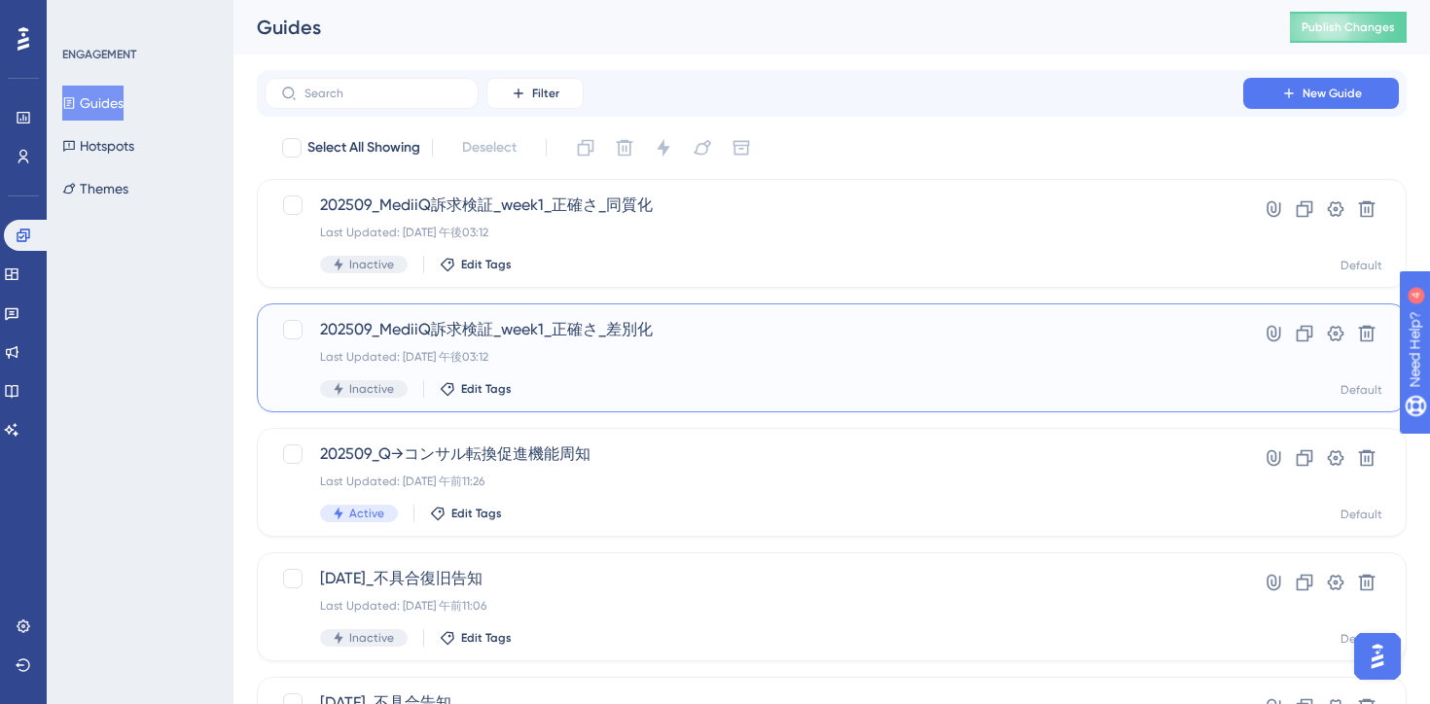
click at [668, 366] on div "202509_MediiQ訴求検証_week1_正確さ_差別化 Last Updated: 2025年9月02日 午後03:12 Inactive Edit …" at bounding box center [754, 358] width 868 height 80
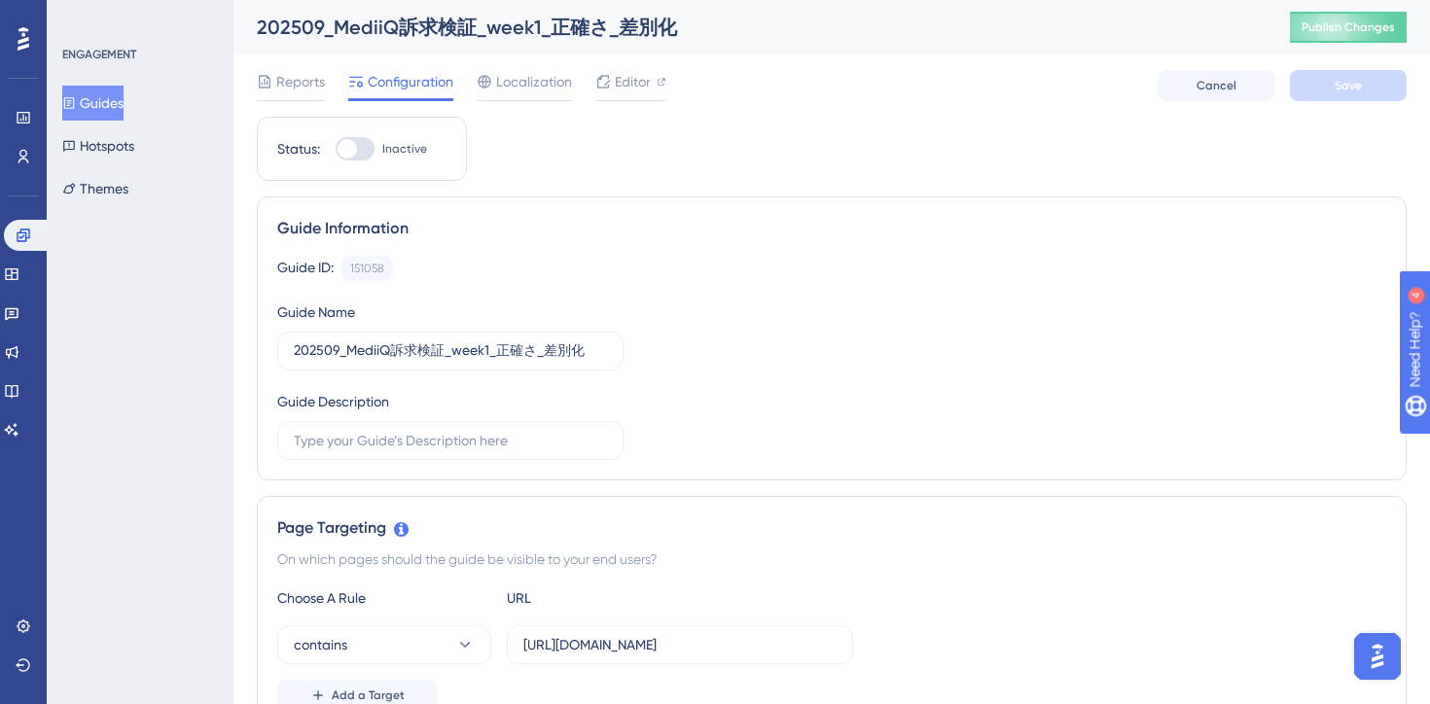
click at [583, 85] on div "Reports Configuration Localization Editor" at bounding box center [462, 85] width 410 height 31
click at [649, 90] on span "Editor" at bounding box center [633, 81] width 36 height 23
click at [1350, 35] on button "Publish Changes" at bounding box center [1348, 27] width 117 height 31
click at [637, 91] on span "Editor" at bounding box center [633, 81] width 36 height 23
click at [1324, 29] on button "Publish Changes" at bounding box center [1348, 27] width 117 height 31
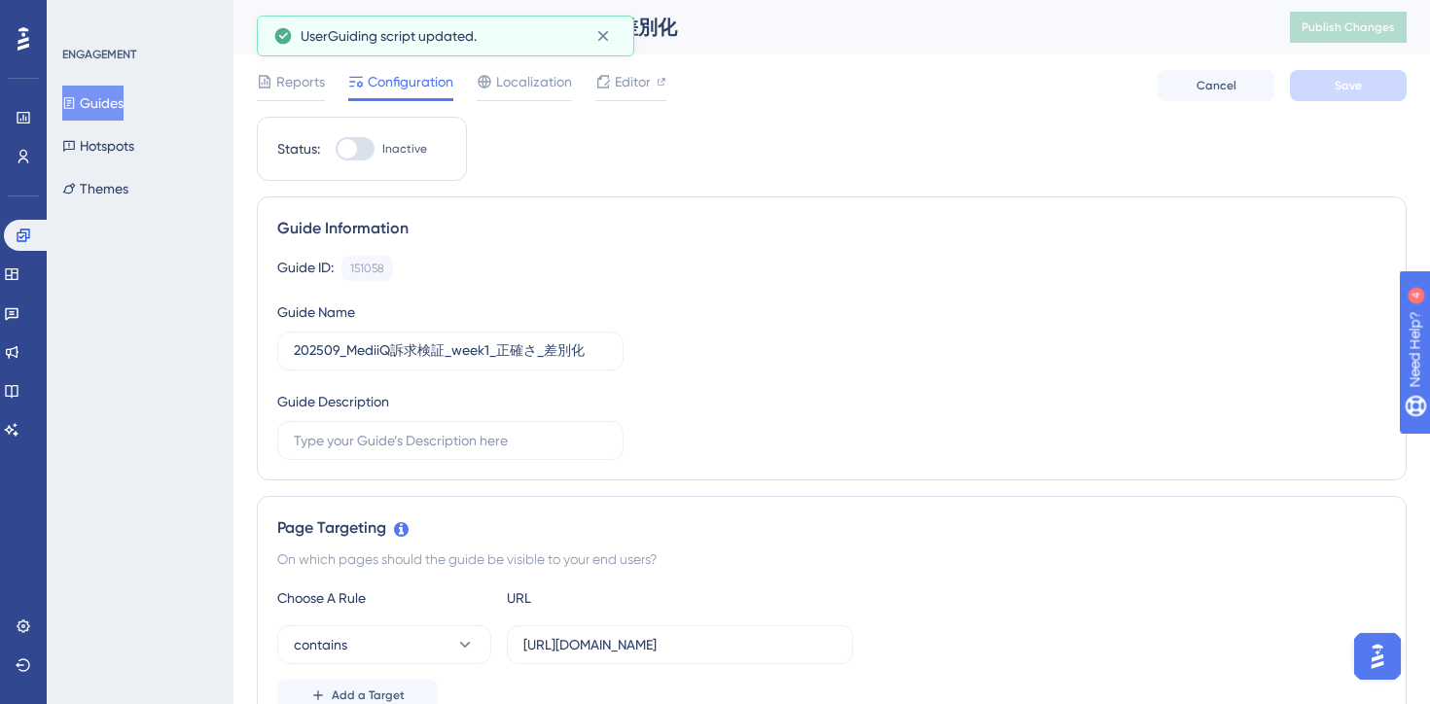
click at [362, 147] on div at bounding box center [355, 148] width 39 height 23
click at [336, 149] on input "Inactive" at bounding box center [335, 149] width 1 height 1
checkbox input "true"
click at [1341, 86] on span "Save" at bounding box center [1348, 86] width 27 height 16
click at [107, 93] on button "Guides" at bounding box center [92, 103] width 61 height 35
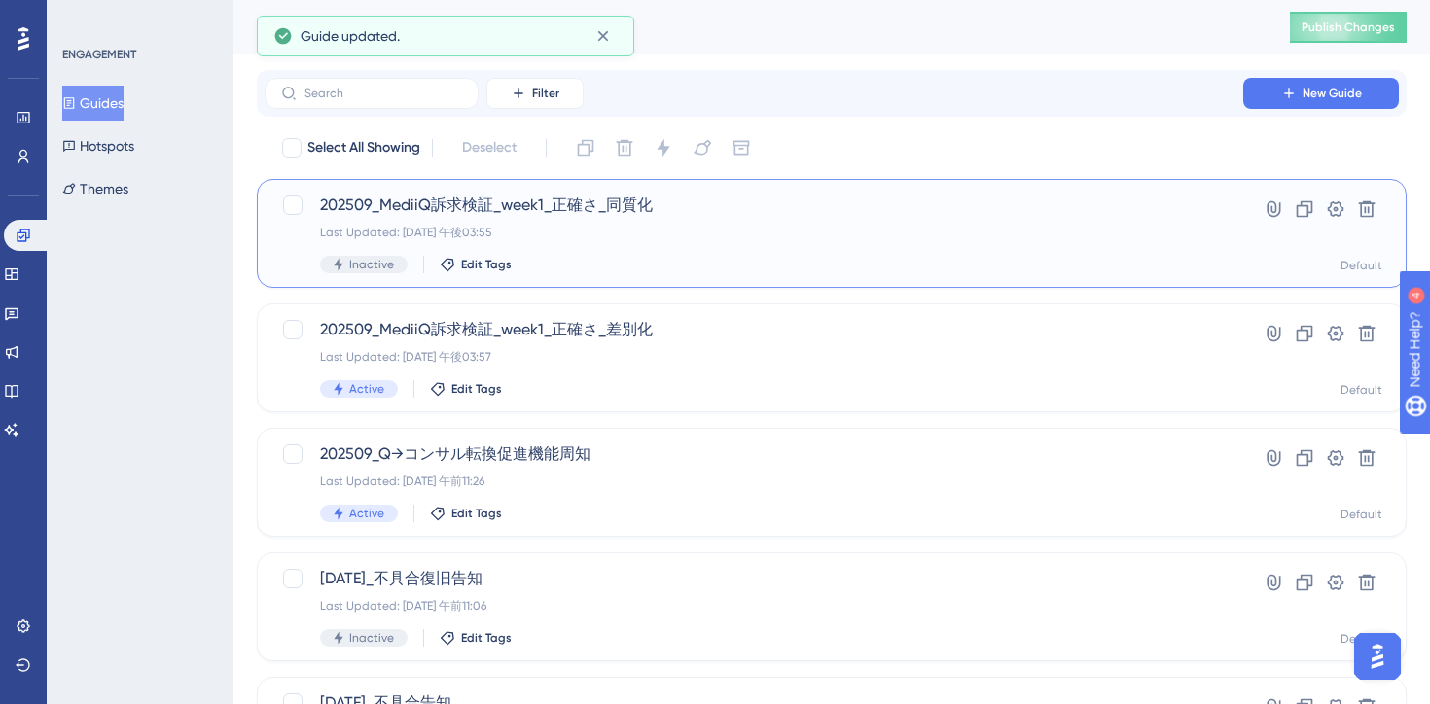
click at [734, 227] on div "Last Updated: 2025年9月02日 午後03:55" at bounding box center [754, 233] width 868 height 16
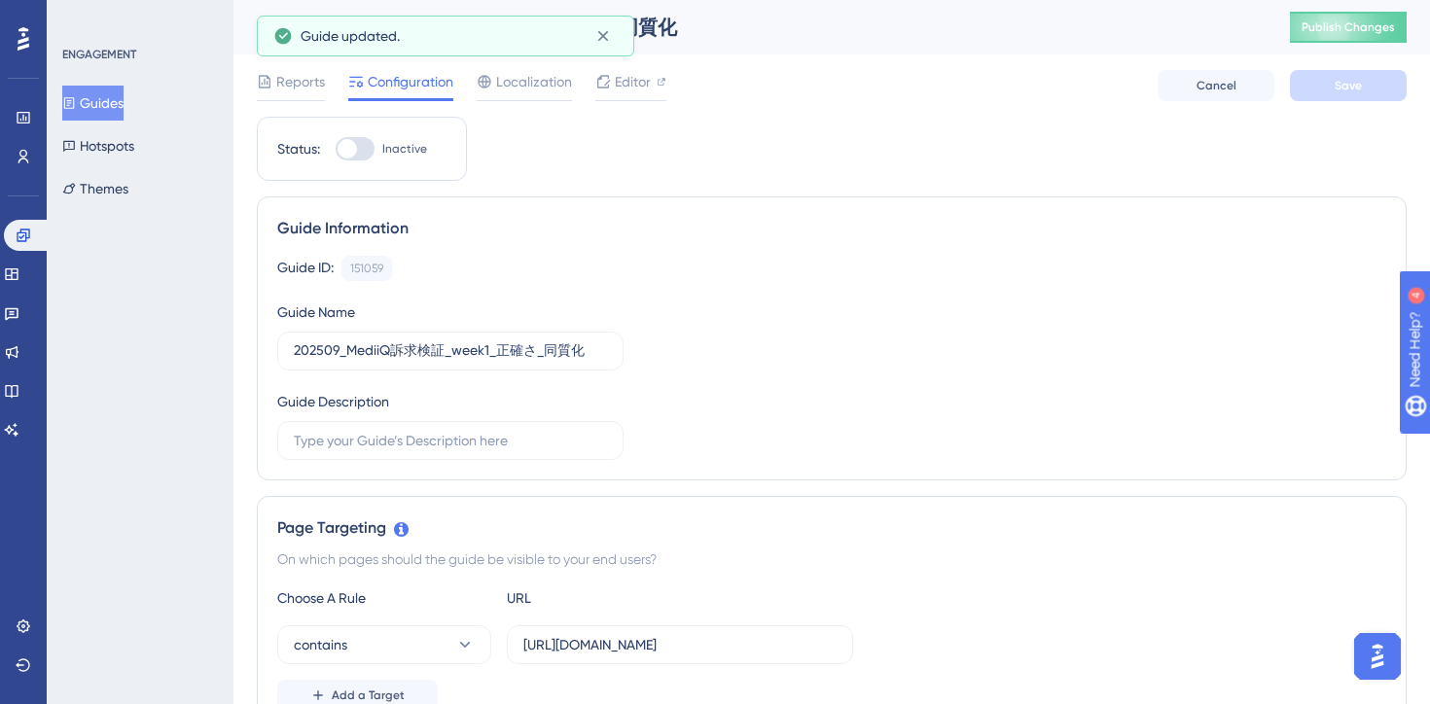
click at [358, 150] on div at bounding box center [355, 148] width 39 height 23
click at [336, 150] on input "Inactive" at bounding box center [335, 149] width 1 height 1
checkbox input "true"
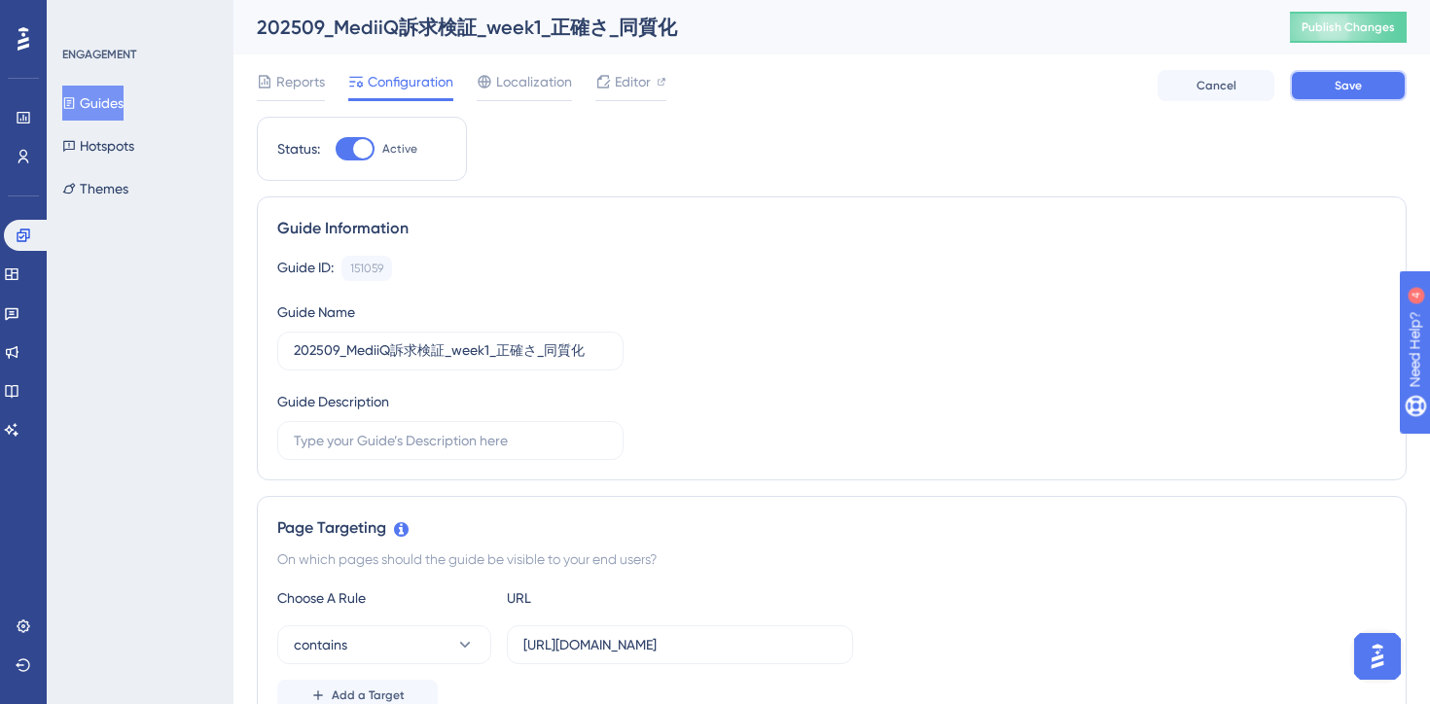
click at [1349, 88] on span "Save" at bounding box center [1348, 86] width 27 height 16
click at [107, 110] on button "Guides" at bounding box center [92, 103] width 61 height 35
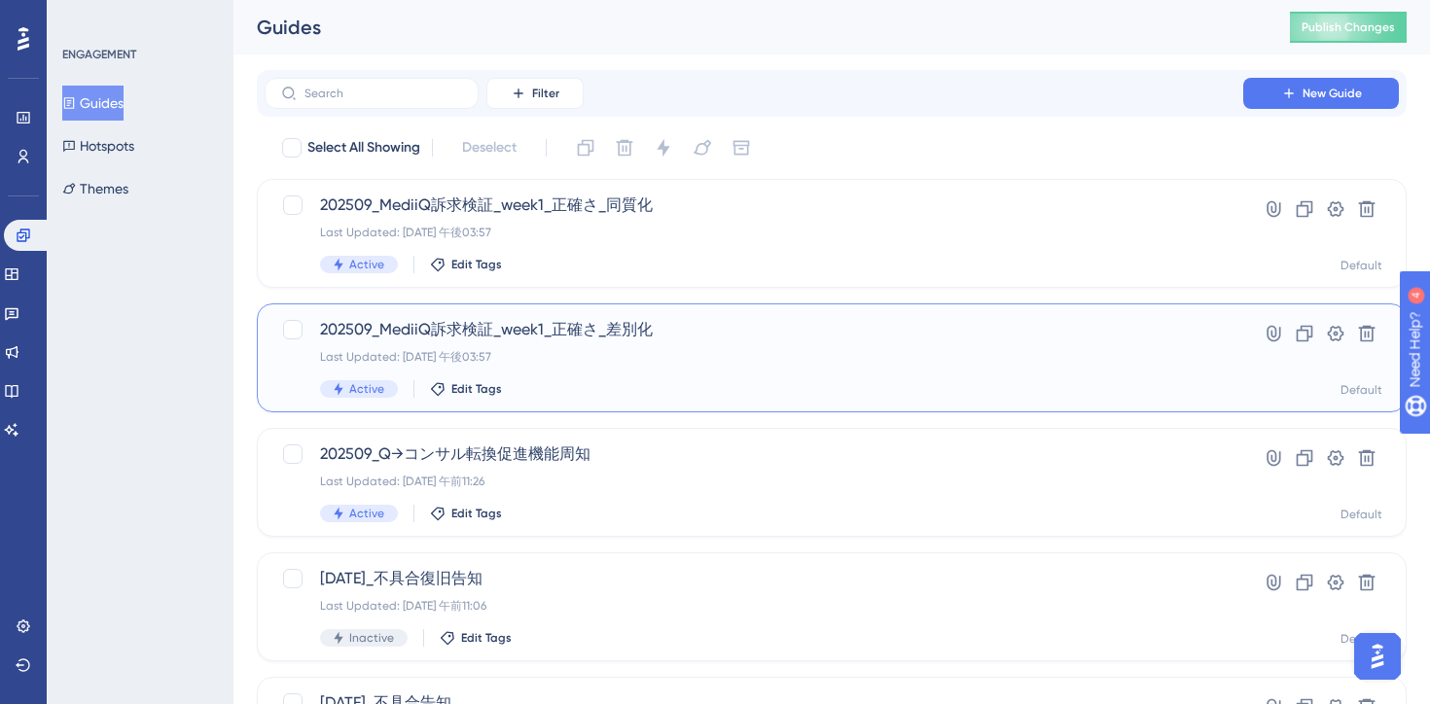
click at [768, 330] on span "202509_MediiQ訴求検証_week1_正確さ_差別化" at bounding box center [754, 329] width 868 height 23
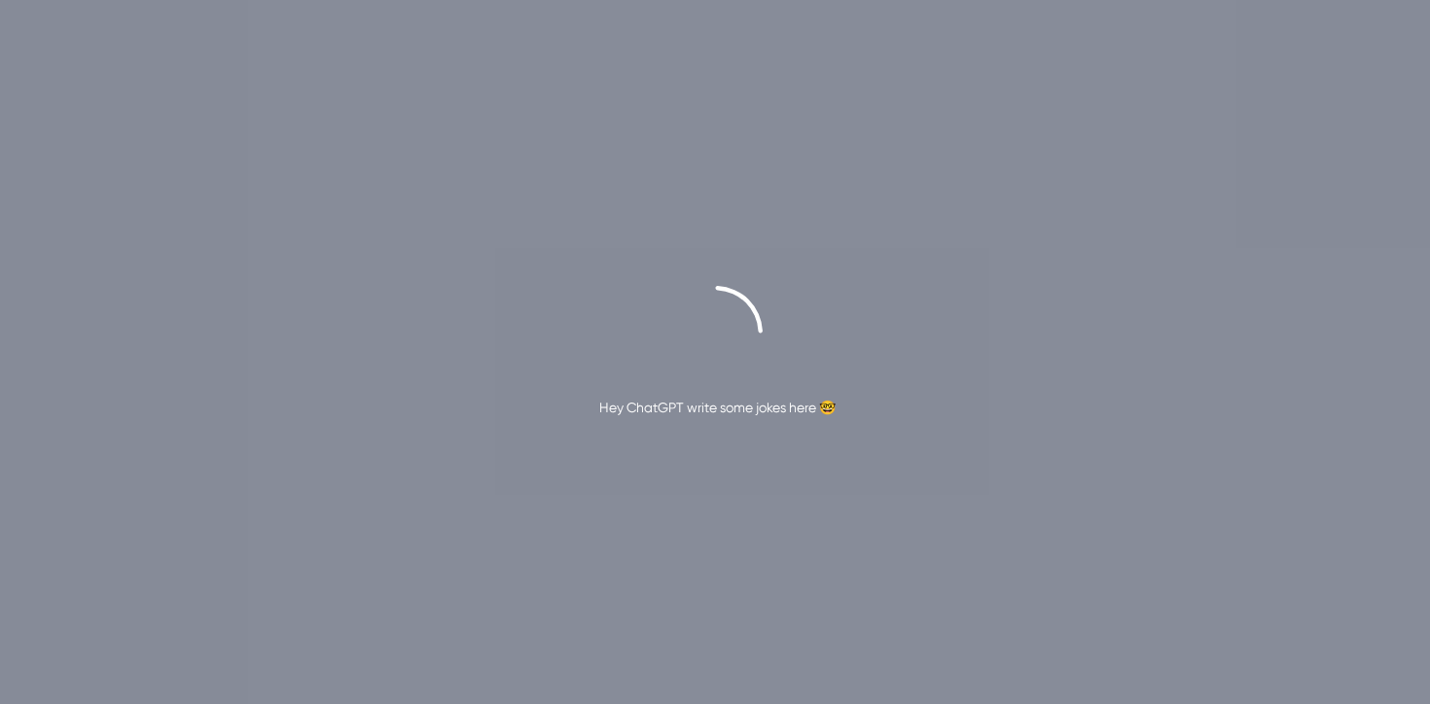
click at [793, 645] on div "Hey ChatGPT write some jokes here 🤓" at bounding box center [715, 352] width 1430 height 704
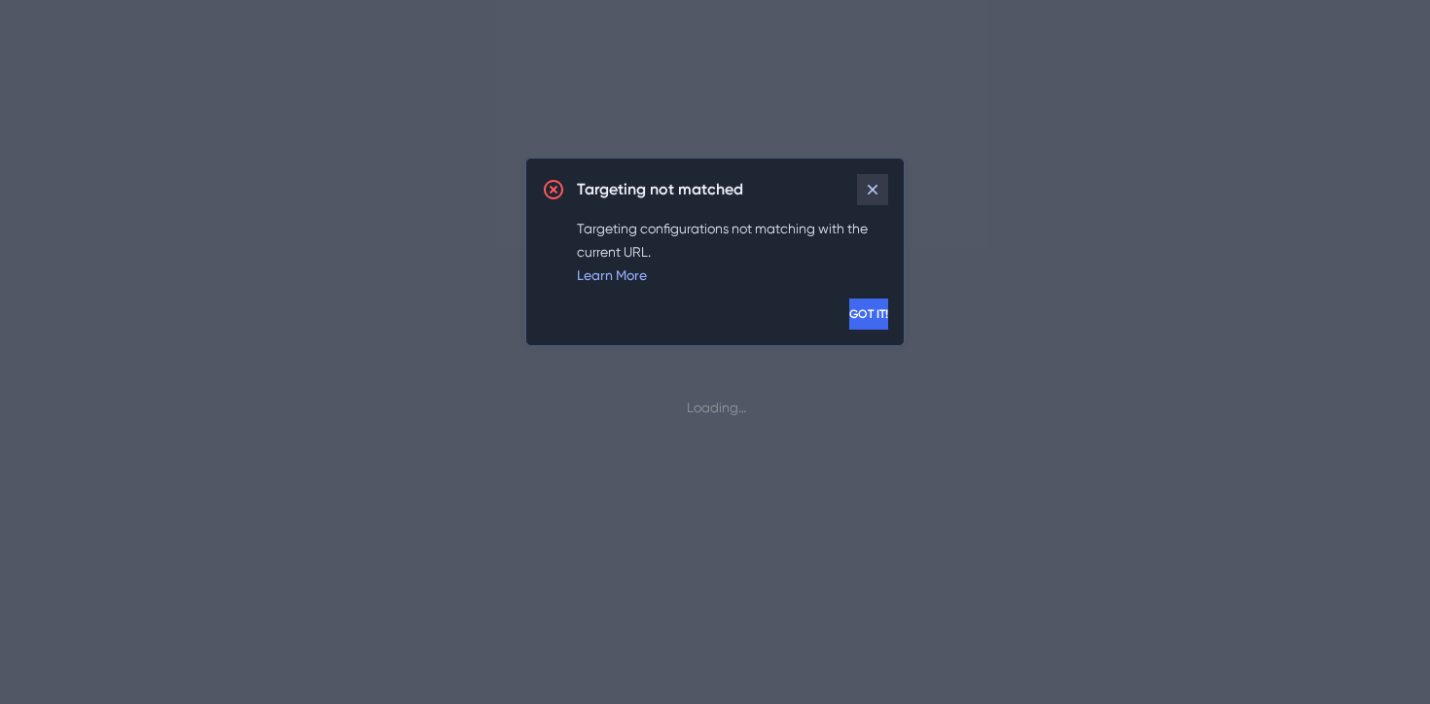
click at [874, 183] on icon at bounding box center [872, 189] width 19 height 19
